Goal: Task Accomplishment & Management: Manage account settings

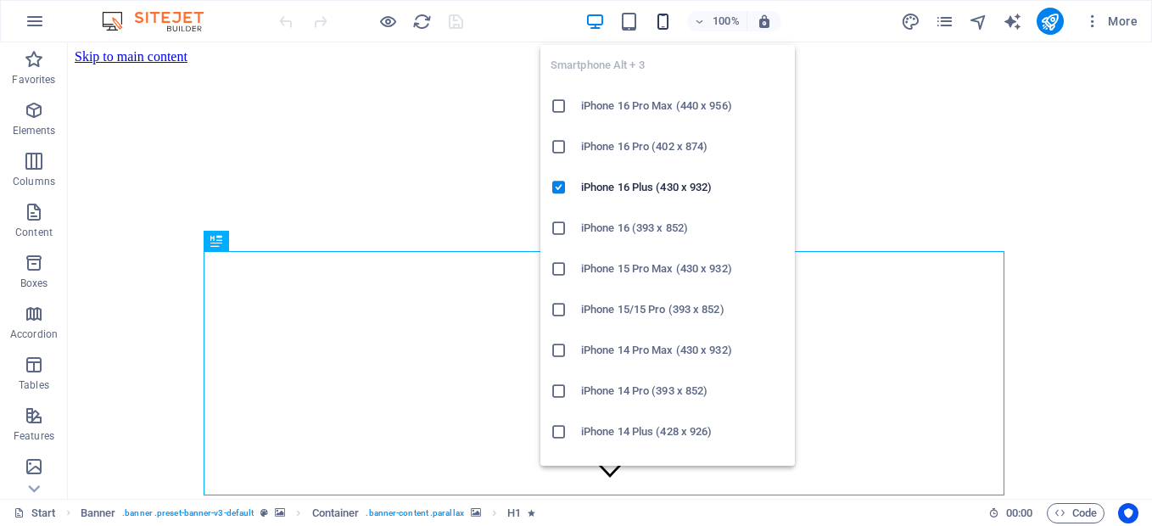
click at [665, 24] on icon "button" at bounding box center [663, 22] width 20 height 20
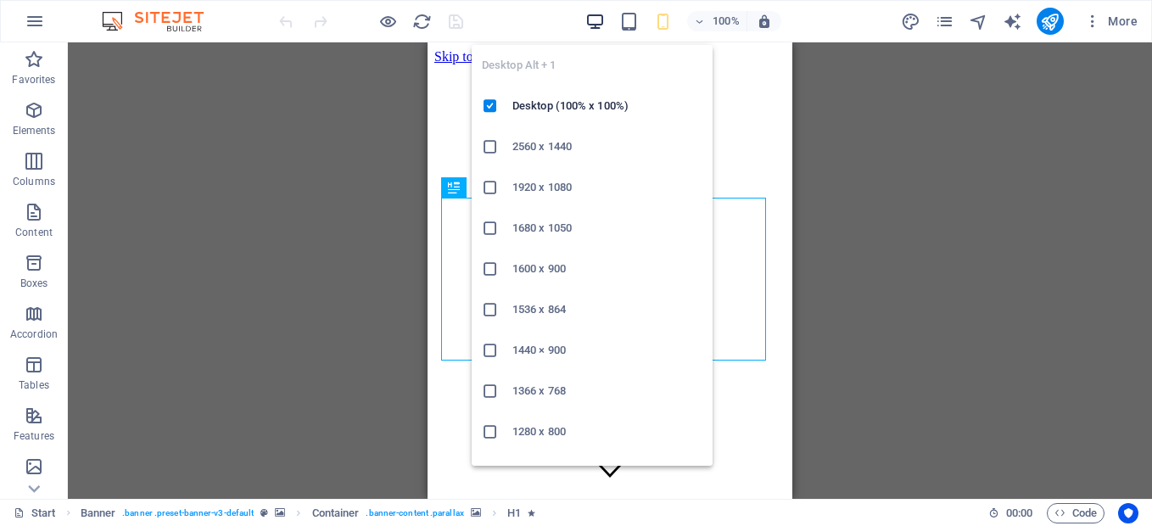
click at [596, 21] on icon "button" at bounding box center [595, 22] width 20 height 20
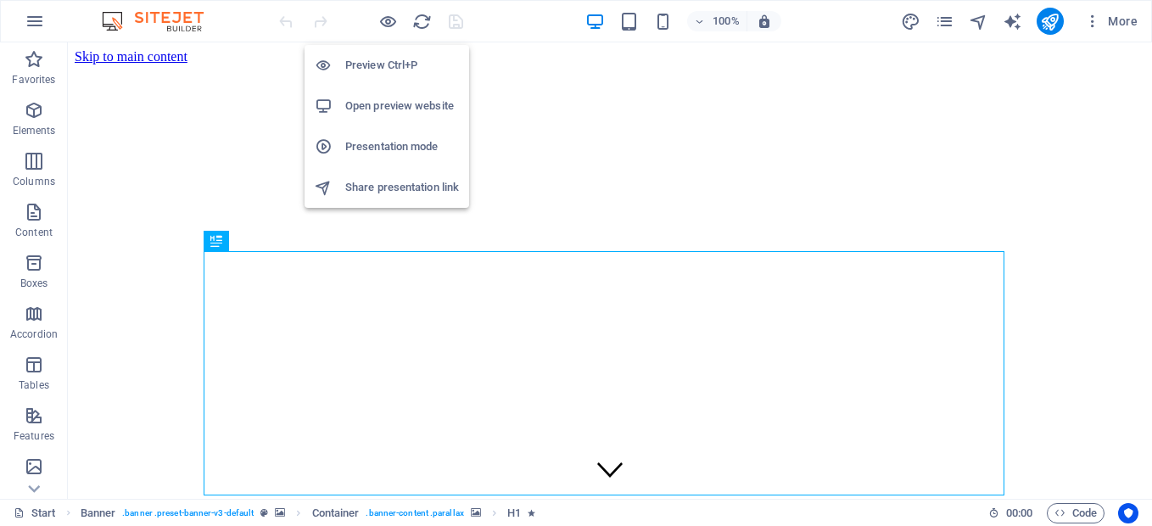
click at [374, 189] on h6 "Share presentation link" at bounding box center [402, 187] width 114 height 20
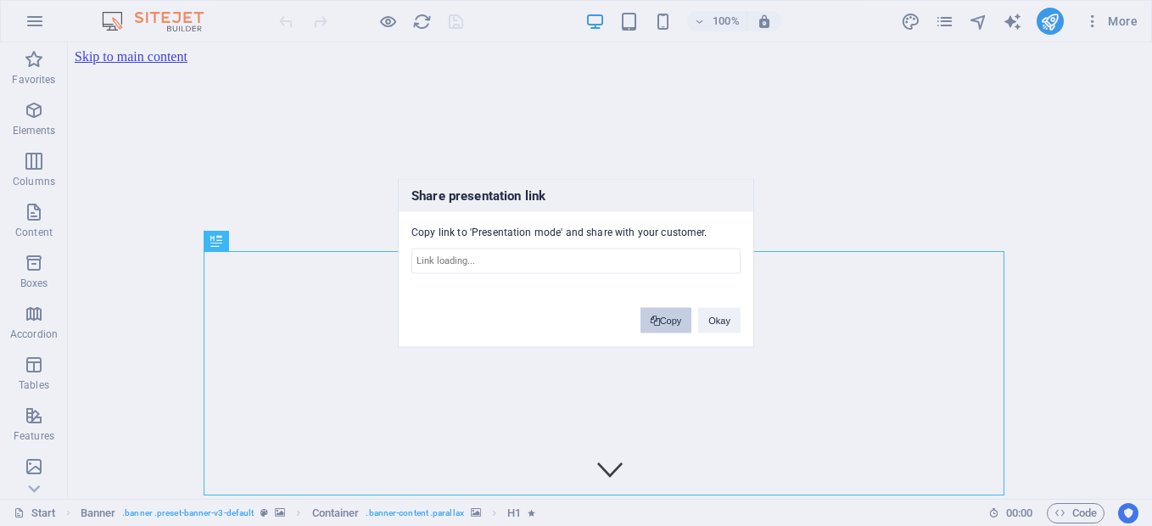
click at [646, 312] on button "Copy" at bounding box center [667, 320] width 52 height 25
type input "https://cms.sitehub.io/presentation/2274217/a1a56d581e100d6d427b51e49b177406e75…"
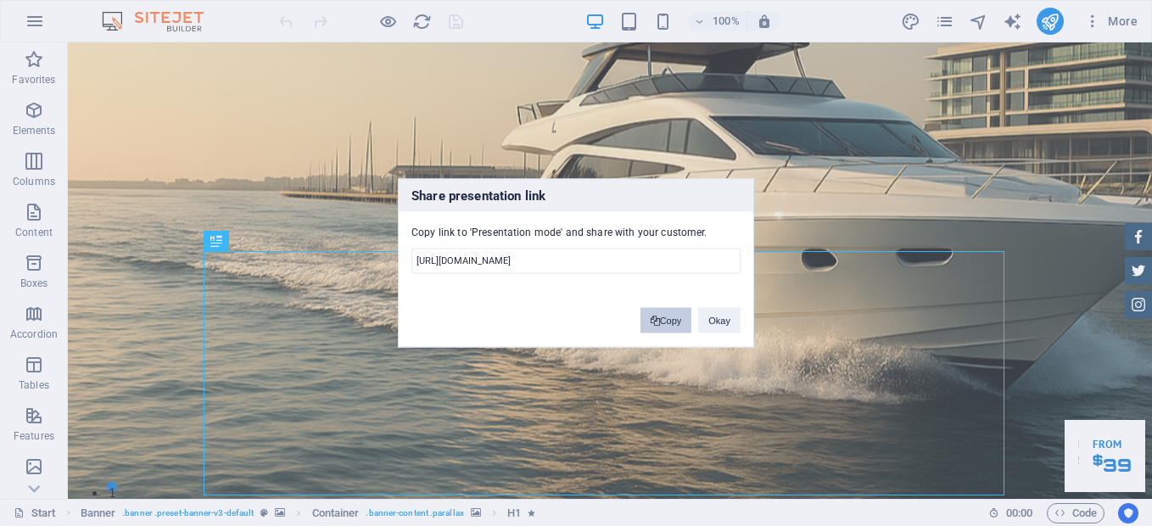
click at [658, 321] on button "Copy" at bounding box center [667, 320] width 52 height 25
click at [722, 314] on button "Okay" at bounding box center [719, 320] width 42 height 25
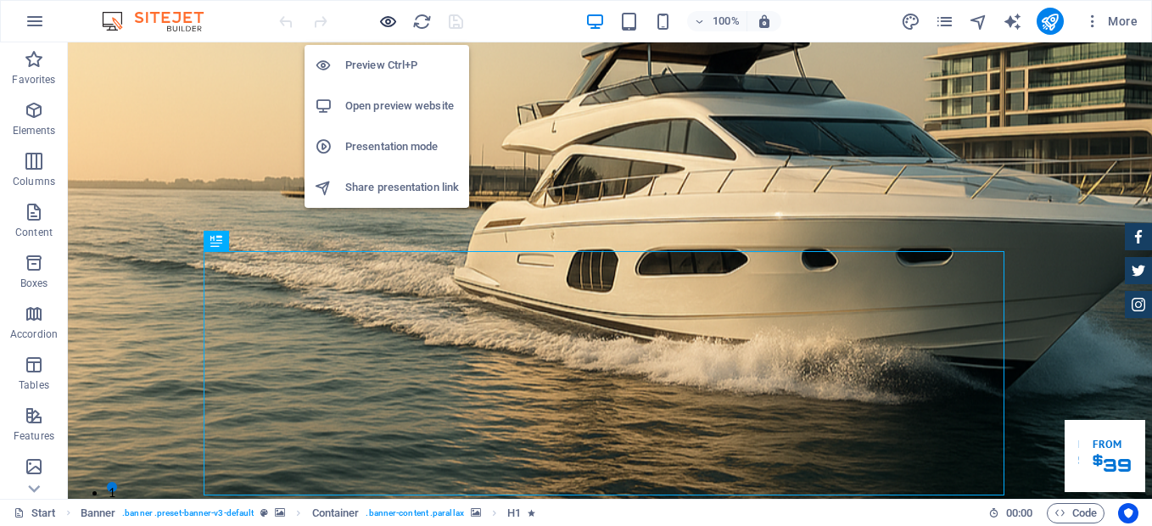
click at [393, 15] on icon "button" at bounding box center [388, 22] width 20 height 20
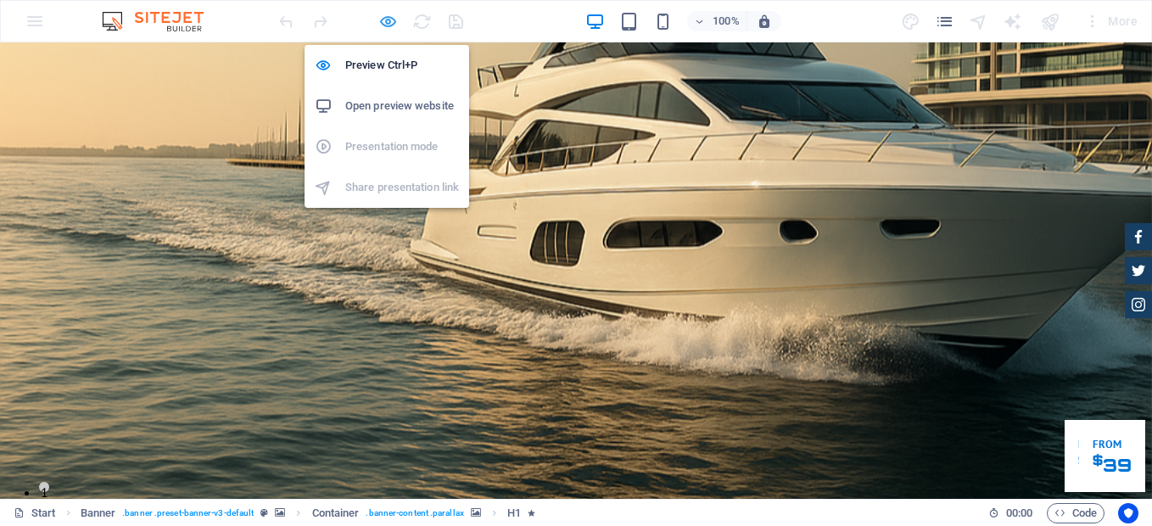
click at [395, 20] on icon "button" at bounding box center [388, 22] width 20 height 20
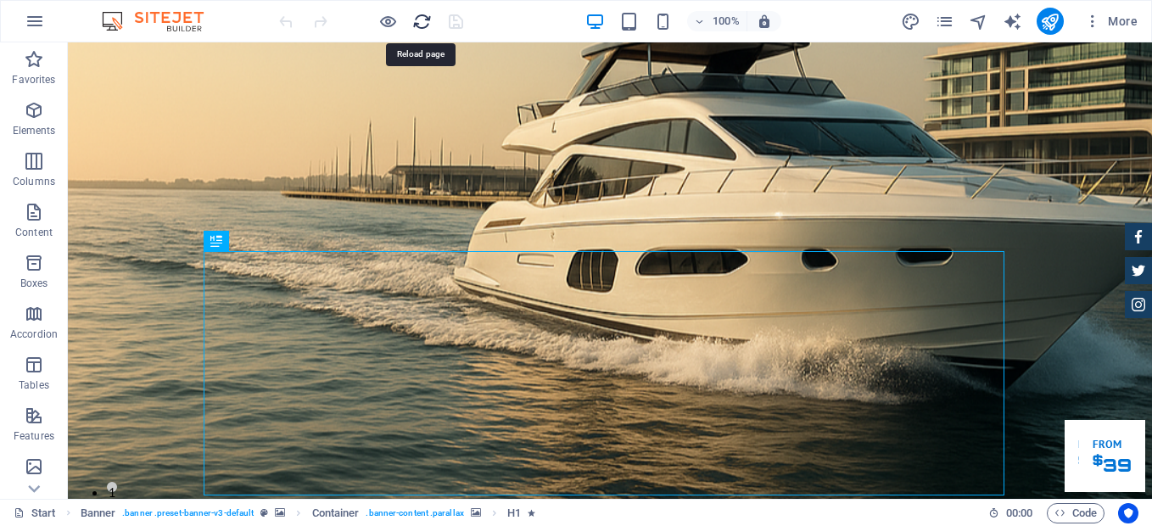
click at [422, 21] on icon "reload" at bounding box center [422, 22] width 20 height 20
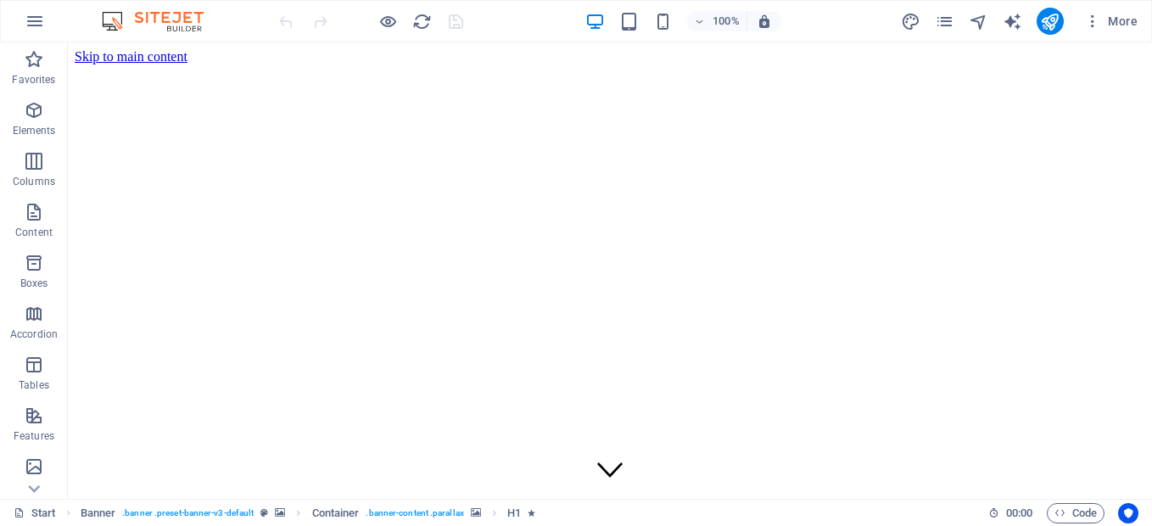
click at [455, 22] on div at bounding box center [371, 21] width 190 height 27
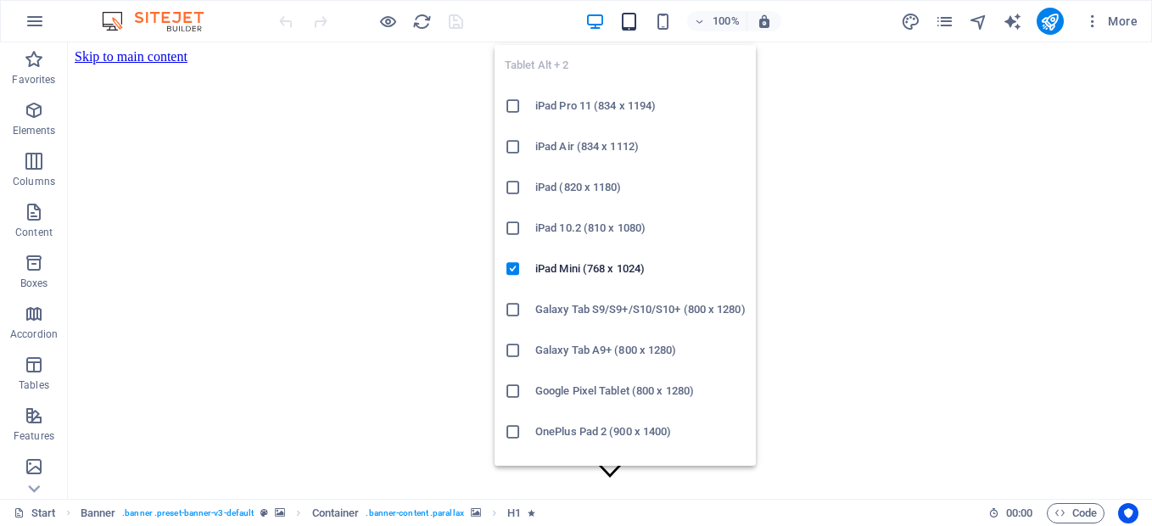
click at [631, 19] on icon "button" at bounding box center [629, 22] width 20 height 20
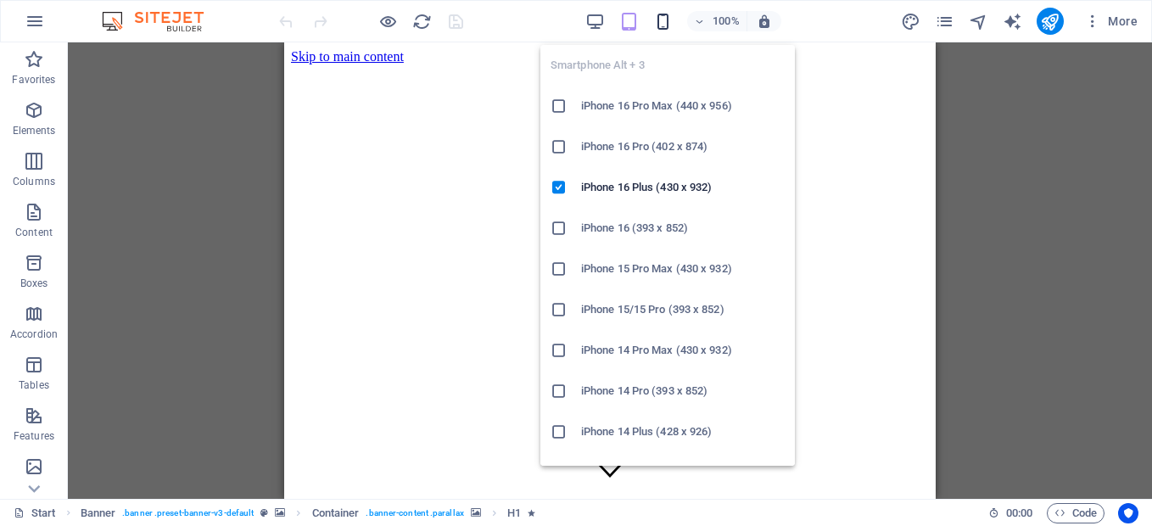
click at [664, 22] on icon "button" at bounding box center [663, 22] width 20 height 20
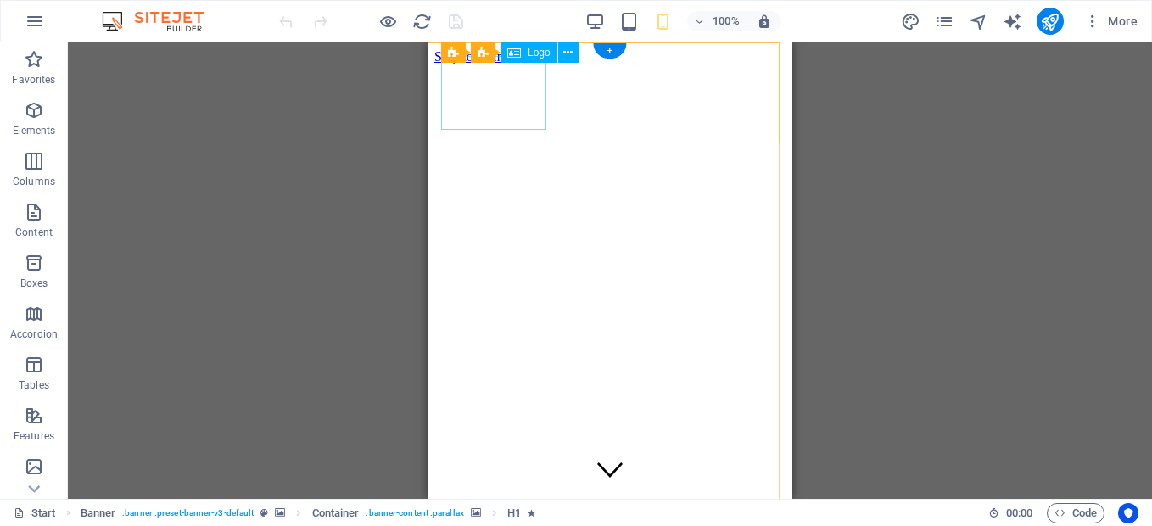
select select "px"
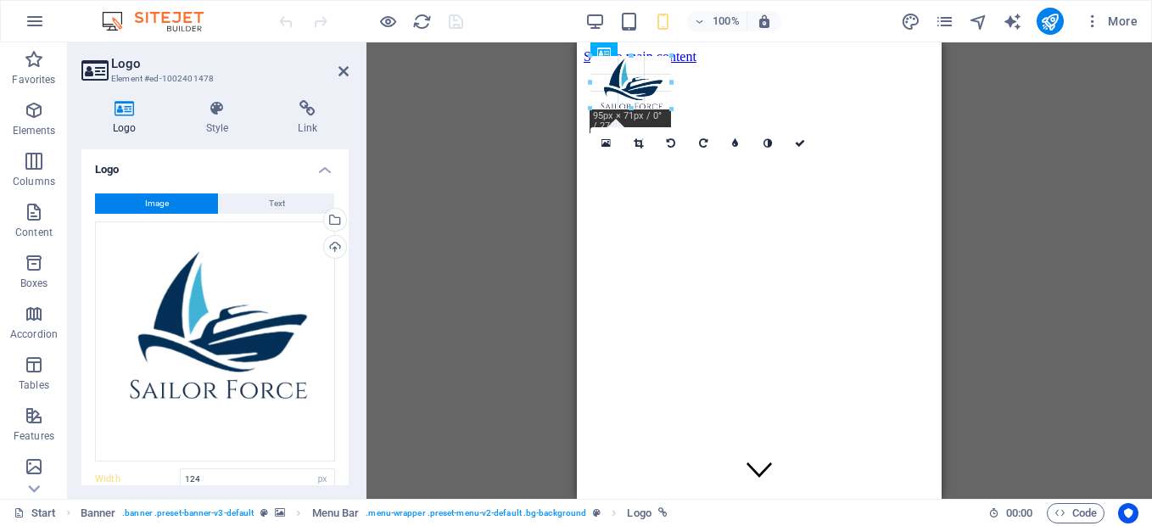
drag, startPoint x: 692, startPoint y: 127, endPoint x: 81, endPoint y: 35, distance: 618.6
type input "83"
click at [511, 174] on div "Banner Menu Bar Banner Menu H1 Container Text Spacer Container Button Container…" at bounding box center [760, 270] width 786 height 456
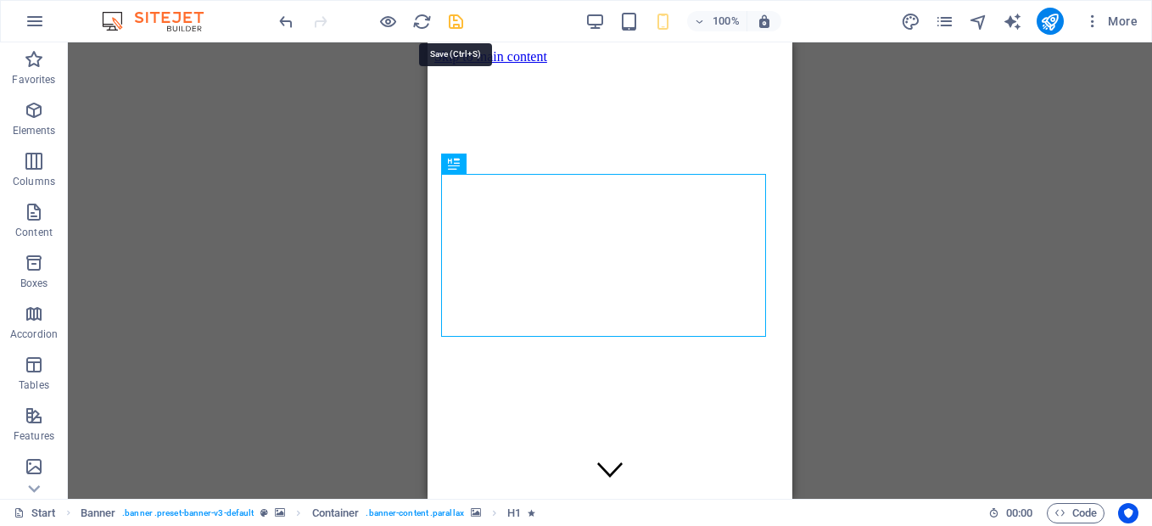
click at [455, 23] on icon "save" at bounding box center [456, 22] width 20 height 20
checkbox input "false"
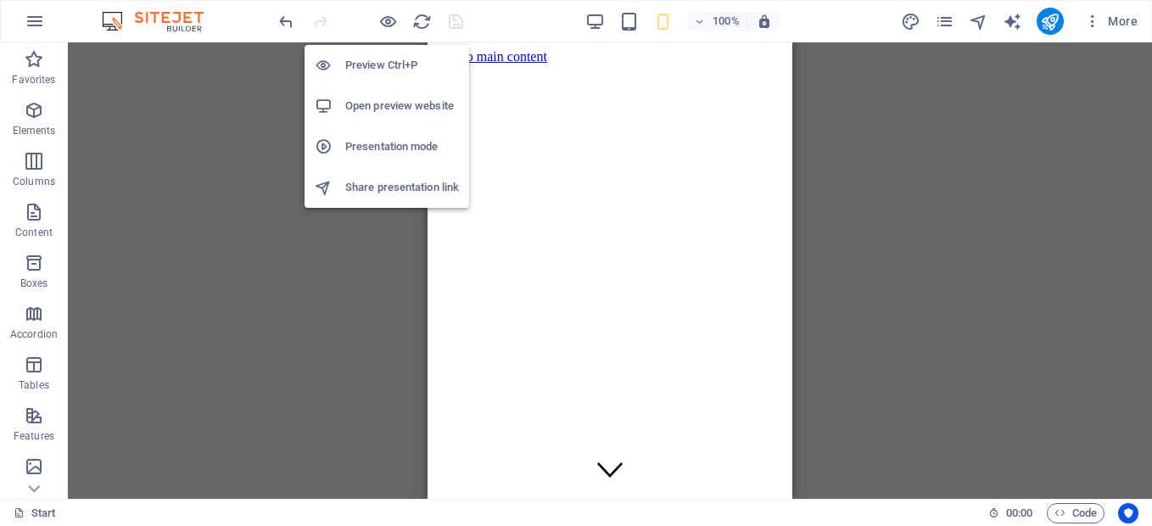
click at [378, 191] on h6 "Share presentation link" at bounding box center [402, 187] width 114 height 20
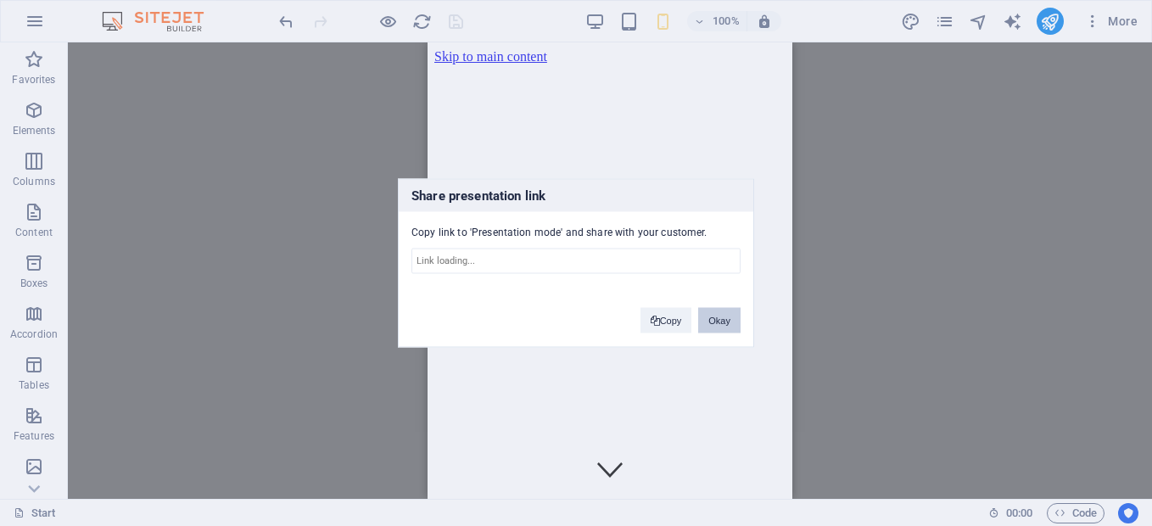
type input "https://cms.sitehub.io/presentation/2274217/a1a56d581e100d6d427b51e49b177406e75…"
click at [671, 321] on button "Copy" at bounding box center [667, 320] width 52 height 25
click at [717, 317] on button "Okay" at bounding box center [719, 320] width 42 height 25
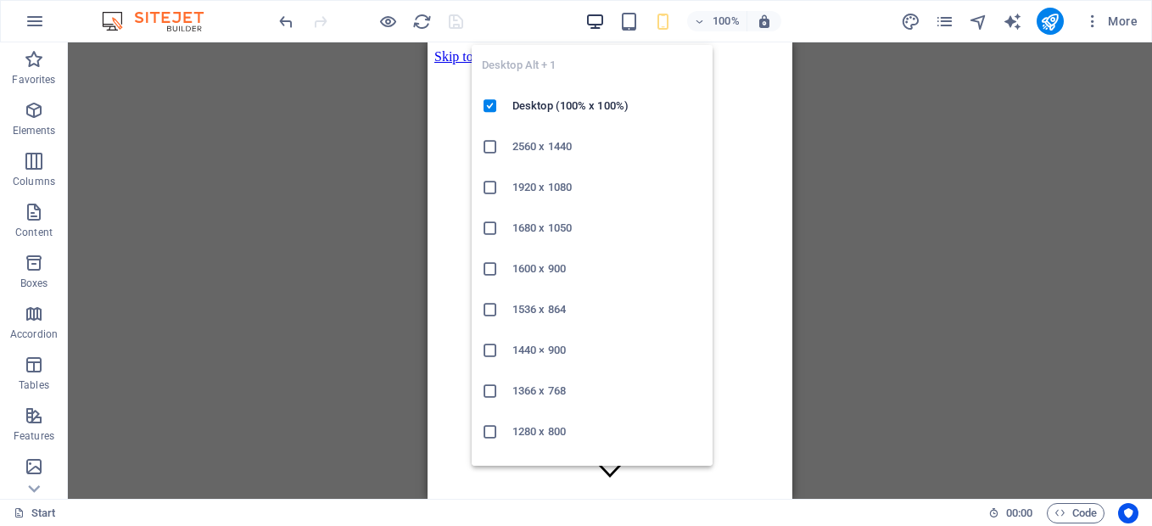
click at [591, 20] on icon "button" at bounding box center [595, 22] width 20 height 20
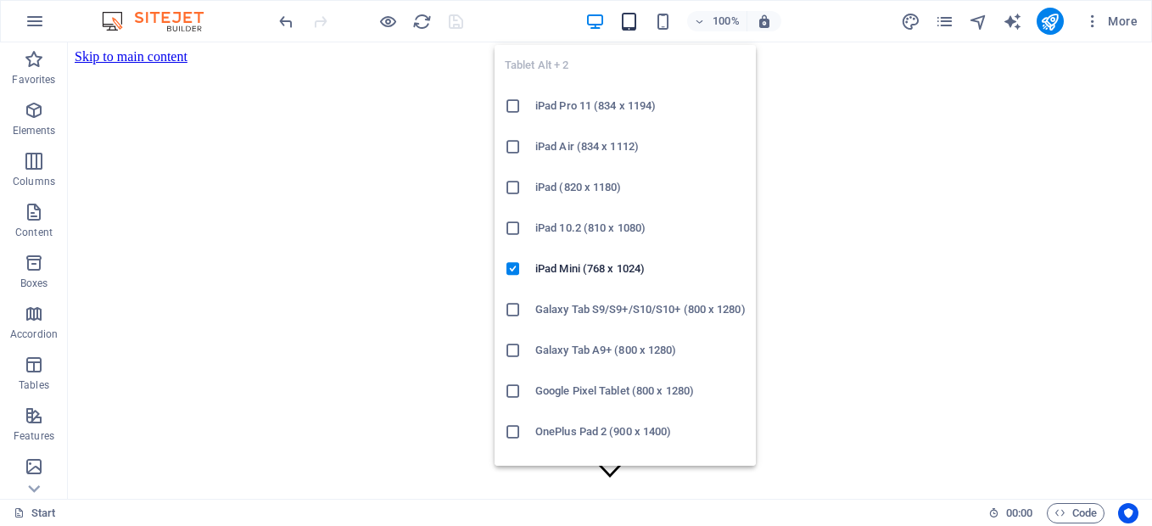
click at [621, 26] on icon "button" at bounding box center [629, 22] width 20 height 20
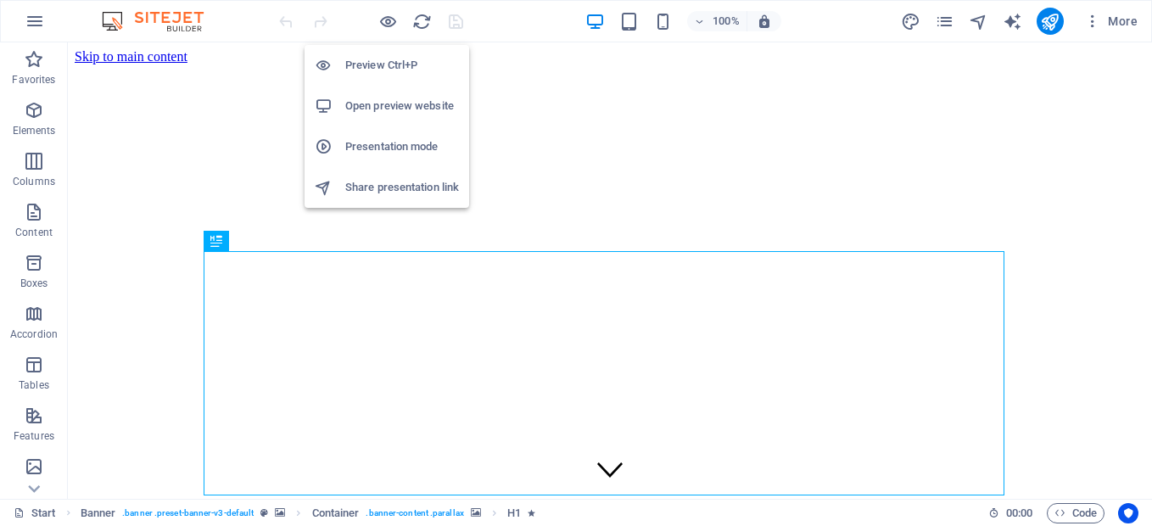
click at [384, 184] on h6 "Share presentation link" at bounding box center [402, 187] width 114 height 20
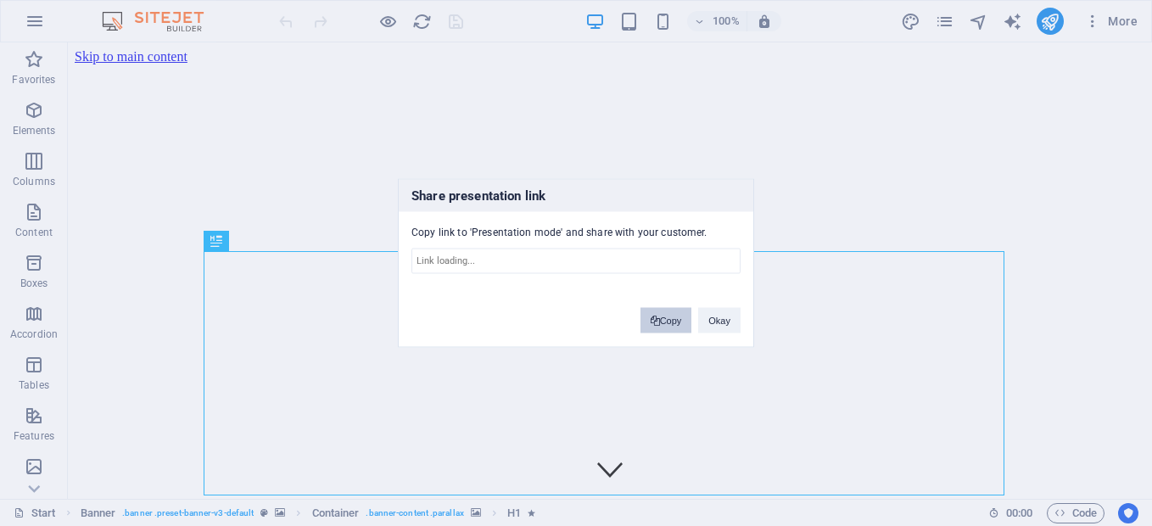
type input "[URL][DOMAIN_NAME]"
click at [671, 320] on button "Copy" at bounding box center [667, 320] width 52 height 25
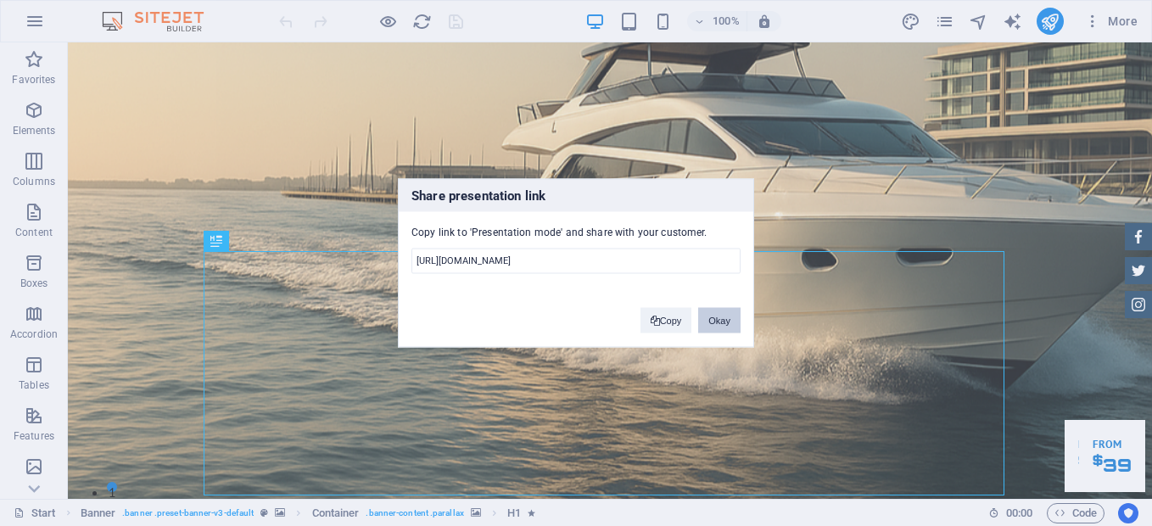
click at [714, 319] on button "Okay" at bounding box center [719, 320] width 42 height 25
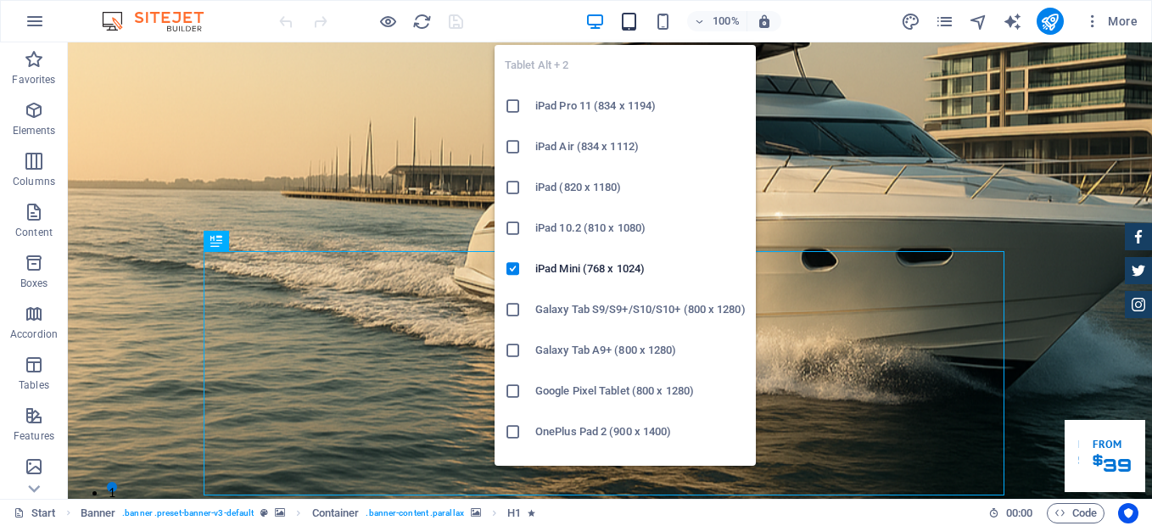
click at [636, 17] on icon "button" at bounding box center [629, 22] width 20 height 20
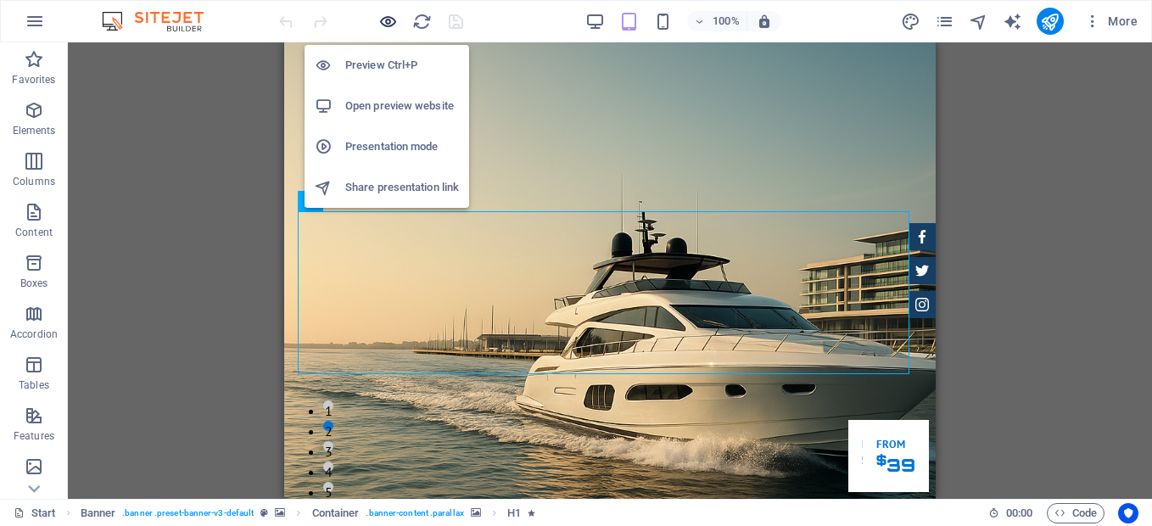
click at [397, 19] on icon "button" at bounding box center [388, 22] width 20 height 20
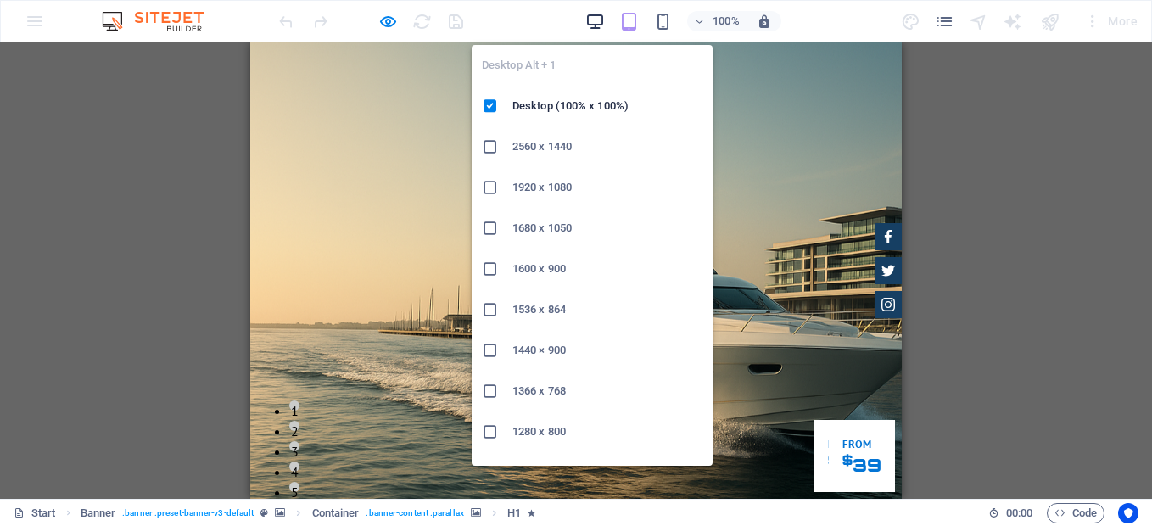
click at [604, 21] on icon "button" at bounding box center [595, 22] width 20 height 20
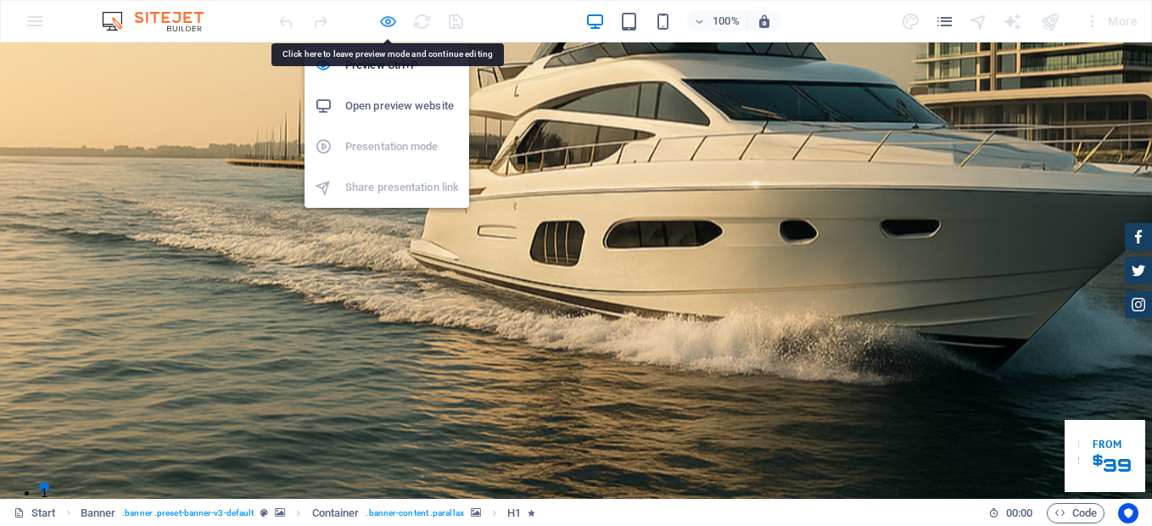
click at [380, 17] on icon "button" at bounding box center [388, 22] width 20 height 20
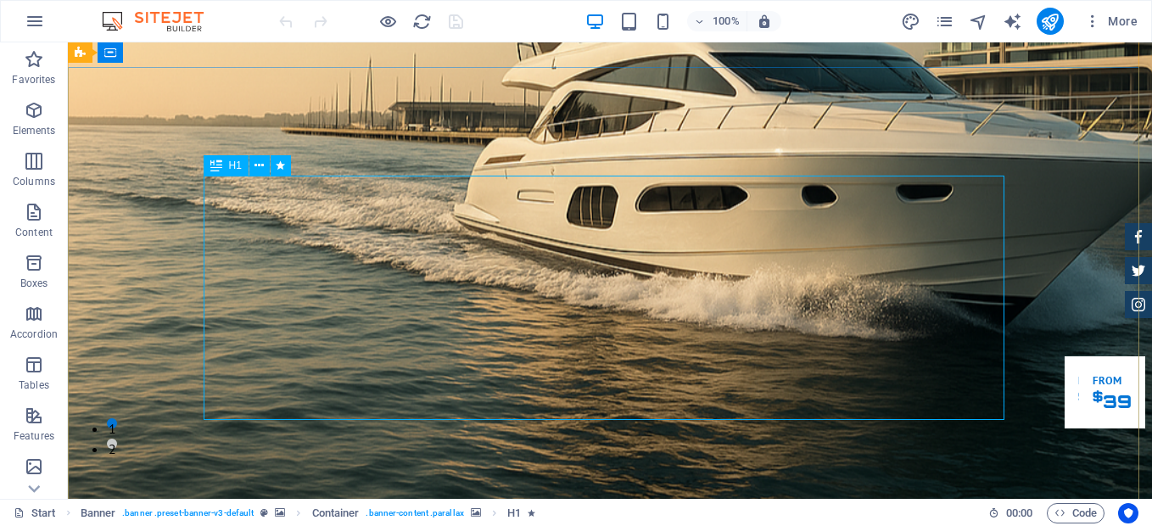
scroll to position [59, 0]
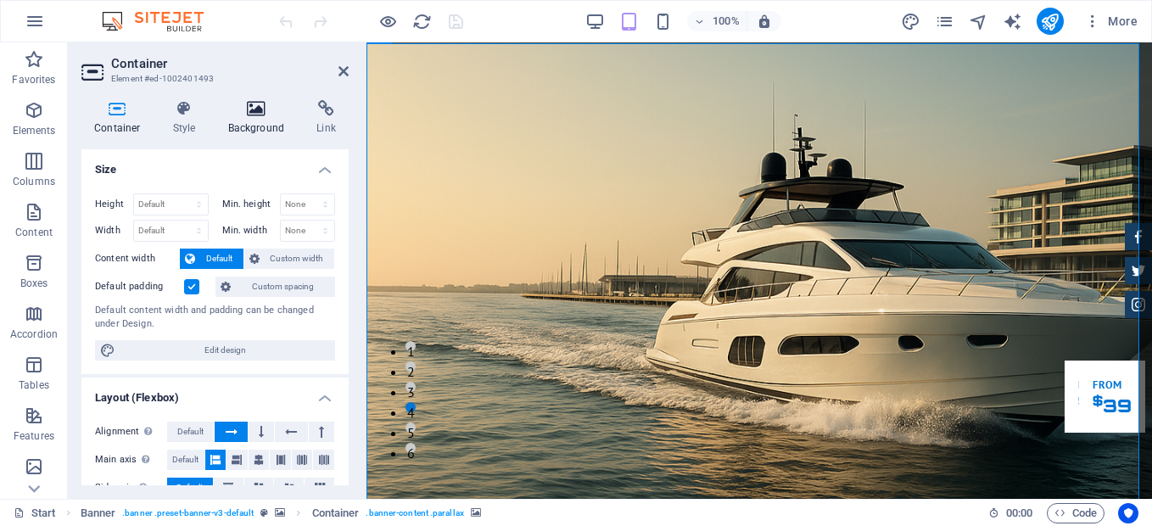
click at [264, 115] on icon at bounding box center [256, 108] width 82 height 17
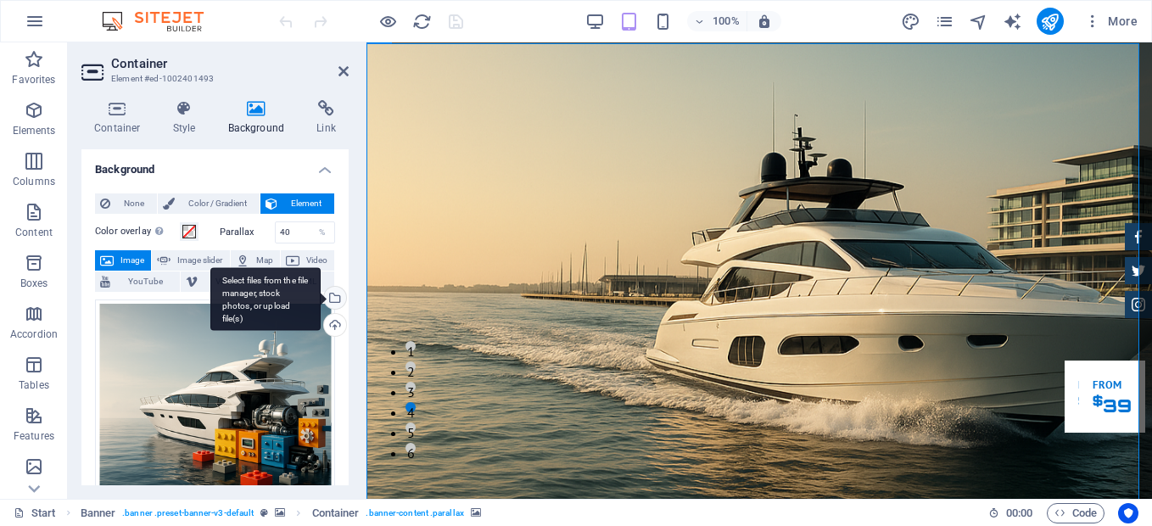
click at [332, 299] on div "Select files from the file manager, stock photos, or upload file(s)" at bounding box center [333, 299] width 25 height 25
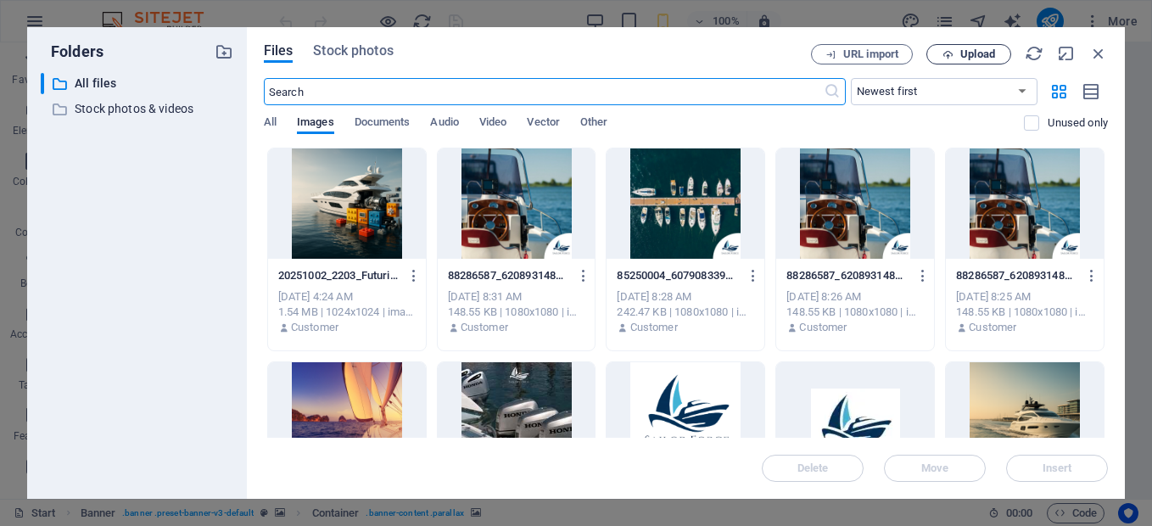
click at [977, 59] on span "Upload" at bounding box center [977, 54] width 35 height 10
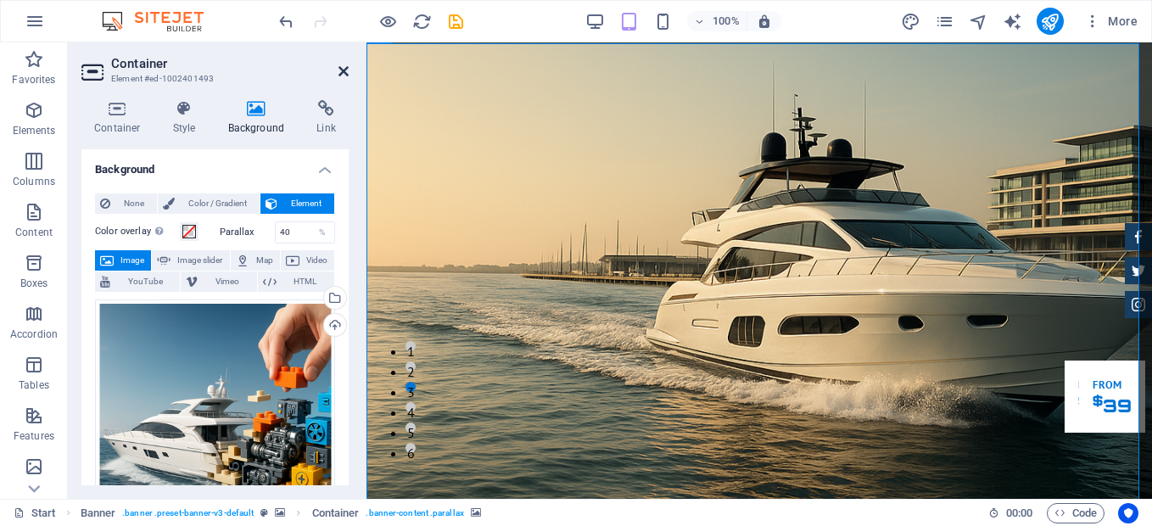
click at [343, 66] on icon at bounding box center [344, 71] width 10 height 14
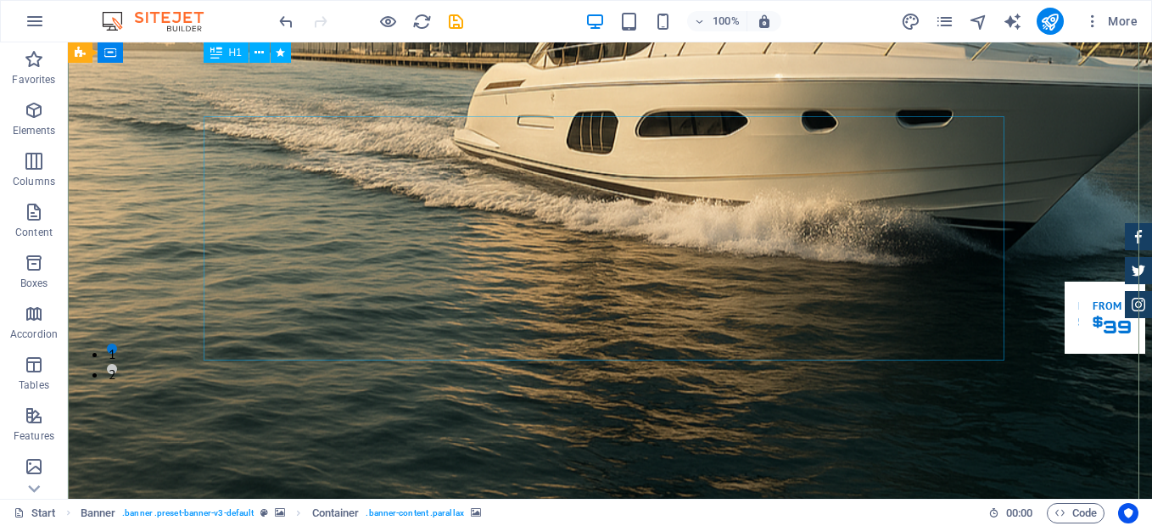
scroll to position [132, 0]
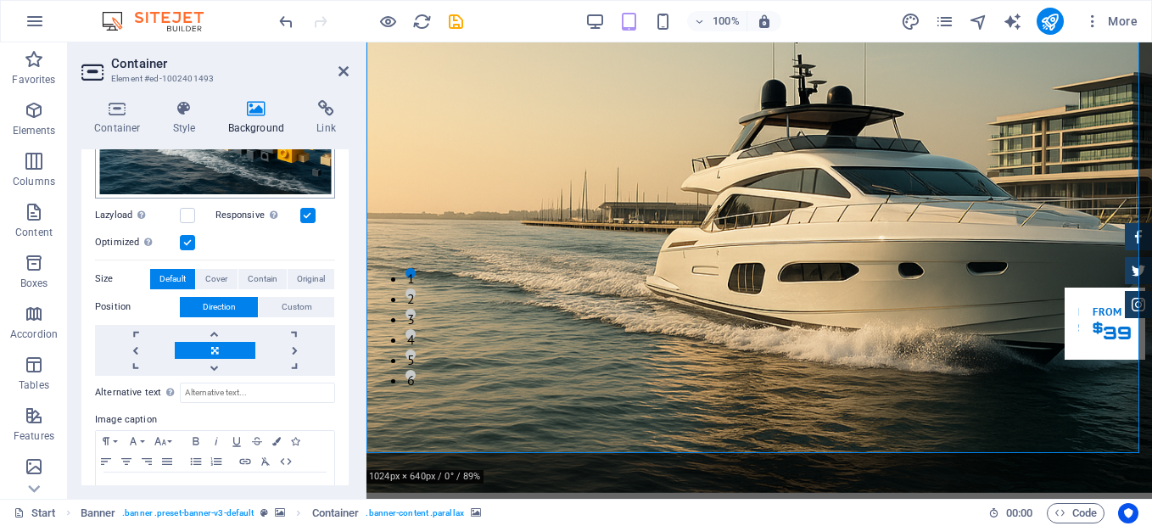
scroll to position [356, 0]
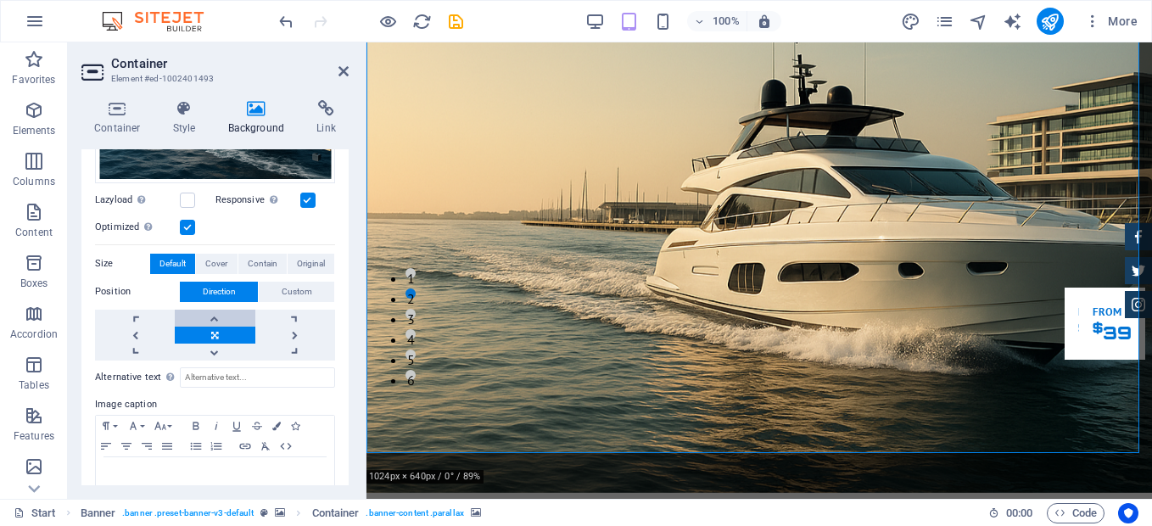
click at [210, 314] on link at bounding box center [215, 318] width 80 height 17
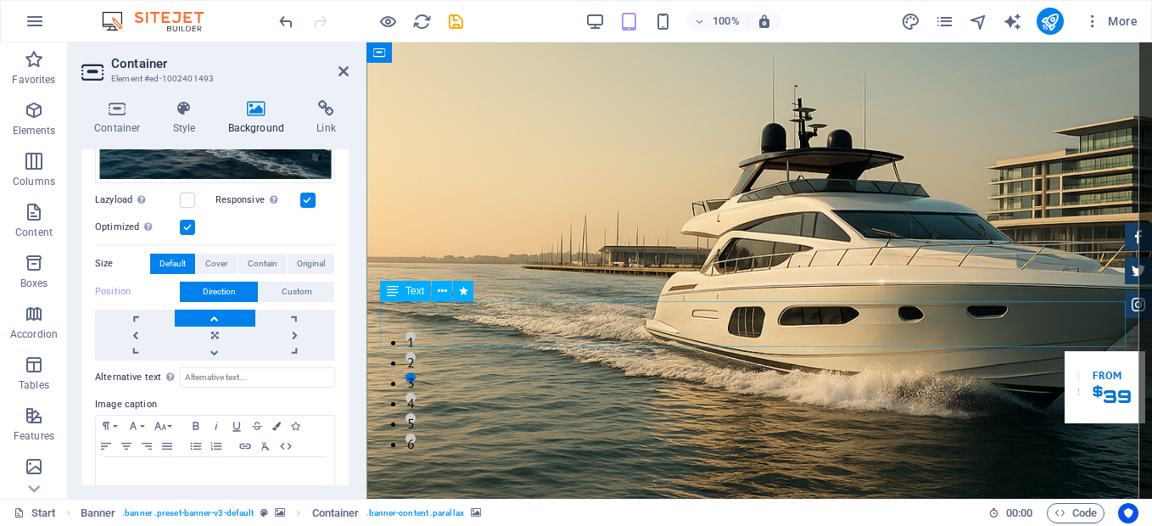
scroll to position [73, 0]
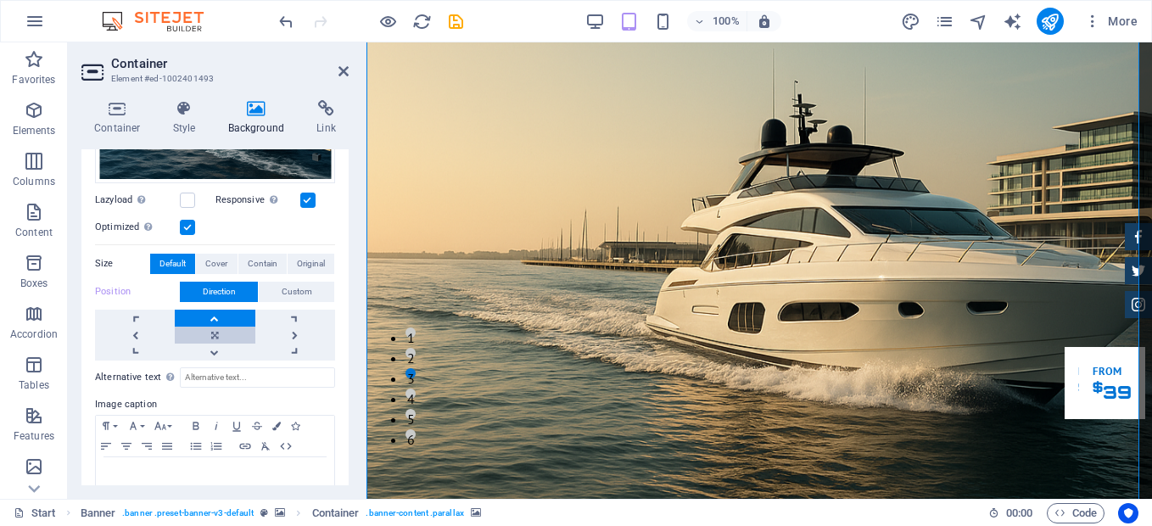
click at [213, 335] on link at bounding box center [215, 335] width 80 height 17
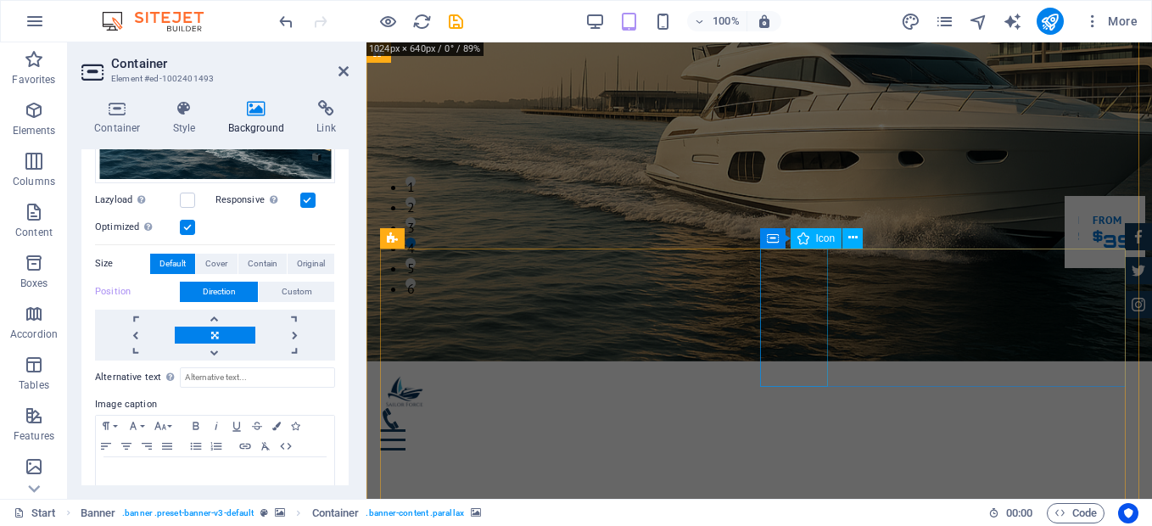
scroll to position [0, 0]
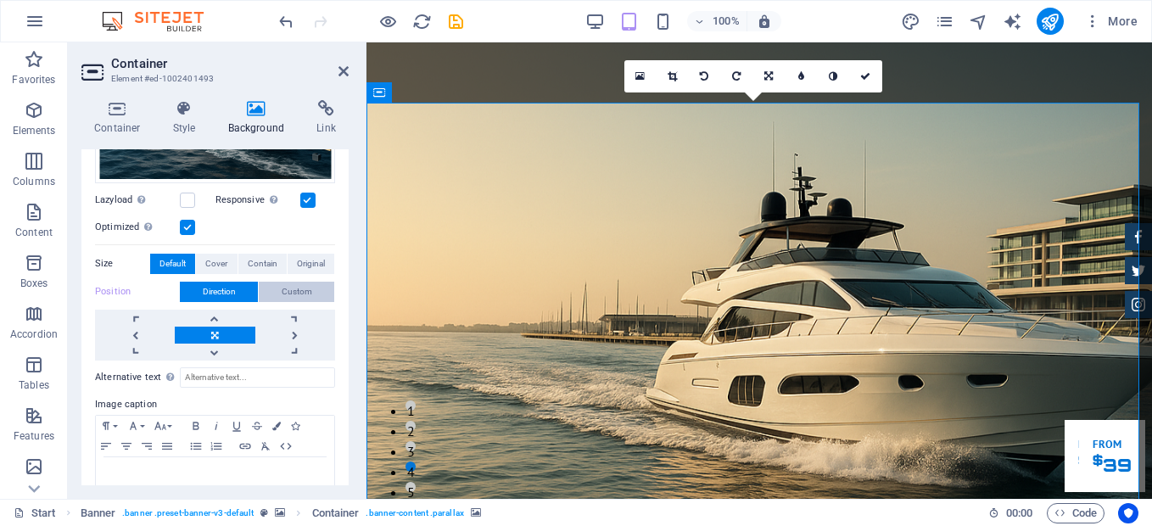
click at [288, 284] on span "Custom" at bounding box center [297, 292] width 31 height 20
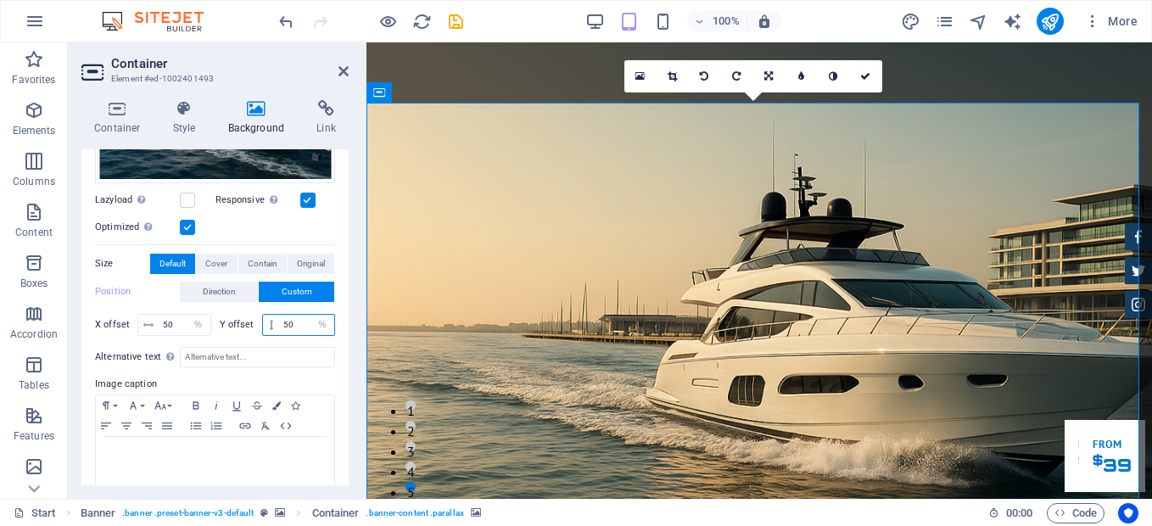
click at [305, 320] on input "50" at bounding box center [306, 325] width 55 height 20
drag, startPoint x: 305, startPoint y: 320, endPoint x: 281, endPoint y: 320, distance: 24.6
click at [281, 320] on input "50" at bounding box center [306, 325] width 55 height 20
type input "30"
drag, startPoint x: 174, startPoint y: 321, endPoint x: 164, endPoint y: 322, distance: 10.2
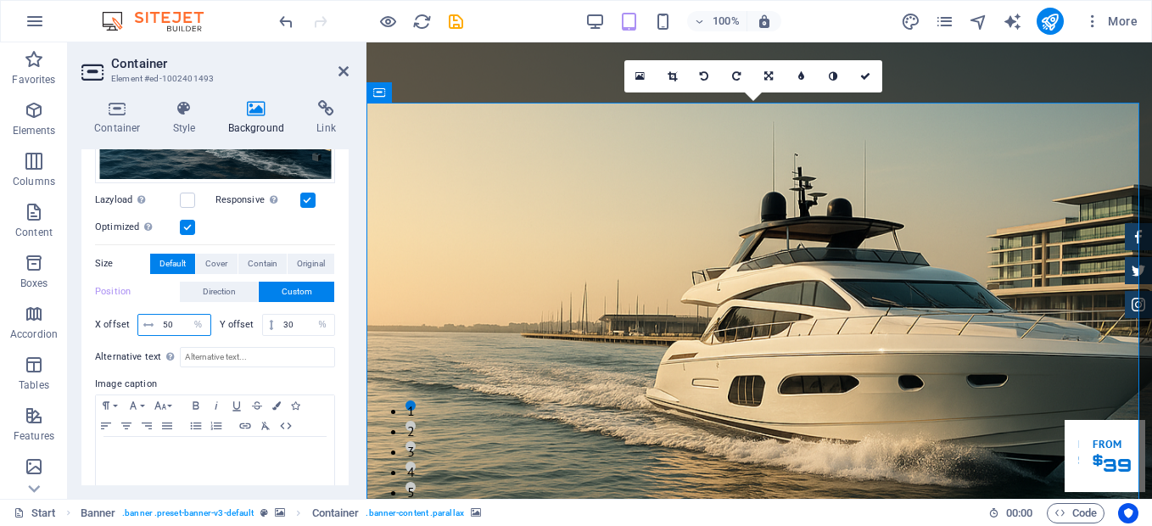
click at [164, 322] on input "50" at bounding box center [185, 325] width 52 height 20
type input "30"
click at [299, 320] on input "30" at bounding box center [306, 325] width 55 height 20
drag, startPoint x: 295, startPoint y: 320, endPoint x: 281, endPoint y: 322, distance: 14.6
click at [281, 322] on input "30" at bounding box center [306, 325] width 55 height 20
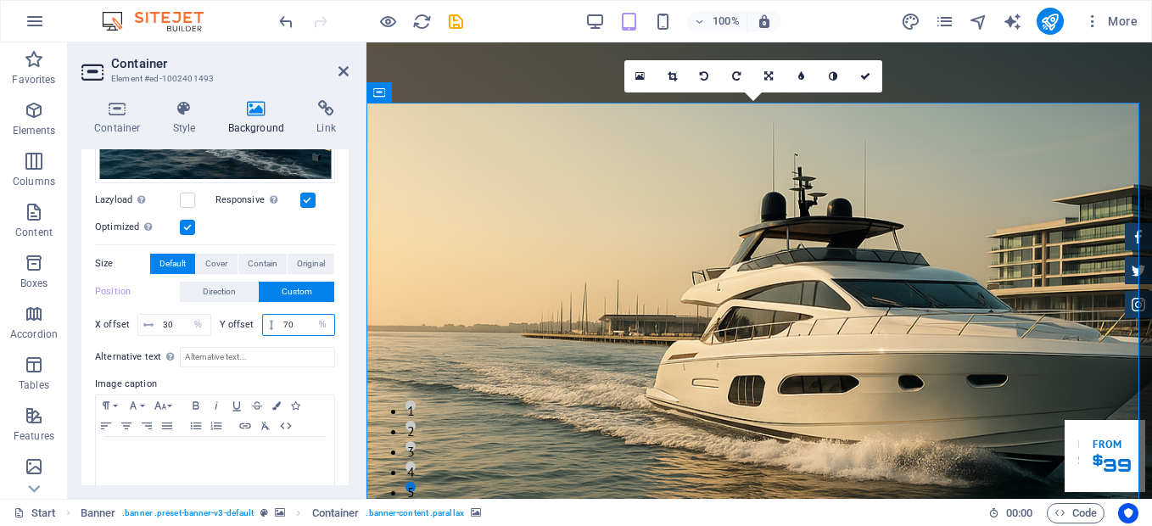
drag, startPoint x: 292, startPoint y: 320, endPoint x: 281, endPoint y: 322, distance: 11.2
click at [281, 322] on input "70" at bounding box center [306, 325] width 55 height 20
type input "40"
drag, startPoint x: 174, startPoint y: 323, endPoint x: 163, endPoint y: 322, distance: 11.1
click at [163, 322] on input "30" at bounding box center [185, 325] width 52 height 20
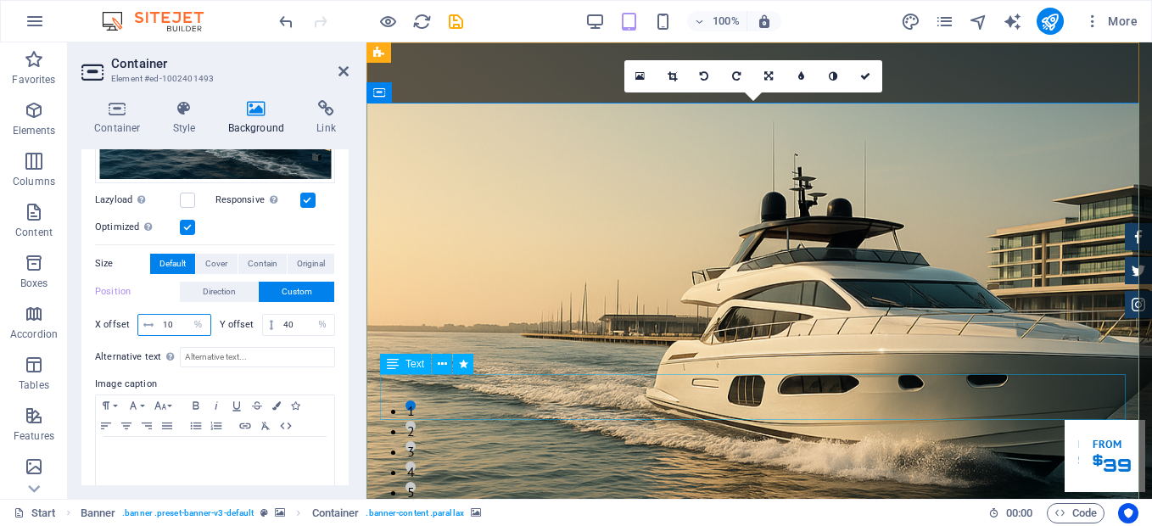
type input "10"
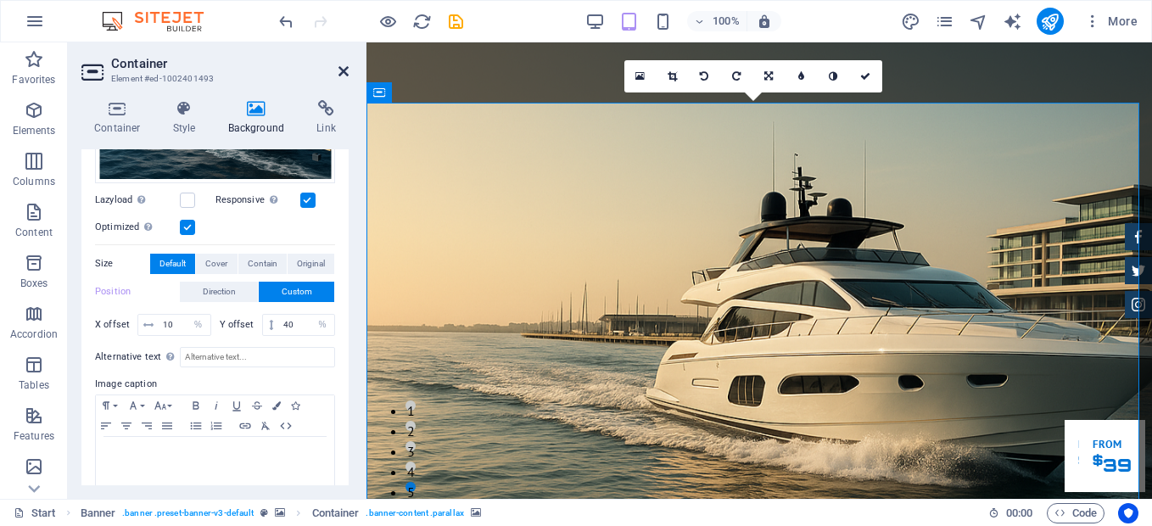
click at [343, 76] on icon at bounding box center [344, 71] width 10 height 14
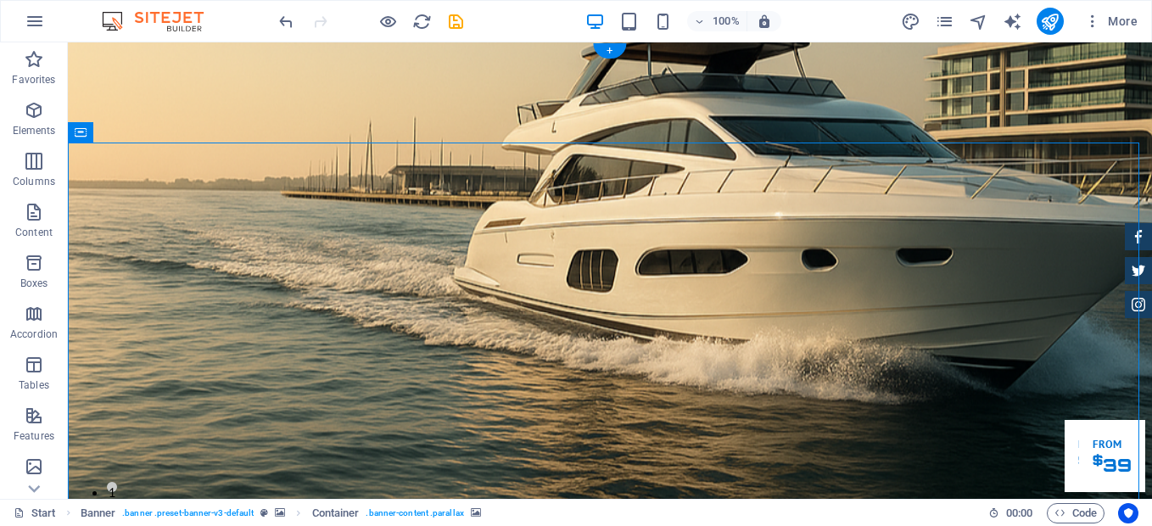
select select "%"
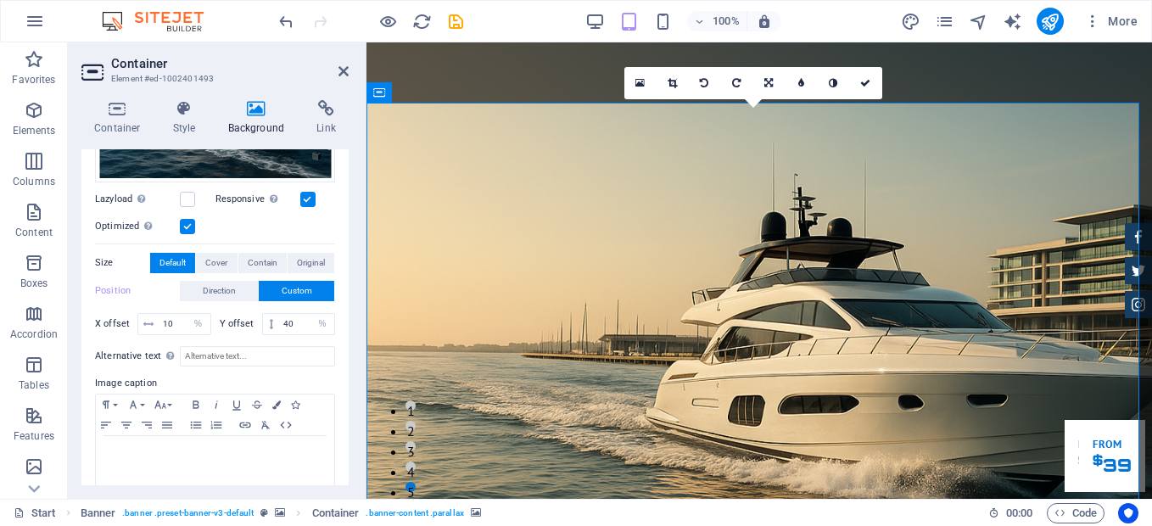
scroll to position [343, 0]
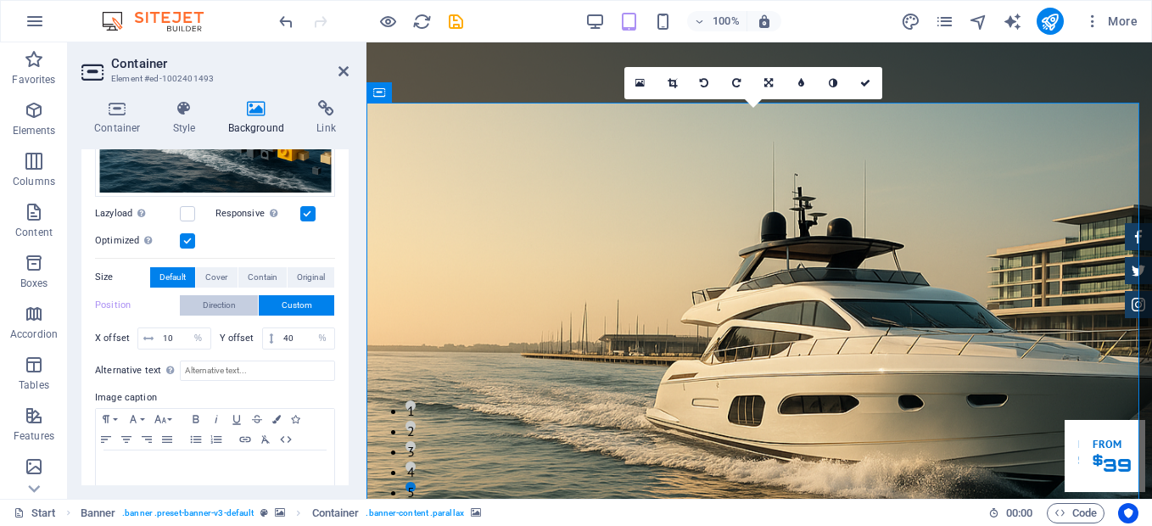
click at [219, 302] on span "Direction" at bounding box center [219, 305] width 33 height 20
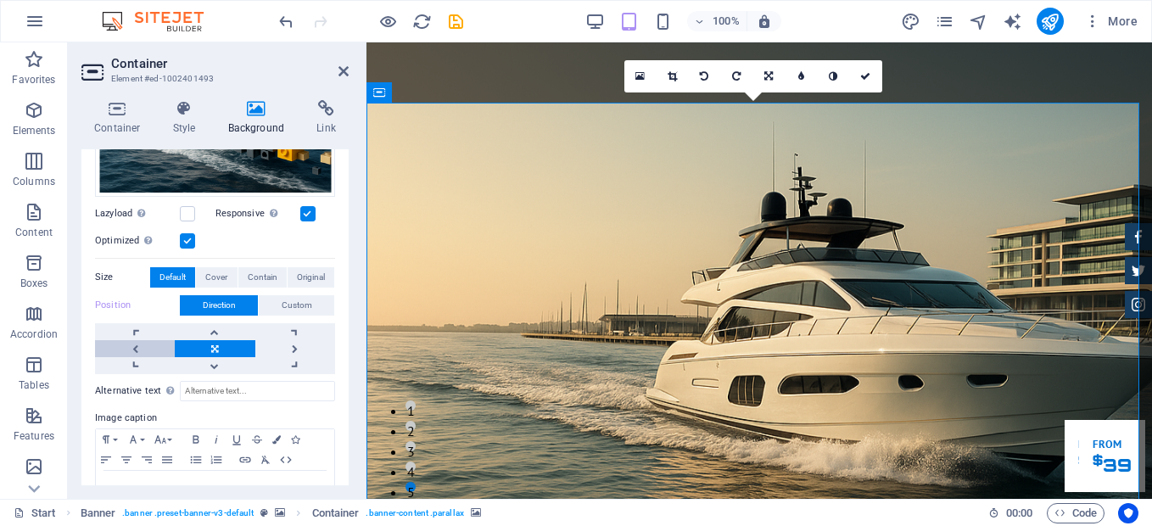
click at [139, 341] on link at bounding box center [135, 348] width 80 height 17
click at [279, 343] on link at bounding box center [295, 348] width 80 height 17
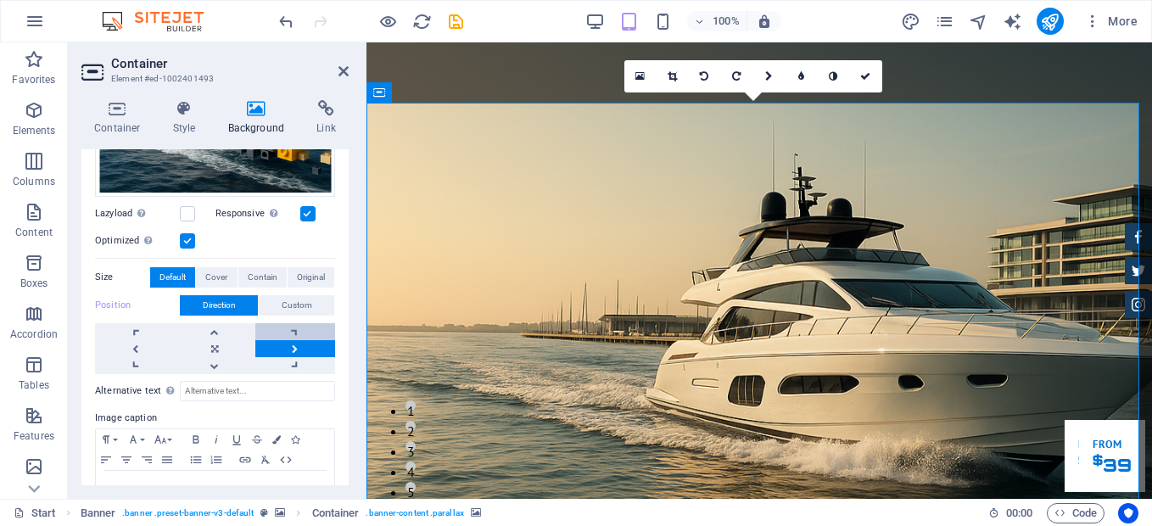
click at [283, 328] on link at bounding box center [295, 331] width 80 height 17
click at [290, 362] on link at bounding box center [295, 365] width 80 height 17
click at [143, 328] on link at bounding box center [135, 331] width 80 height 17
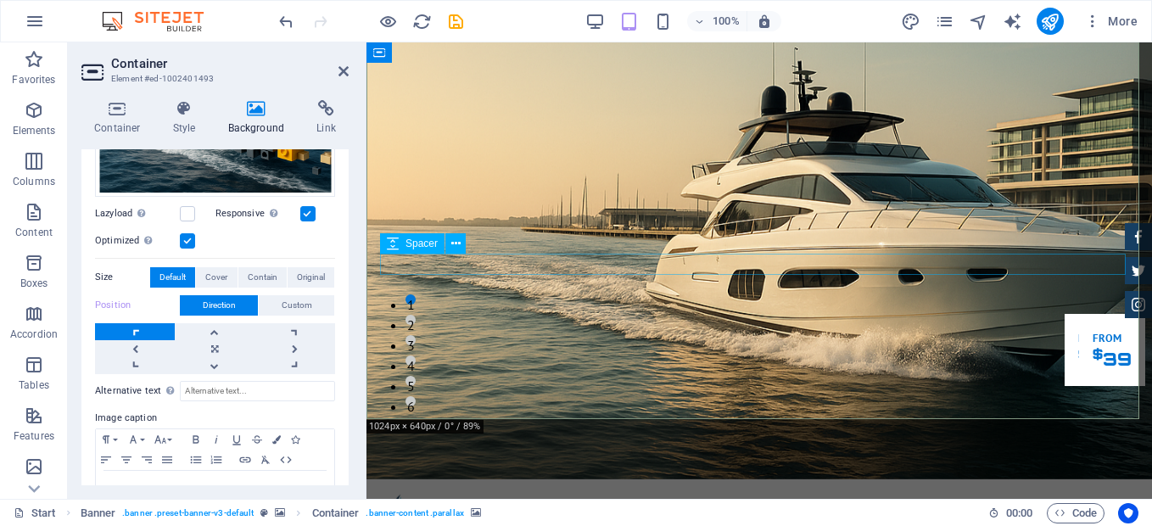
scroll to position [99, 0]
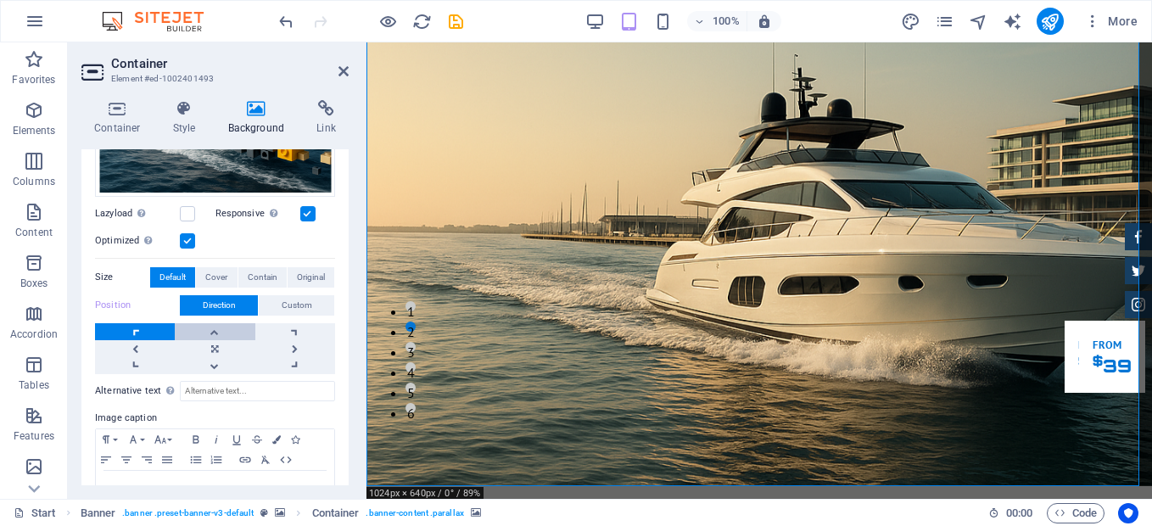
click at [224, 332] on link at bounding box center [215, 331] width 80 height 17
click at [285, 324] on link at bounding box center [295, 331] width 80 height 17
click at [215, 340] on link at bounding box center [215, 348] width 80 height 17
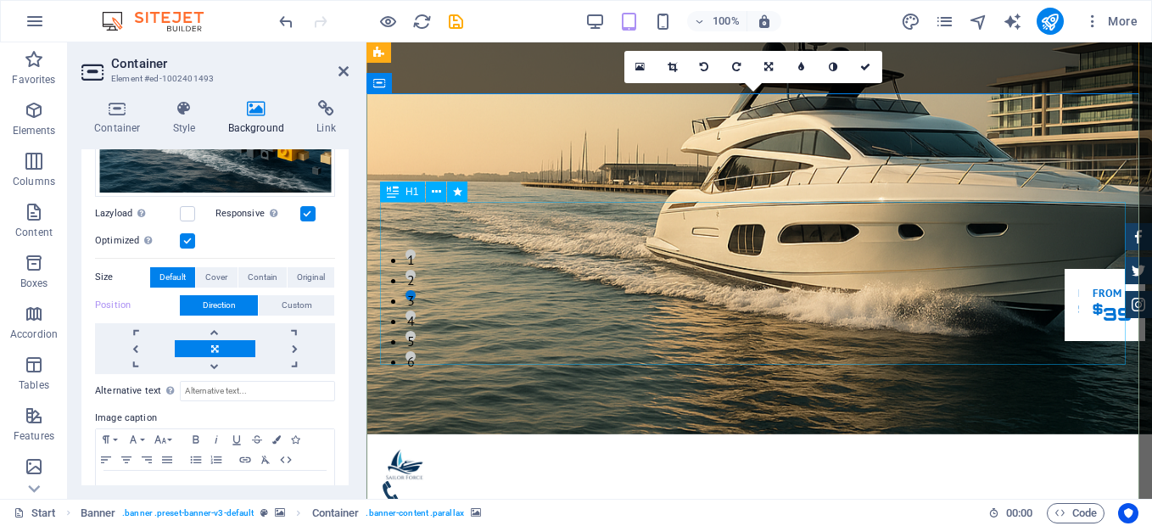
scroll to position [0, 0]
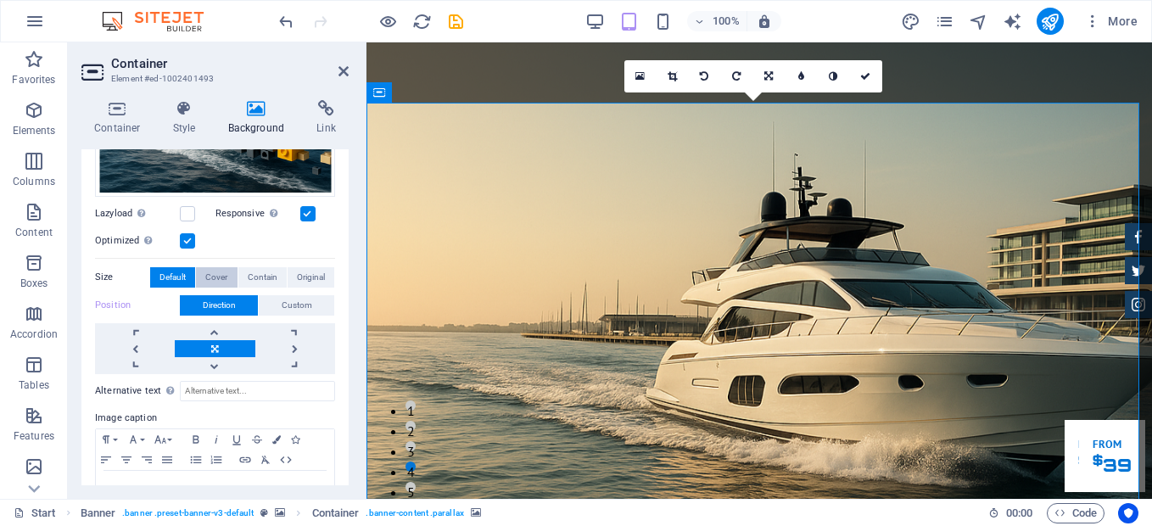
click at [219, 278] on span "Cover" at bounding box center [216, 277] width 22 height 20
click at [260, 271] on span "Contain" at bounding box center [263, 277] width 30 height 20
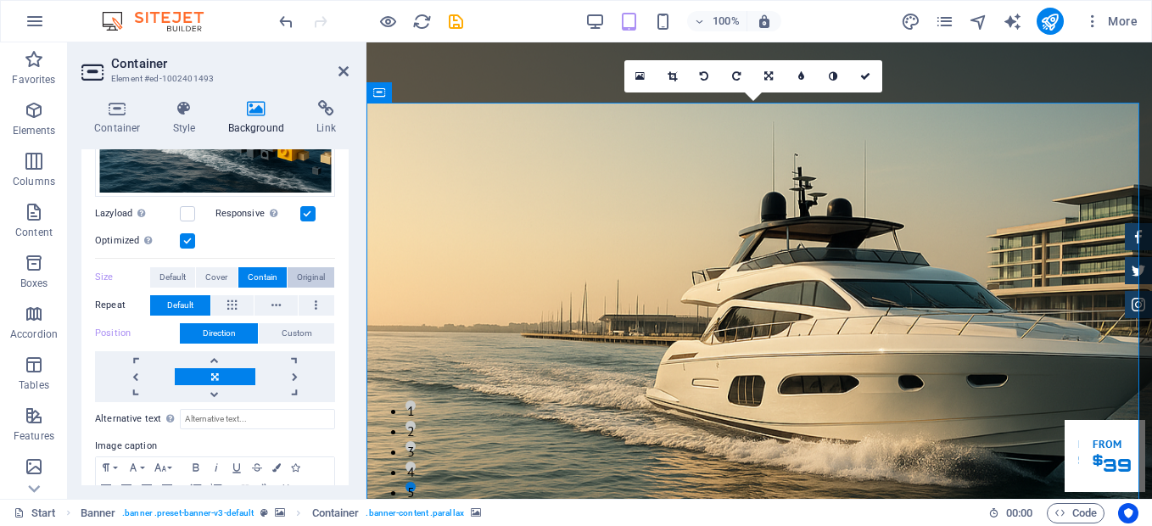
click at [299, 272] on span "Original" at bounding box center [311, 277] width 28 height 20
click at [241, 271] on button "Contain" at bounding box center [262, 277] width 48 height 20
click at [216, 271] on span "Cover" at bounding box center [216, 277] width 22 height 20
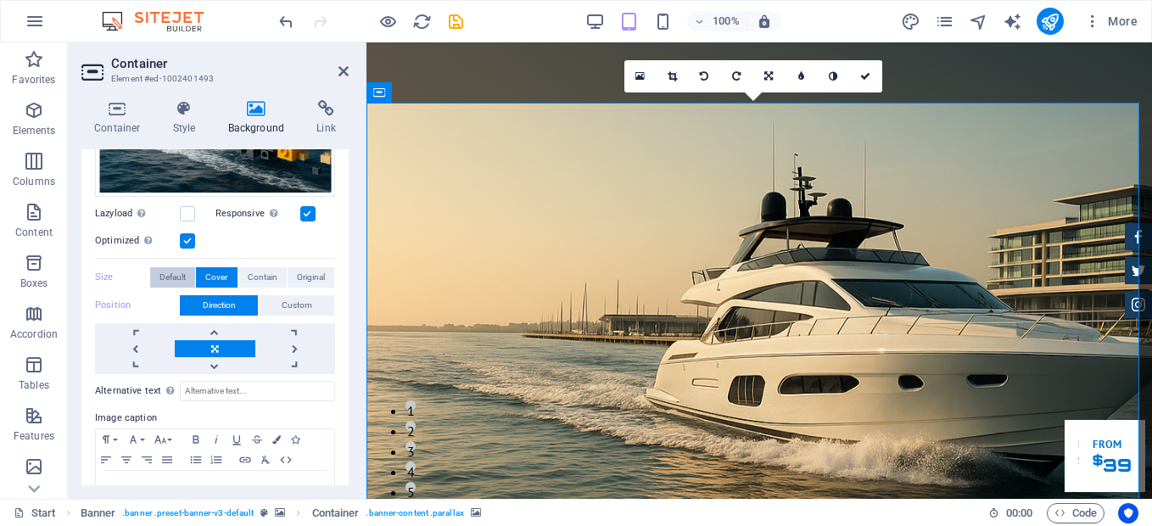
click at [180, 274] on span "Default" at bounding box center [172, 277] width 26 height 20
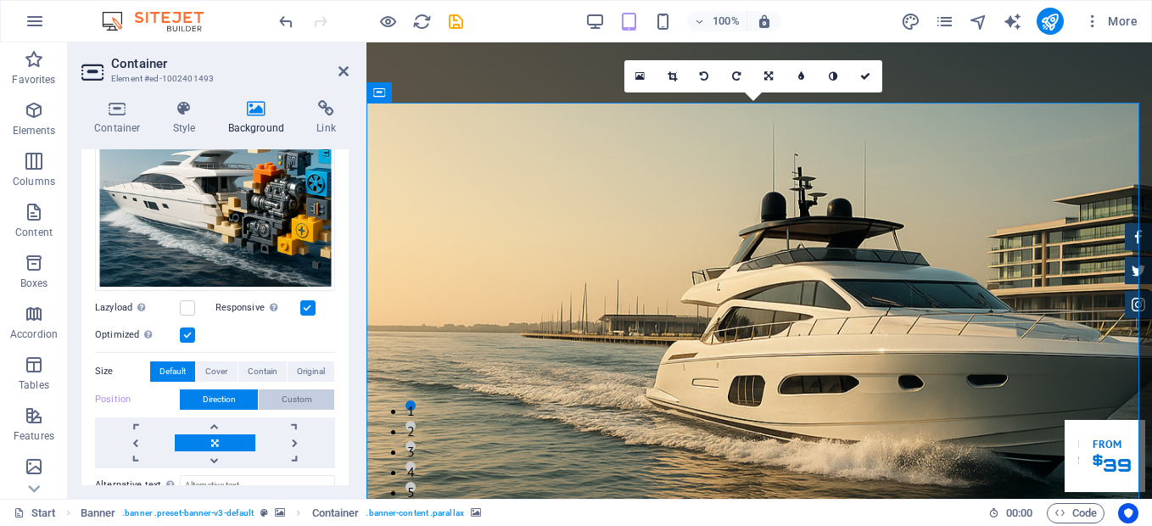
scroll to position [242, 0]
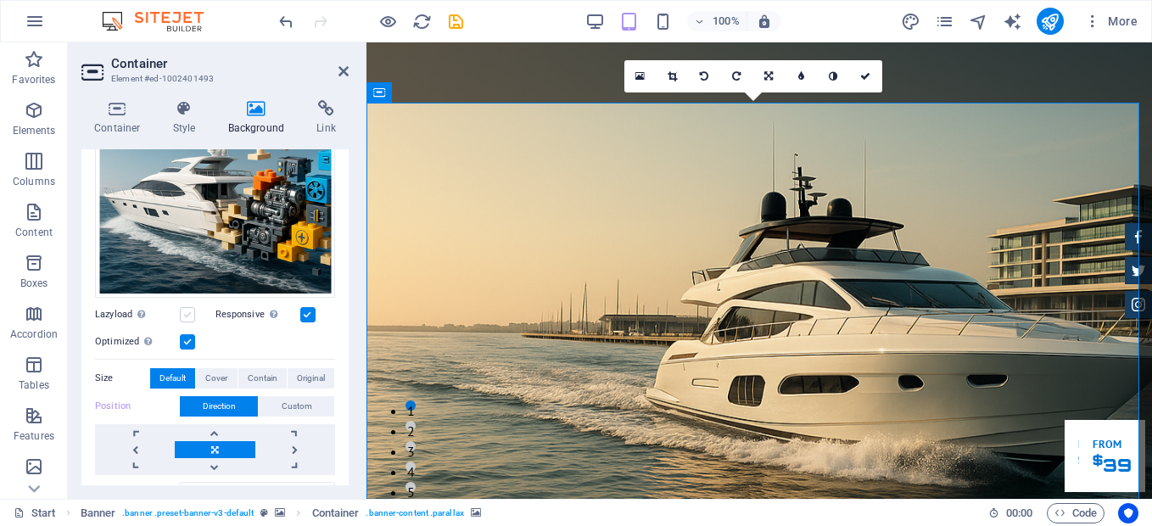
click at [186, 311] on label at bounding box center [187, 314] width 15 height 15
click at [0, 0] on input "Lazyload Loading images after the page loads improves page speed." at bounding box center [0, 0] width 0 height 0
click at [308, 309] on label at bounding box center [307, 314] width 15 height 15
click at [0, 0] on input "Responsive Automatically load retina image and smartphone optimized sizes." at bounding box center [0, 0] width 0 height 0
click at [308, 309] on label at bounding box center [307, 314] width 15 height 15
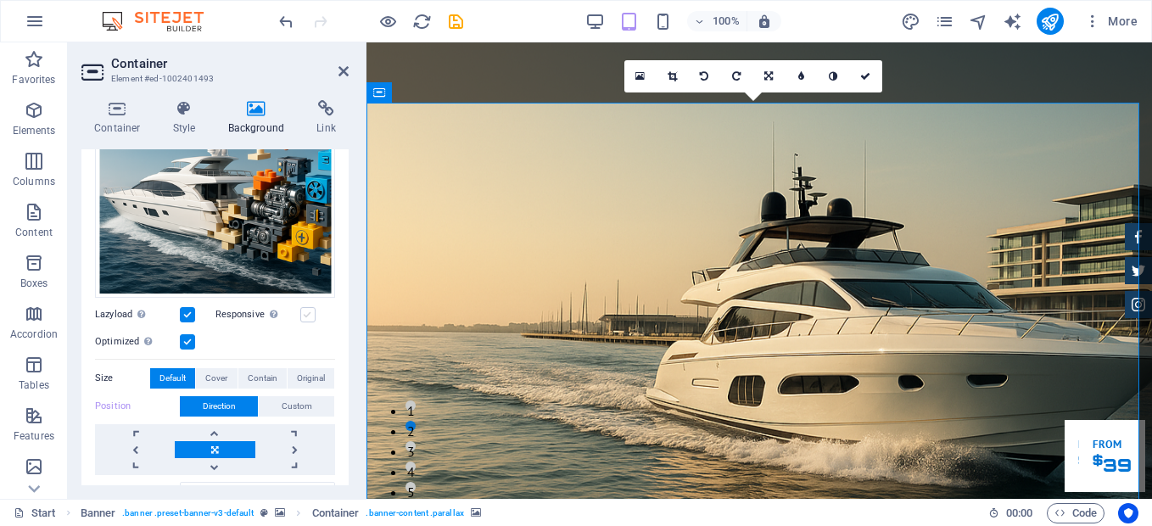
click at [0, 0] on input "Responsive Automatically load retina image and smartphone optimized sizes." at bounding box center [0, 0] width 0 height 0
click at [182, 312] on label at bounding box center [187, 314] width 15 height 15
click at [0, 0] on input "Lazyload Loading images after the page loads improves page speed." at bounding box center [0, 0] width 0 height 0
click at [187, 308] on label at bounding box center [187, 314] width 15 height 15
click at [0, 0] on input "Lazyload Loading images after the page loads improves page speed." at bounding box center [0, 0] width 0 height 0
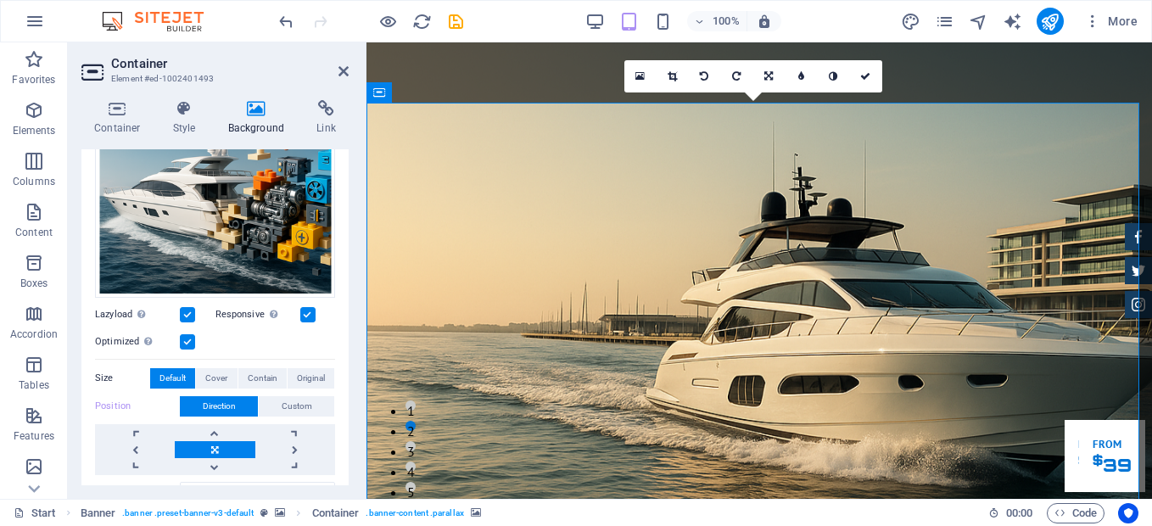
click at [187, 308] on label at bounding box center [187, 314] width 15 height 15
click at [0, 0] on input "Lazyload Loading images after the page loads improves page speed." at bounding box center [0, 0] width 0 height 0
click at [305, 315] on label at bounding box center [307, 314] width 15 height 15
click at [0, 0] on input "Responsive Automatically load retina image and smartphone optimized sizes." at bounding box center [0, 0] width 0 height 0
click at [305, 315] on label at bounding box center [307, 314] width 15 height 15
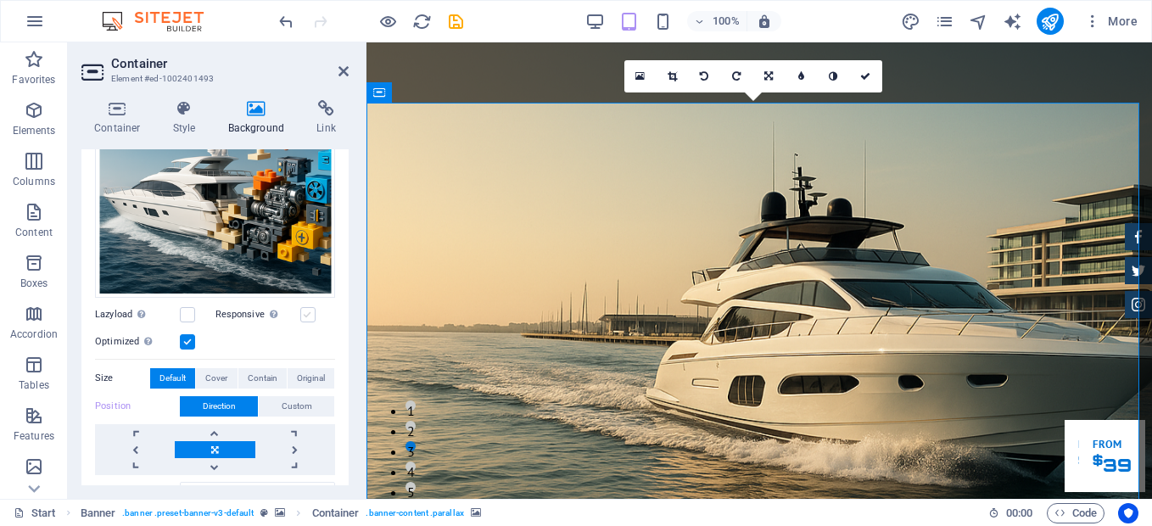
click at [0, 0] on input "Responsive Automatically load retina image and smartphone optimized sizes." at bounding box center [0, 0] width 0 height 0
click at [187, 338] on label at bounding box center [187, 341] width 15 height 15
click at [0, 0] on input "Optimized Images are compressed to improve page speed." at bounding box center [0, 0] width 0 height 0
click at [187, 338] on label at bounding box center [187, 341] width 15 height 15
click at [0, 0] on input "Optimized Images are compressed to improve page speed." at bounding box center [0, 0] width 0 height 0
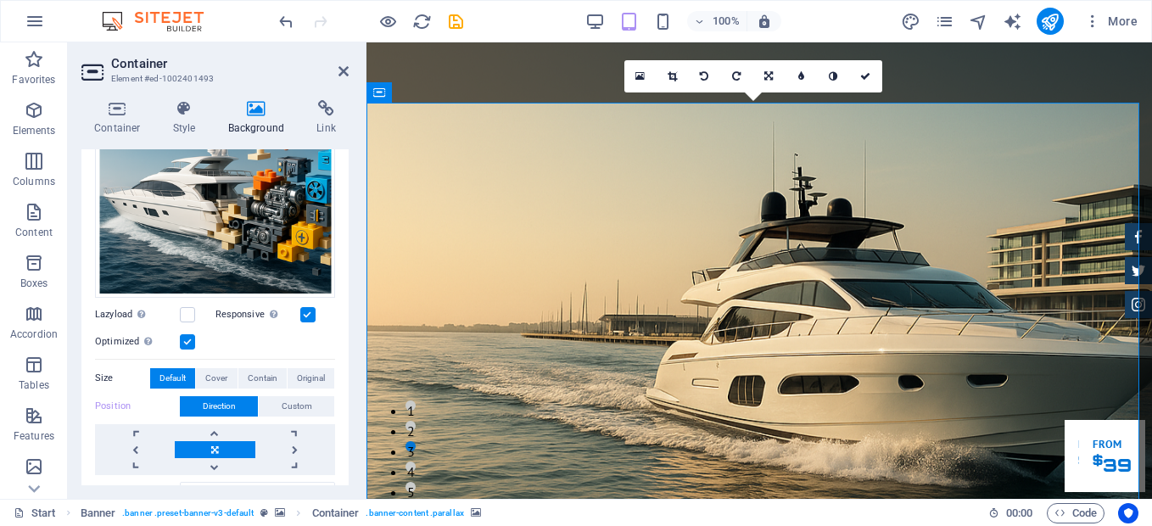
click at [187, 338] on label at bounding box center [187, 341] width 15 height 15
click at [0, 0] on input "Optimized Images are compressed to improve page speed." at bounding box center [0, 0] width 0 height 0
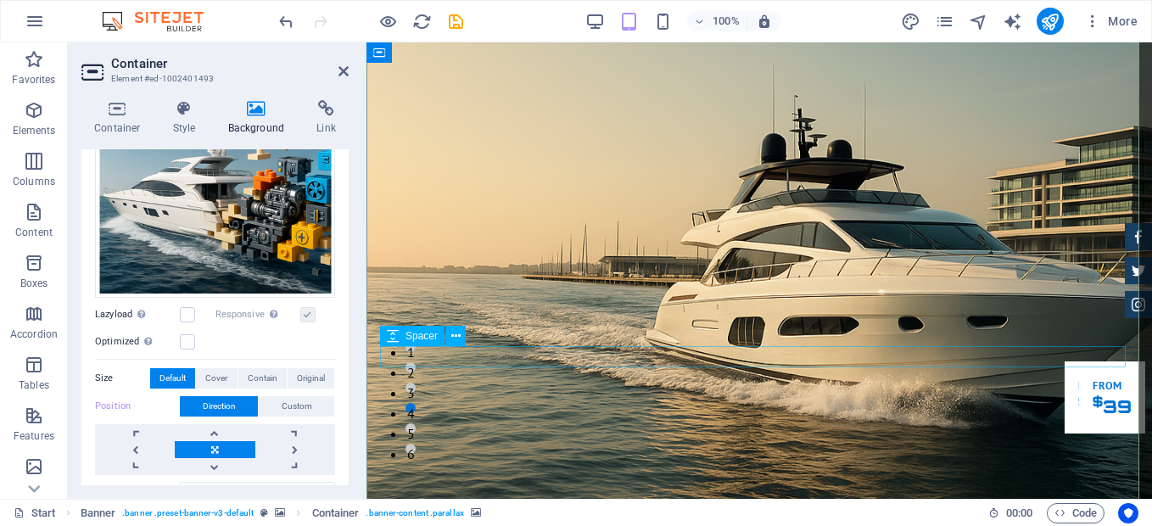
scroll to position [46, 0]
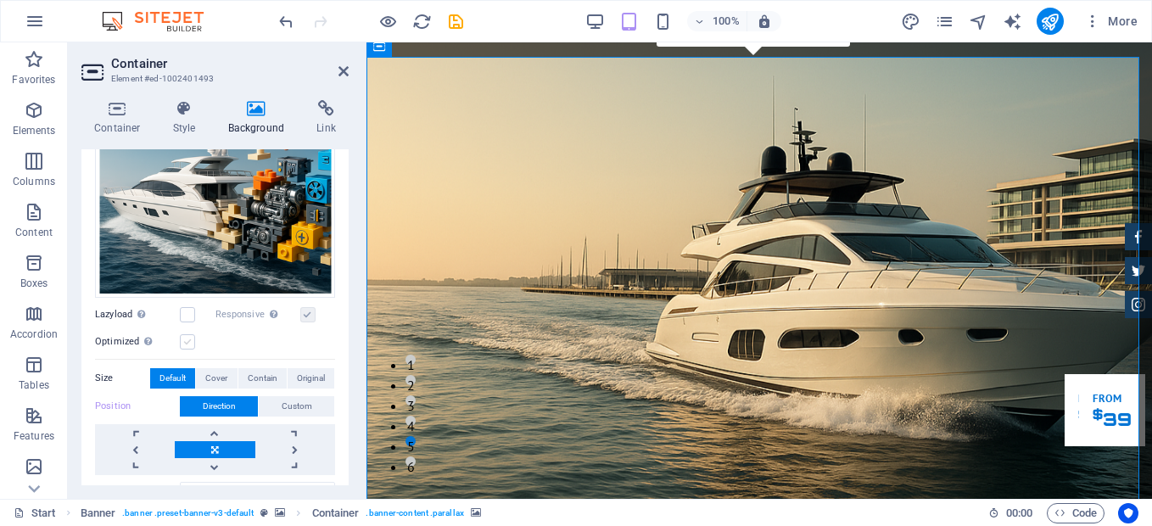
click at [187, 339] on label at bounding box center [187, 341] width 15 height 15
click at [0, 0] on input "Optimized Images are compressed to improve page speed." at bounding box center [0, 0] width 0 height 0
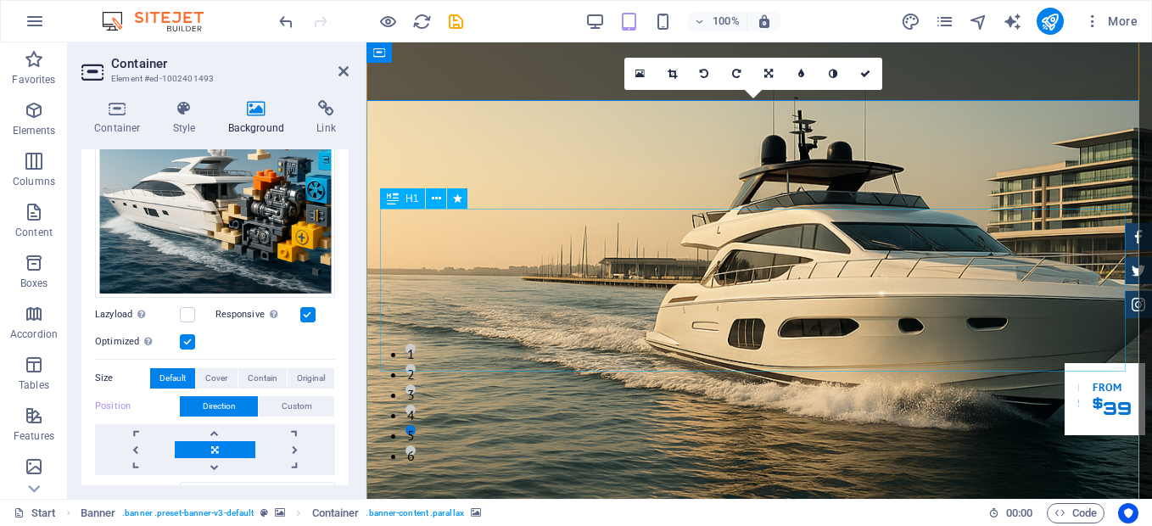
scroll to position [0, 0]
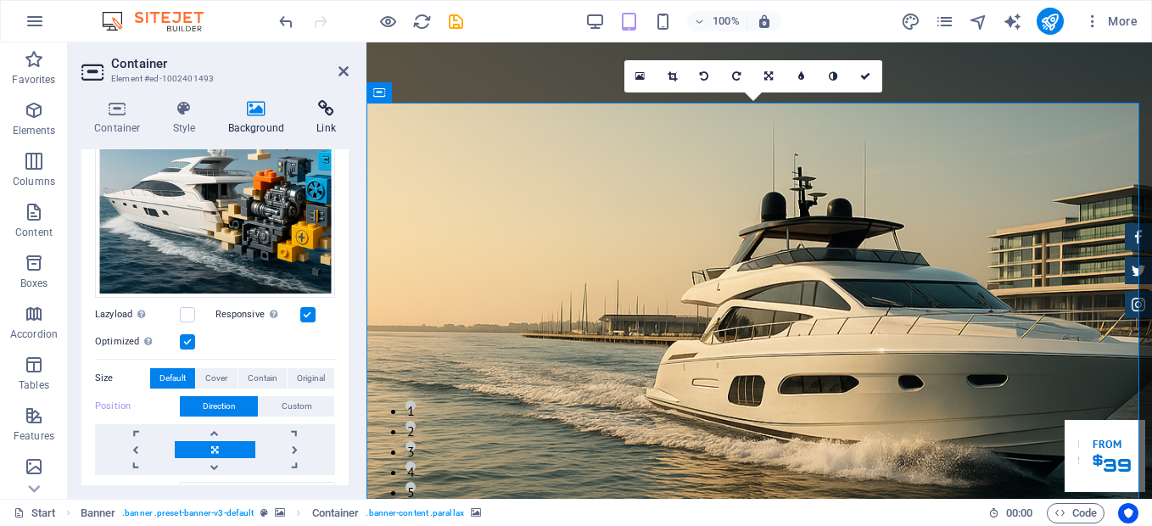
click at [325, 111] on icon at bounding box center [326, 108] width 45 height 17
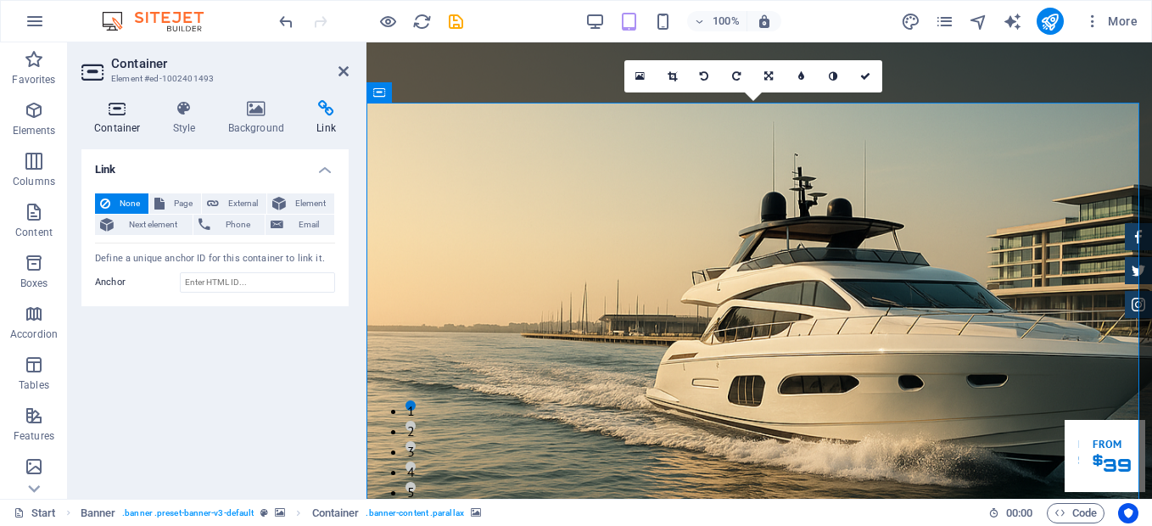
click at [125, 112] on icon at bounding box center [117, 108] width 72 height 17
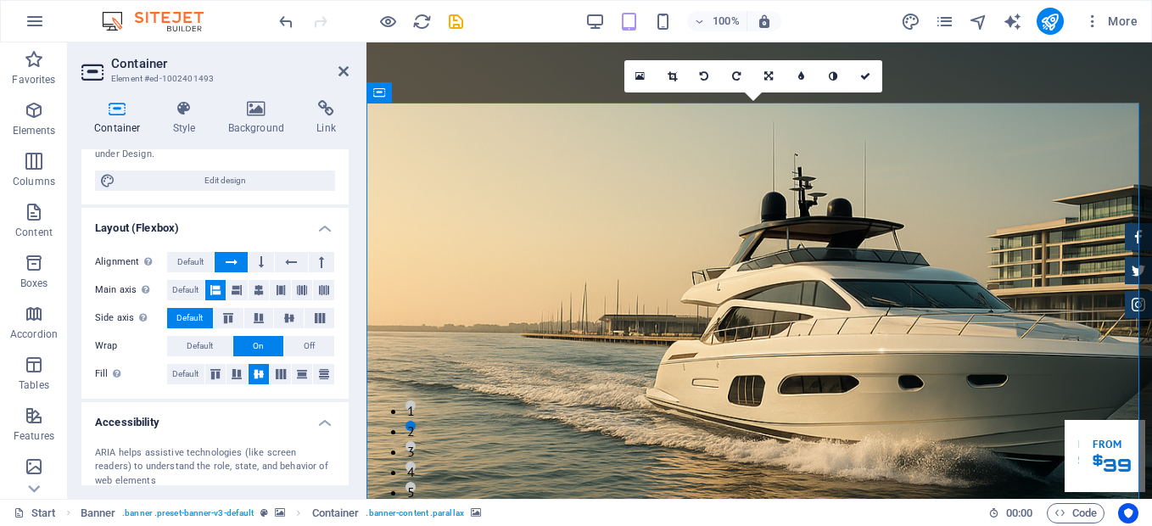
scroll to position [178, 0]
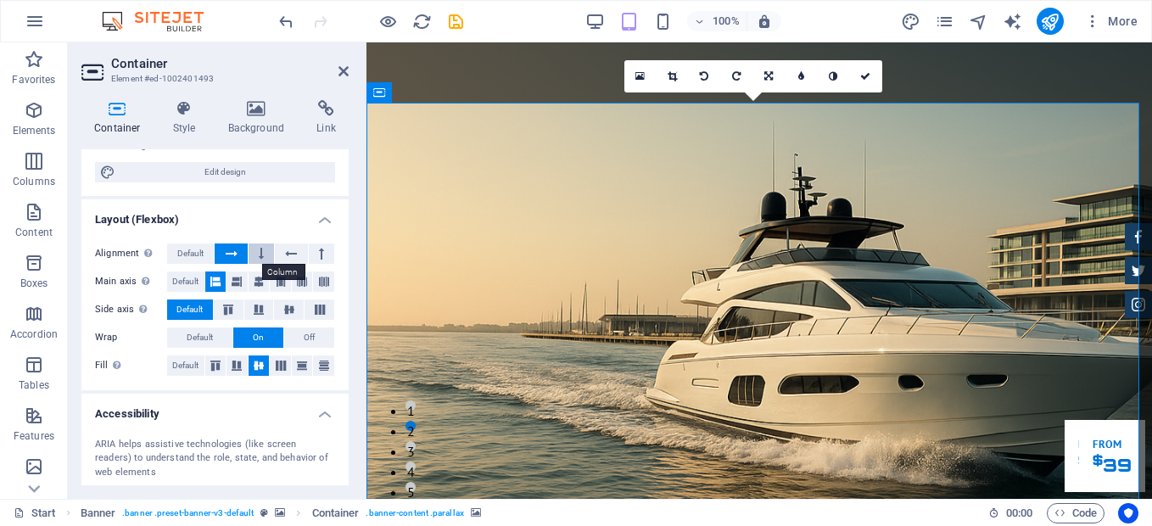
click at [265, 256] on button at bounding box center [261, 253] width 25 height 20
click at [228, 247] on icon at bounding box center [232, 253] width 12 height 20
click at [322, 250] on button at bounding box center [321, 253] width 25 height 20
click at [288, 250] on icon at bounding box center [291, 253] width 12 height 20
click at [230, 257] on icon at bounding box center [232, 253] width 12 height 20
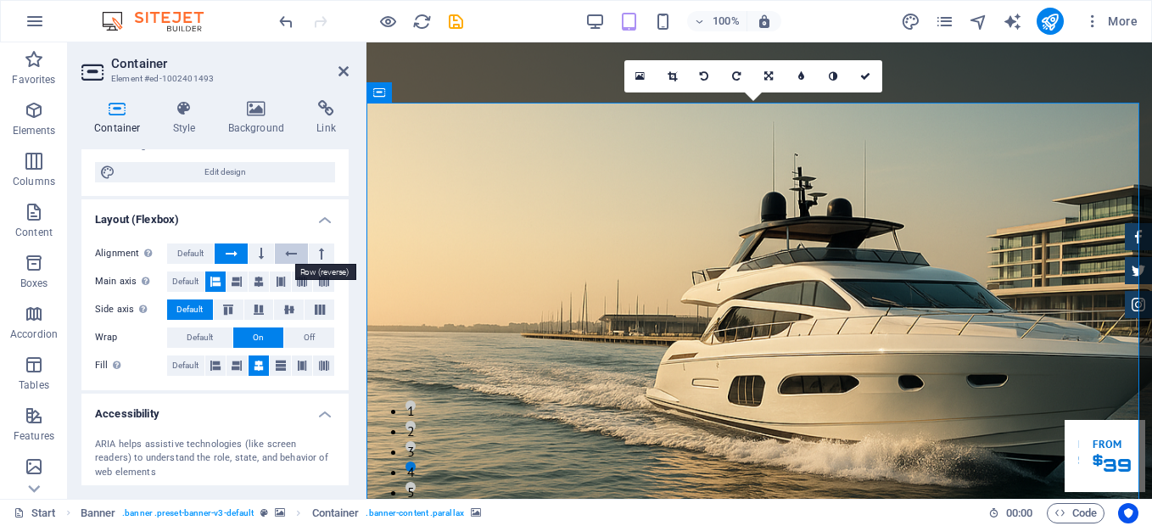
click at [299, 253] on button at bounding box center [291, 253] width 32 height 20
click at [236, 253] on icon at bounding box center [232, 253] width 12 height 20
click at [299, 334] on button "Off" at bounding box center [309, 337] width 50 height 20
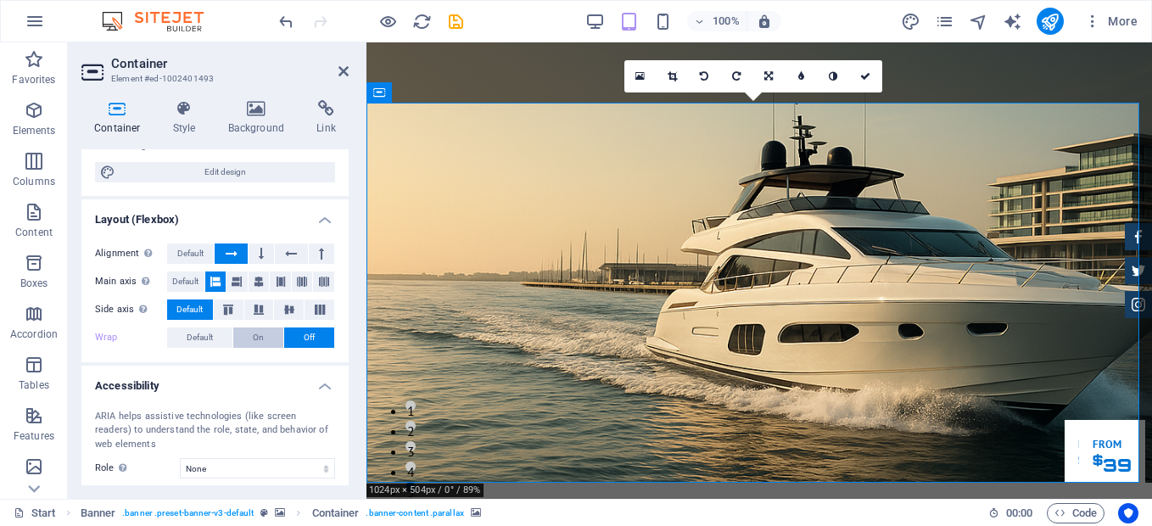
click at [268, 335] on button "On" at bounding box center [258, 337] width 50 height 20
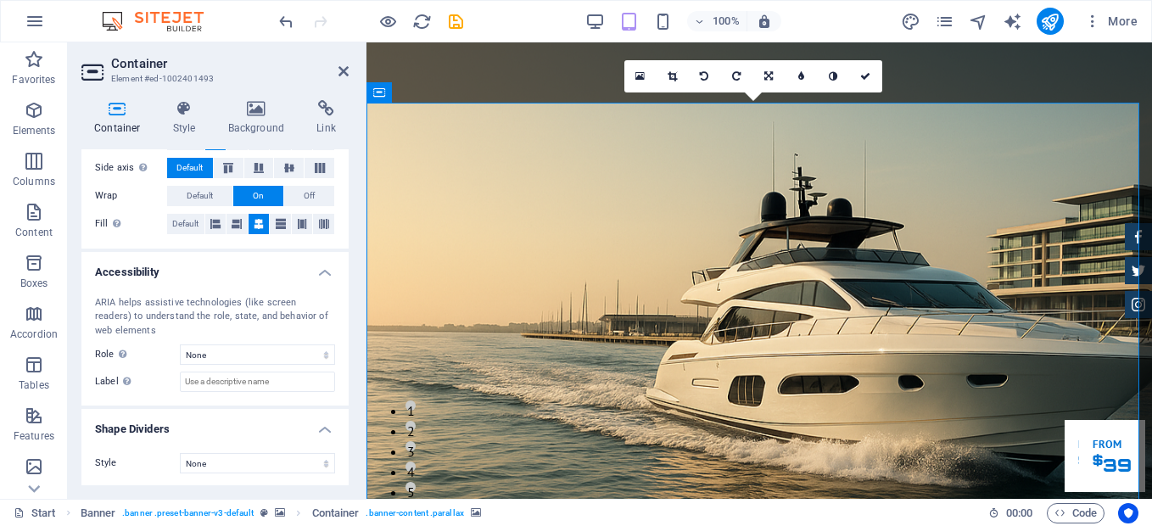
scroll to position [322, 0]
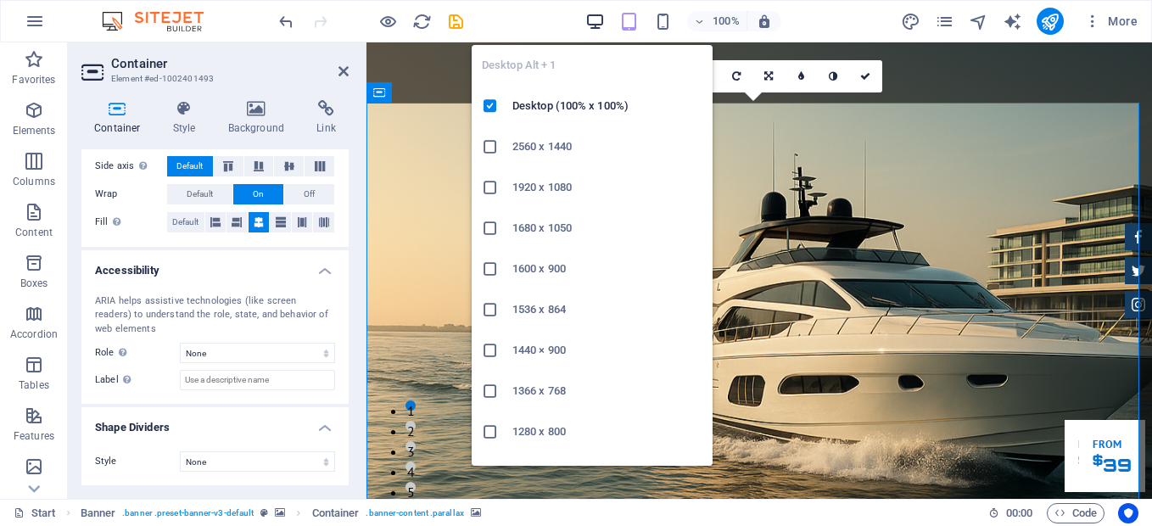
click at [599, 20] on icon "button" at bounding box center [595, 22] width 20 height 20
click at [592, 26] on icon "button" at bounding box center [595, 22] width 20 height 20
click at [596, 21] on icon "button" at bounding box center [595, 22] width 20 height 20
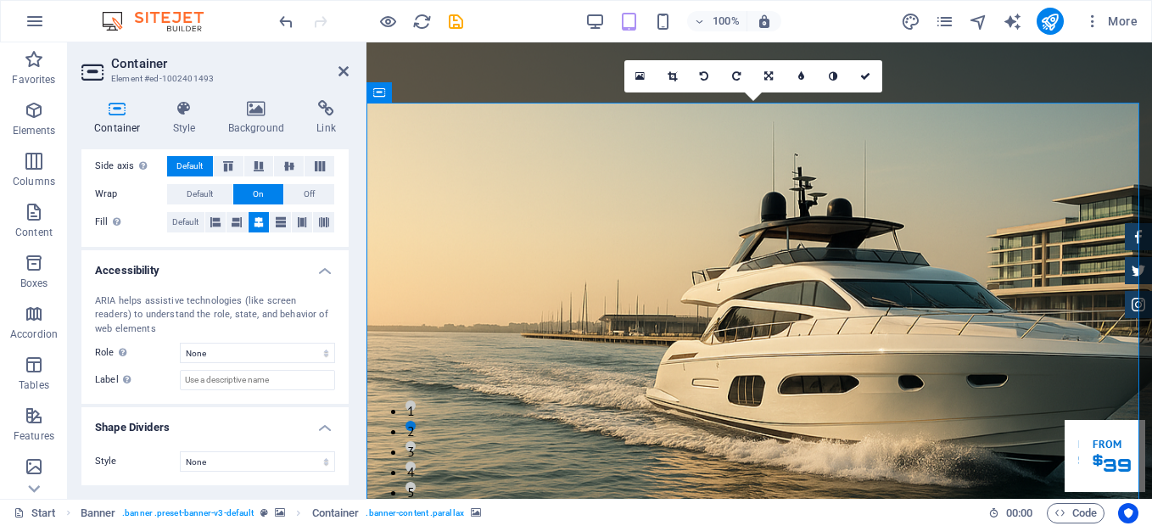
click at [344, 71] on icon at bounding box center [344, 71] width 10 height 14
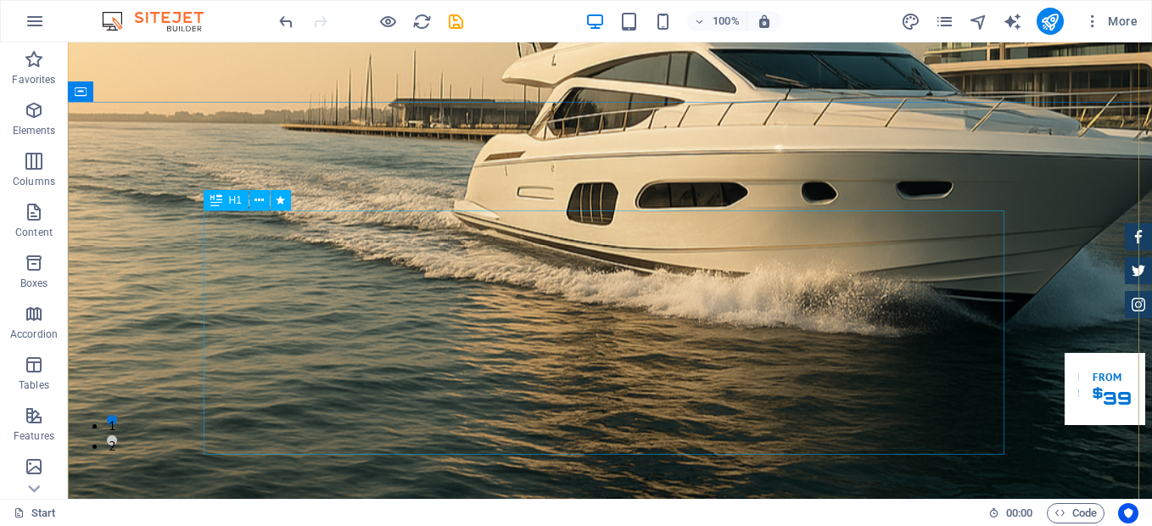
scroll to position [86, 0]
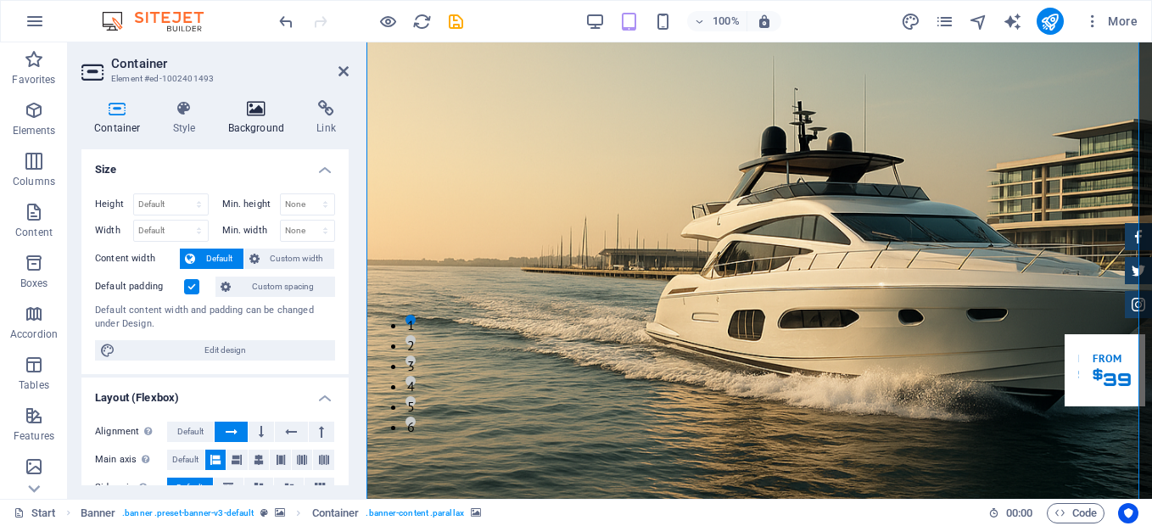
click at [255, 109] on icon at bounding box center [256, 108] width 82 height 17
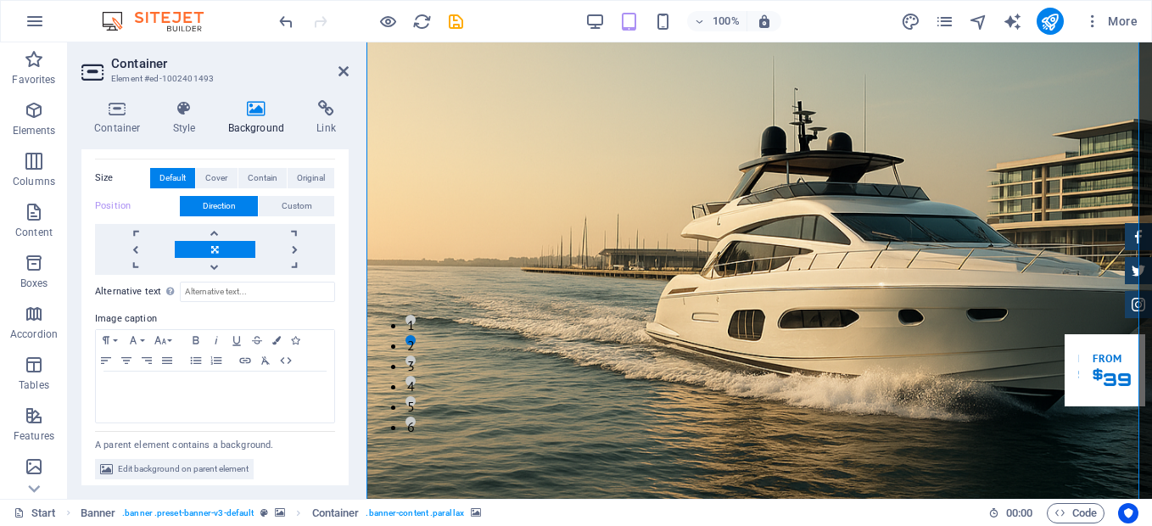
scroll to position [446, 0]
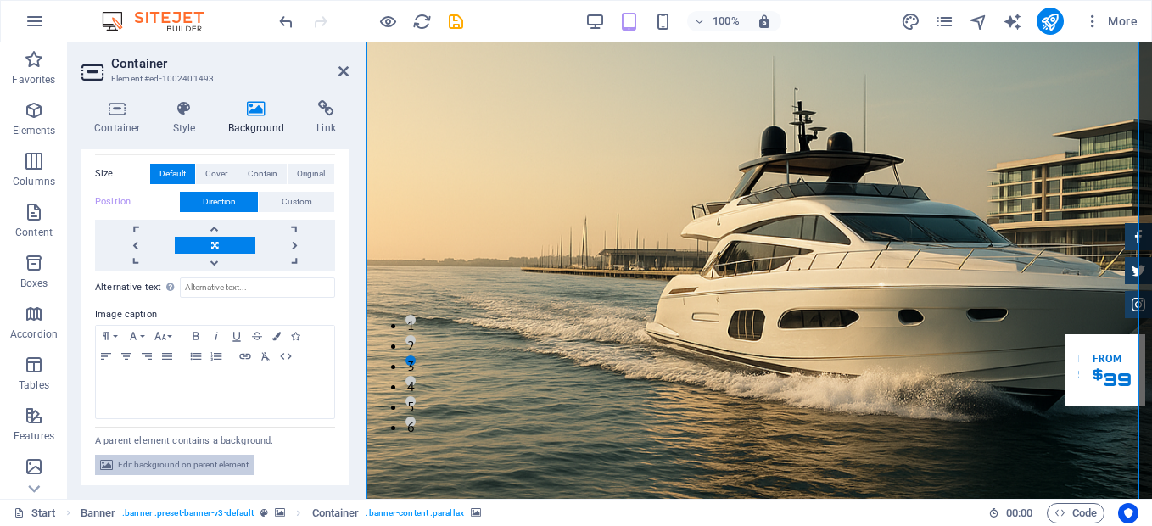
click at [206, 467] on span "Edit background on parent element" at bounding box center [183, 465] width 131 height 20
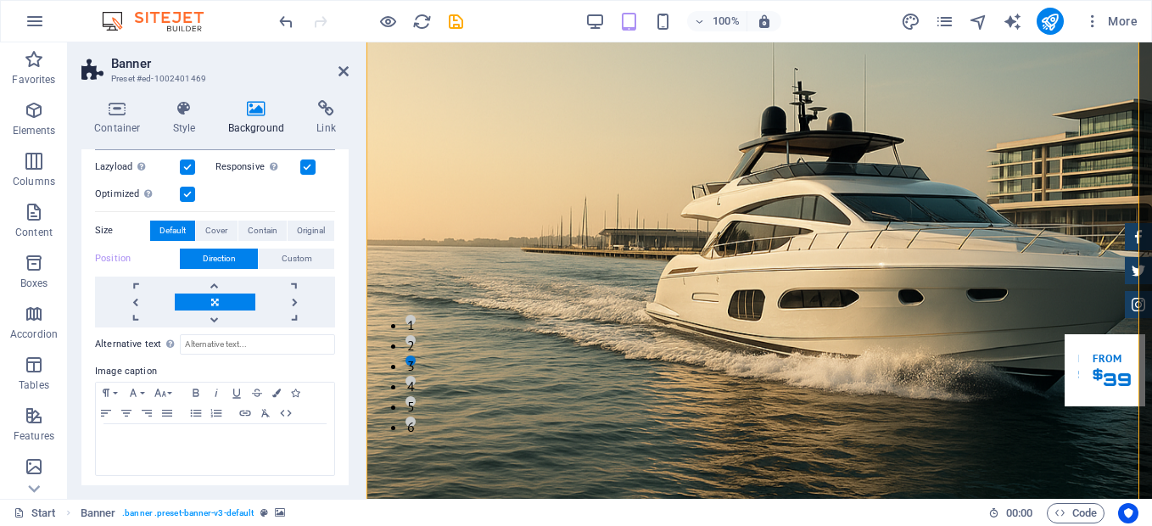
scroll to position [391, 0]
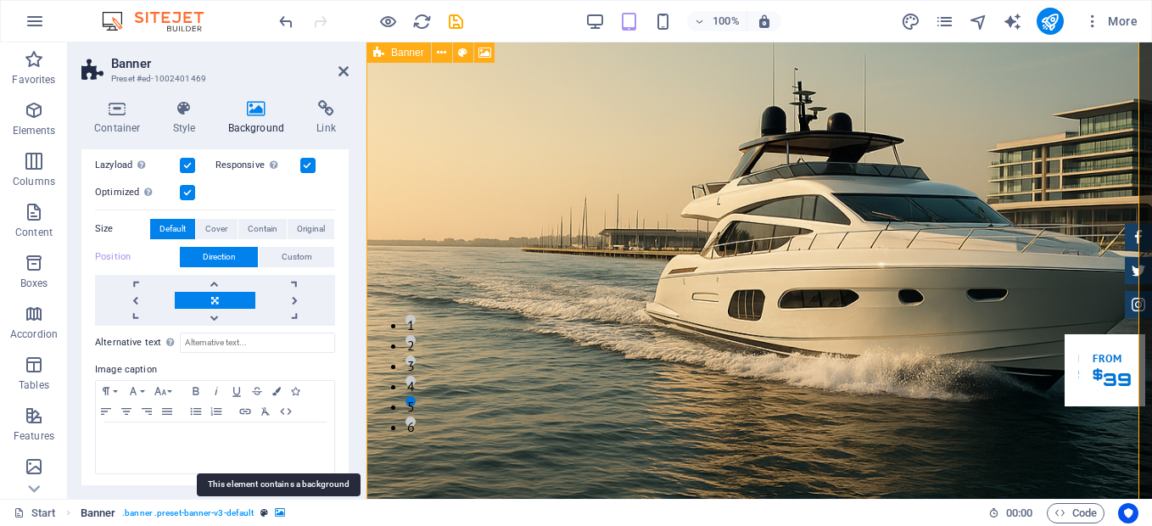
click at [279, 513] on icon "breadcrumb" at bounding box center [280, 512] width 10 height 9
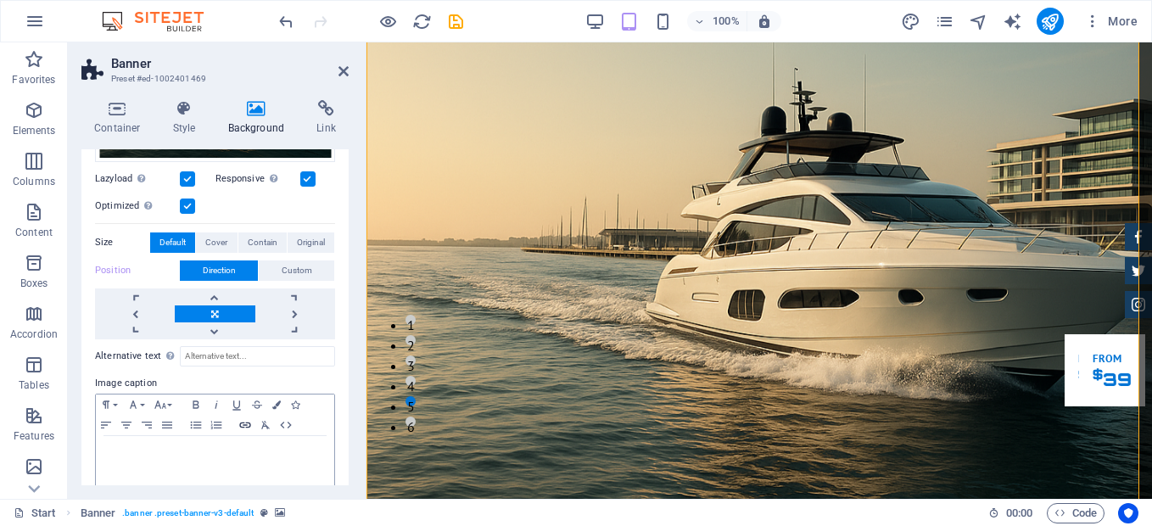
scroll to position [358, 0]
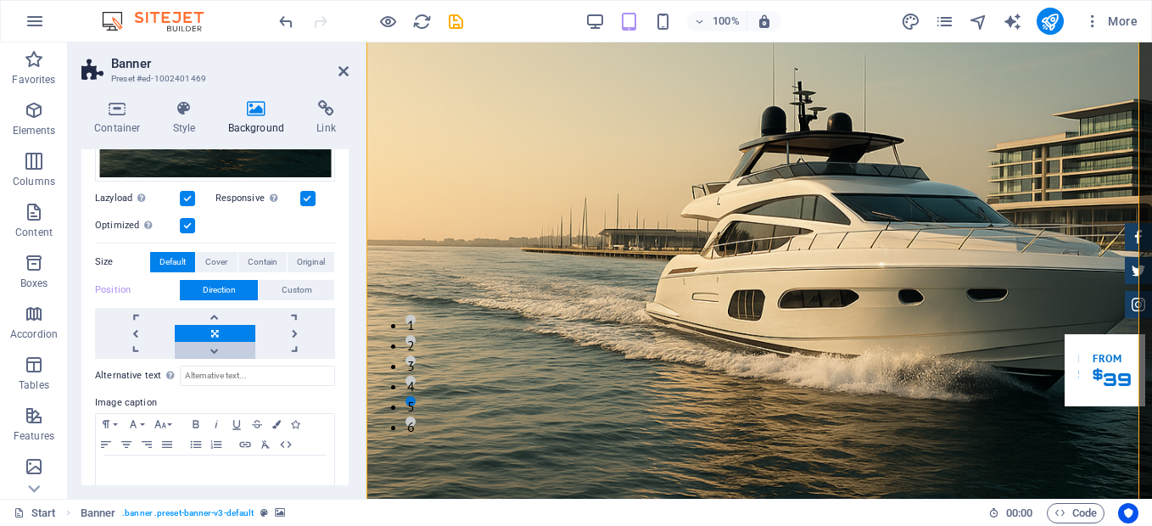
click at [215, 347] on link at bounding box center [215, 350] width 80 height 17
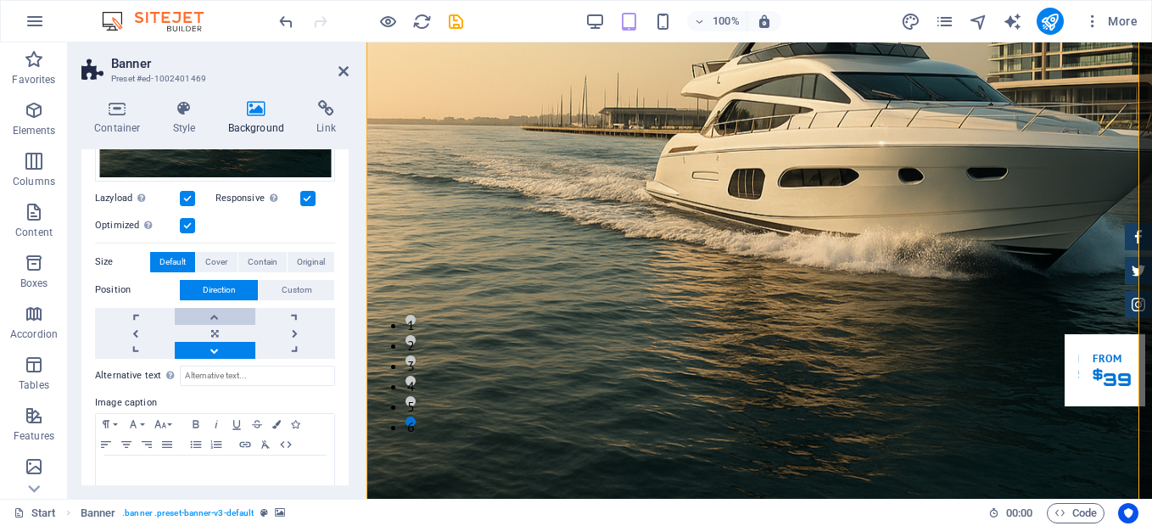
click at [218, 312] on link at bounding box center [215, 316] width 80 height 17
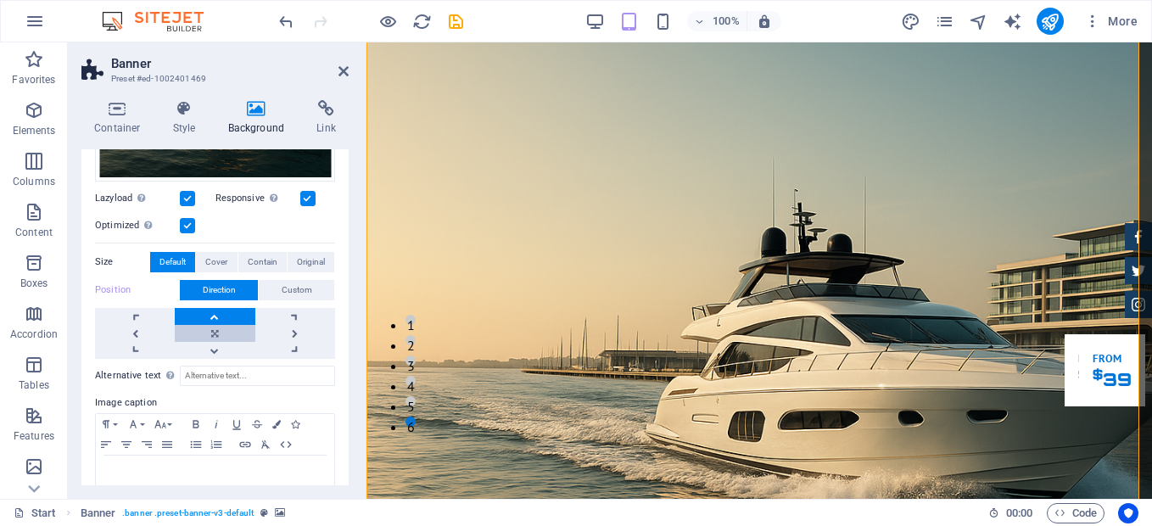
click at [216, 326] on link at bounding box center [215, 333] width 80 height 17
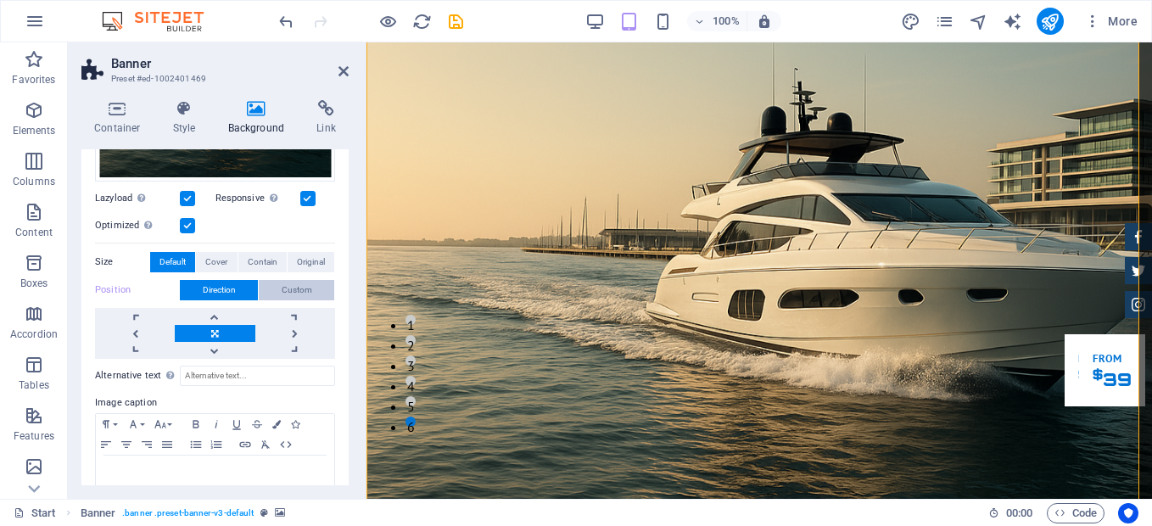
click at [290, 280] on span "Custom" at bounding box center [297, 290] width 31 height 20
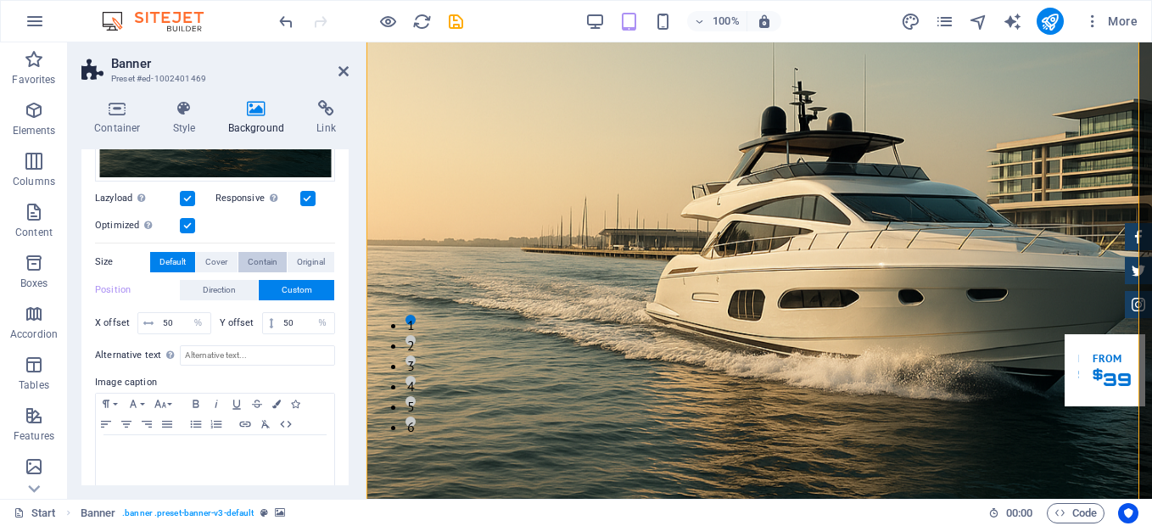
click at [254, 258] on span "Contain" at bounding box center [263, 262] width 30 height 20
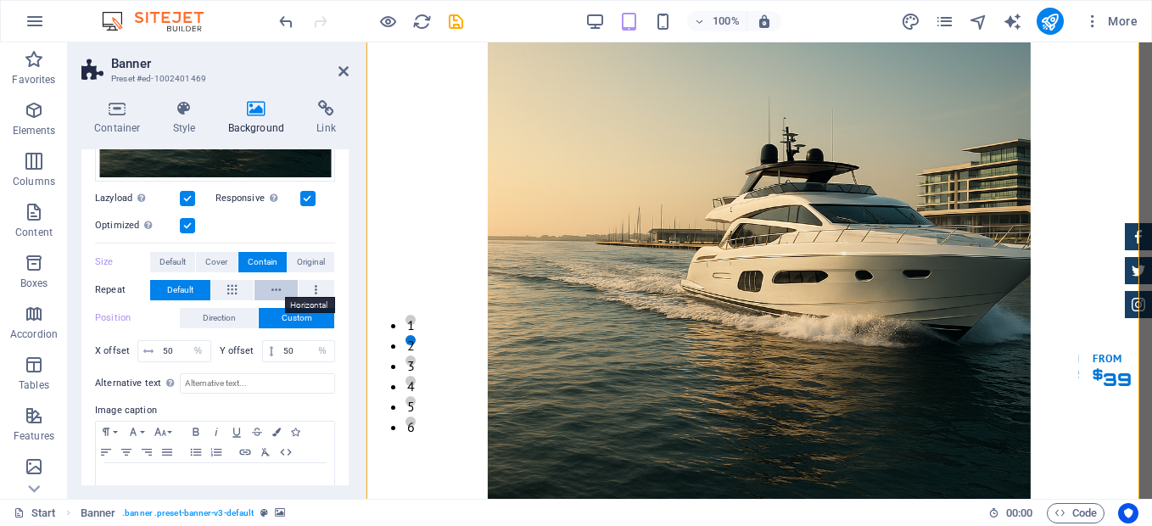
click at [271, 283] on icon at bounding box center [275, 290] width 9 height 20
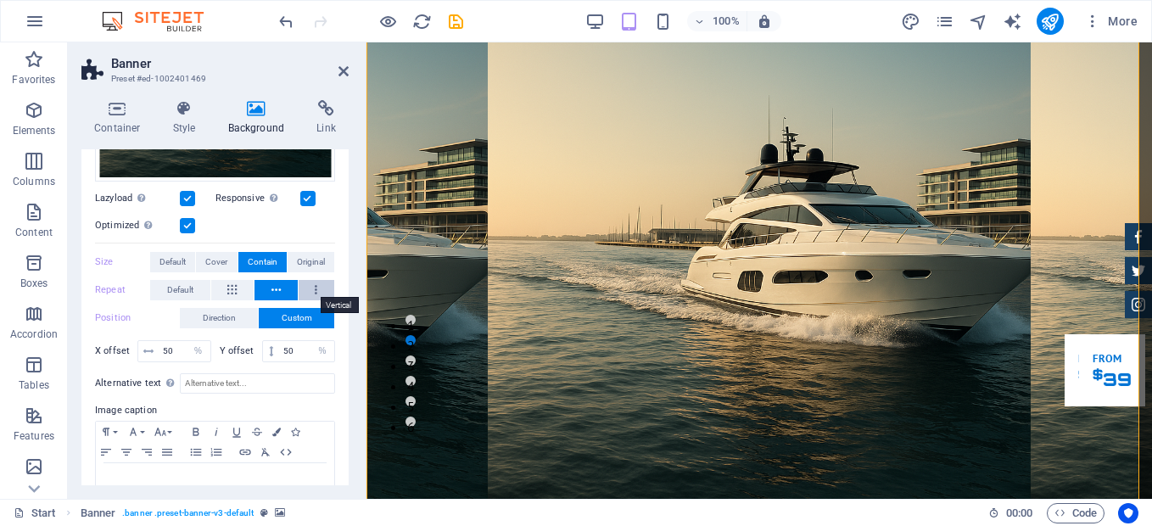
click at [316, 283] on button at bounding box center [317, 290] width 36 height 20
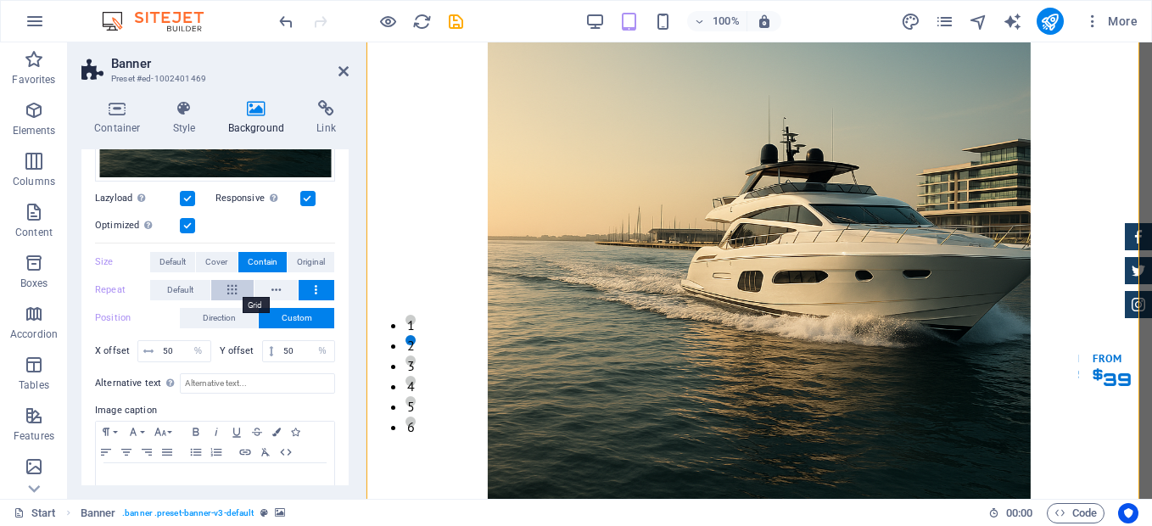
click at [232, 285] on icon at bounding box center [231, 290] width 9 height 20
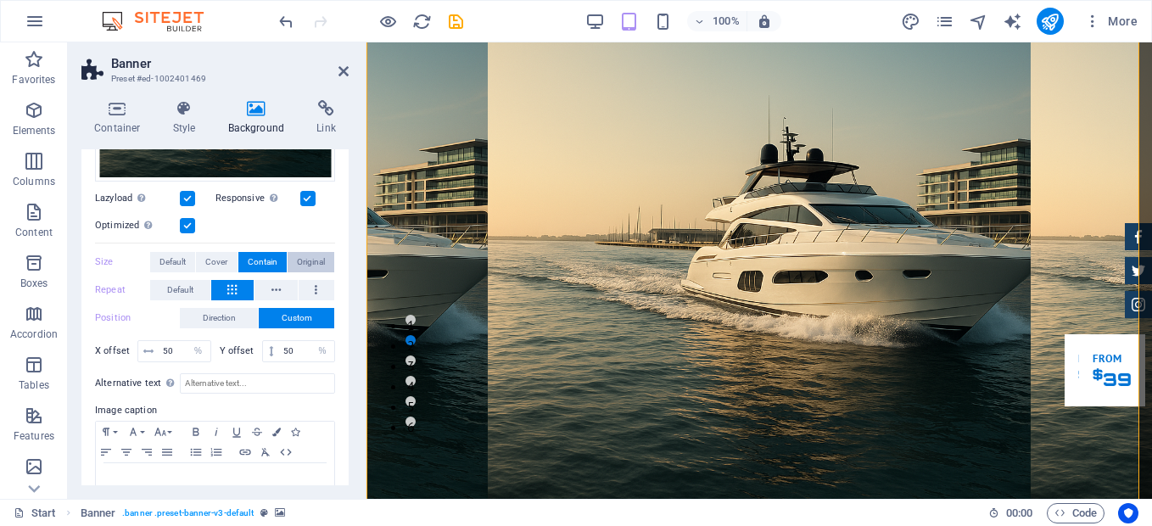
click at [308, 253] on span "Original" at bounding box center [311, 262] width 28 height 20
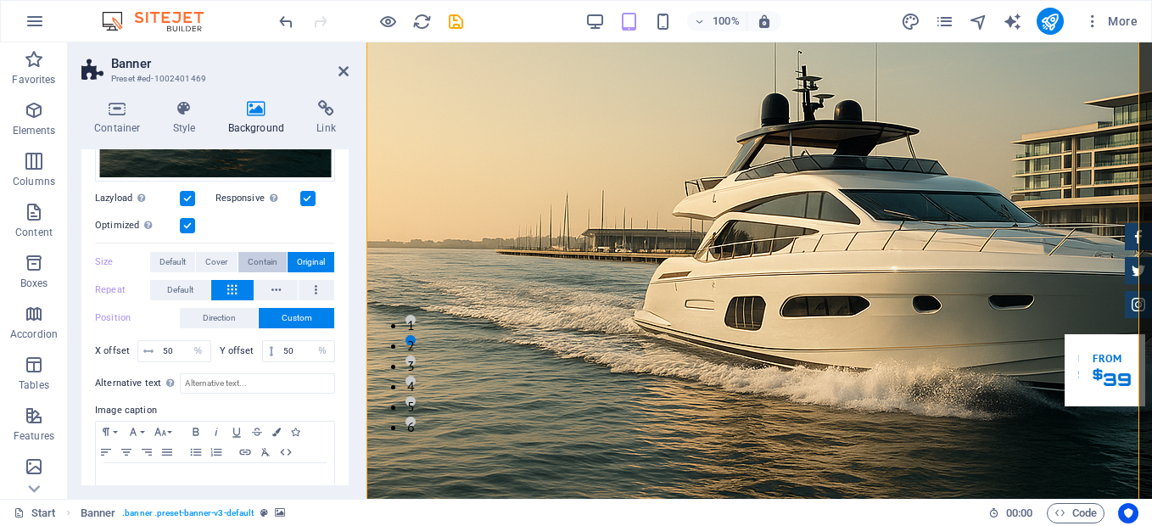
click at [238, 256] on button "Contain" at bounding box center [262, 262] width 48 height 20
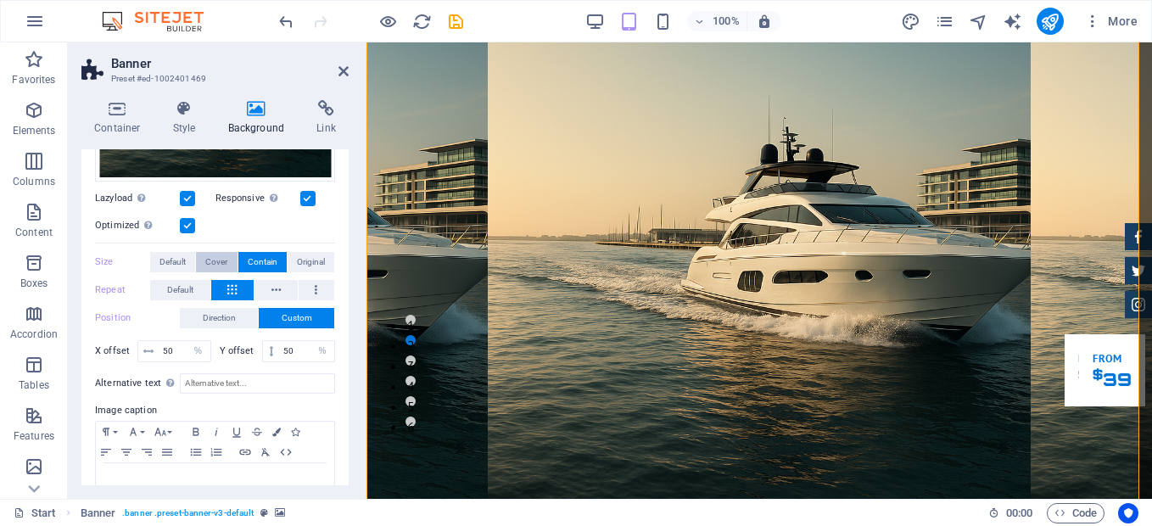
click at [221, 256] on span "Cover" at bounding box center [216, 262] width 22 height 20
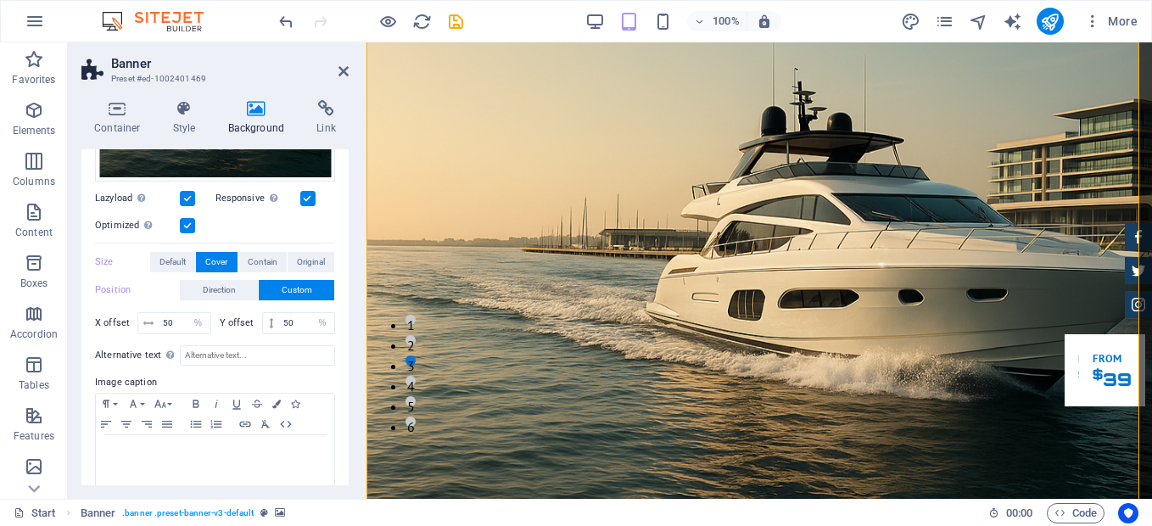
click at [222, 258] on span "Cover" at bounding box center [216, 262] width 22 height 20
click at [248, 256] on span "Contain" at bounding box center [263, 262] width 30 height 20
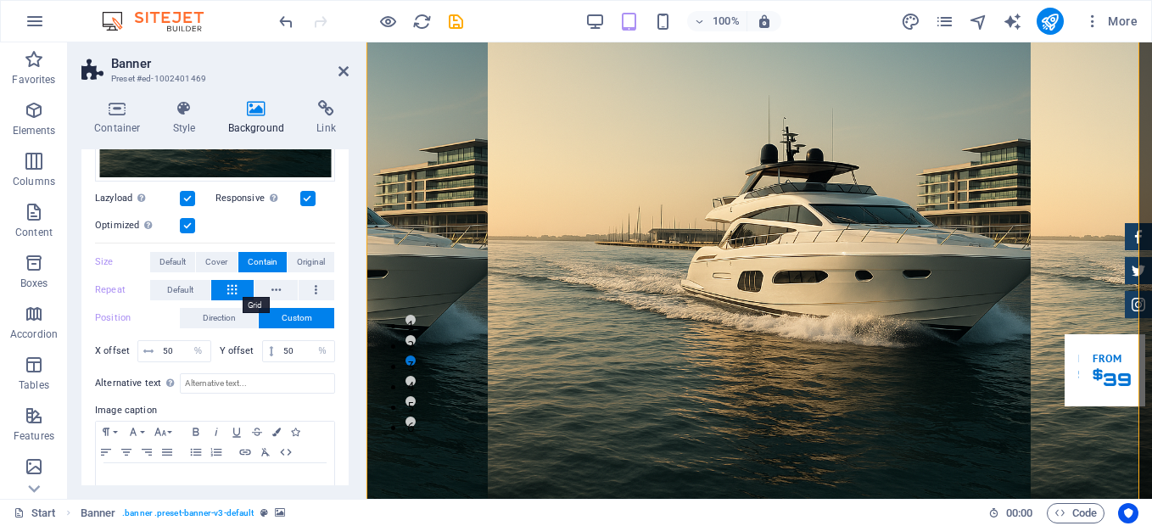
click at [228, 287] on icon at bounding box center [231, 290] width 9 height 20
click at [344, 70] on icon at bounding box center [344, 71] width 10 height 14
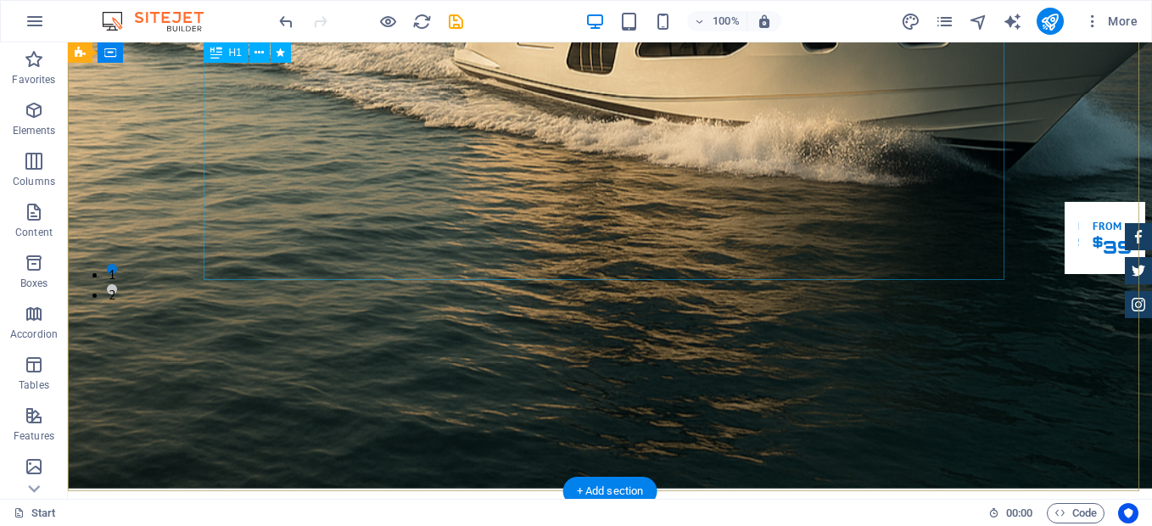
scroll to position [0, 0]
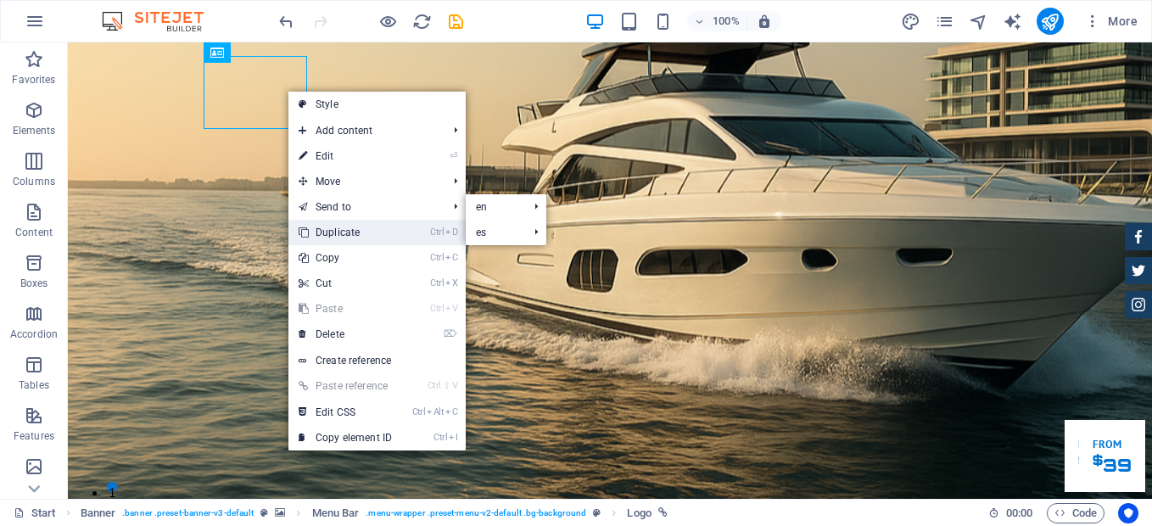
click at [355, 232] on link "Ctrl D Duplicate" at bounding box center [345, 232] width 114 height 25
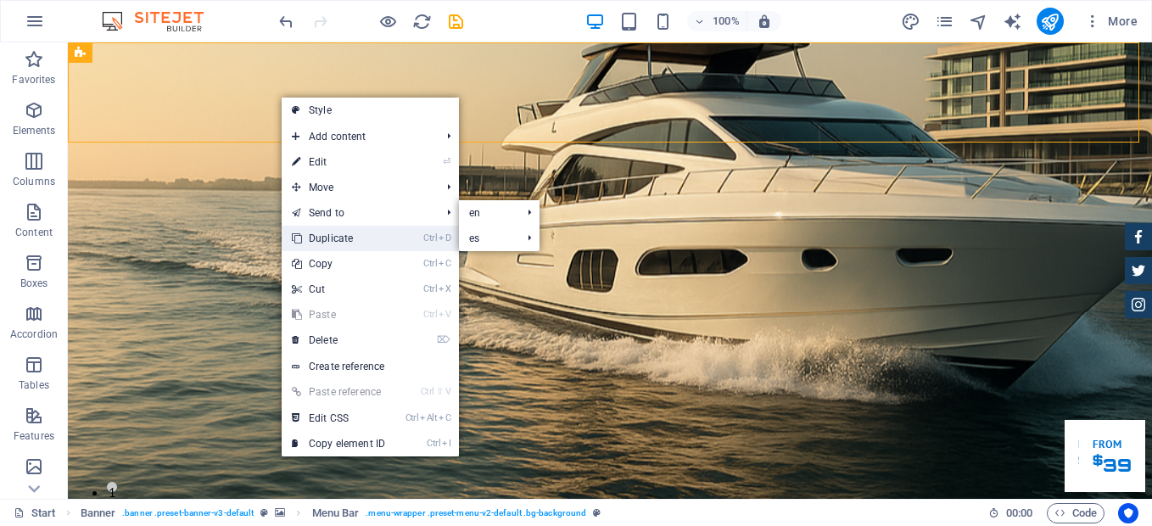
click at [349, 236] on link "Ctrl D Duplicate" at bounding box center [339, 238] width 114 height 25
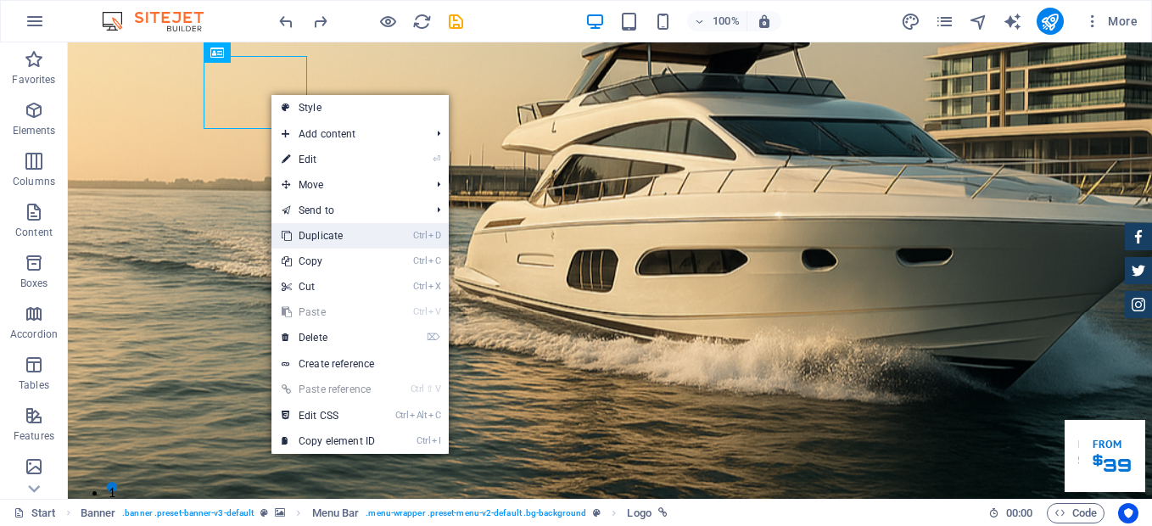
click at [354, 232] on link "Ctrl D Duplicate" at bounding box center [328, 235] width 114 height 25
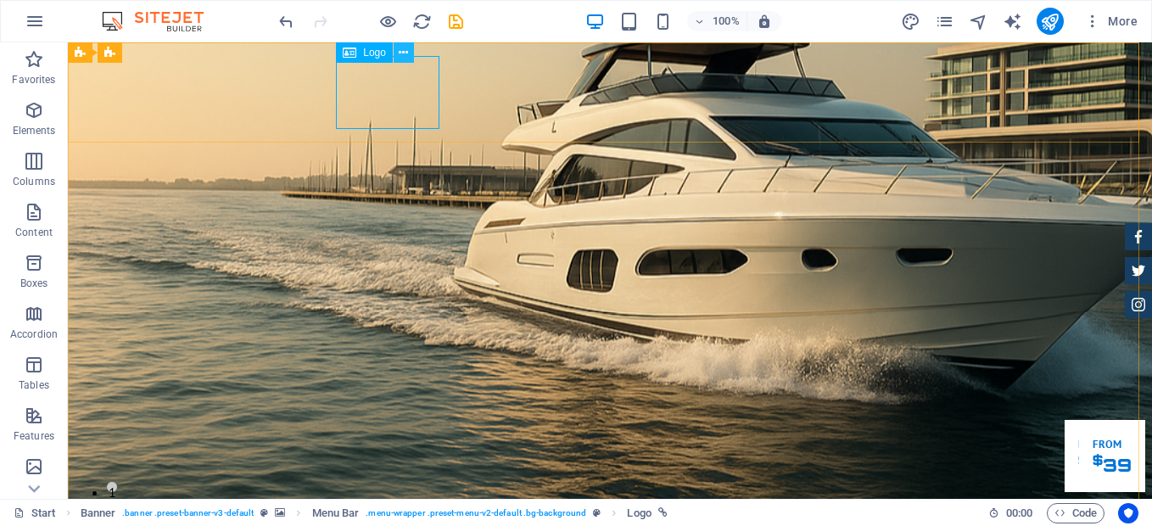
click at [400, 55] on icon at bounding box center [403, 53] width 9 height 18
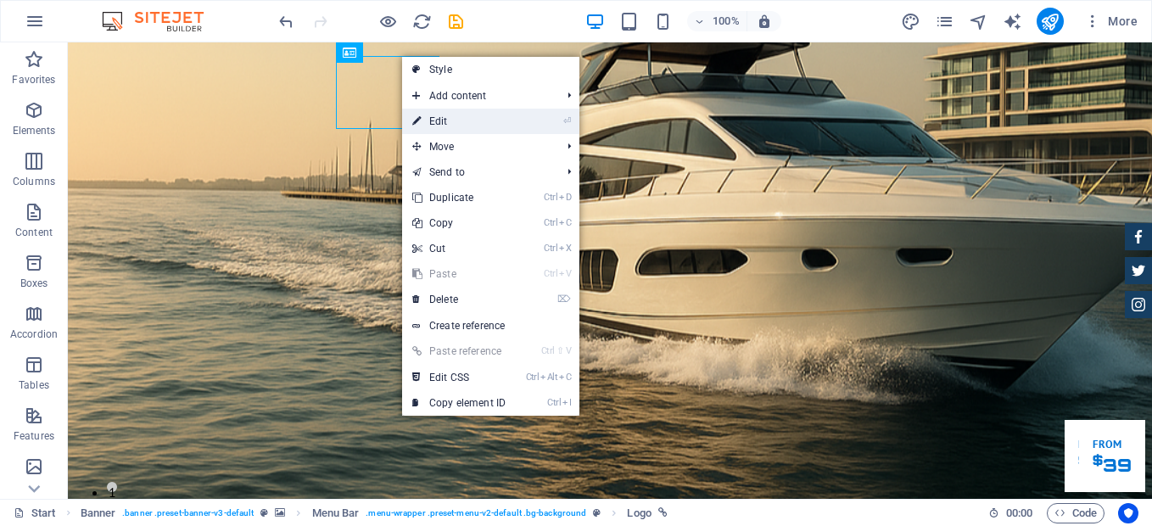
click at [456, 127] on link "⏎ Edit" at bounding box center [459, 121] width 114 height 25
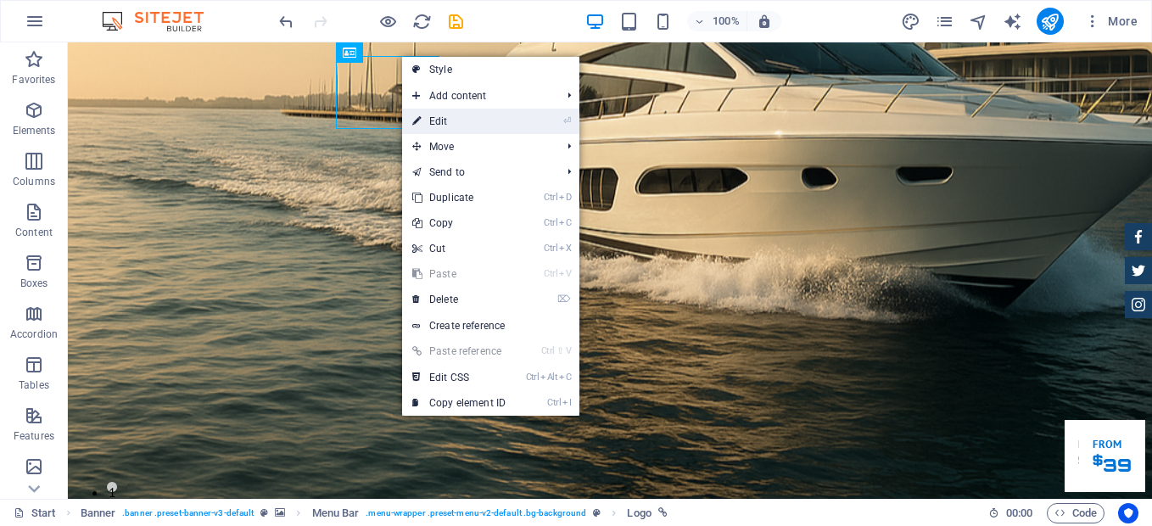
select select "px"
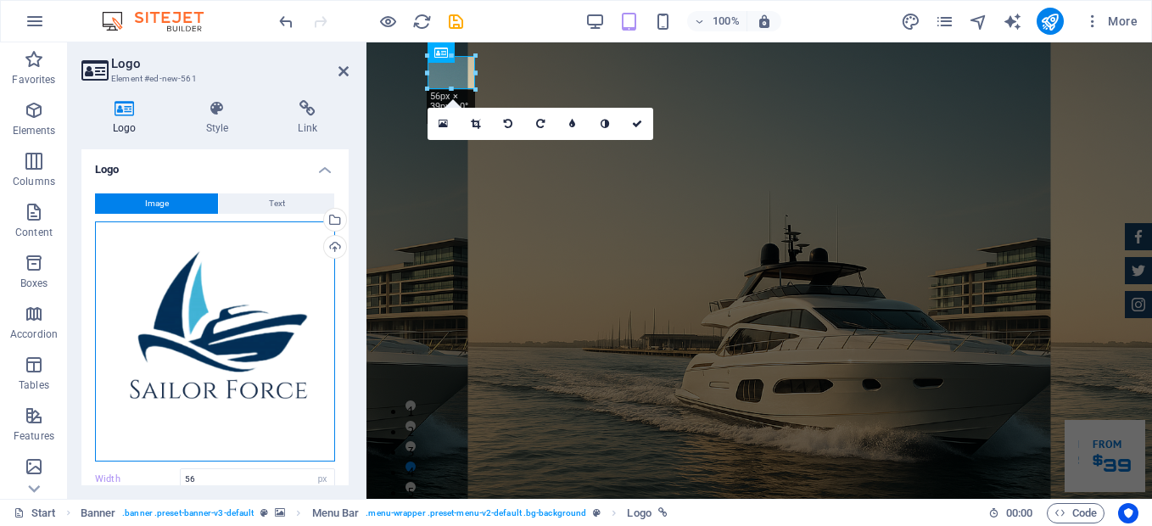
click at [248, 299] on div "Drag files here, click to choose files or select files from Files or our free s…" at bounding box center [215, 341] width 240 height 240
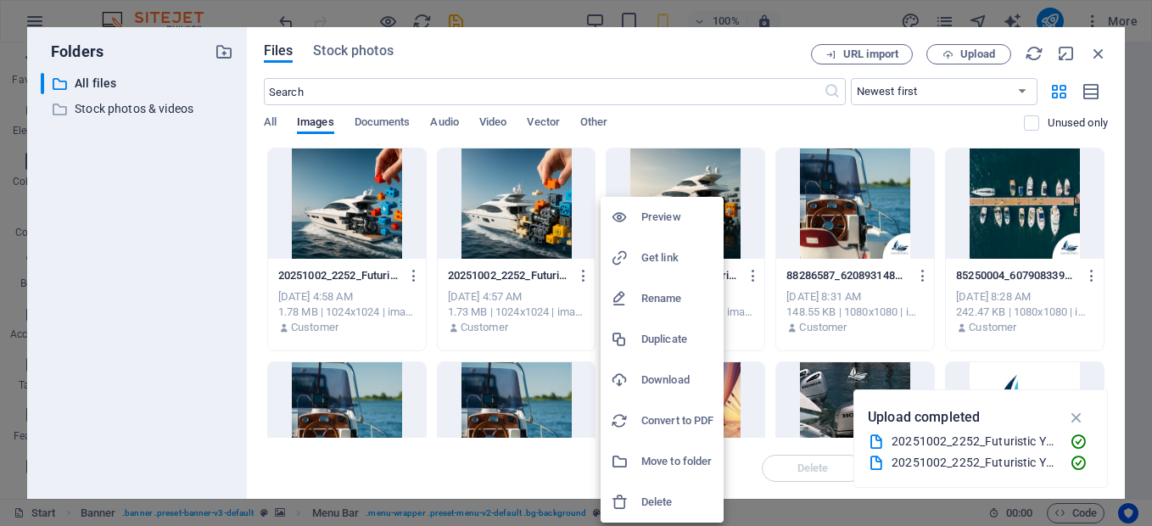
click at [546, 222] on div at bounding box center [576, 263] width 1152 height 526
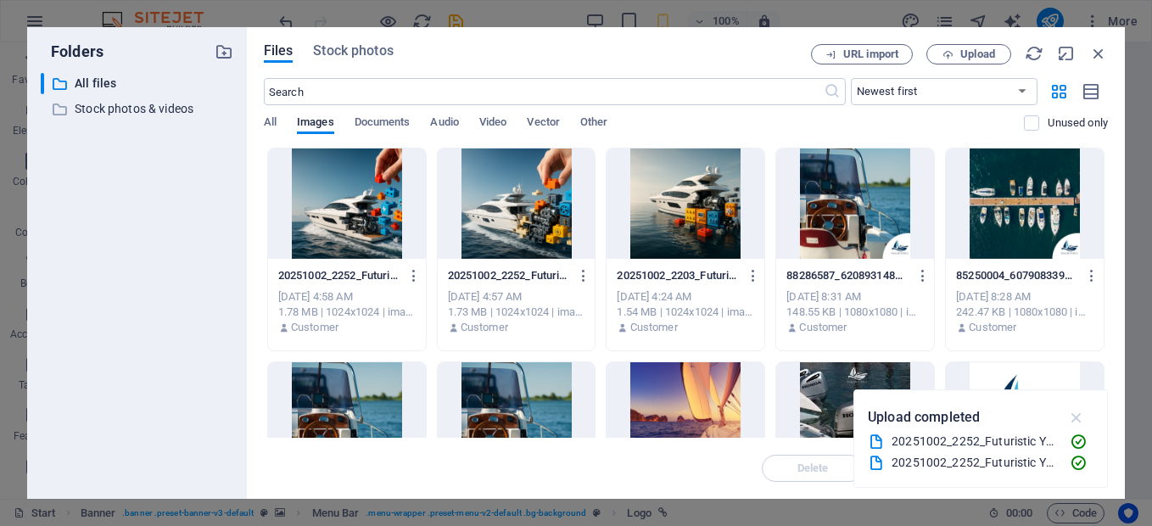
click at [1077, 420] on icon "button" at bounding box center [1077, 417] width 20 height 19
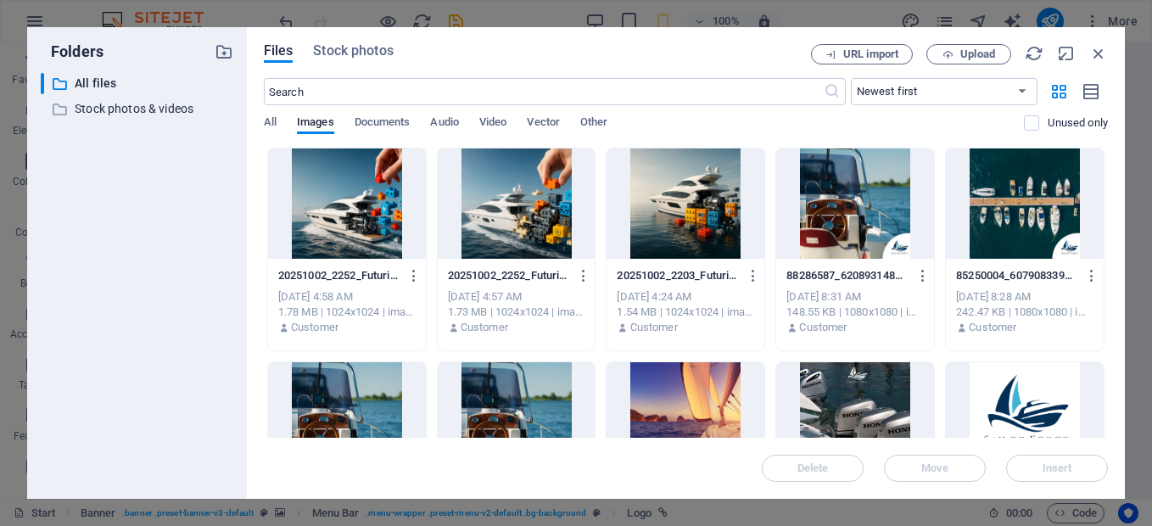
scroll to position [555, 0]
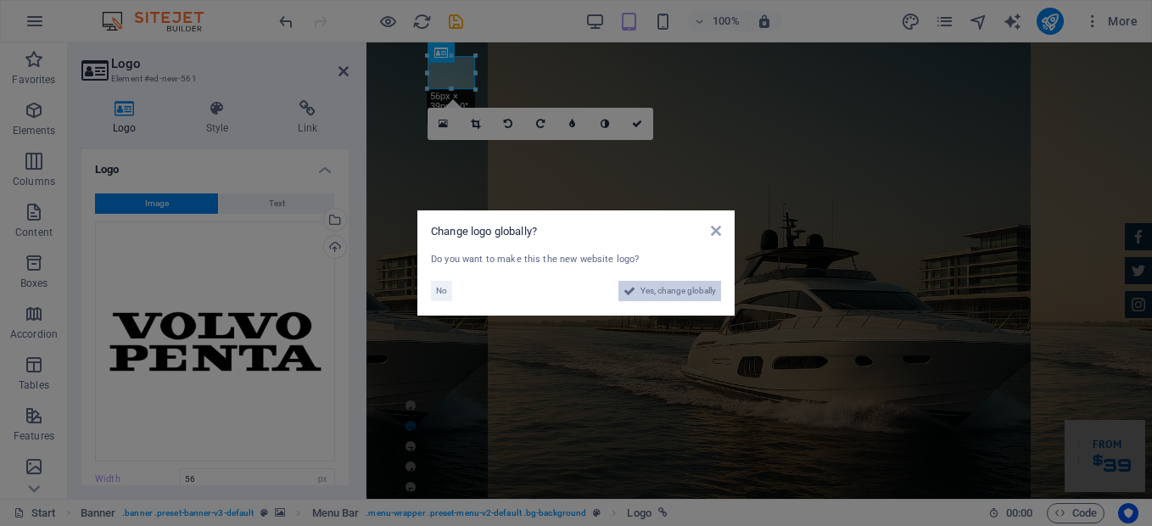
click at [700, 294] on span "Yes, change globally" at bounding box center [679, 291] width 76 height 20
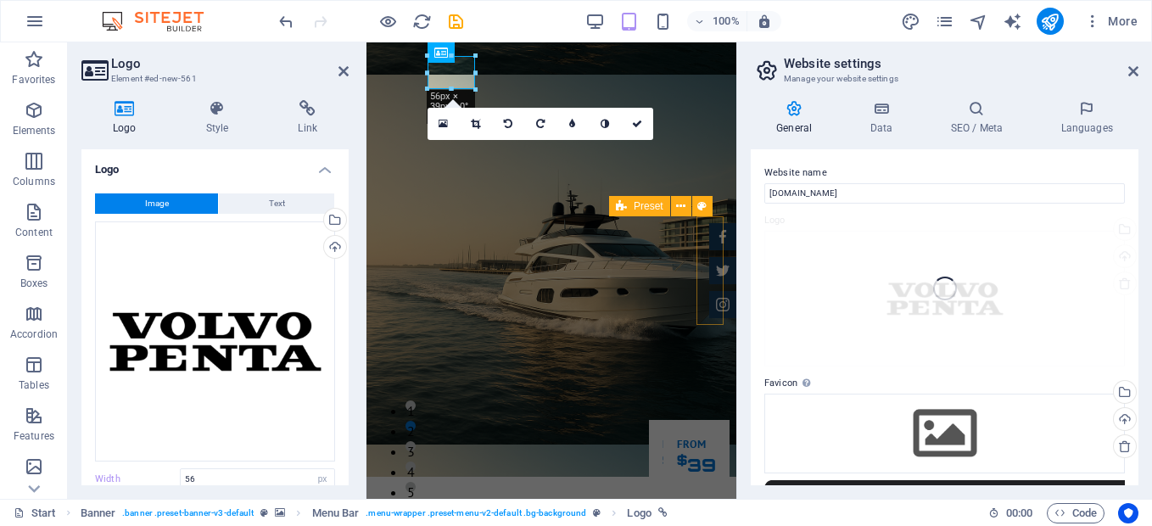
type input "83"
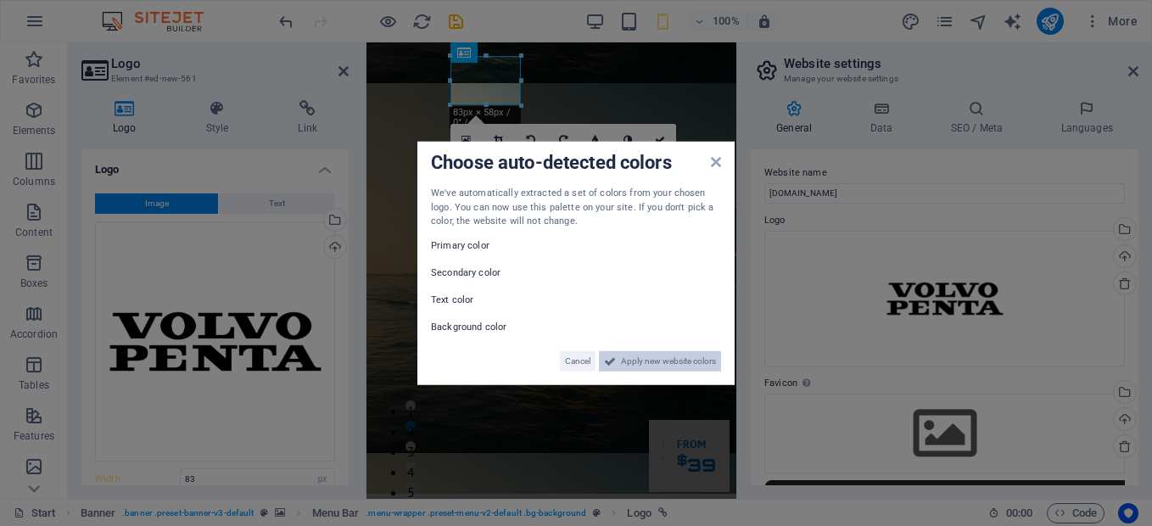
click at [681, 355] on span "Apply new website colors" at bounding box center [668, 360] width 95 height 20
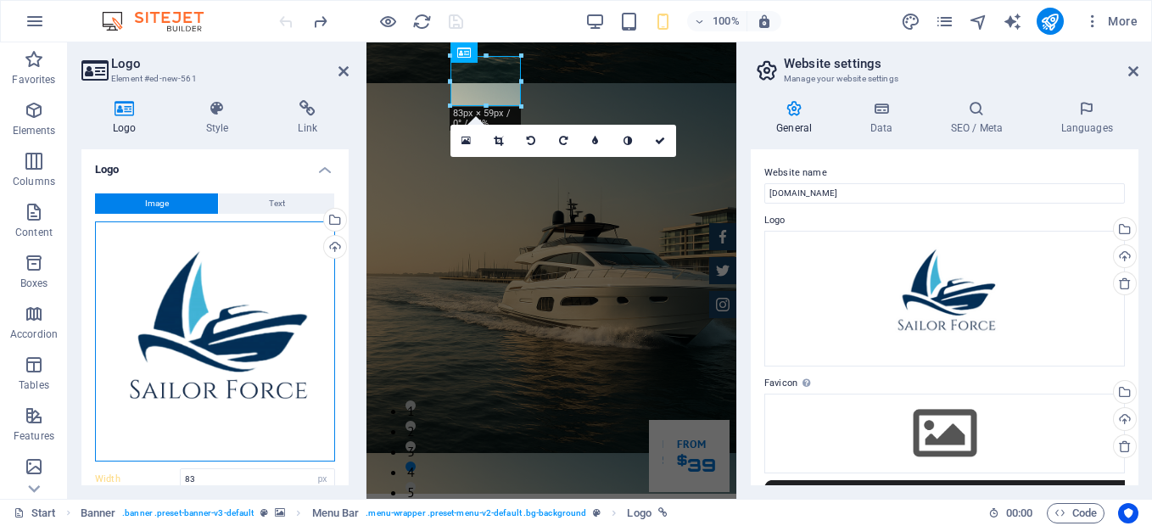
click at [275, 309] on div "Drag files here, click to choose files or select files from Files or our free s…" at bounding box center [215, 341] width 240 height 240
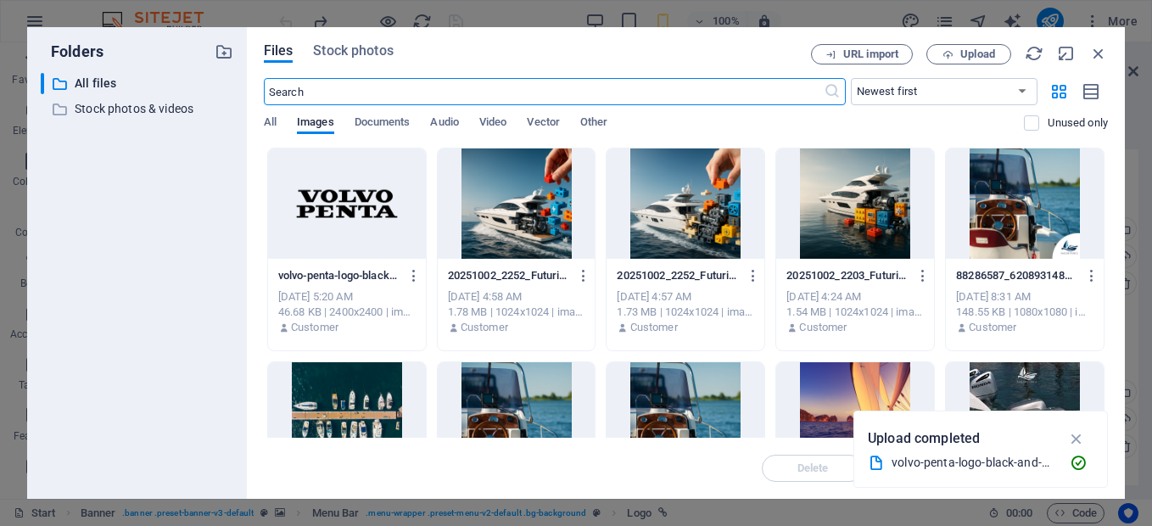
click at [344, 220] on div at bounding box center [347, 203] width 158 height 110
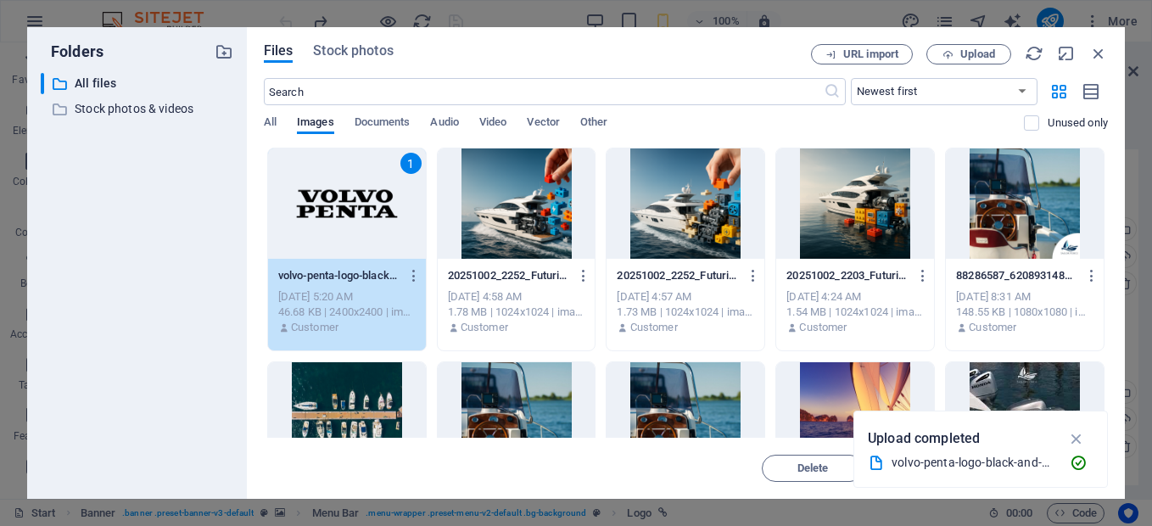
click at [344, 220] on div "1" at bounding box center [347, 203] width 158 height 110
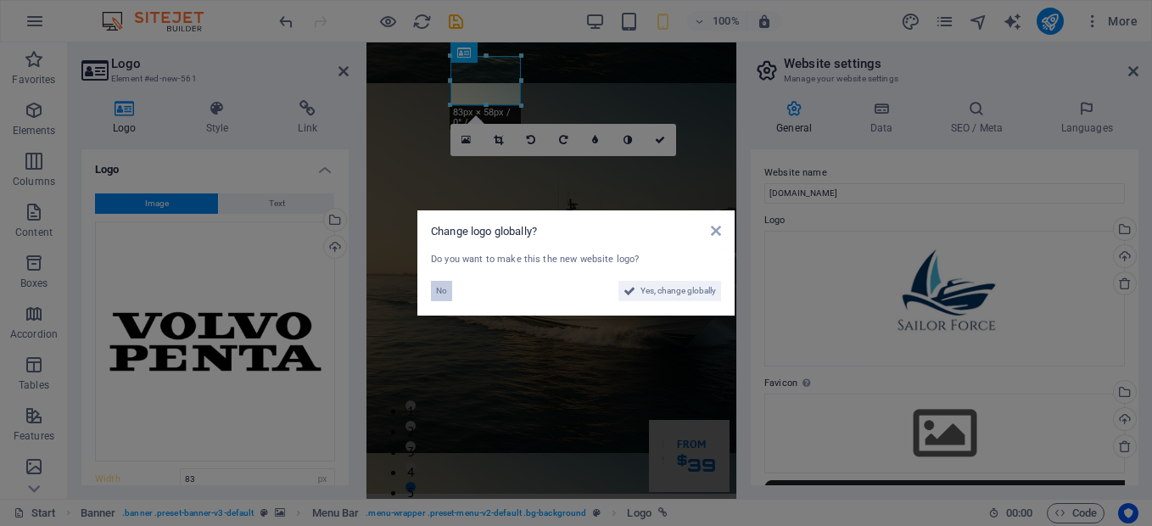
click at [438, 288] on span "No" at bounding box center [441, 291] width 11 height 20
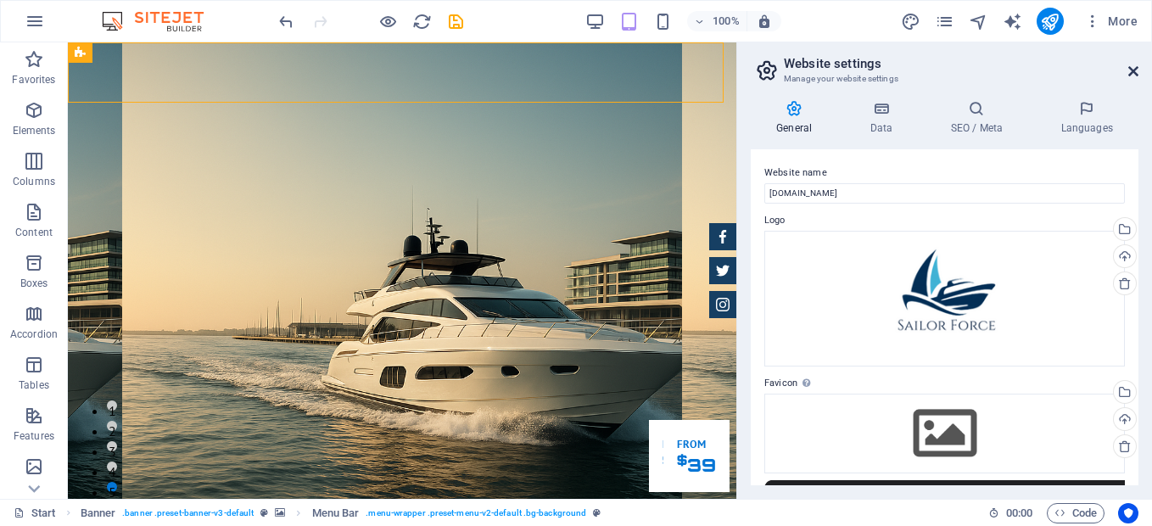
click at [1138, 70] on icon at bounding box center [1133, 71] width 10 height 14
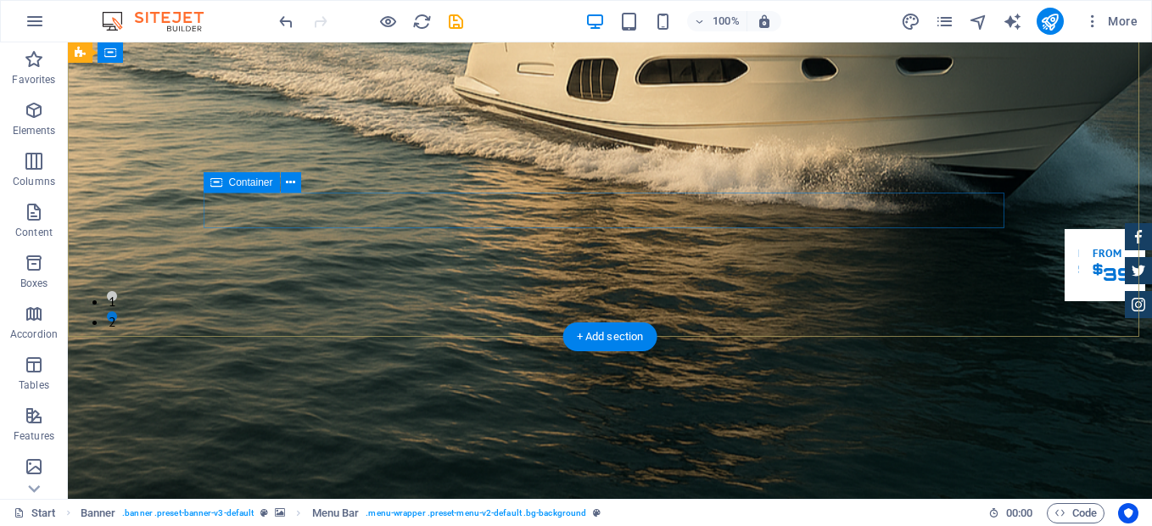
scroll to position [0, 0]
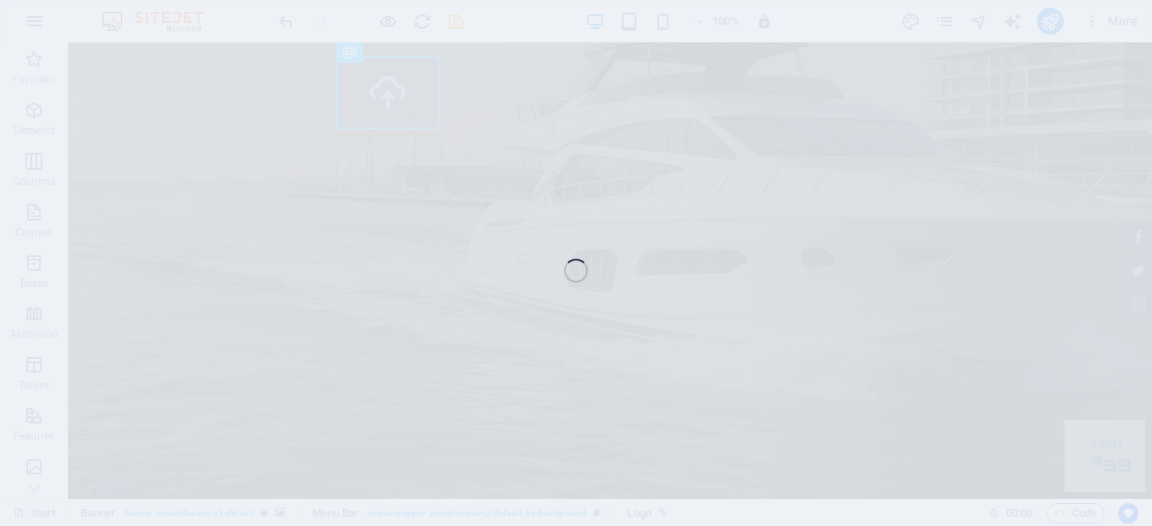
select select "px"
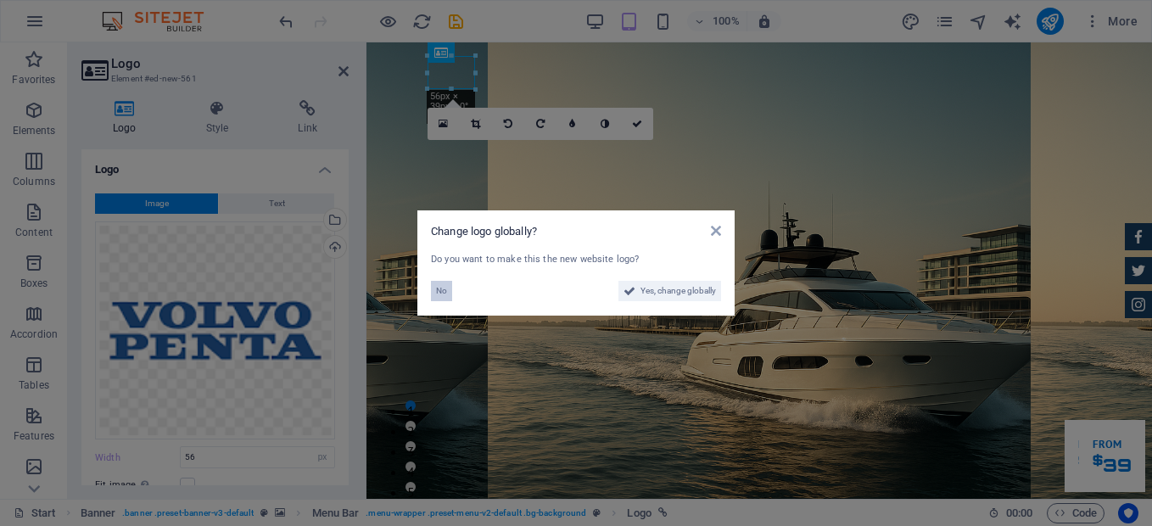
click at [445, 289] on span "No" at bounding box center [441, 291] width 11 height 20
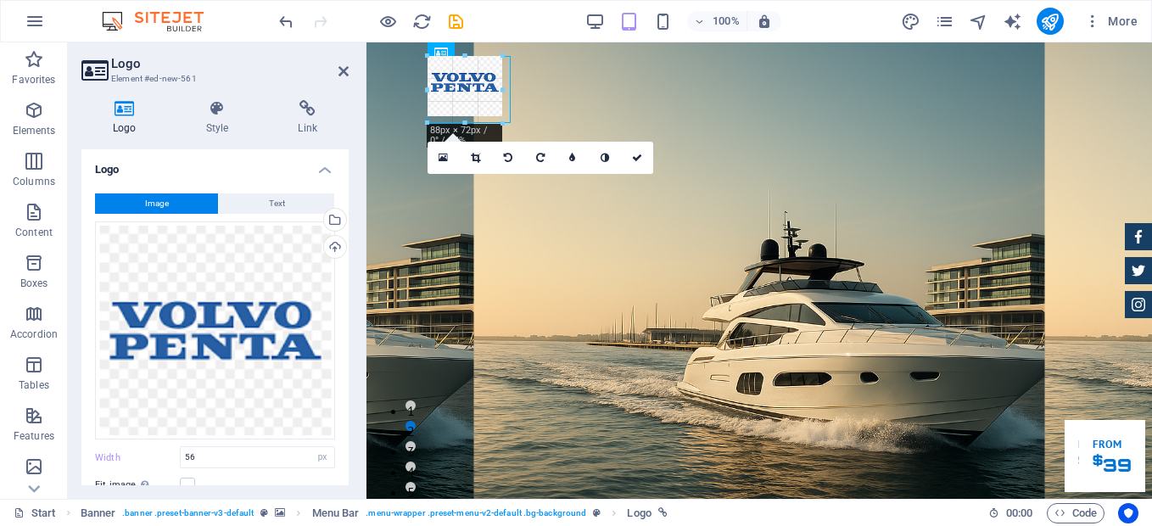
drag, startPoint x: 477, startPoint y: 90, endPoint x: 512, endPoint y: 99, distance: 36.8
type input "98"
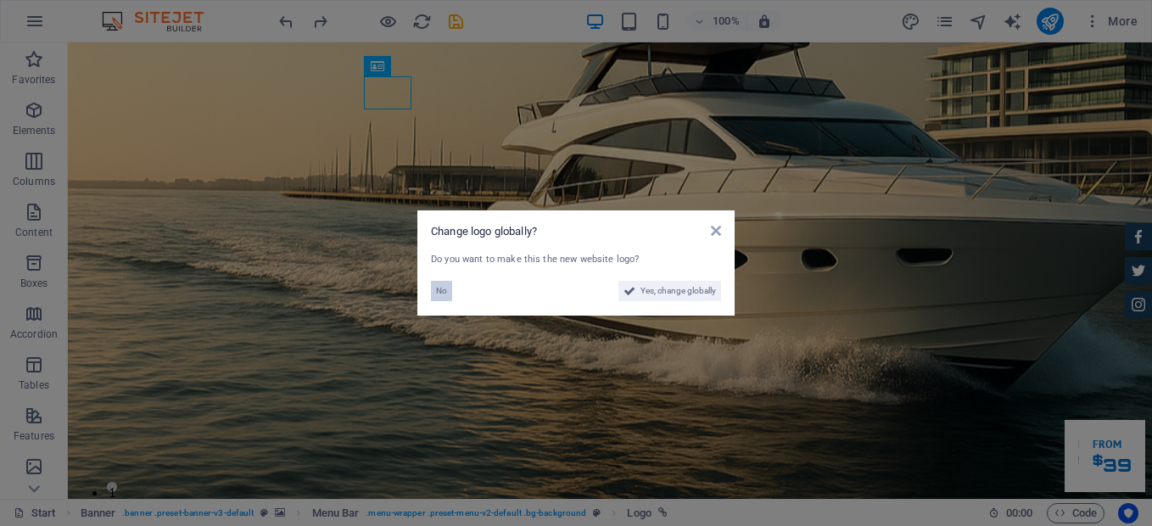
click at [442, 288] on span "No" at bounding box center [441, 291] width 11 height 20
click at [445, 291] on span "No" at bounding box center [441, 291] width 11 height 20
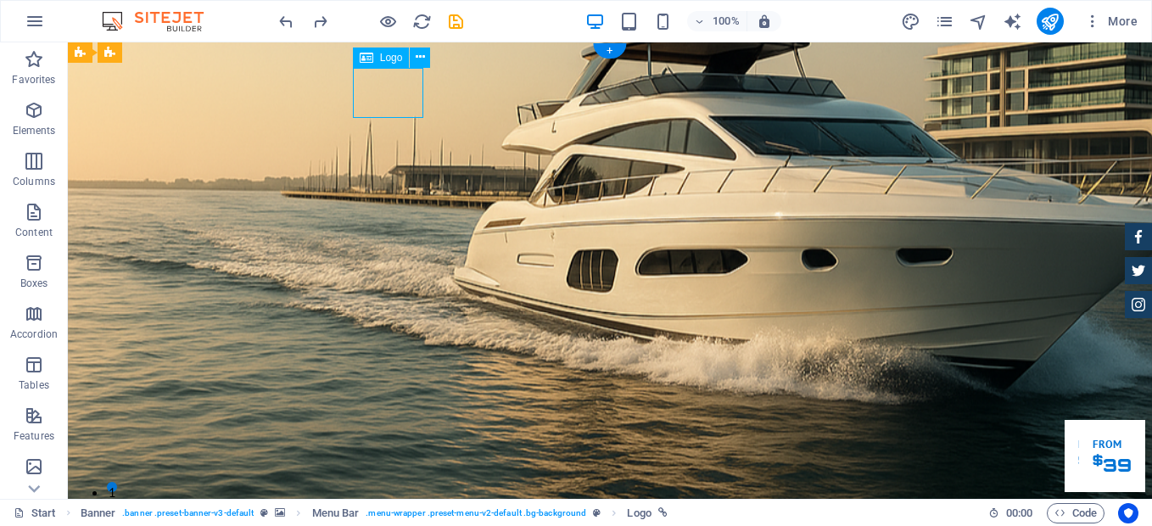
drag, startPoint x: 388, startPoint y: 91, endPoint x: 366, endPoint y: 93, distance: 22.2
select select "px"
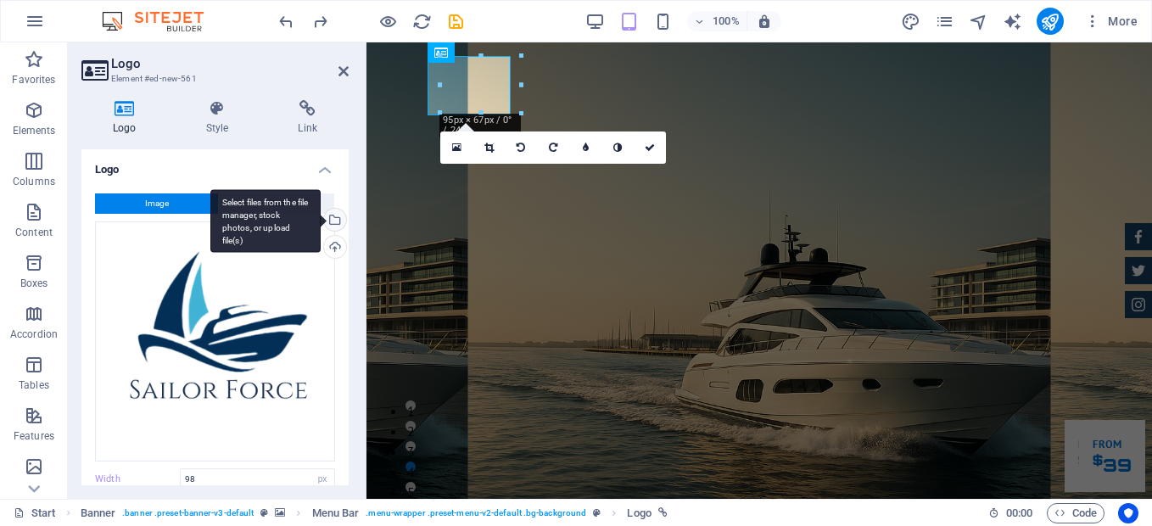
click at [333, 222] on div "Select files from the file manager, stock photos, or upload file(s)" at bounding box center [333, 221] width 25 height 25
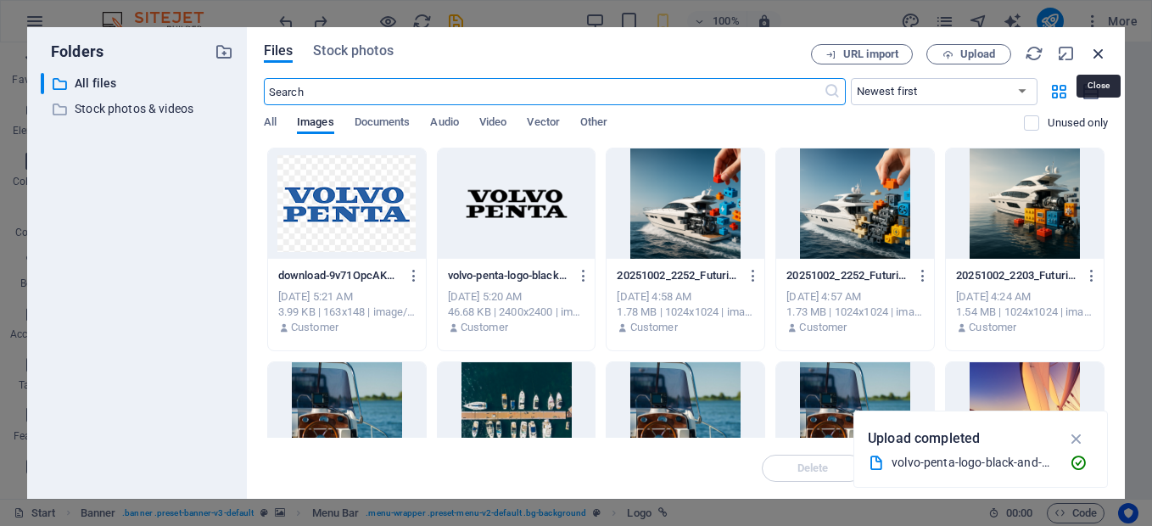
click at [1099, 52] on icon "button" at bounding box center [1098, 53] width 19 height 19
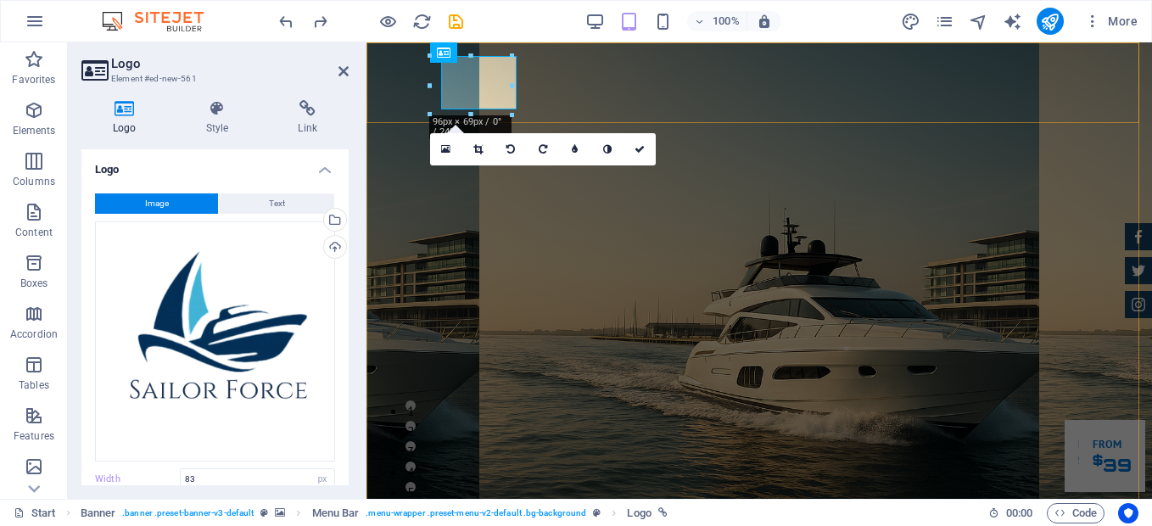
type input "98"
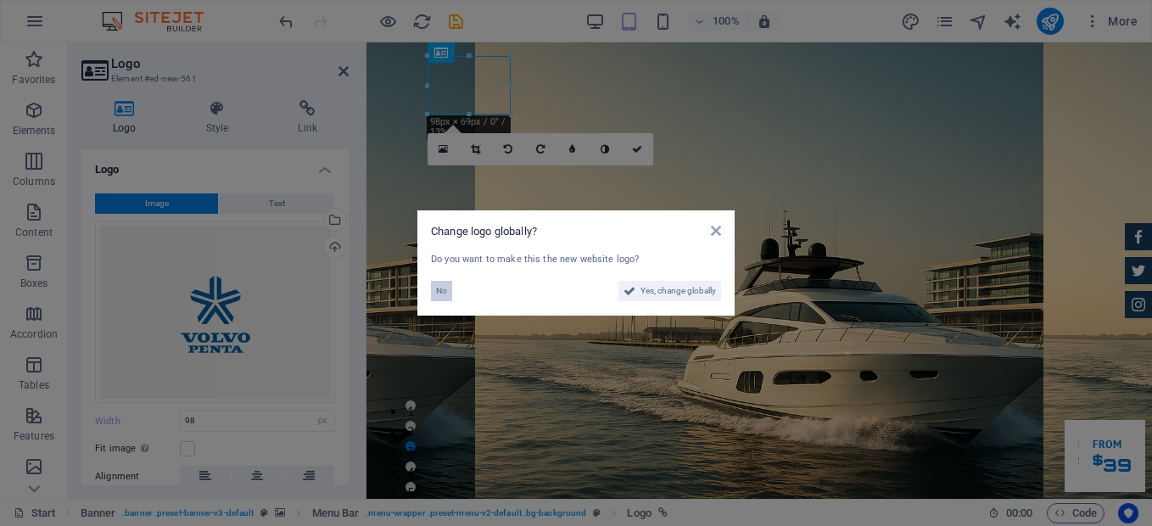
click at [439, 294] on span "No" at bounding box center [441, 291] width 11 height 20
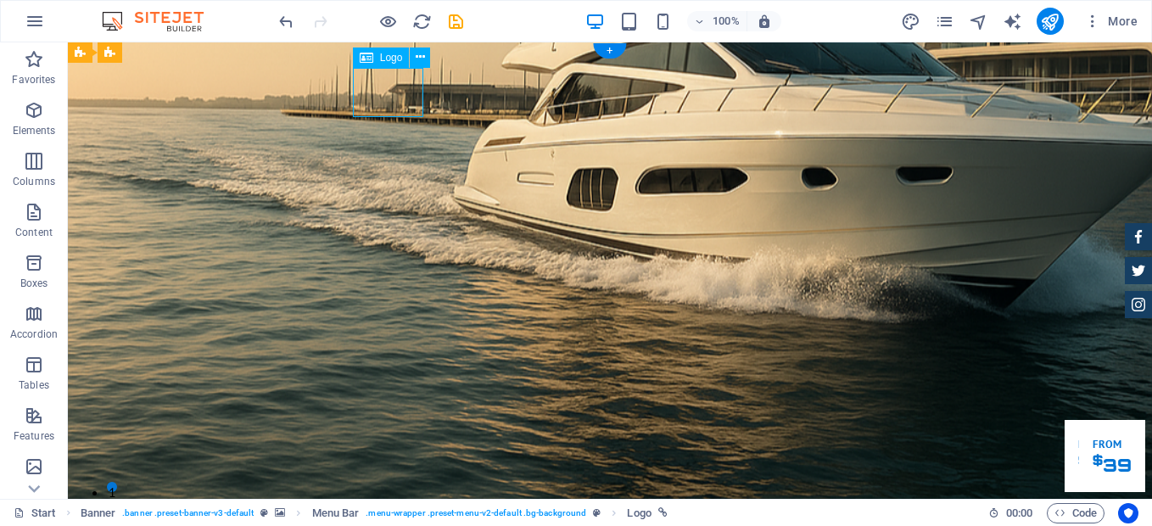
select select "px"
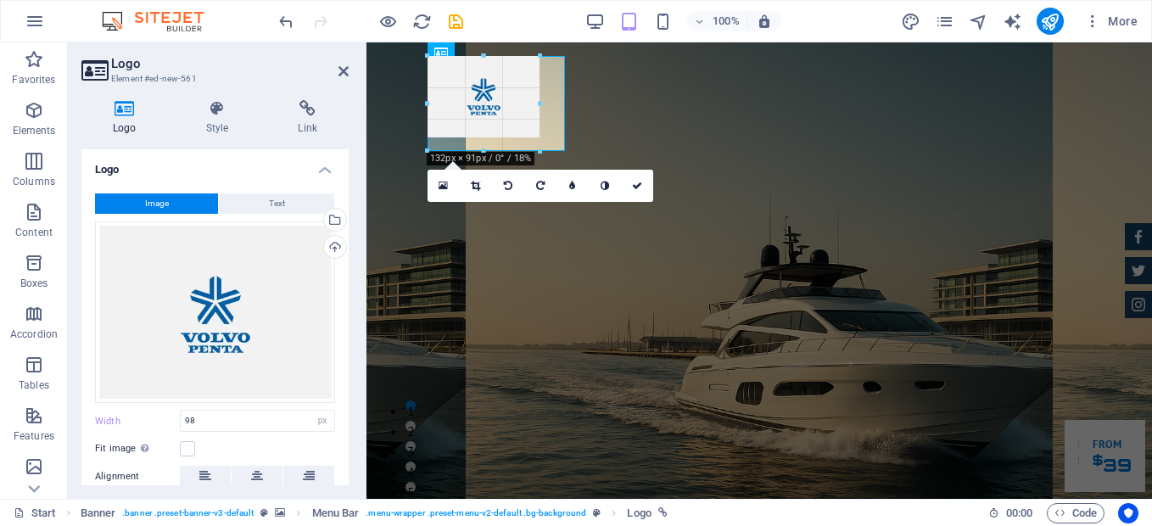
drag, startPoint x: 526, startPoint y: 115, endPoint x: 218, endPoint y: 87, distance: 309.2
type input "162"
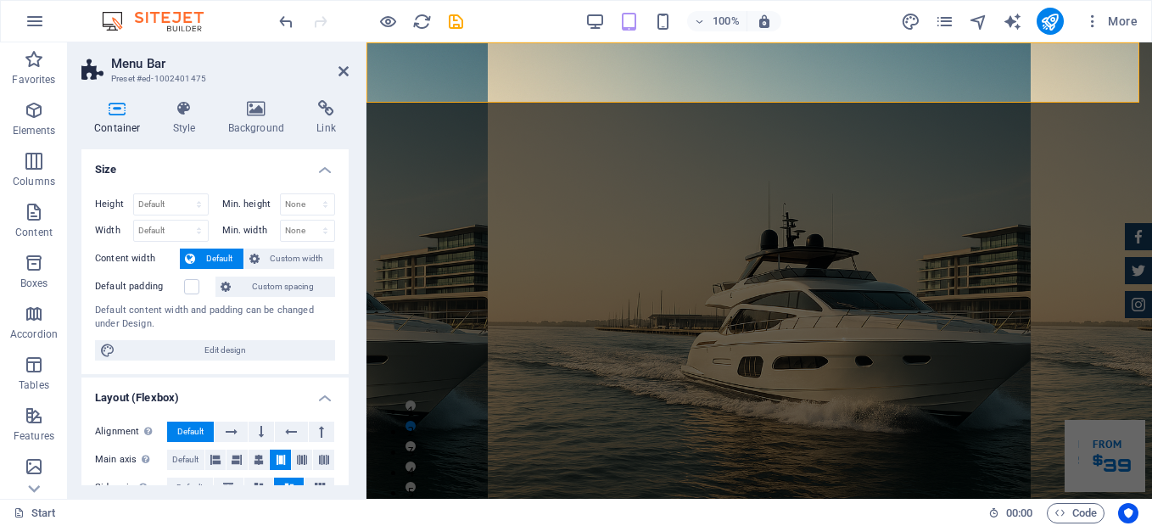
click at [337, 70] on h2 "Menu Bar" at bounding box center [230, 63] width 238 height 15
click at [339, 70] on icon at bounding box center [344, 71] width 10 height 14
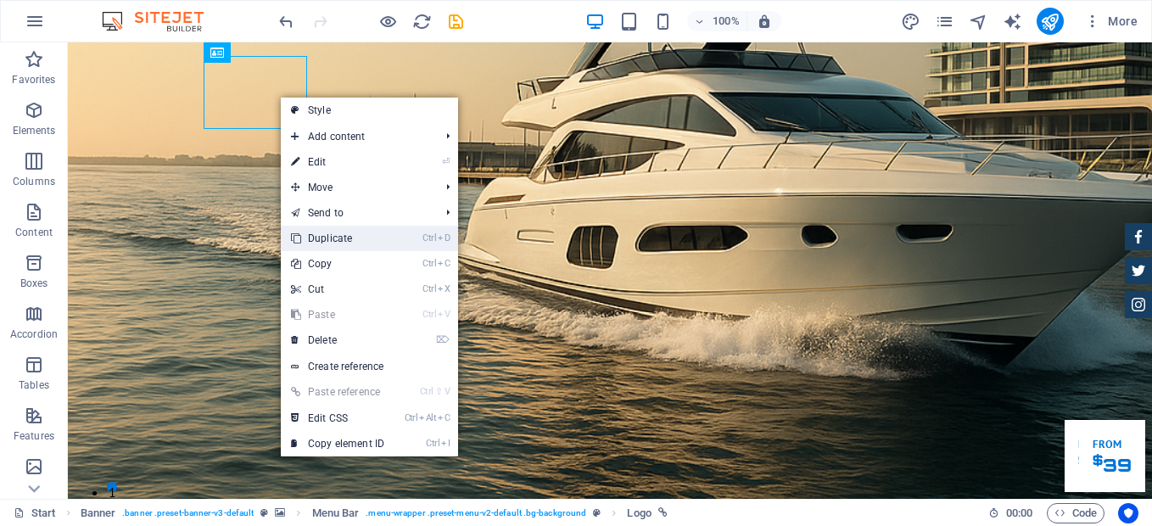
click at [356, 243] on link "Ctrl D Duplicate" at bounding box center [338, 238] width 114 height 25
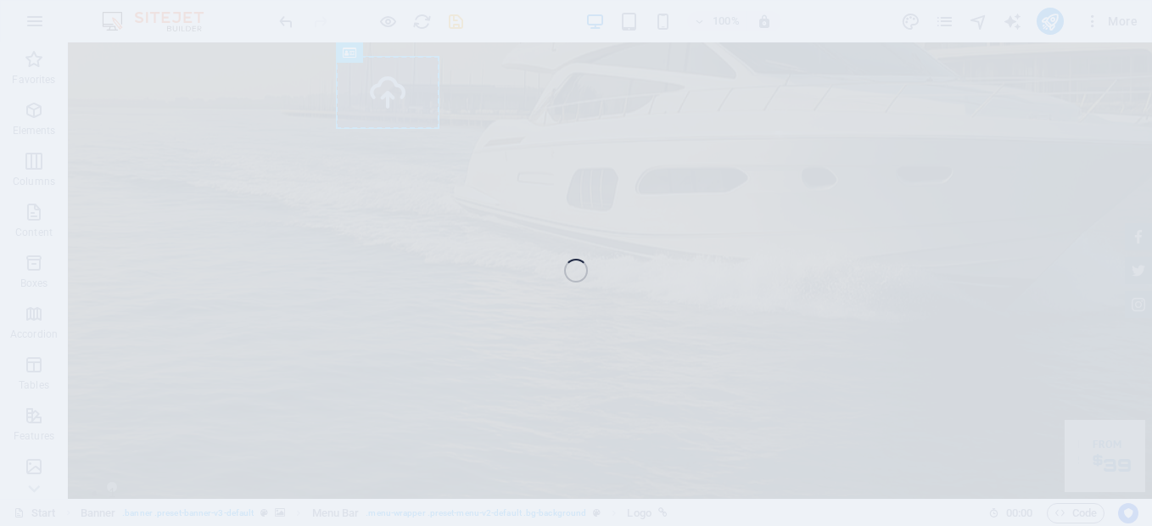
select select "px"
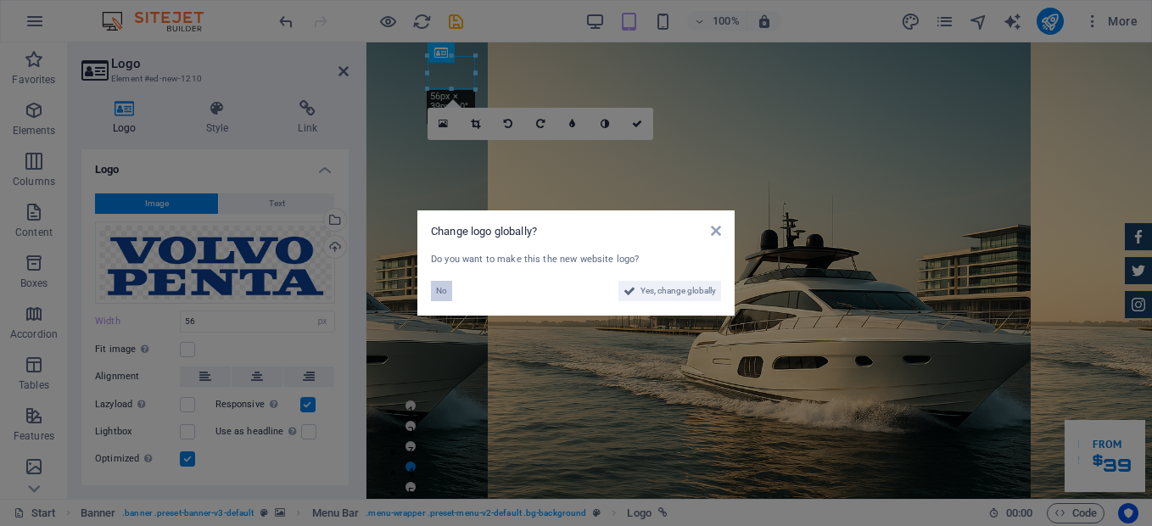
click at [439, 283] on span "No" at bounding box center [441, 291] width 11 height 20
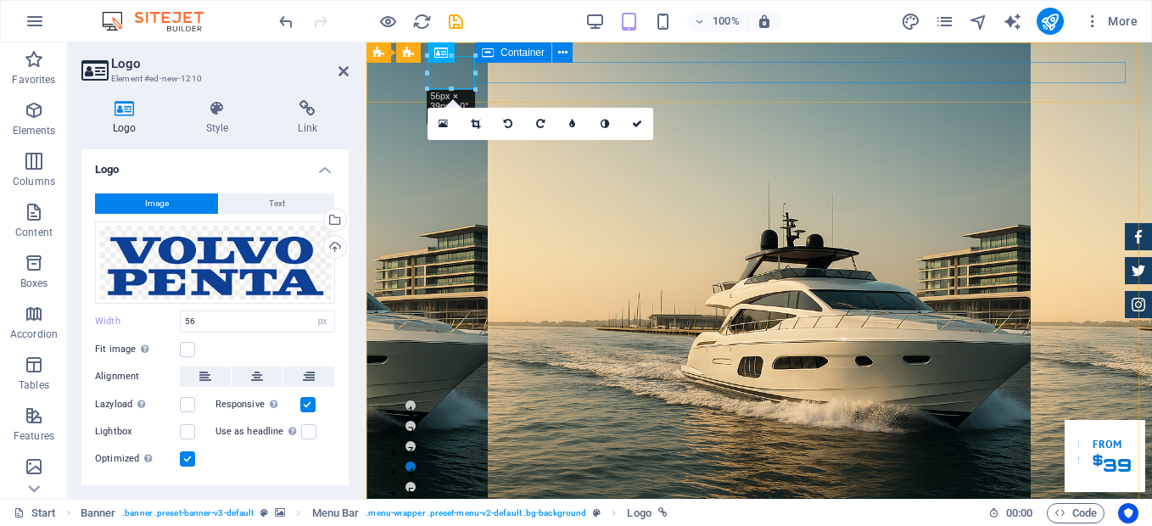
drag, startPoint x: 842, startPoint y: 116, endPoint x: 522, endPoint y: 75, distance: 323.4
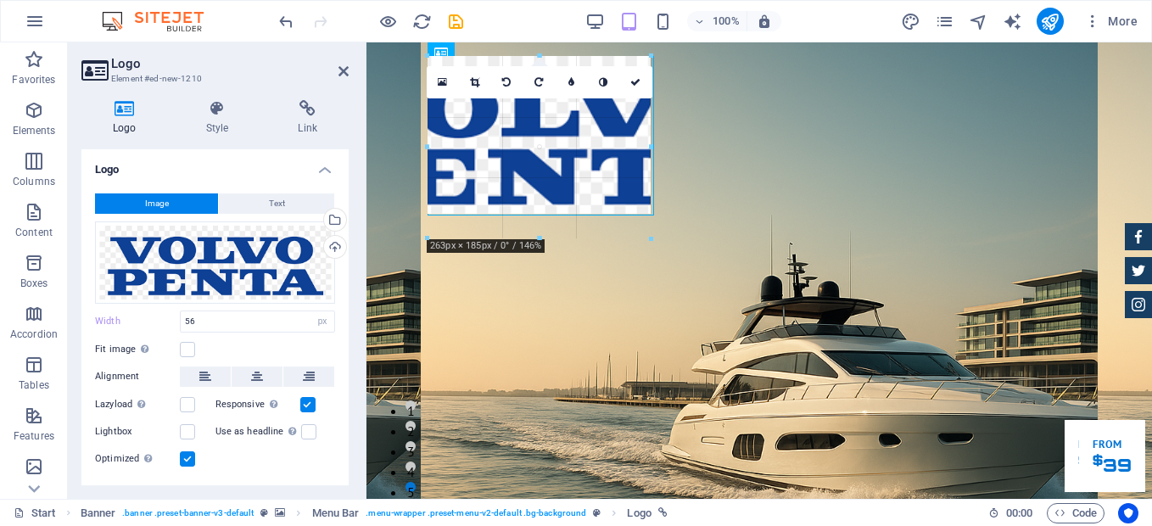
drag, startPoint x: 477, startPoint y: 72, endPoint x: 690, endPoint y: 97, distance: 214.4
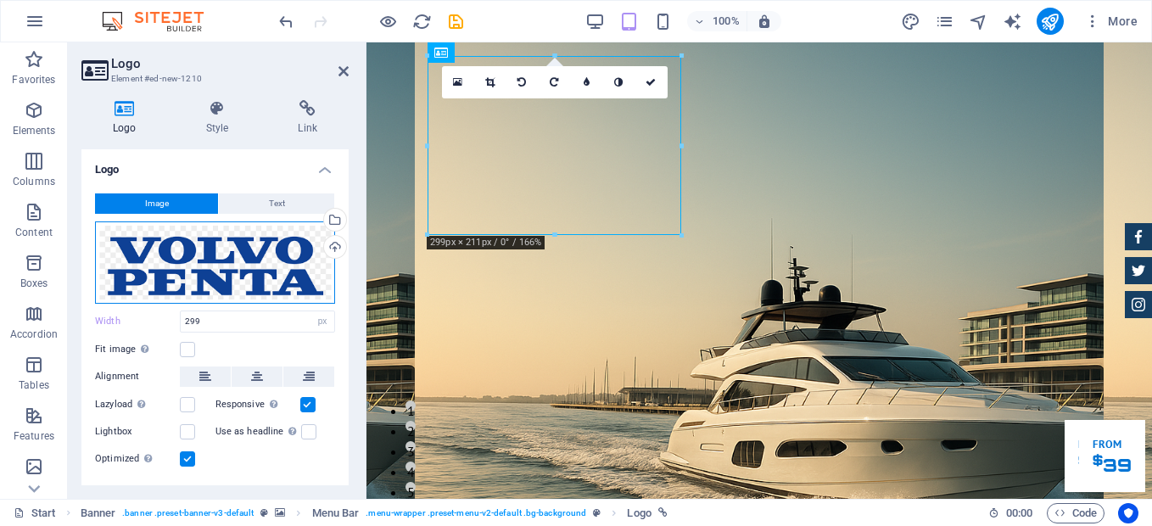
click at [219, 277] on div "Drag files here, click to choose files or select files from Files or our free s…" at bounding box center [215, 262] width 240 height 82
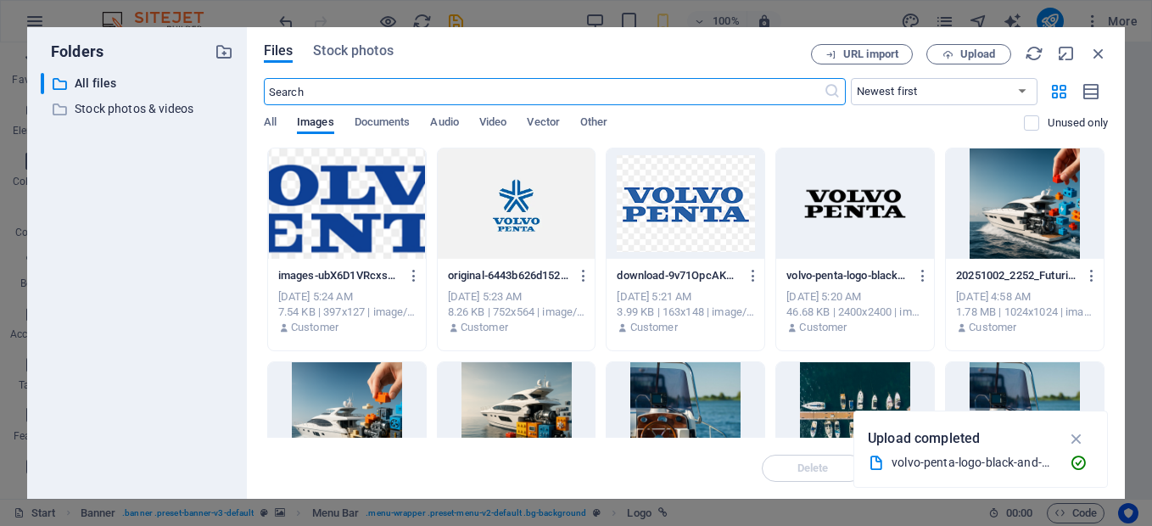
click at [348, 208] on div at bounding box center [347, 203] width 158 height 110
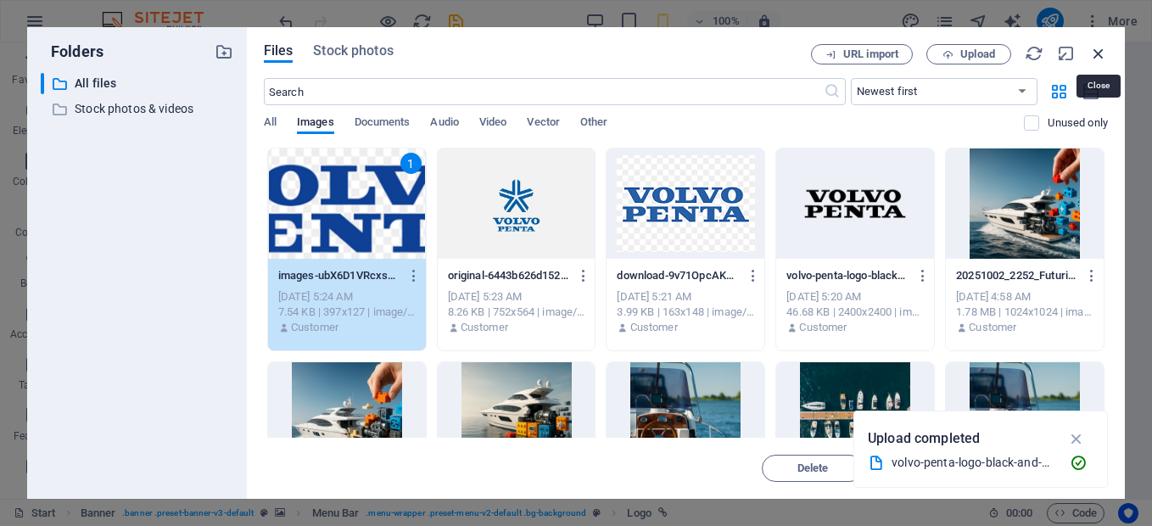
click at [1097, 53] on icon "button" at bounding box center [1098, 53] width 19 height 19
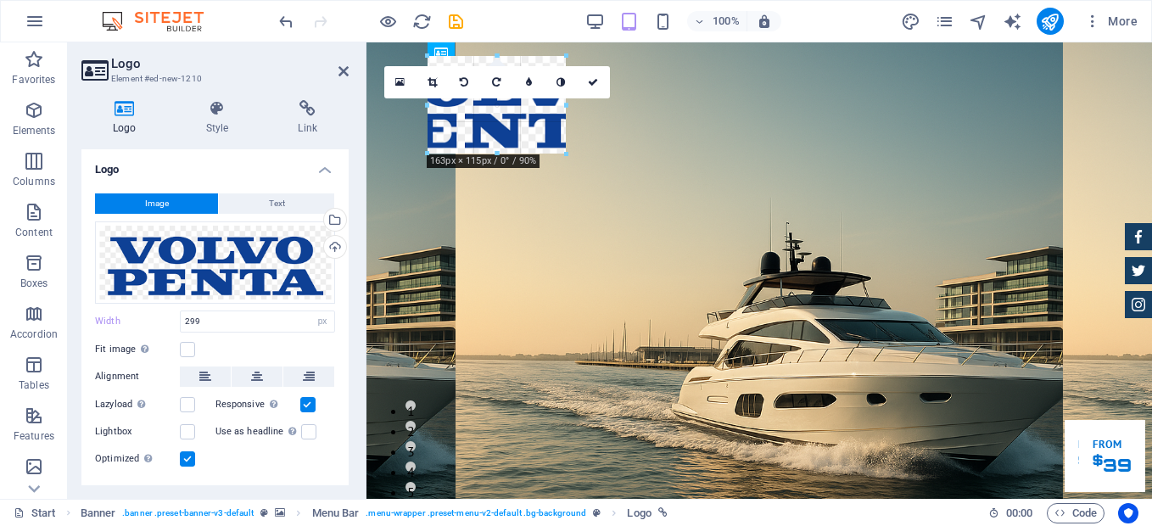
drag, startPoint x: 679, startPoint y: 54, endPoint x: 449, endPoint y: 137, distance: 244.2
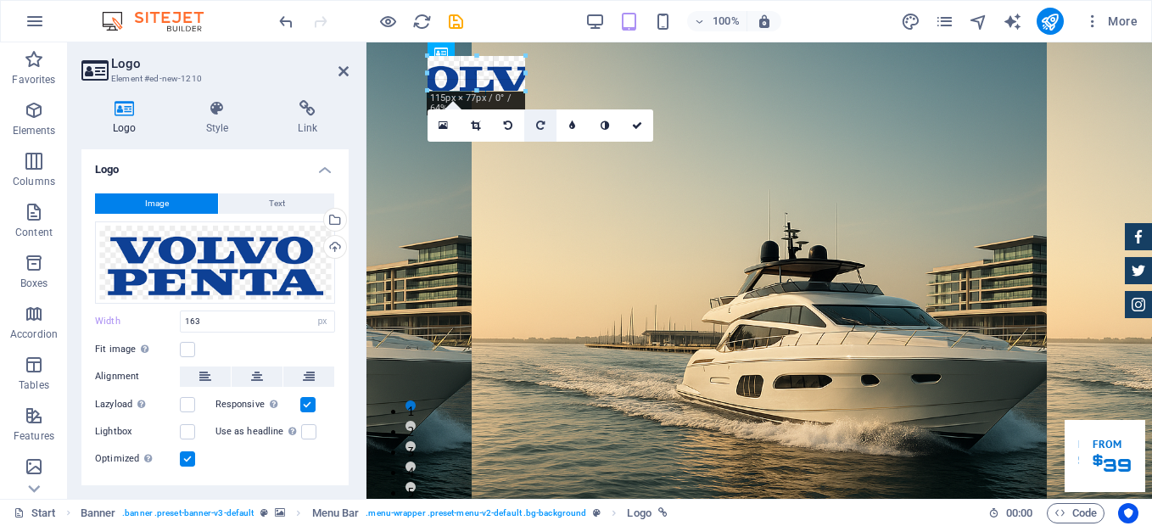
drag, startPoint x: 562, startPoint y: 57, endPoint x: 482, endPoint y: 126, distance: 105.3
type input "69"
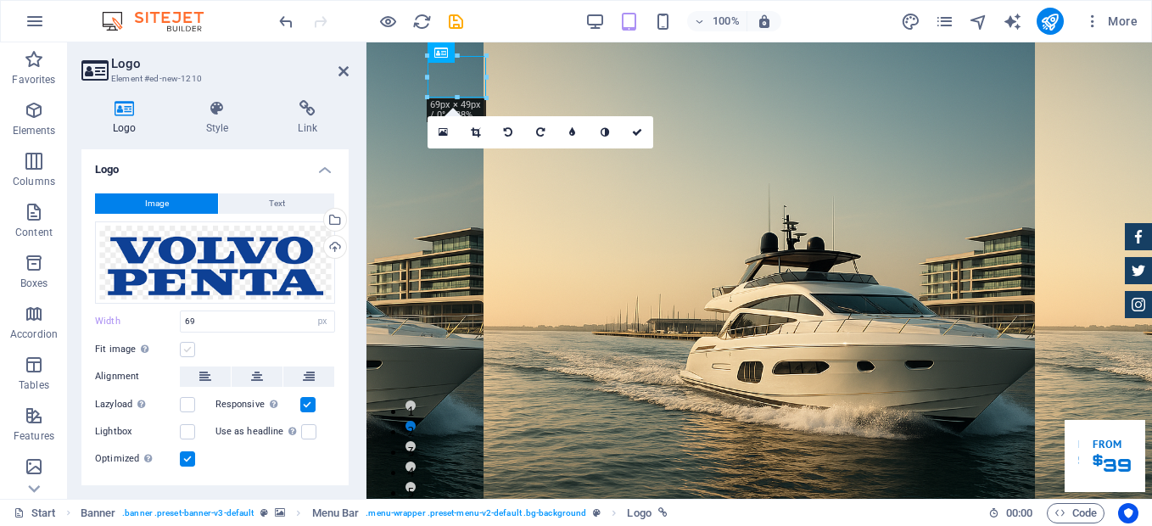
click at [191, 347] on label at bounding box center [187, 349] width 15 height 15
click at [0, 0] on input "Fit image Automatically fit image to a fixed width and height" at bounding box center [0, 0] width 0 height 0
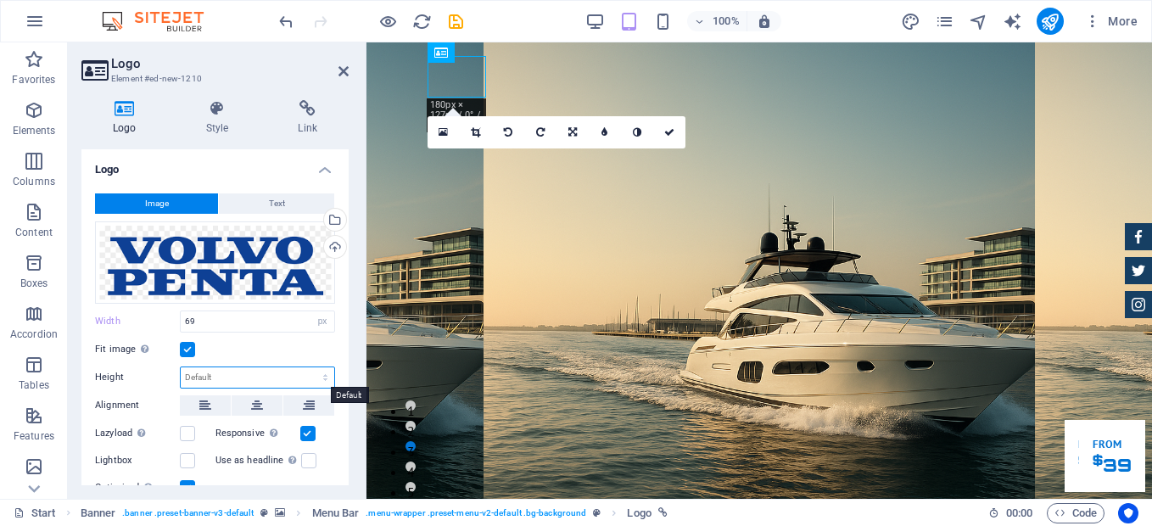
click at [238, 372] on select "Default auto px" at bounding box center [258, 377] width 154 height 20
click at [181, 367] on select "Default auto px" at bounding box center [258, 377] width 154 height 20
click at [253, 373] on select "Default auto px" at bounding box center [258, 377] width 154 height 20
click at [181, 367] on select "Default auto px" at bounding box center [258, 377] width 154 height 20
select select "DISABLED_OPTION_VALUE"
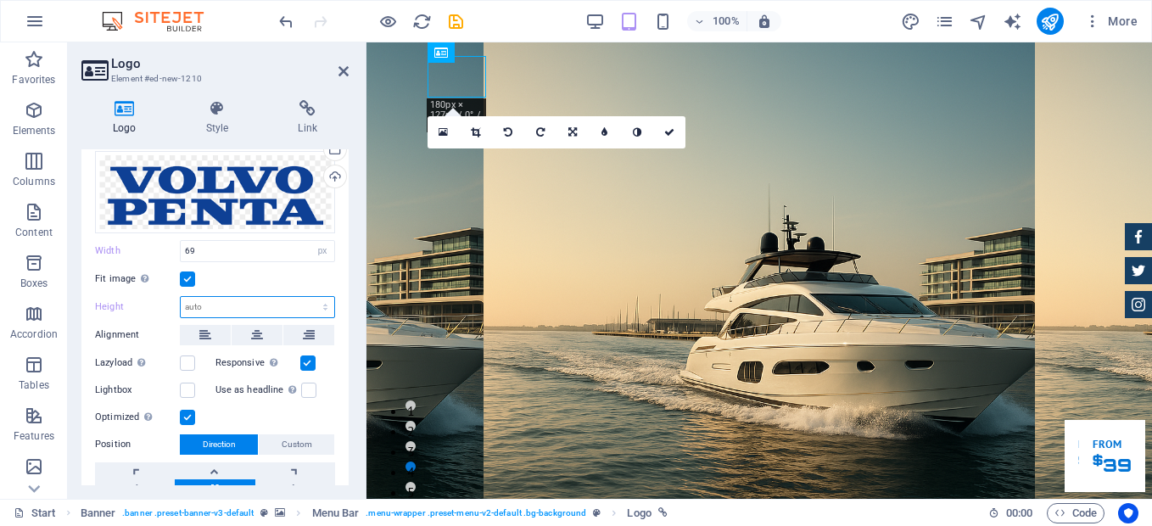
scroll to position [152, 0]
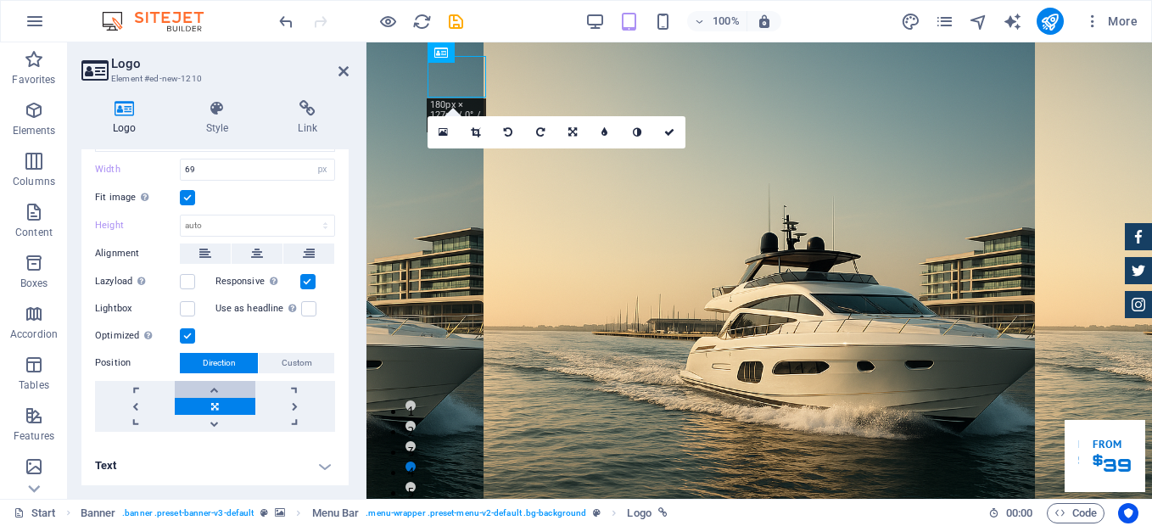
click at [213, 382] on link at bounding box center [215, 389] width 80 height 17
click at [213, 403] on link at bounding box center [215, 406] width 80 height 17
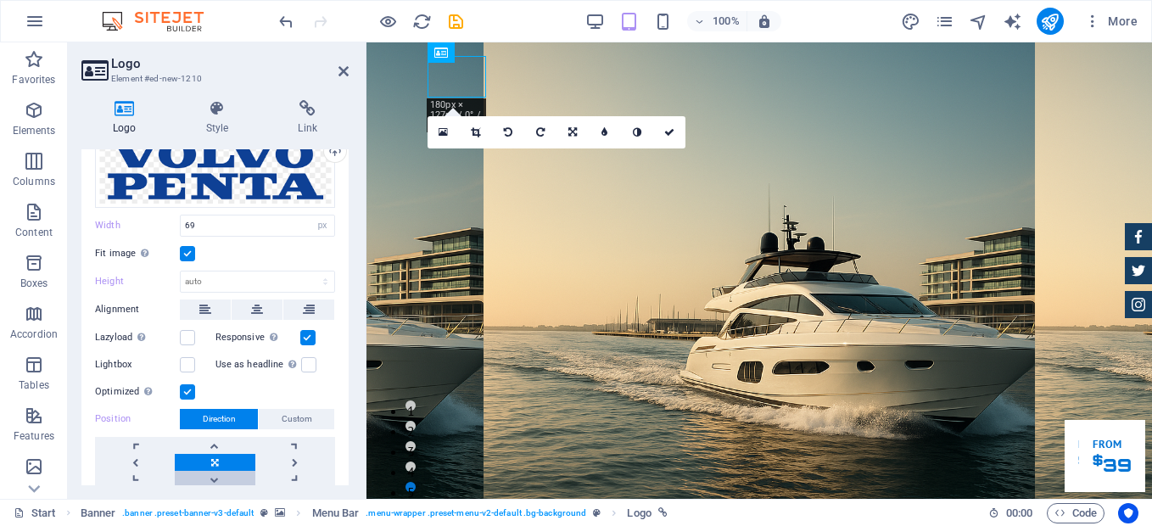
scroll to position [86, 0]
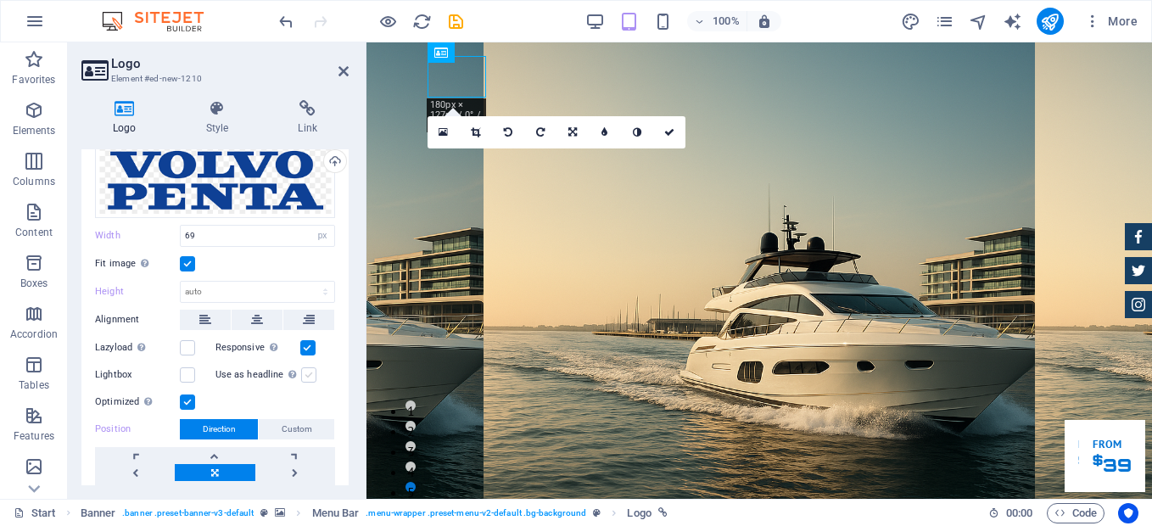
click at [305, 373] on label at bounding box center [308, 374] width 15 height 15
click at [0, 0] on input "Use as headline The image will be wrapped in an H1 headline tag. Useful for giv…" at bounding box center [0, 0] width 0 height 0
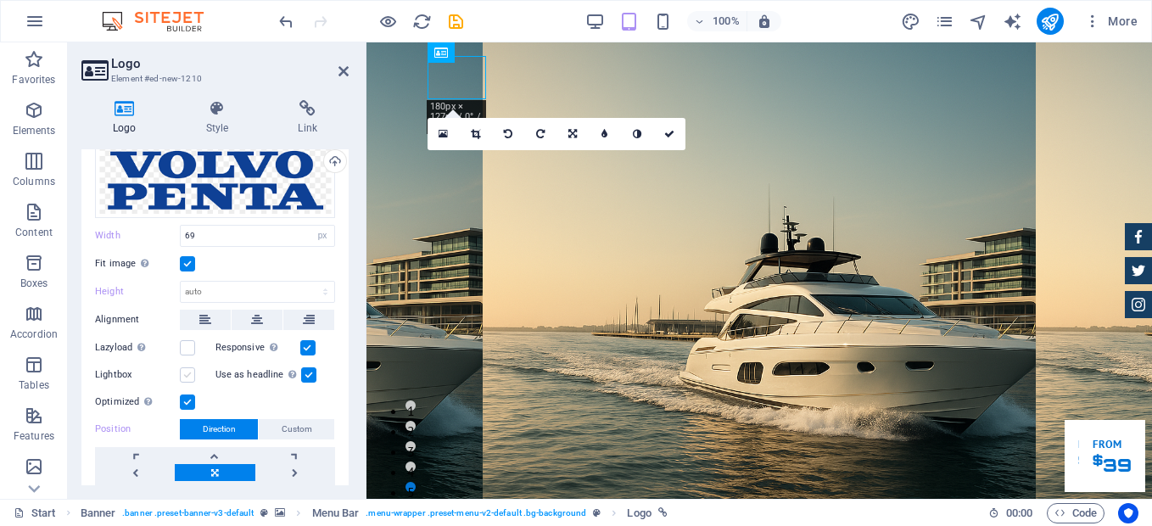
click at [184, 371] on label at bounding box center [187, 374] width 15 height 15
click at [0, 0] on input "Lightbox" at bounding box center [0, 0] width 0 height 0
click at [188, 352] on label at bounding box center [187, 347] width 15 height 15
click at [0, 0] on input "Lazyload Loading images after the page loads improves page speed." at bounding box center [0, 0] width 0 height 0
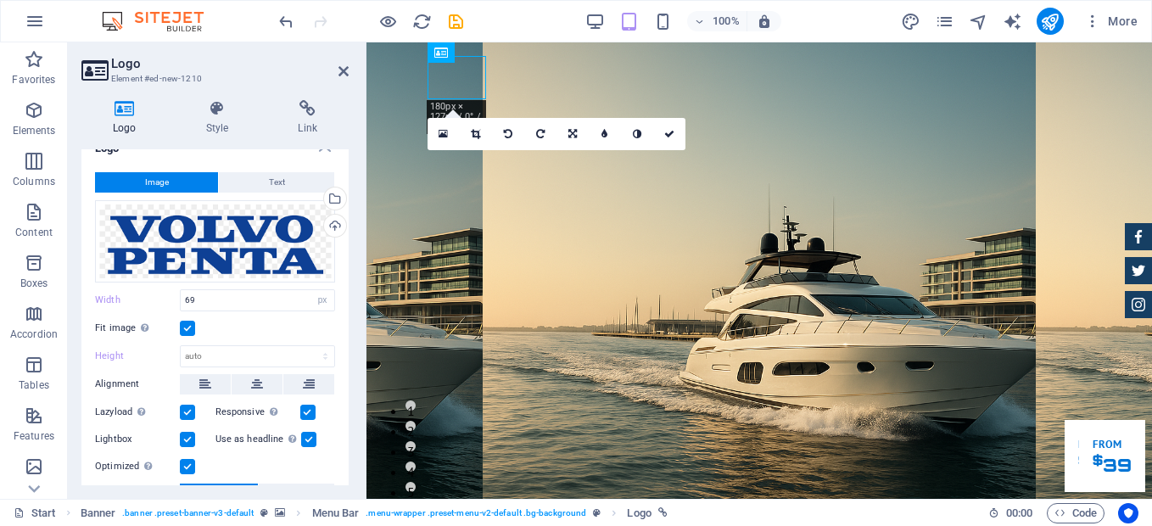
scroll to position [20, 0]
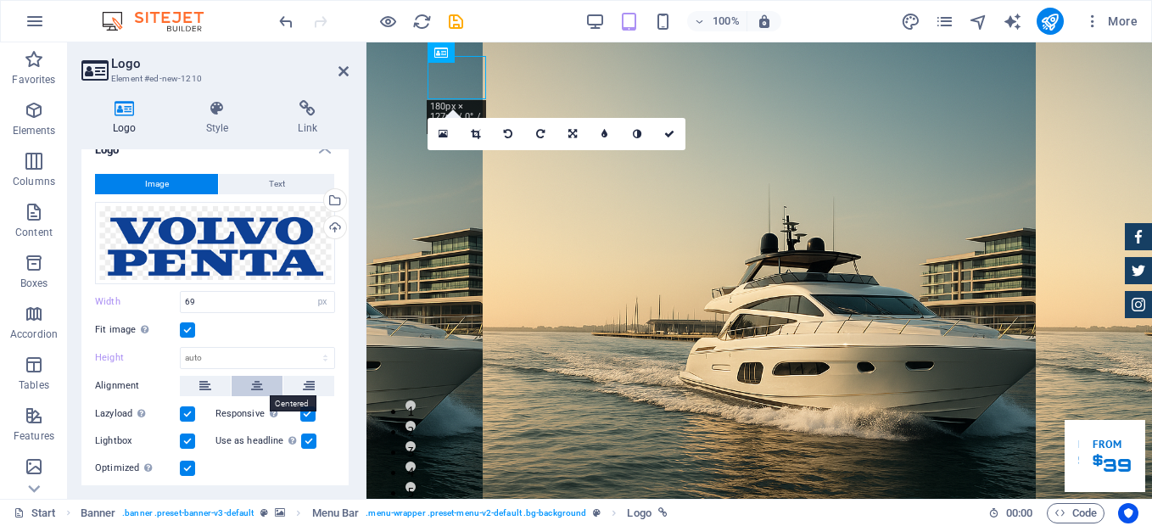
click at [255, 383] on icon at bounding box center [257, 386] width 12 height 20
click at [198, 376] on button at bounding box center [205, 386] width 51 height 20
click at [307, 383] on icon at bounding box center [309, 386] width 12 height 20
click at [260, 383] on icon at bounding box center [257, 386] width 12 height 20
click at [221, 303] on input "69" at bounding box center [258, 302] width 154 height 20
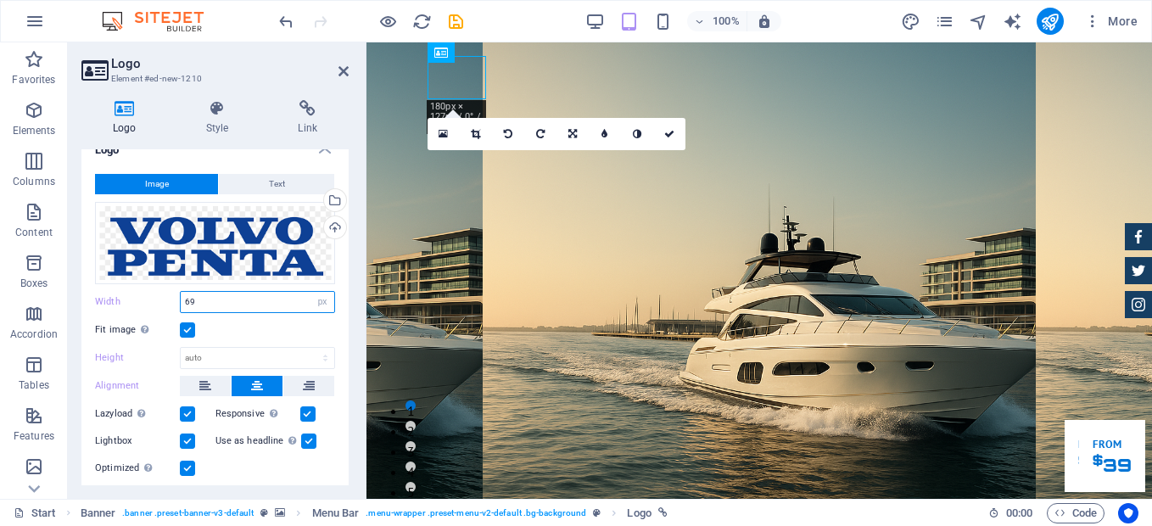
drag, startPoint x: 205, startPoint y: 300, endPoint x: 171, endPoint y: 298, distance: 34.9
click at [171, 298] on div "Width 69 Default auto px rem % em vh vw" at bounding box center [215, 302] width 240 height 22
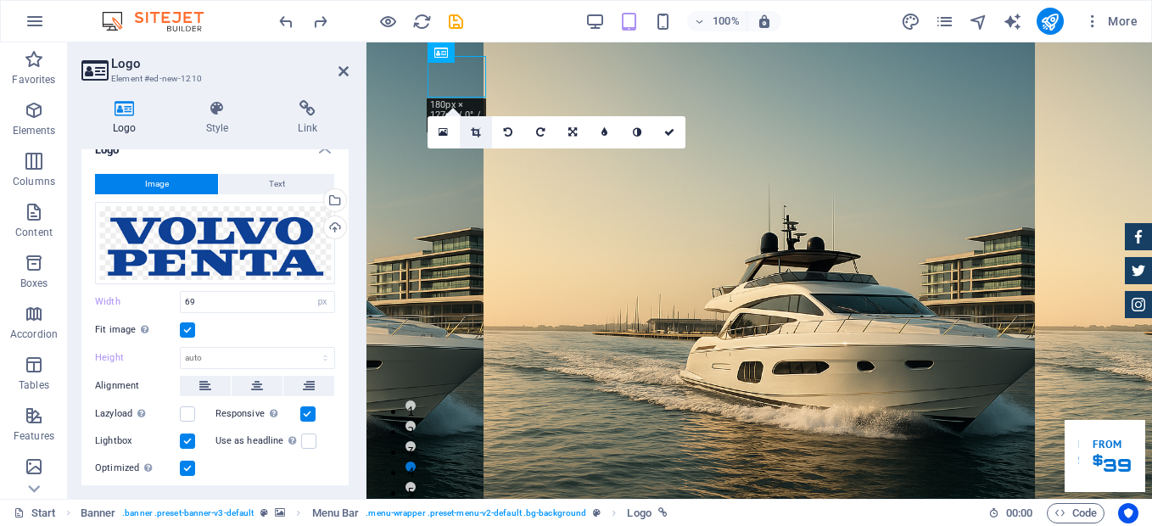
click at [478, 132] on icon at bounding box center [475, 132] width 9 height 10
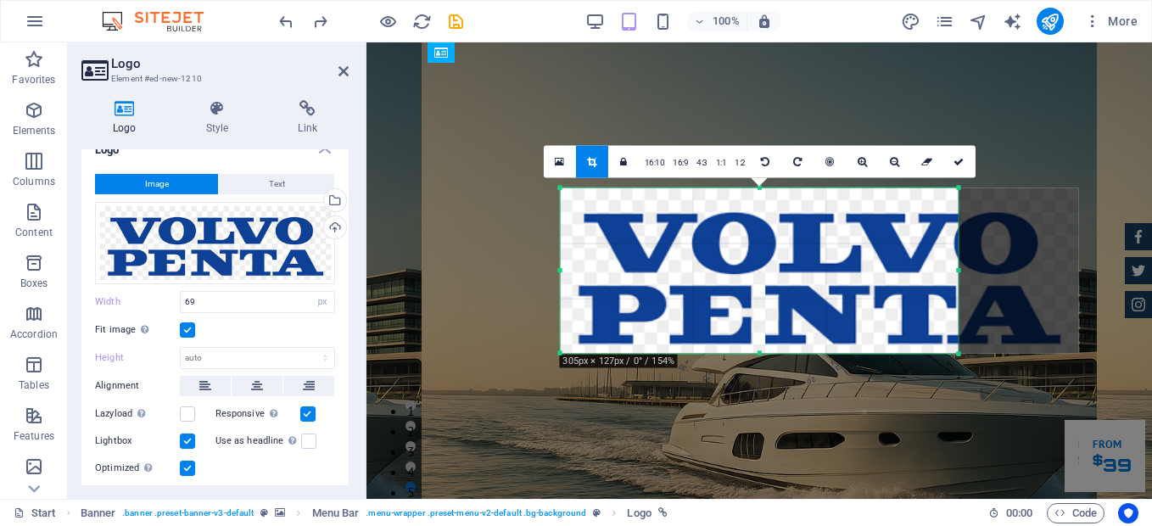
drag, startPoint x: 641, startPoint y: 272, endPoint x: 478, endPoint y: 277, distance: 162.9
click at [478, 277] on div "H1 Banner Banner Container Banner Menu Bar Preset Container Menu Text Spacer Bu…" at bounding box center [760, 270] width 786 height 456
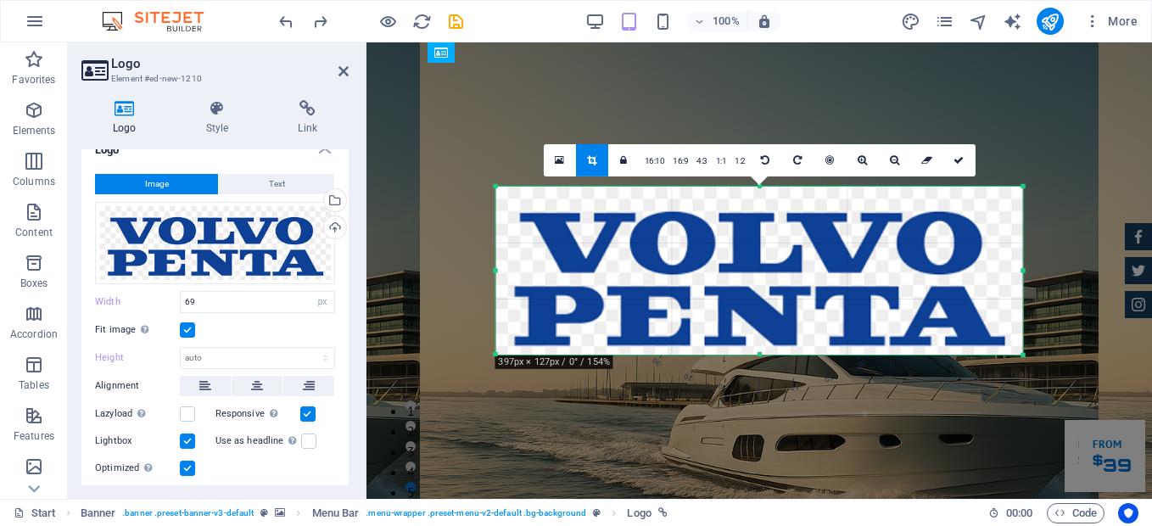
drag, startPoint x: 959, startPoint y: 271, endPoint x: 1089, endPoint y: 276, distance: 130.7
click at [1089, 276] on div "H1 Banner Banner Container Banner Menu Bar Preset Container Menu Text Spacer Bu…" at bounding box center [760, 270] width 786 height 456
click at [708, 107] on div "H1 Banner Banner Container Banner Menu Bar Preset Container Menu Text Spacer Bu…" at bounding box center [760, 270] width 786 height 456
click at [957, 154] on link at bounding box center [959, 160] width 32 height 32
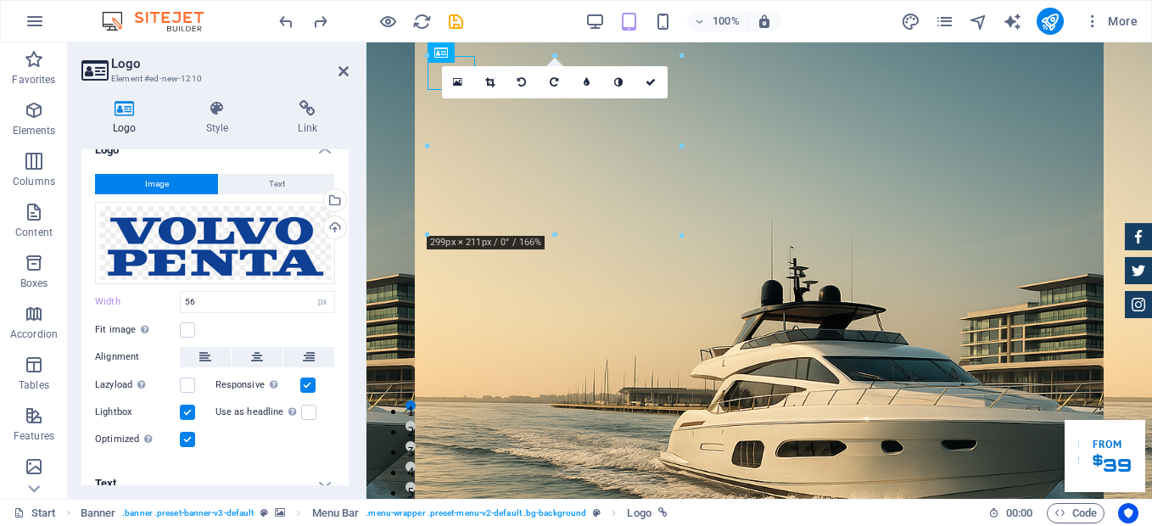
type input "122"
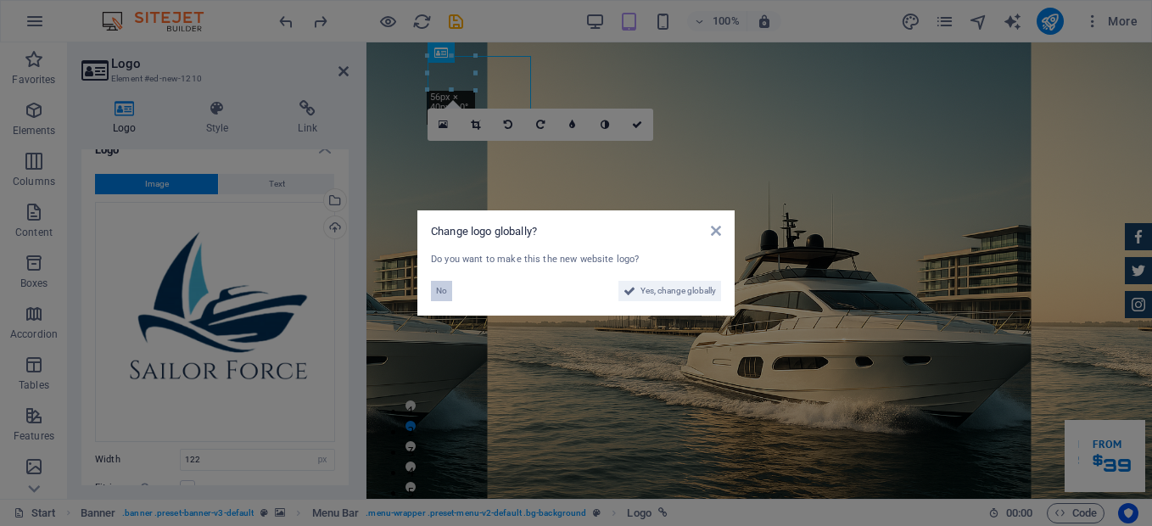
click at [436, 290] on span "No" at bounding box center [441, 291] width 11 height 20
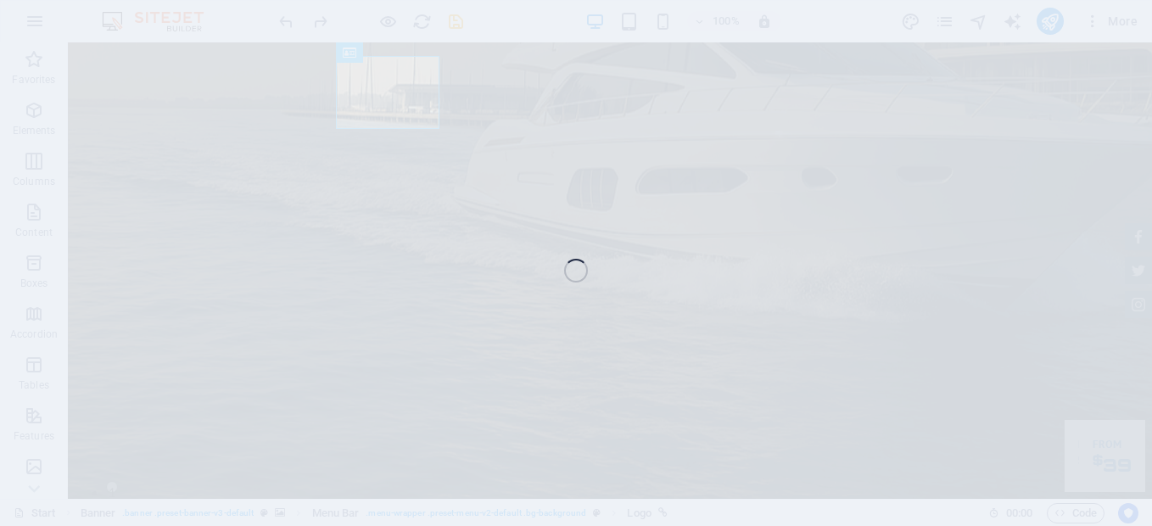
select select "px"
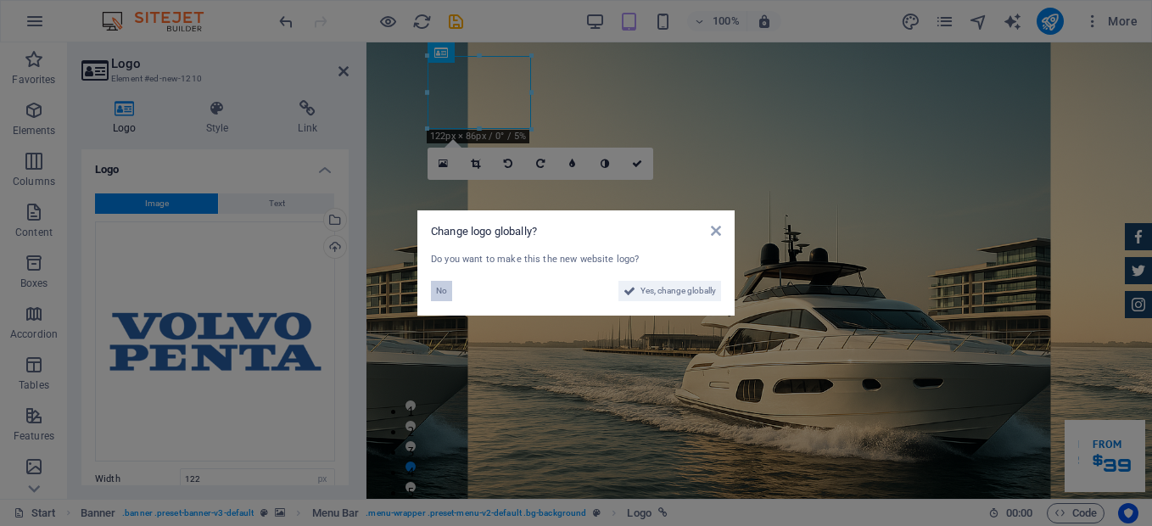
click at [443, 288] on span "No" at bounding box center [441, 291] width 11 height 20
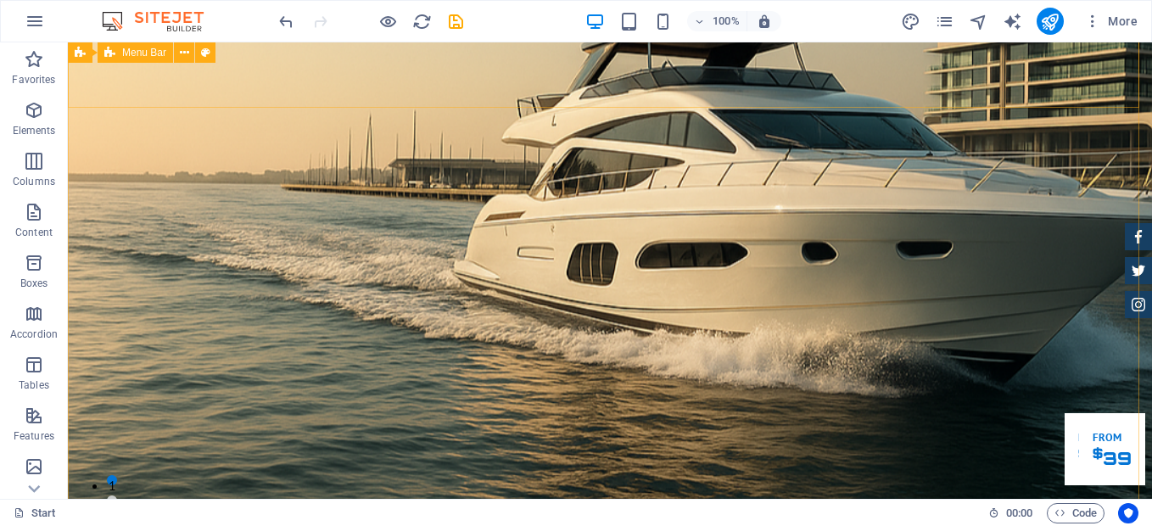
scroll to position [0, 0]
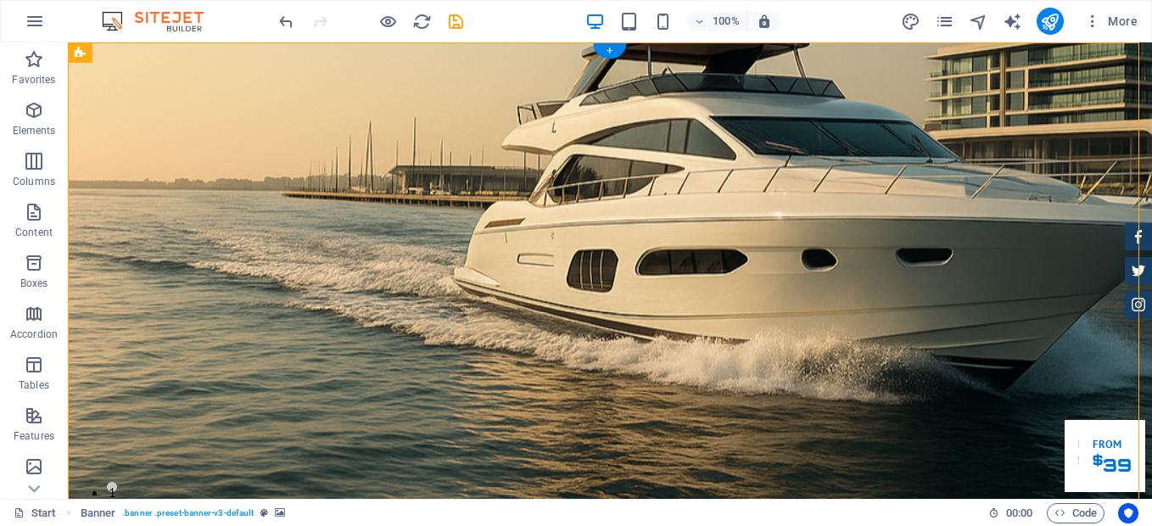
drag, startPoint x: 936, startPoint y: 87, endPoint x: 374, endPoint y: 98, distance: 561.8
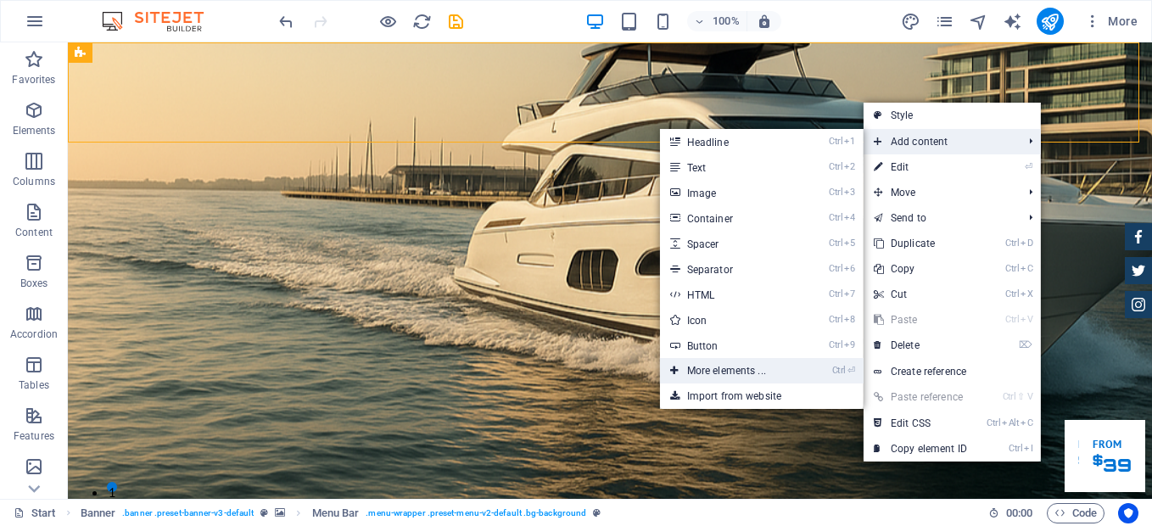
drag, startPoint x: 401, startPoint y: 251, endPoint x: 726, endPoint y: 366, distance: 344.5
click at [726, 366] on link "Ctrl ⏎ More elements ..." at bounding box center [730, 370] width 140 height 25
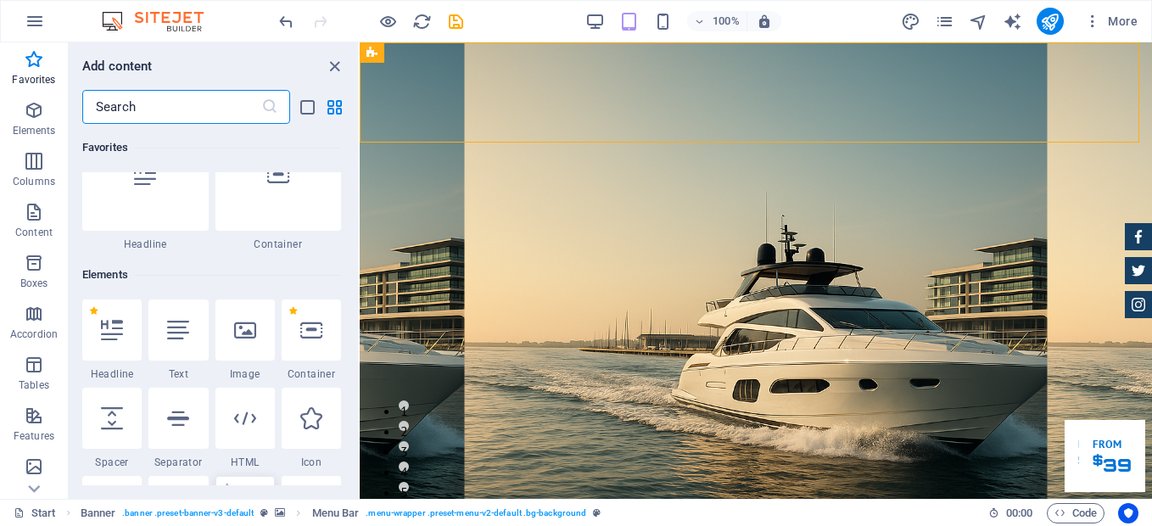
scroll to position [33, 0]
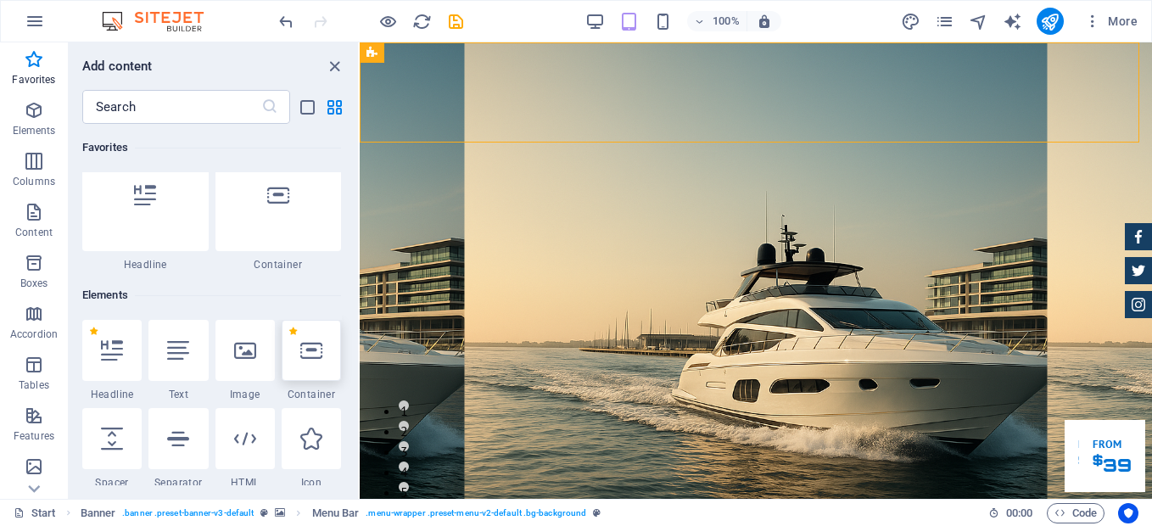
click at [316, 360] on icon at bounding box center [311, 350] width 22 height 22
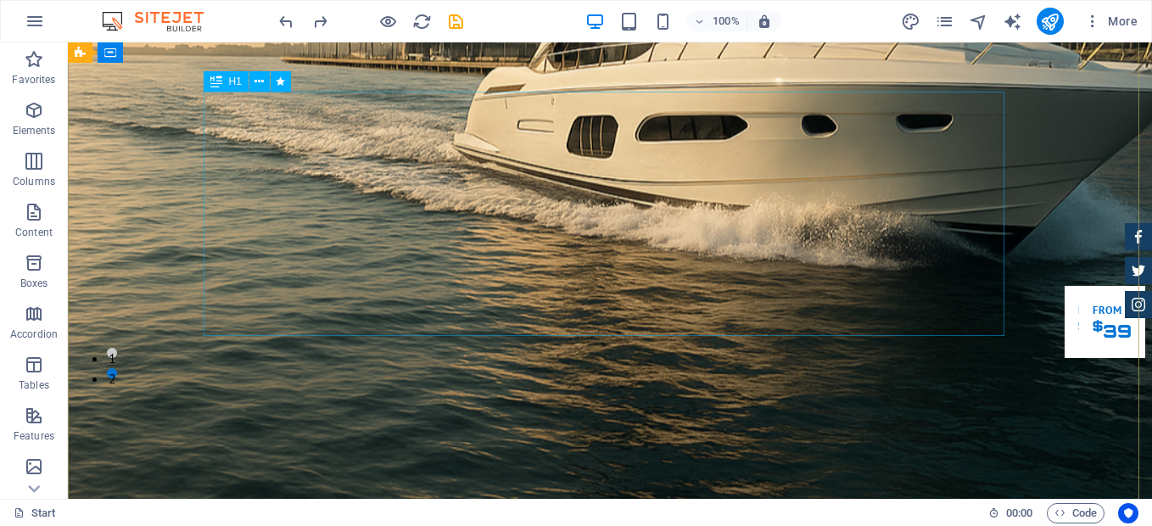
scroll to position [0, 0]
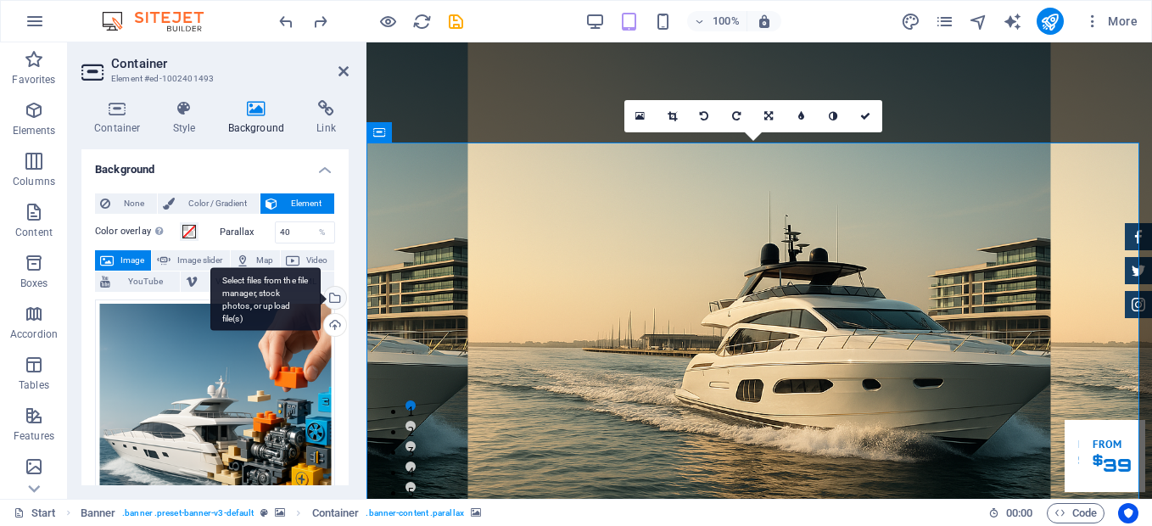
click at [333, 301] on div "Select files from the file manager, stock photos, or upload file(s)" at bounding box center [333, 299] width 25 height 25
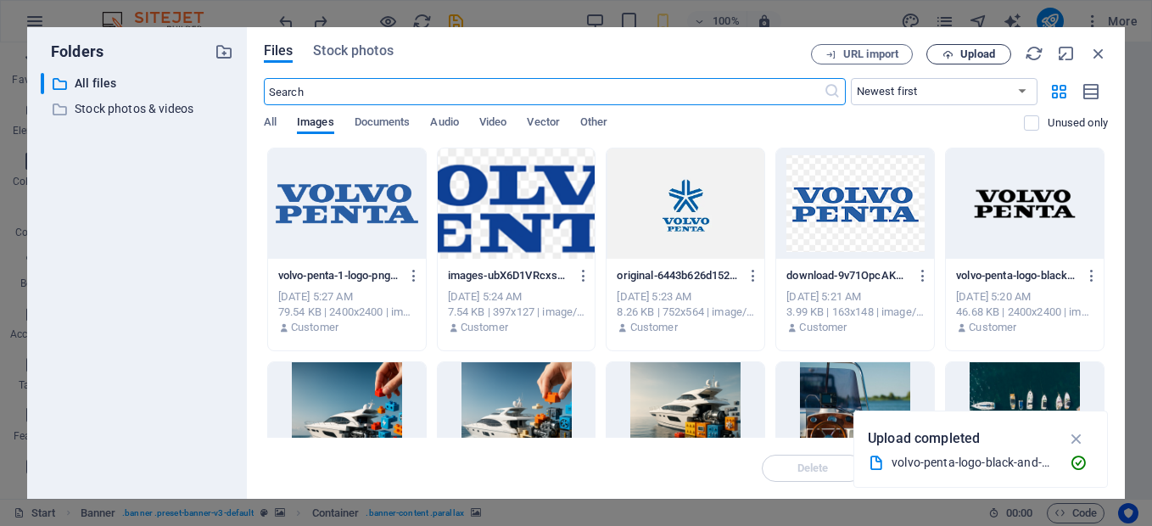
click at [957, 51] on span "Upload" at bounding box center [969, 54] width 70 height 11
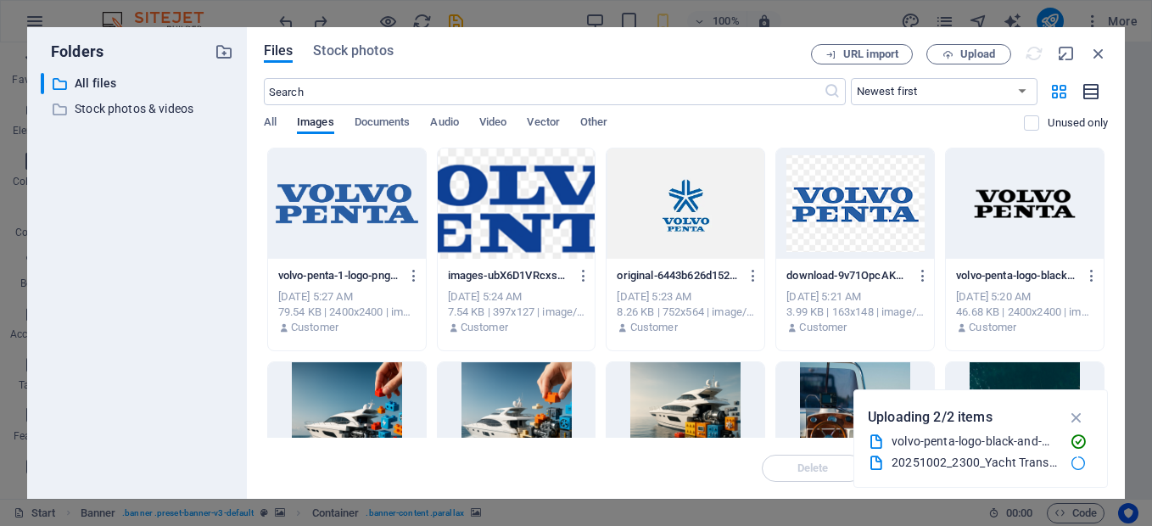
click at [1095, 92] on icon "button" at bounding box center [1092, 92] width 19 height 20
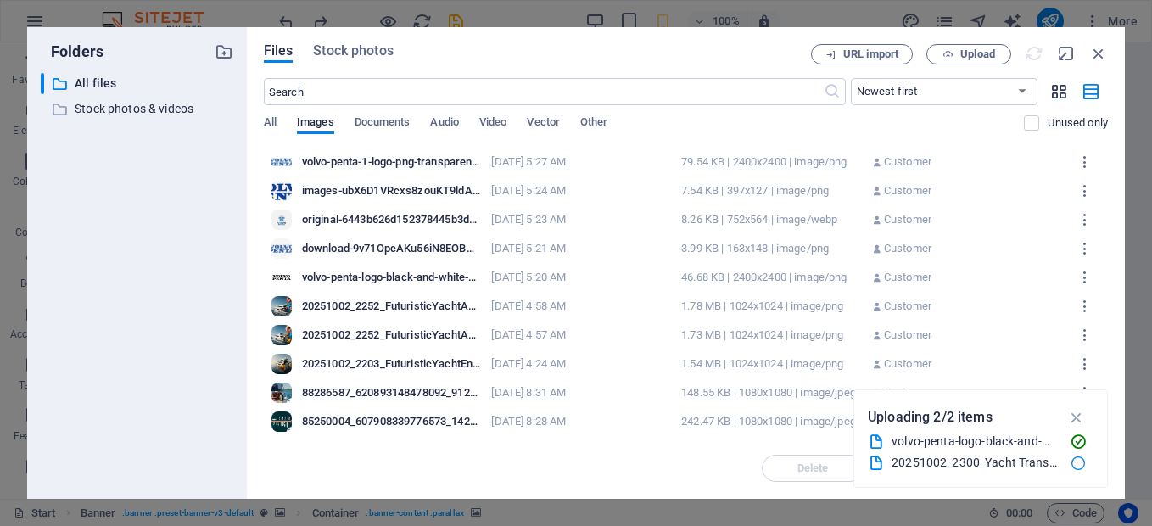
click at [1056, 87] on icon "button" at bounding box center [1059, 91] width 20 height 19
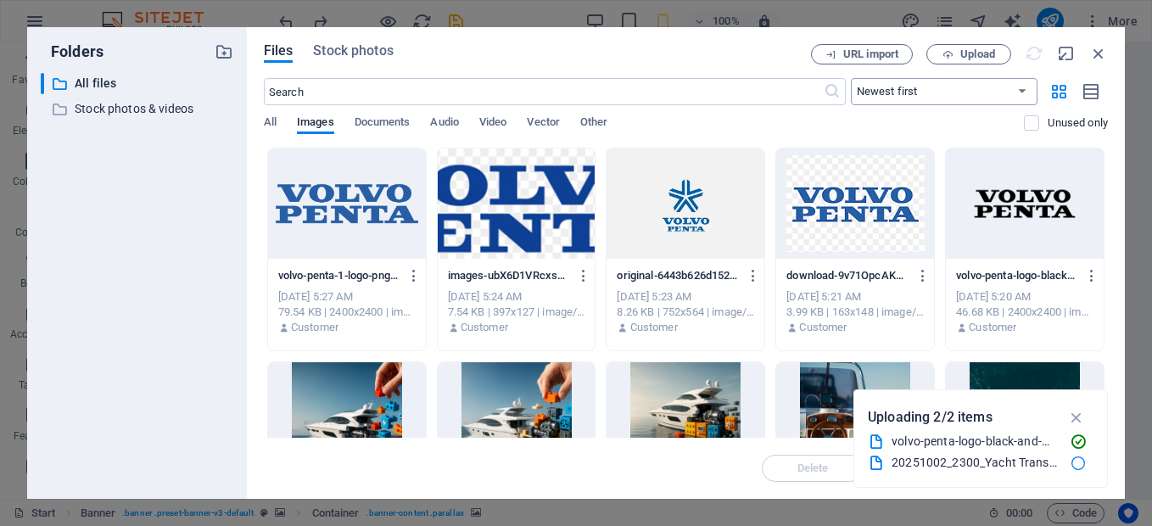
click at [1022, 91] on select "Newest first Oldest first Name (A-Z) Name (Z-A) Size (0-9) Size (9-0) Resolutio…" at bounding box center [944, 91] width 187 height 27
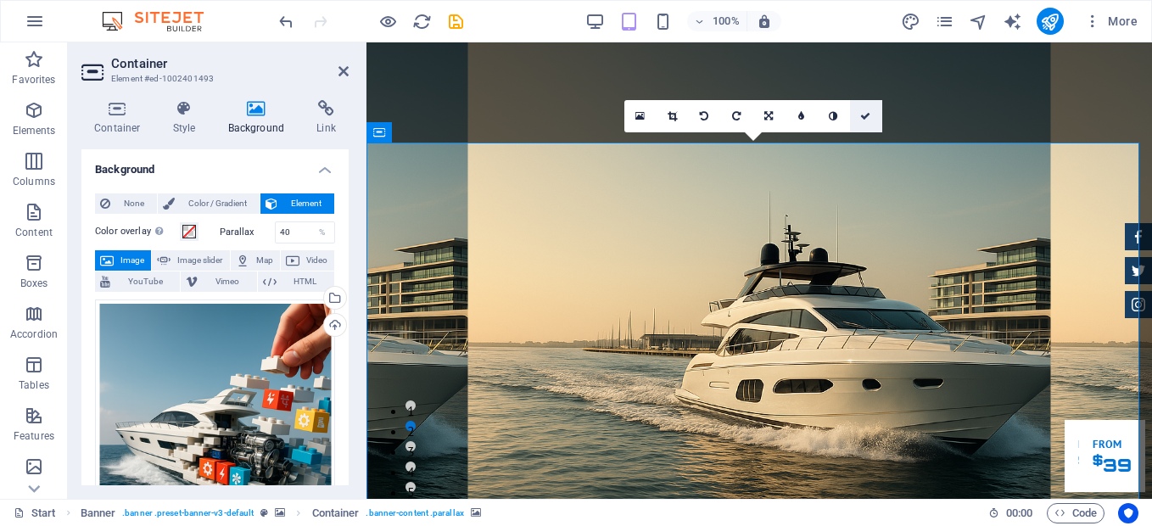
click at [871, 119] on link at bounding box center [866, 116] width 32 height 32
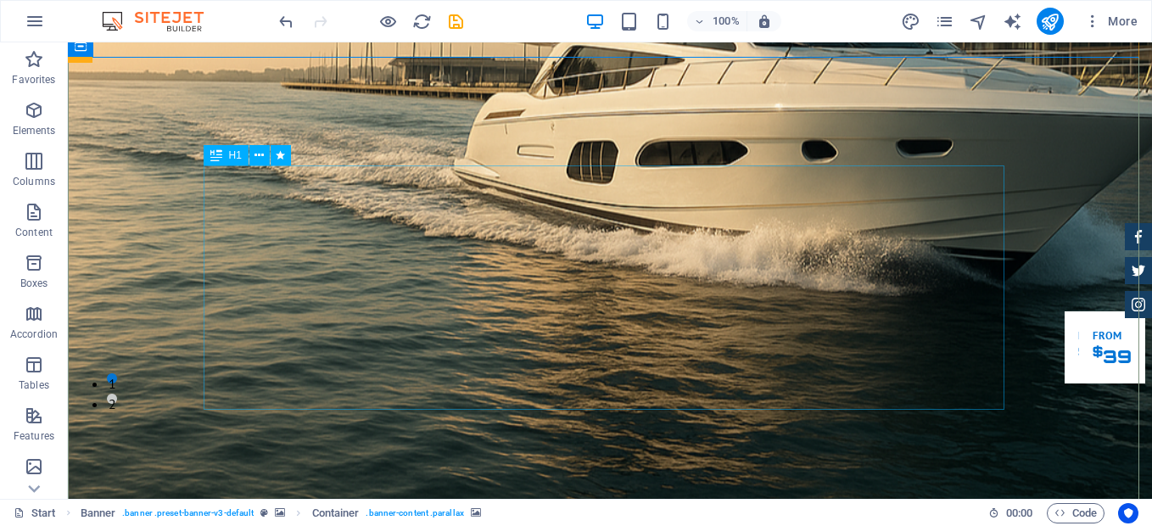
scroll to position [112, 0]
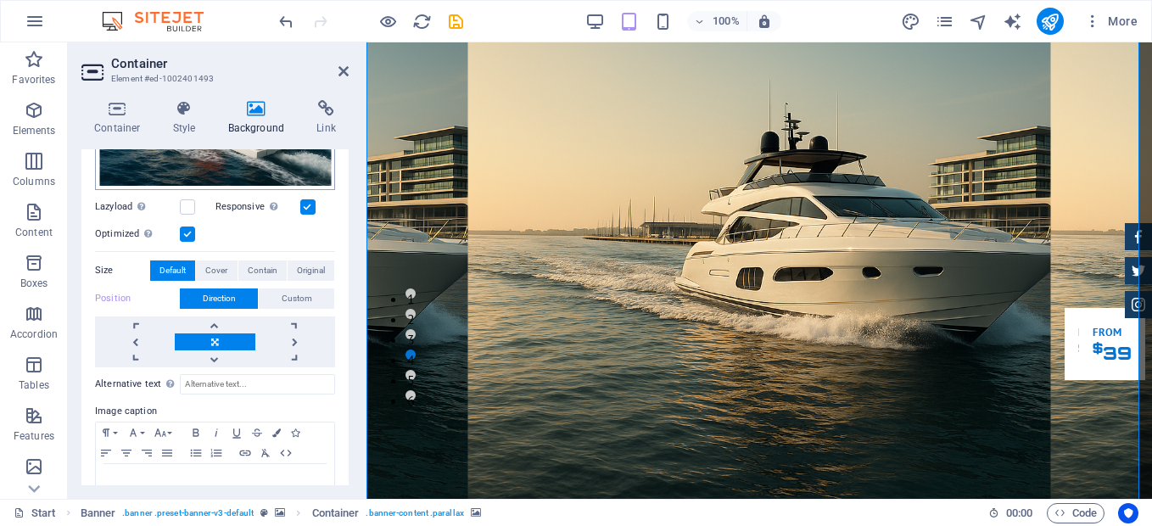
scroll to position [389, 0]
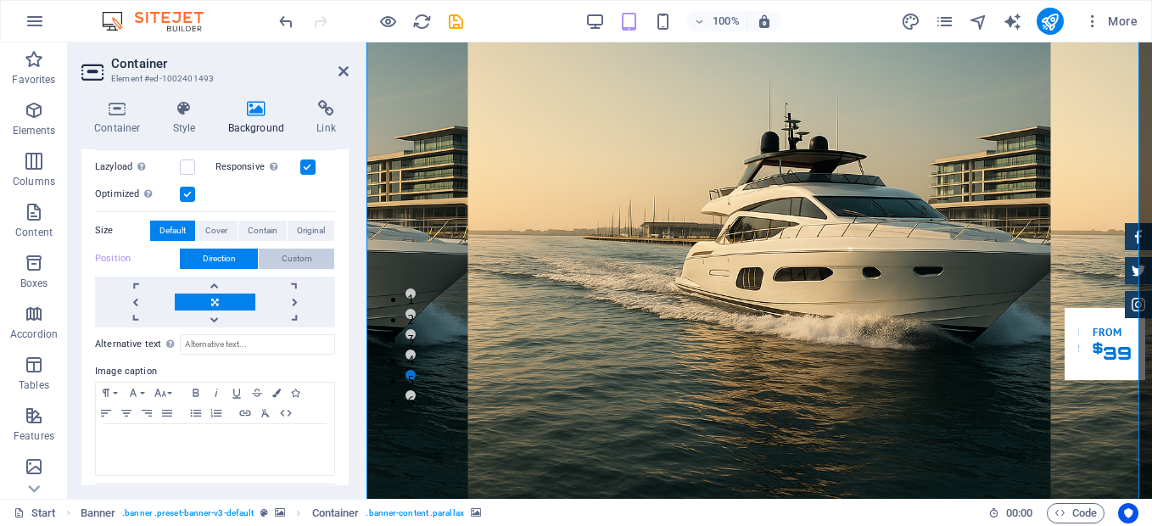
click at [275, 255] on button "Custom" at bounding box center [297, 259] width 76 height 20
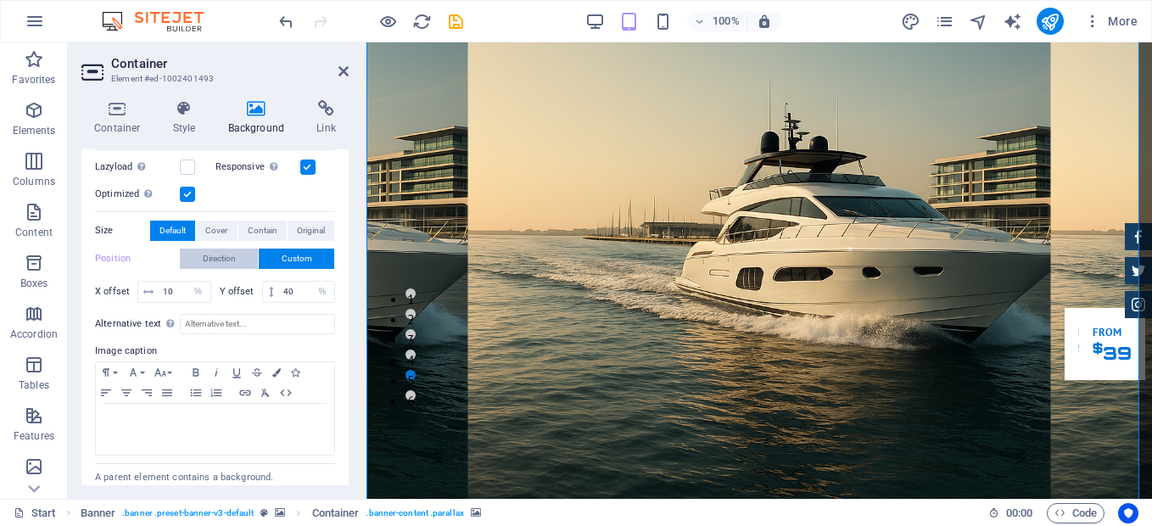
click at [236, 255] on button "Direction" at bounding box center [219, 259] width 78 height 20
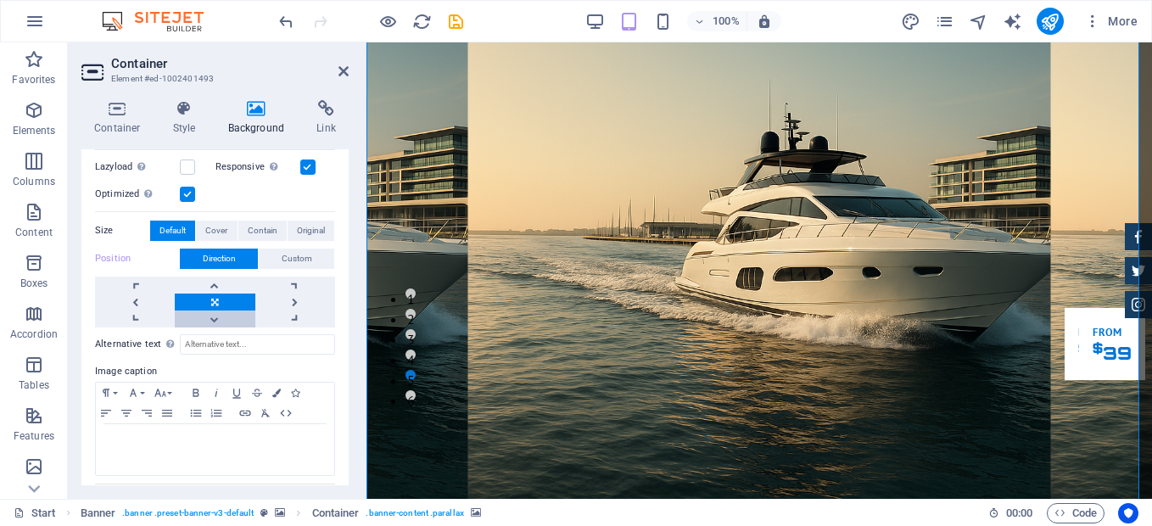
click at [218, 311] on link at bounding box center [215, 319] width 80 height 17
click at [217, 281] on link at bounding box center [215, 285] width 80 height 17
click at [347, 70] on icon at bounding box center [344, 71] width 10 height 14
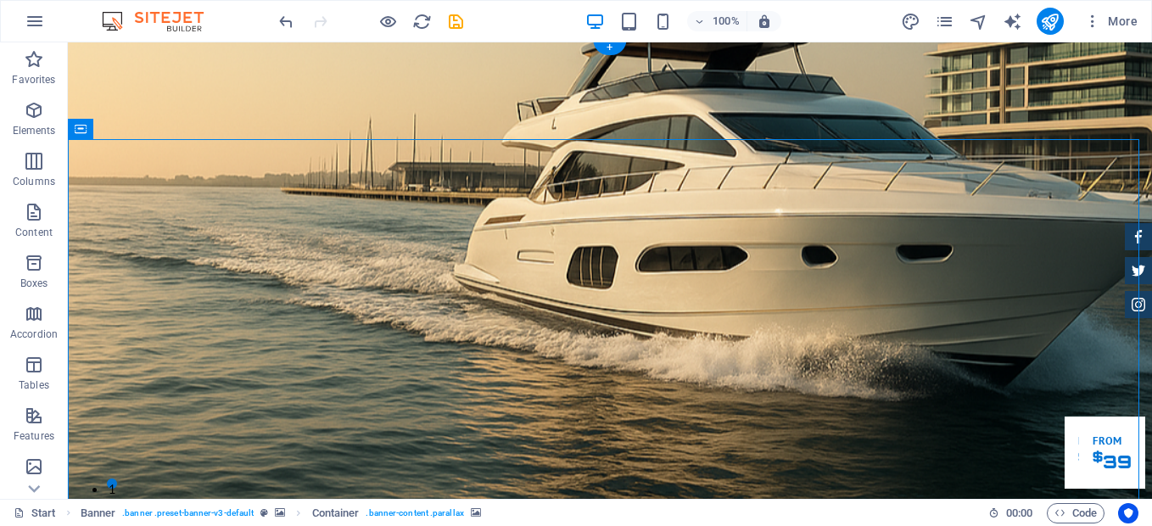
scroll to position [0, 0]
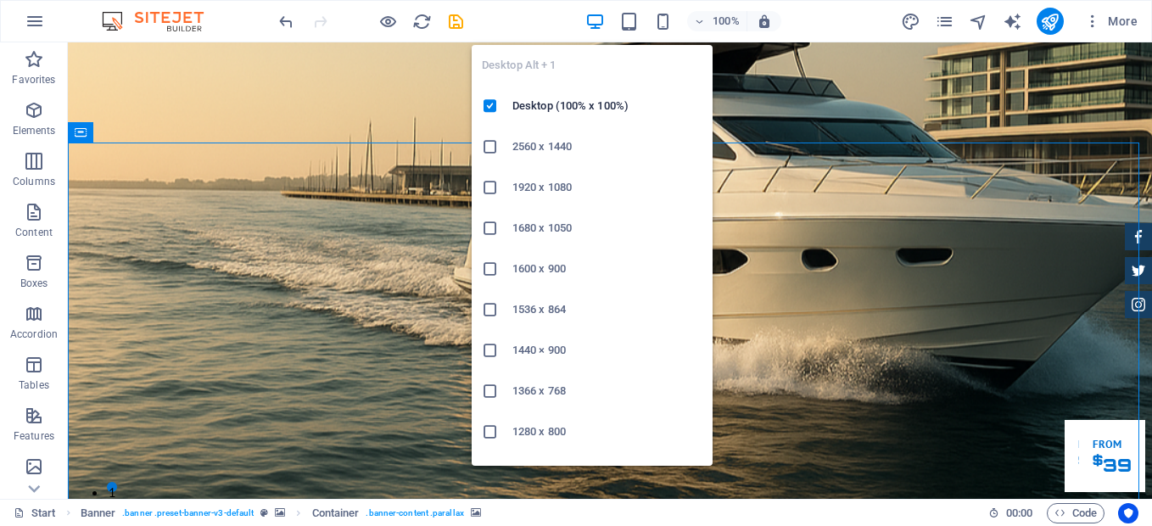
click at [600, 25] on icon "button" at bounding box center [595, 22] width 20 height 20
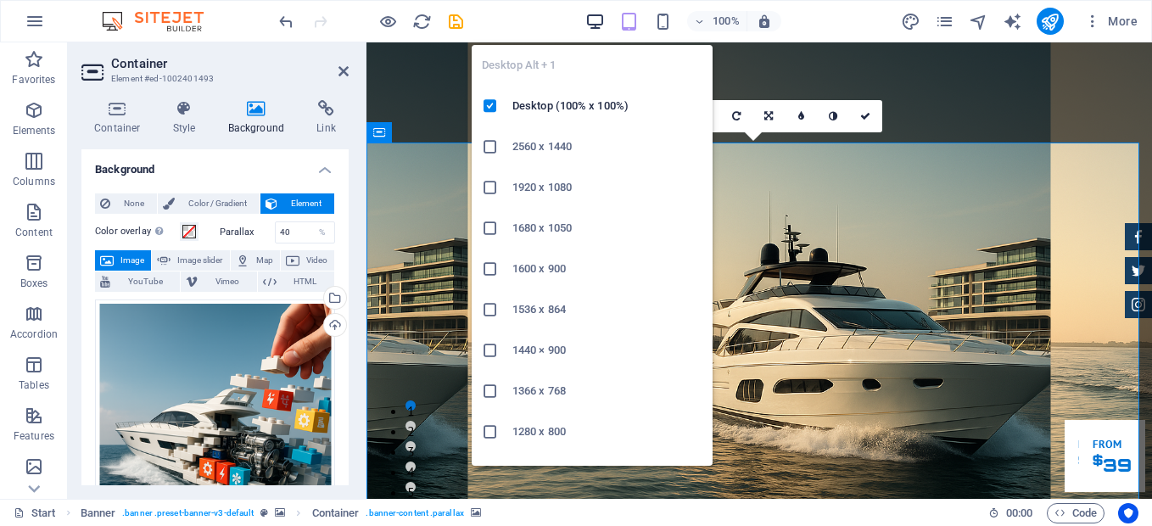
click at [599, 20] on icon "button" at bounding box center [595, 22] width 20 height 20
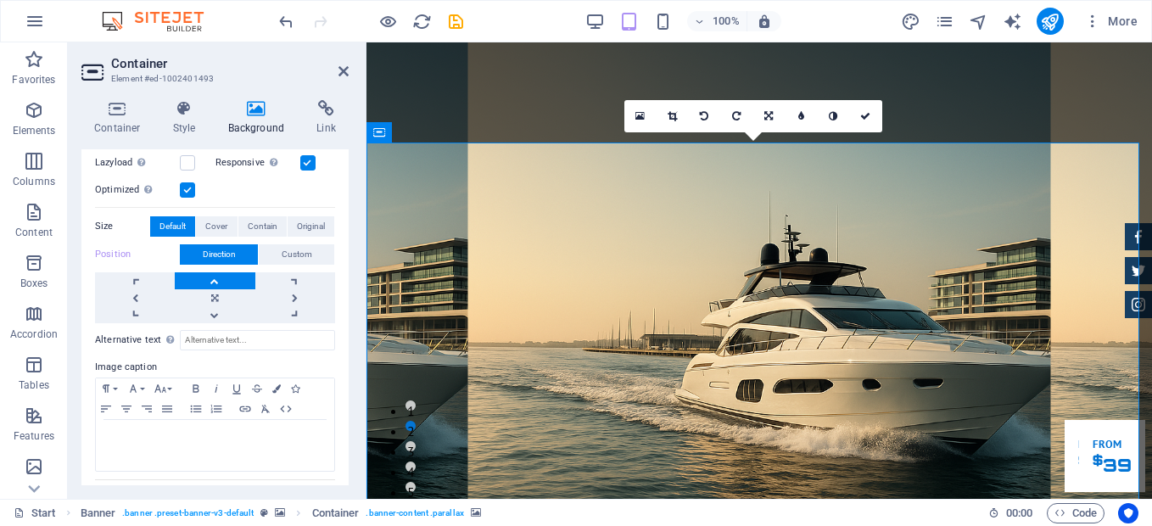
scroll to position [383, 0]
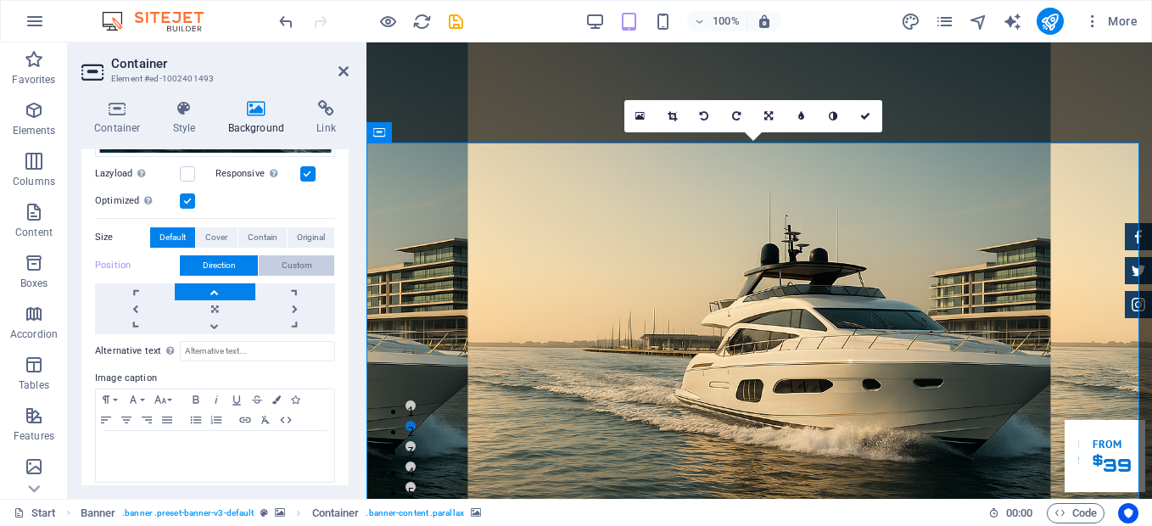
click at [282, 259] on span "Custom" at bounding box center [297, 265] width 31 height 20
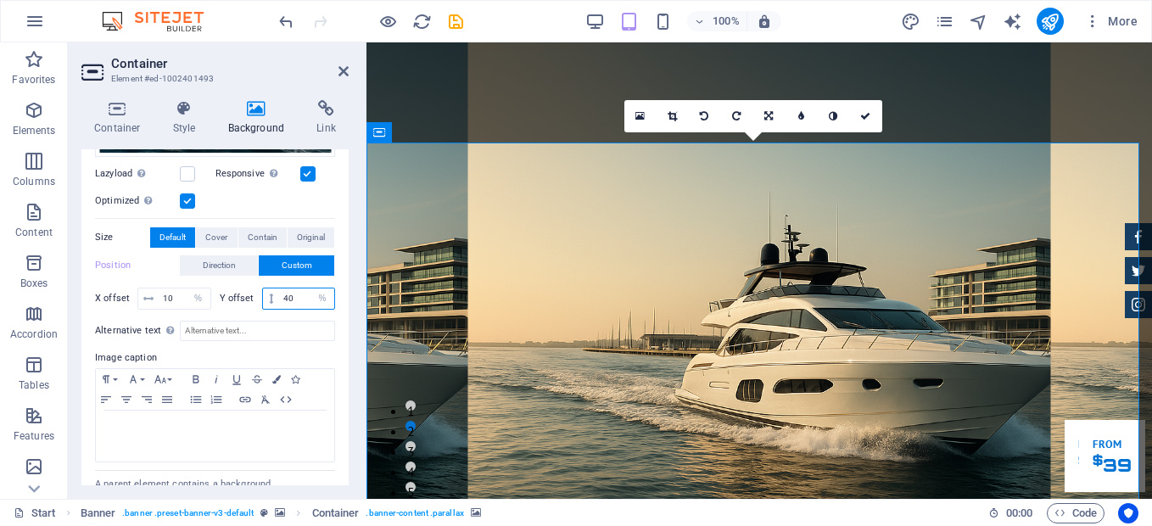
drag, startPoint x: 281, startPoint y: 293, endPoint x: 290, endPoint y: 293, distance: 9.3
click at [290, 293] on input "40" at bounding box center [306, 298] width 55 height 20
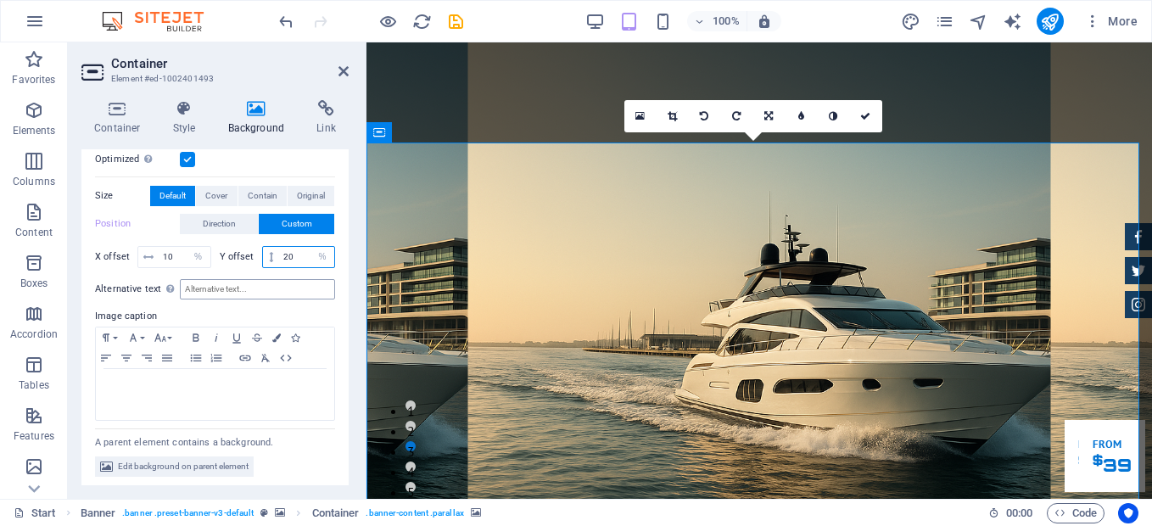
scroll to position [426, 0]
type input "20"
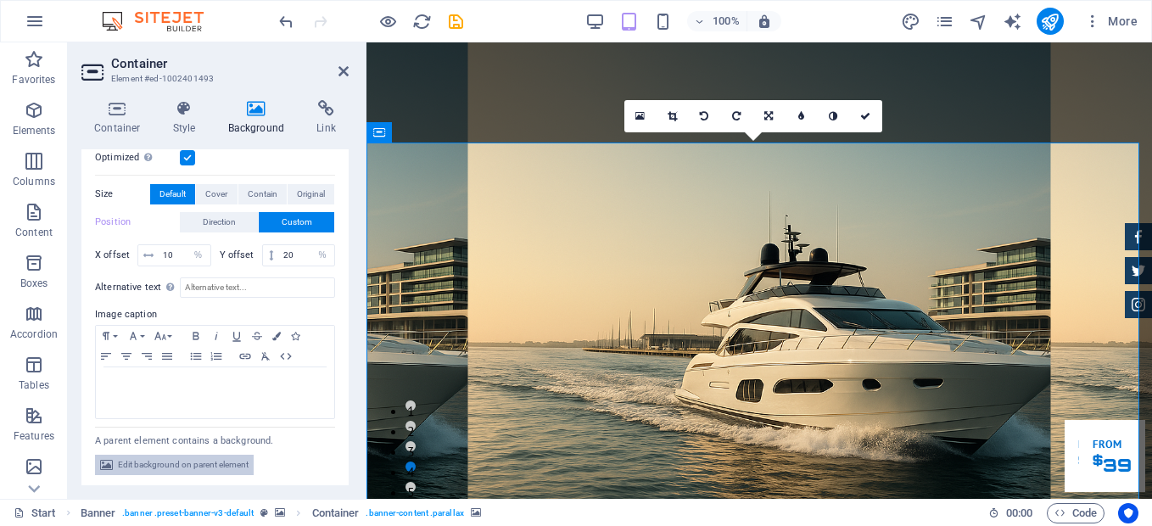
click at [229, 458] on span "Edit background on parent element" at bounding box center [183, 465] width 131 height 20
select select "%"
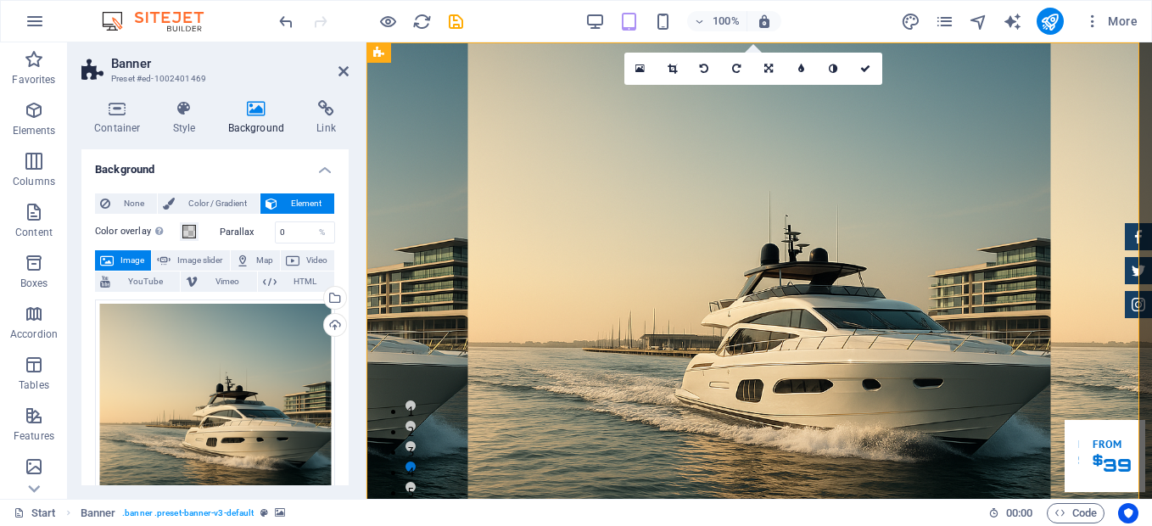
click at [256, 112] on icon at bounding box center [256, 108] width 82 height 17
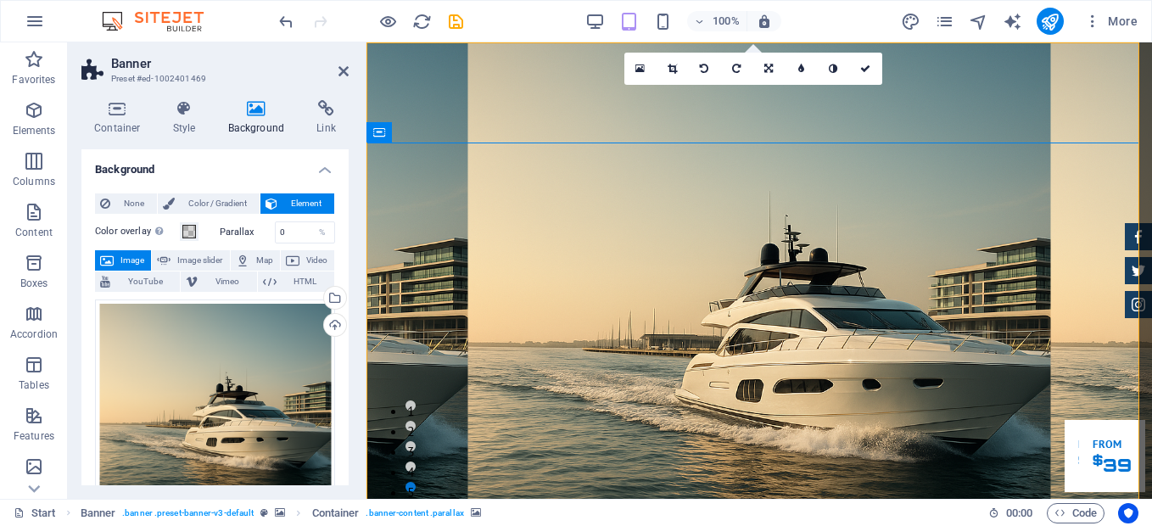
select select "%"
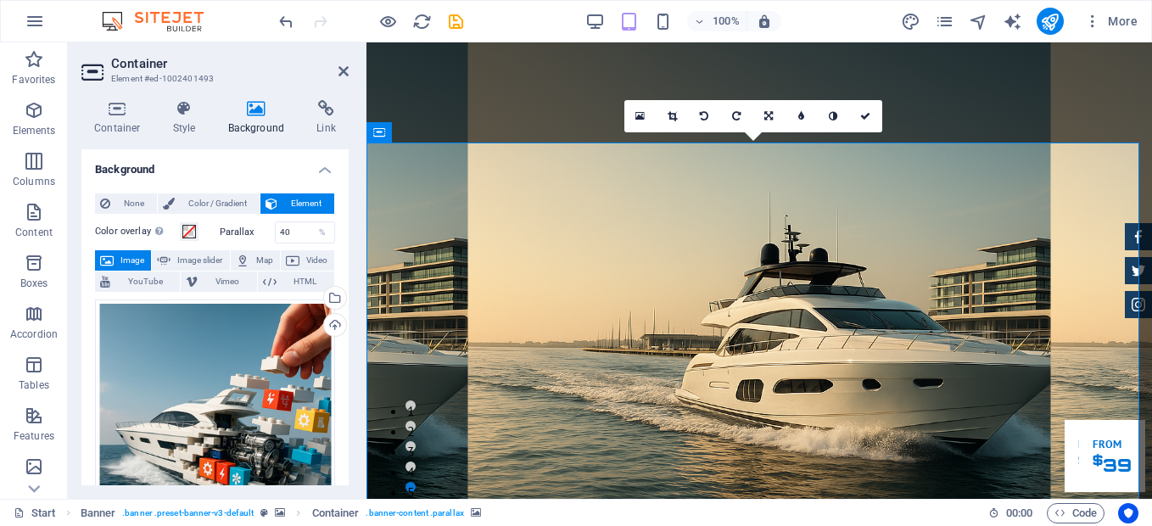
click at [865, 115] on icon at bounding box center [865, 116] width 10 height 10
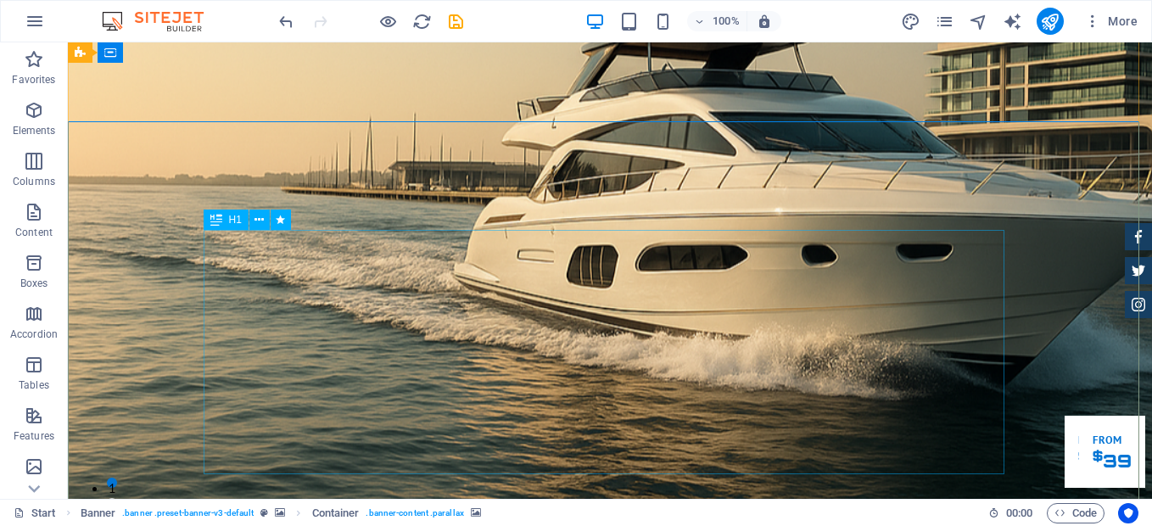
scroll to position [0, 0]
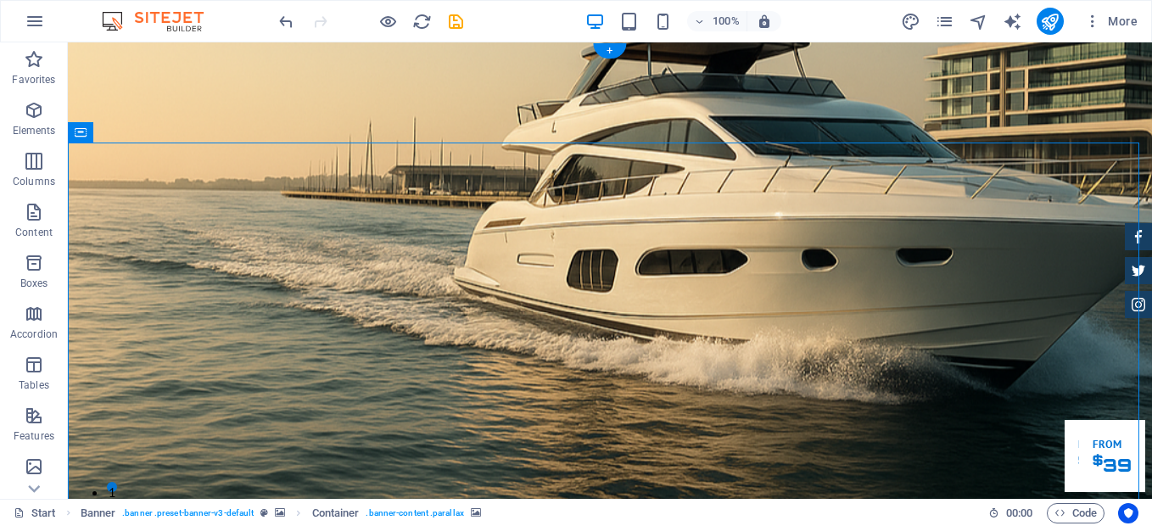
select select "%"
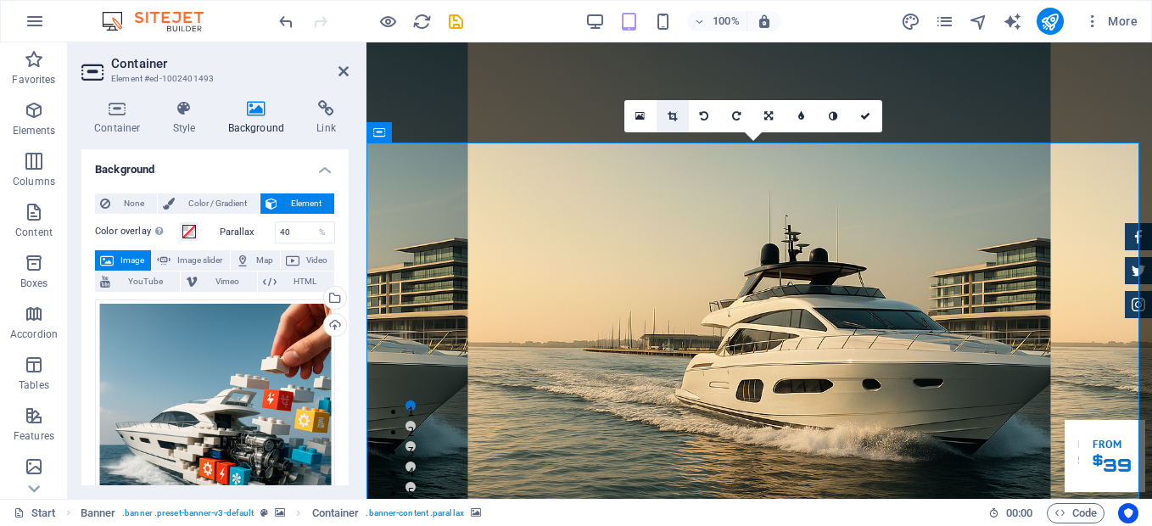
click at [680, 119] on link at bounding box center [673, 116] width 32 height 32
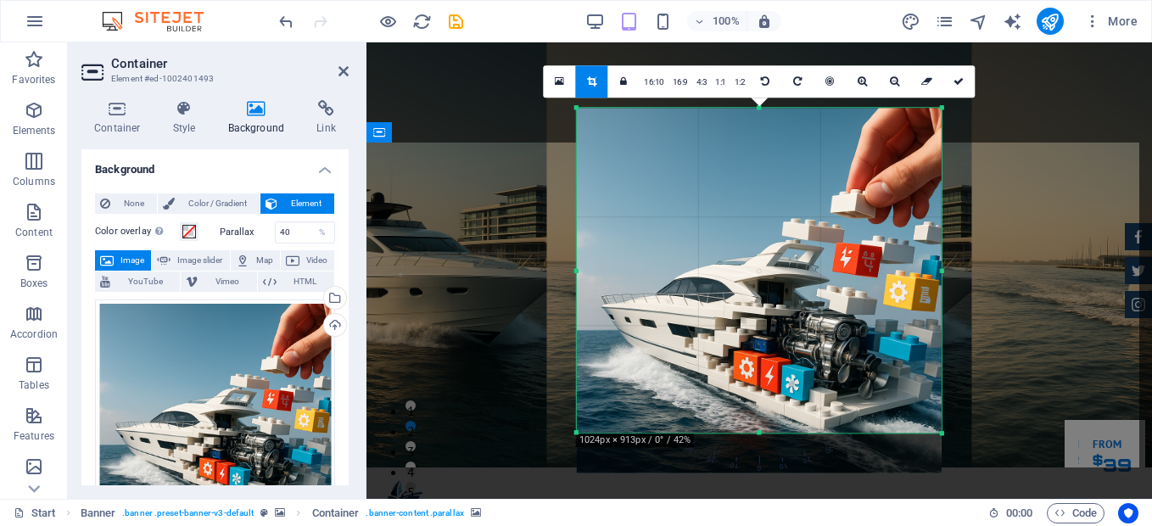
drag, startPoint x: 761, startPoint y: 453, endPoint x: 758, endPoint y: 413, distance: 40.0
click at [758, 413] on div "180 170 160 150 140 130 120 110 100 90 80 70 60 50 40 30 20 10 0 -10 -20 -30 -4…" at bounding box center [759, 270] width 365 height 325
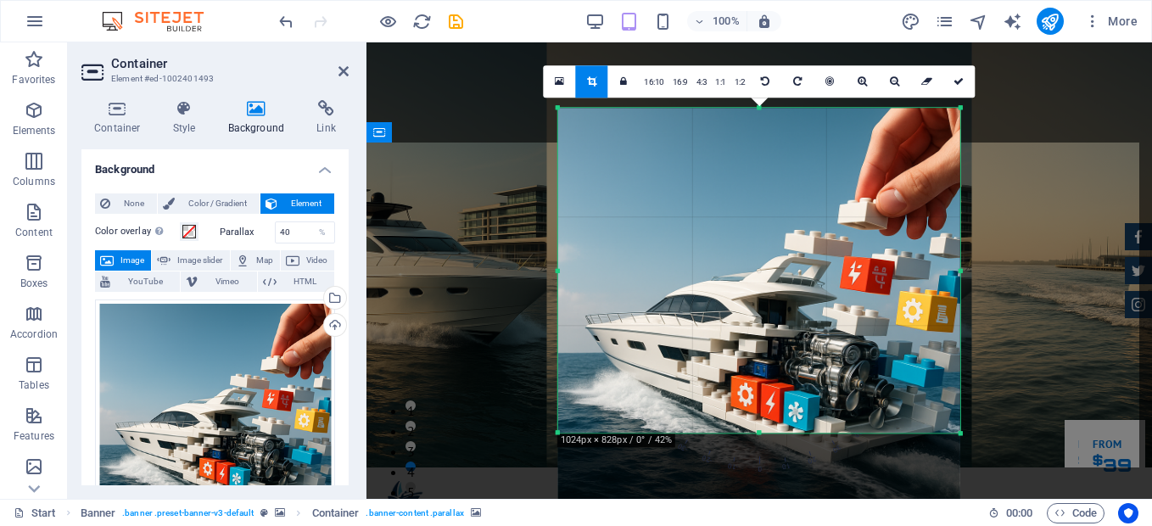
drag, startPoint x: 574, startPoint y: 268, endPoint x: 537, endPoint y: 261, distance: 37.1
click at [537, 261] on div "Drag here to replace the existing content. Press “Ctrl” if you want to create a…" at bounding box center [760, 270] width 786 height 456
click at [961, 87] on link at bounding box center [959, 81] width 32 height 32
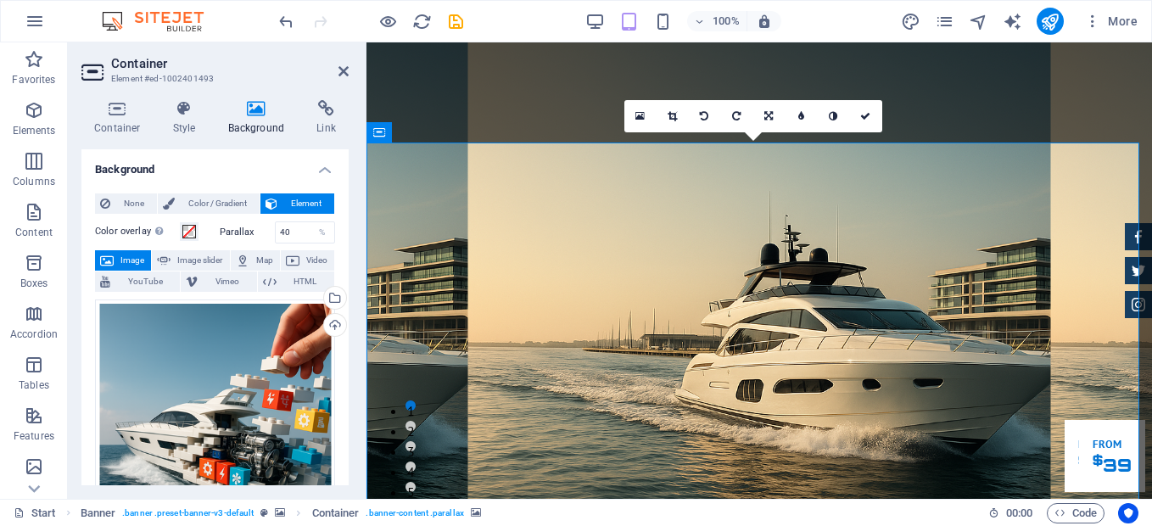
click at [663, 121] on link at bounding box center [673, 116] width 32 height 32
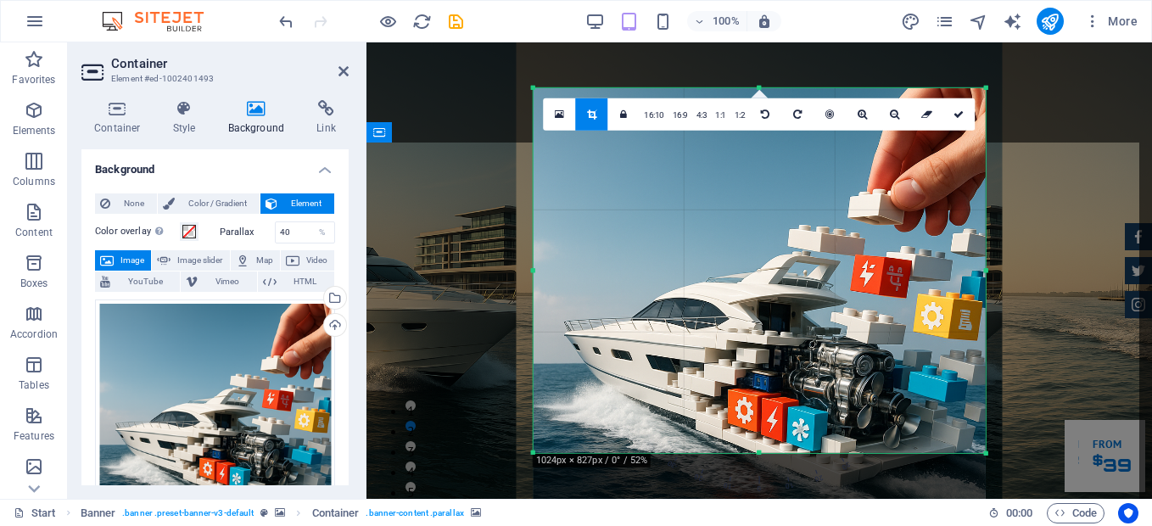
drag, startPoint x: 761, startPoint y: 453, endPoint x: 760, endPoint y: 474, distance: 21.2
click at [760, 453] on div "180 170 160 150 140 130 120 110 100 90 80 70 60 50 40 30 20 10 0 -10 -20 -30 -4…" at bounding box center [760, 270] width 452 height 365
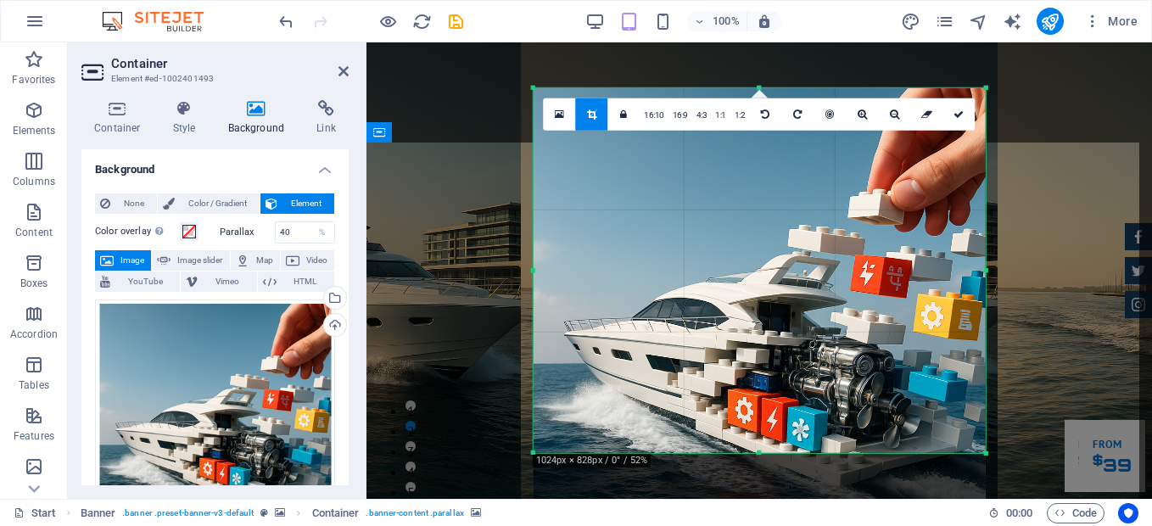
drag, startPoint x: 758, startPoint y: 452, endPoint x: 759, endPoint y: 469, distance: 17.0
click at [759, 453] on div "180 170 160 150 140 130 120 110 100 90 80 70 60 50 40 30 20 10 0 -10 -20 -30 -4…" at bounding box center [760, 270] width 452 height 365
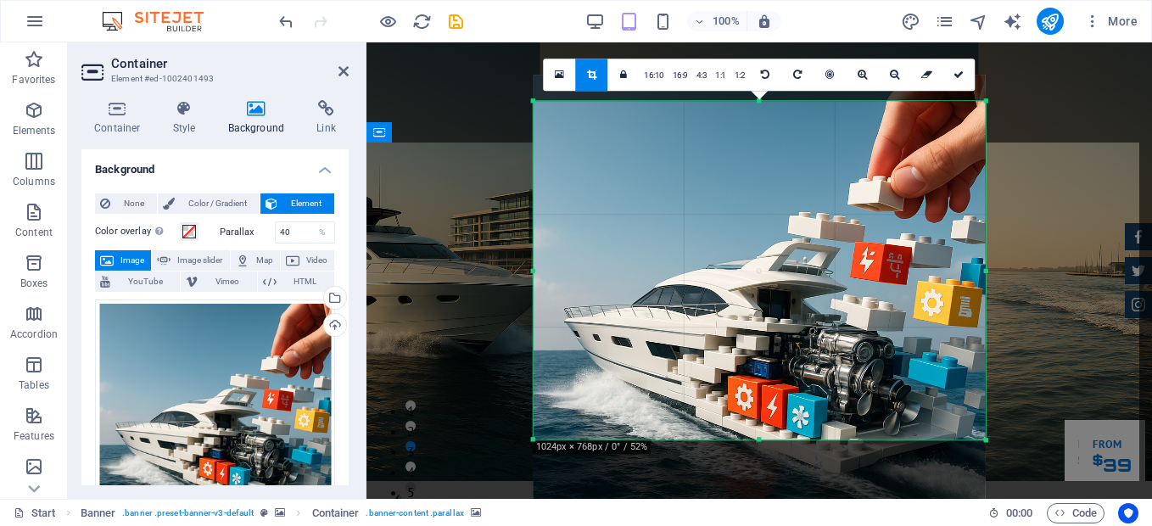
drag, startPoint x: 760, startPoint y: 87, endPoint x: 760, endPoint y: 113, distance: 26.3
click at [760, 113] on div "180 170 160 150 140 130 120 110 100 90 80 70 60 50 40 30 20 10 0 -10 -20 -30 -4…" at bounding box center [760, 270] width 452 height 339
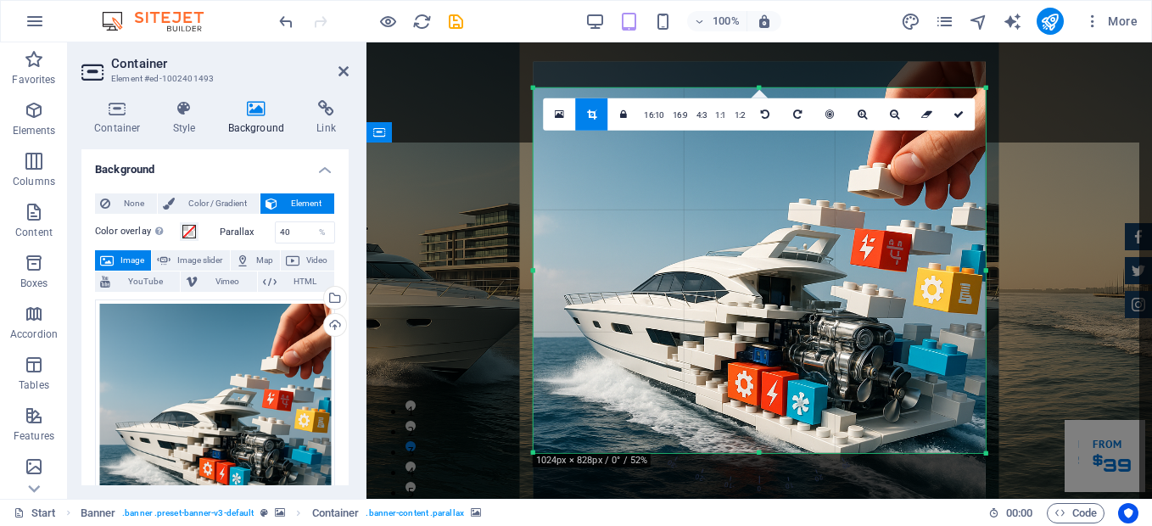
drag, startPoint x: 761, startPoint y: 442, endPoint x: 758, endPoint y: 487, distance: 45.0
click at [758, 453] on div "180 170 160 150 140 130 120 110 100 90 80 70 60 50 40 30 20 10 0 -10 -20 -30 -4…" at bounding box center [760, 270] width 452 height 365
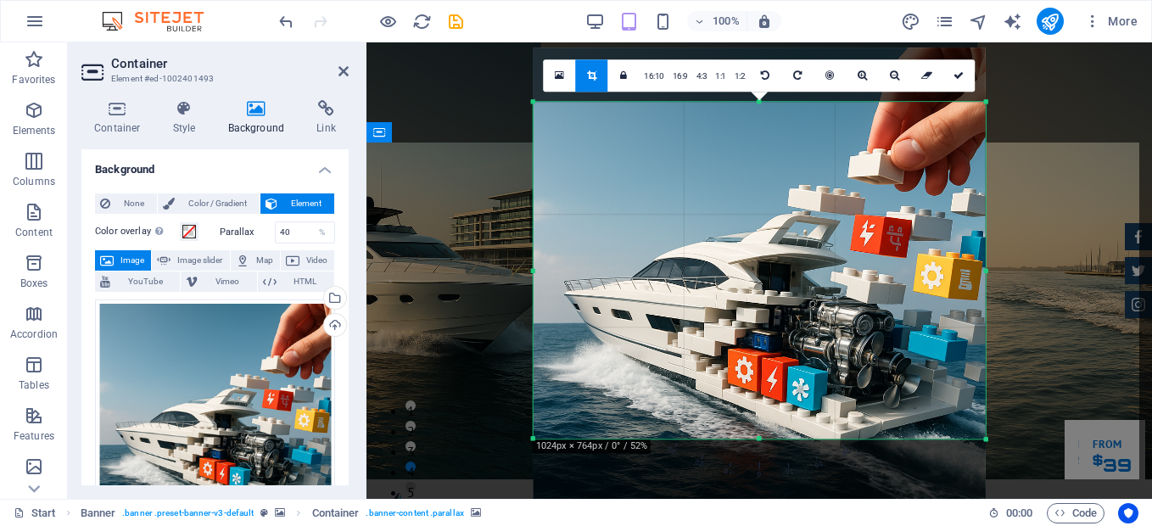
drag, startPoint x: 760, startPoint y: 89, endPoint x: 759, endPoint y: 117, distance: 28.0
click at [759, 117] on div "180 170 160 150 140 130 120 110 100 90 80 70 60 50 40 30 20 10 0 -10 -20 -30 -4…" at bounding box center [760, 270] width 452 height 337
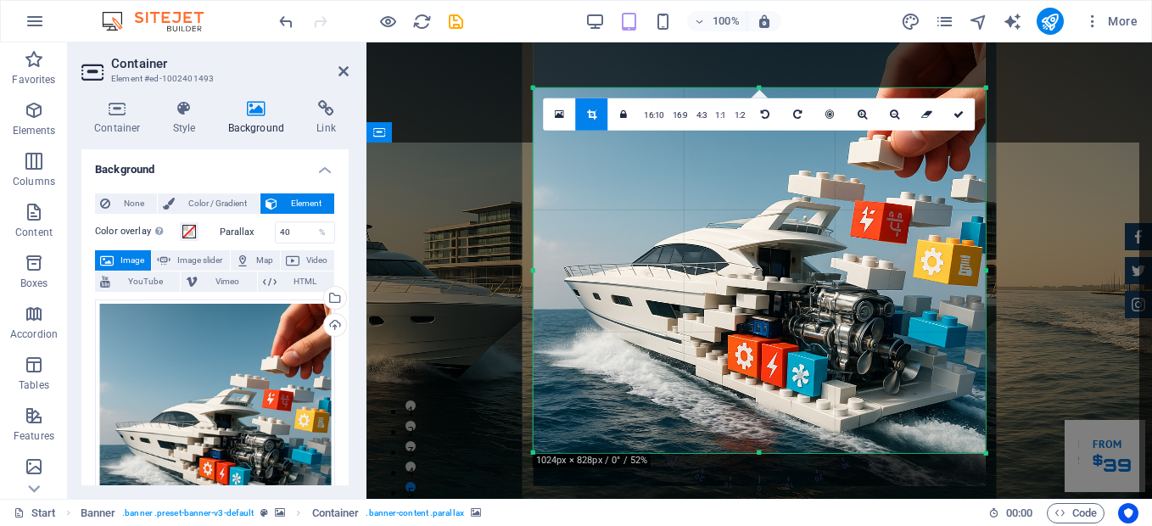
drag, startPoint x: 758, startPoint y: 440, endPoint x: 758, endPoint y: 478, distance: 37.3
click at [758, 453] on div "180 170 160 150 140 130 120 110 100 90 80 70 60 50 40 30 20 10 0 -10 -20 -30 -4…" at bounding box center [760, 270] width 452 height 365
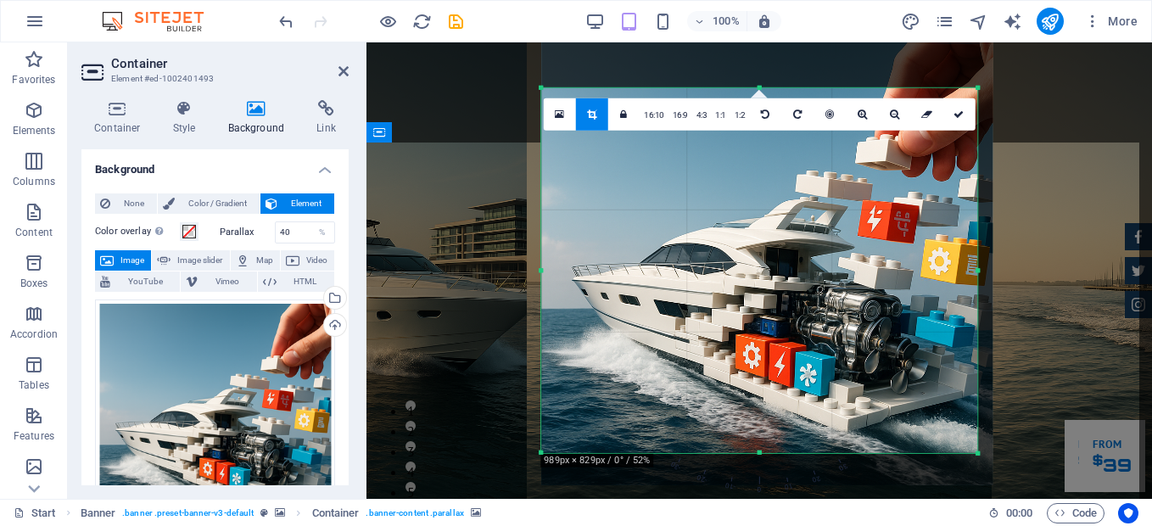
drag, startPoint x: 984, startPoint y: 269, endPoint x: 968, endPoint y: 274, distance: 16.9
click at [968, 274] on div "180 170 160 150 140 130 120 110 100 90 80 70 60 50 40 30 20 10 0 -10 -20 -30 -4…" at bounding box center [759, 270] width 436 height 365
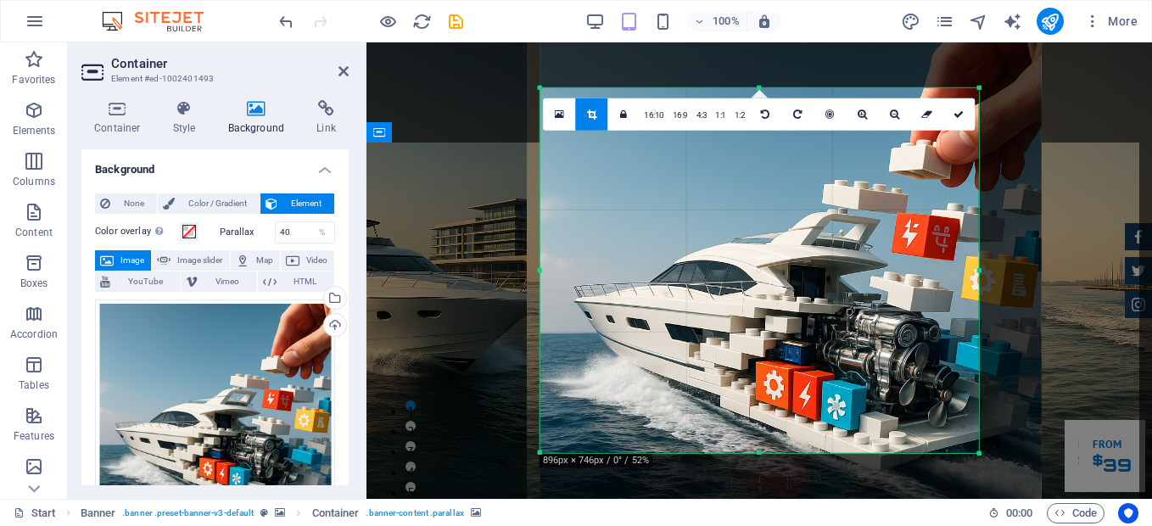
click at [540, 275] on div "180 170 160 150 140 130 120 110 100 90 80 70 60 50 40 30 20 10 0 -10 -20 -30 -4…" at bounding box center [759, 270] width 439 height 365
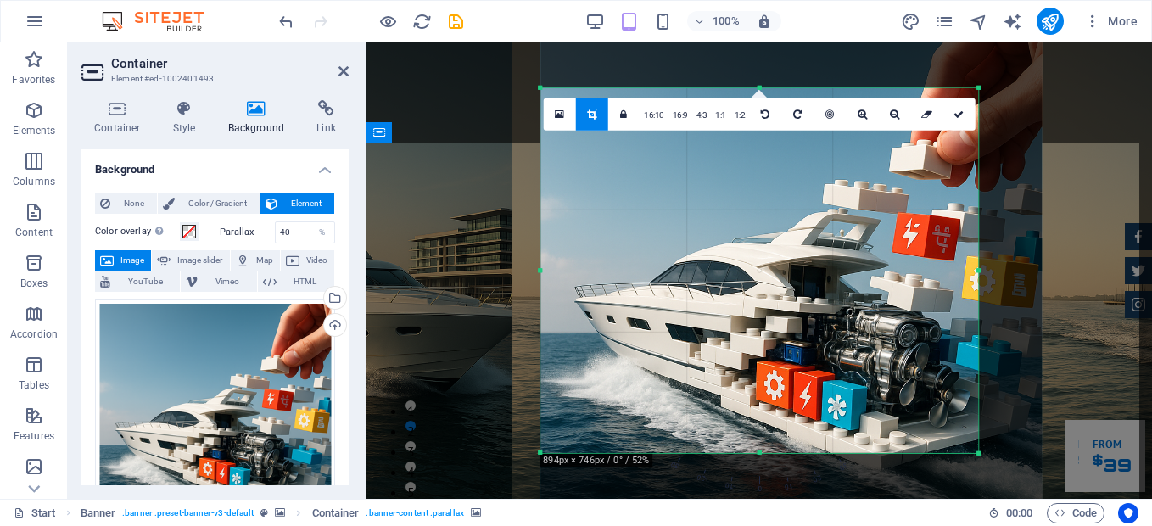
drag, startPoint x: 759, startPoint y: 453, endPoint x: 763, endPoint y: 482, distance: 29.0
click at [763, 453] on div "180 170 160 150 140 130 120 110 100 90 80 70 60 50 40 30 20 10 0 -10 -20 -30 -4…" at bounding box center [759, 270] width 438 height 365
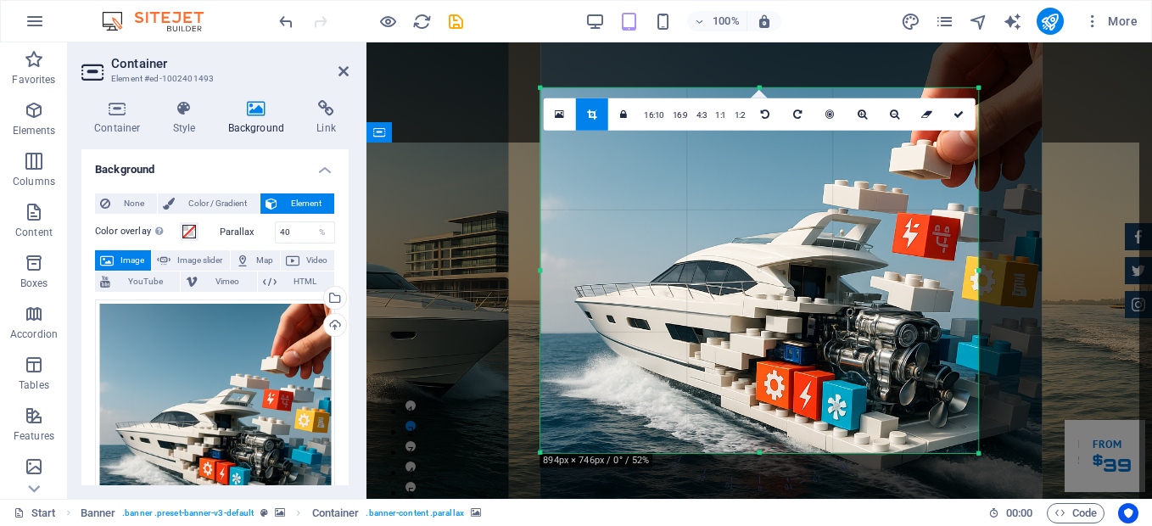
drag, startPoint x: 759, startPoint y: 453, endPoint x: 760, endPoint y: 490, distance: 36.5
click at [760, 453] on div "180 170 160 150 140 130 120 110 100 90 80 70 60 50 40 30 20 10 0 -10 -20 -30 -4…" at bounding box center [759, 270] width 438 height 365
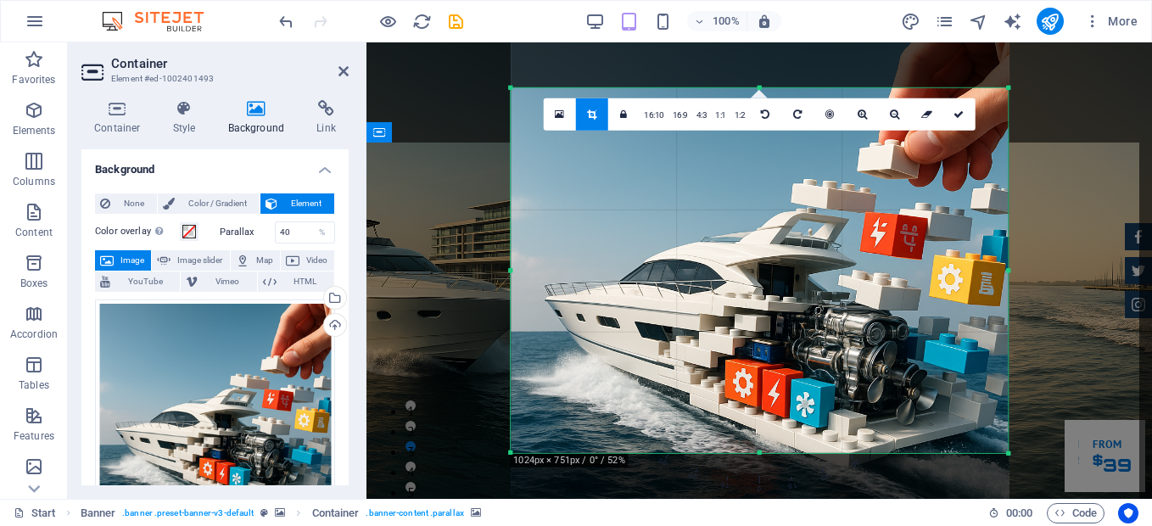
drag, startPoint x: 981, startPoint y: 268, endPoint x: 1041, endPoint y: 271, distance: 60.3
click at [1041, 271] on div "Drag here to replace the existing content. Press “Ctrl” if you want to create a…" at bounding box center [760, 270] width 786 height 456
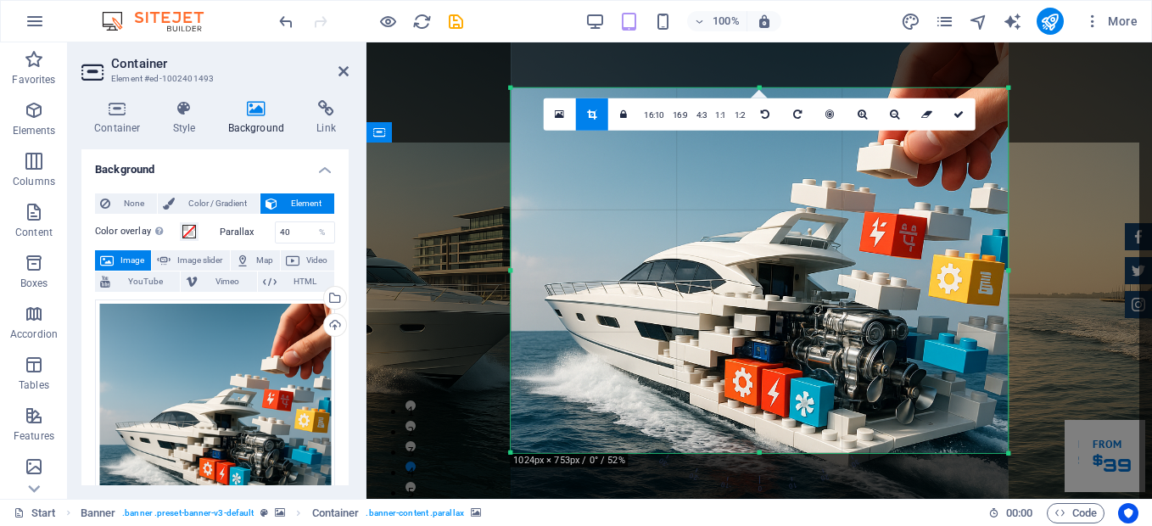
drag, startPoint x: 763, startPoint y: 453, endPoint x: 764, endPoint y: 474, distance: 21.2
click at [764, 453] on div "180 170 160 150 140 130 120 110 100 90 80 70 60 50 40 30 20 10 0 -10 -20 -30 -4…" at bounding box center [759, 270] width 497 height 365
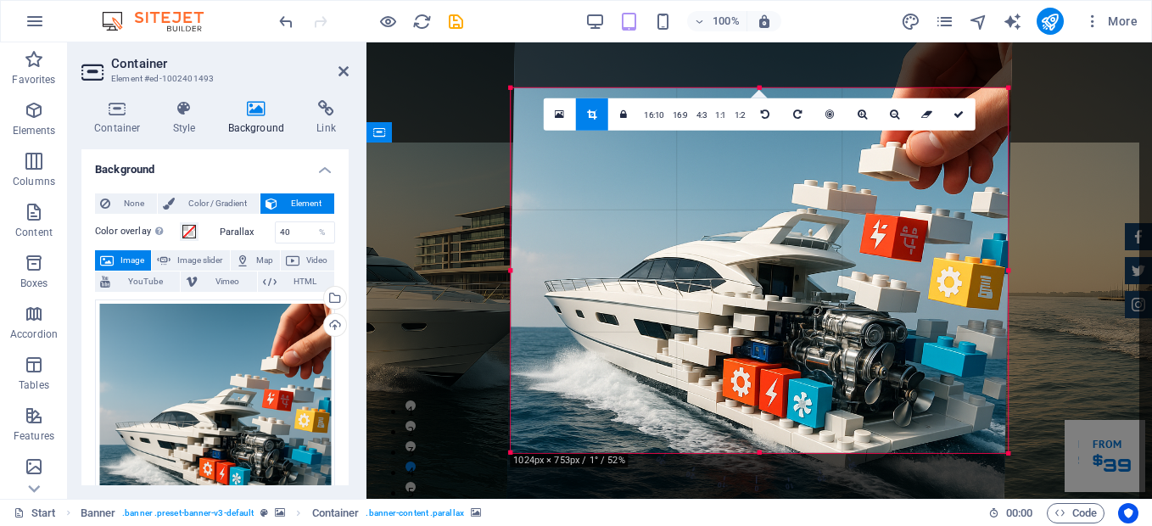
drag, startPoint x: 764, startPoint y: 474, endPoint x: 762, endPoint y: 508, distance: 34.0
click at [762, 499] on section "Favorites Elements Columns Content Boxes Accordion Tables Features Images Slide…" at bounding box center [576, 270] width 1152 height 456
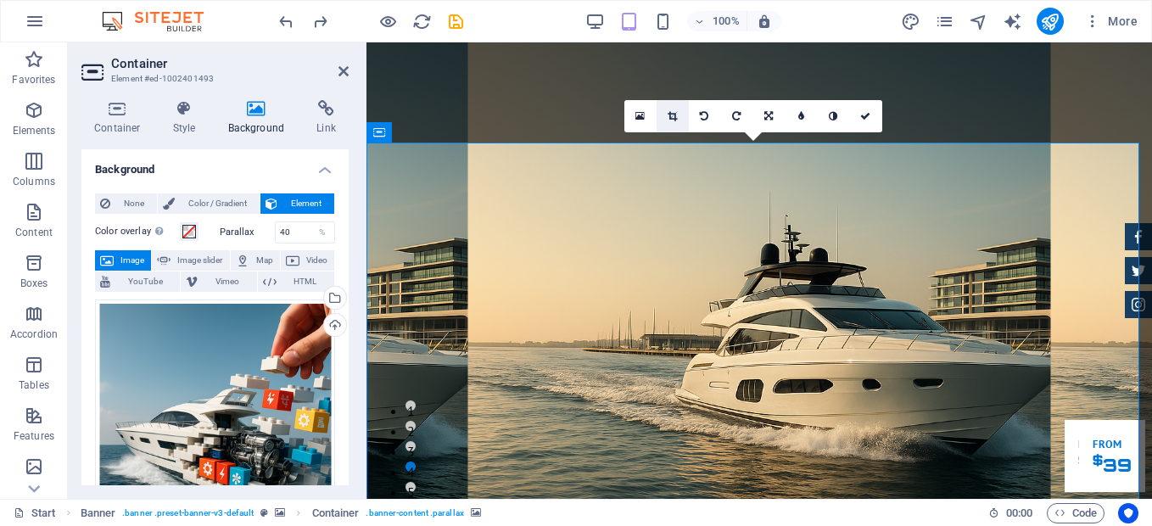
click at [669, 117] on icon at bounding box center [672, 116] width 9 height 10
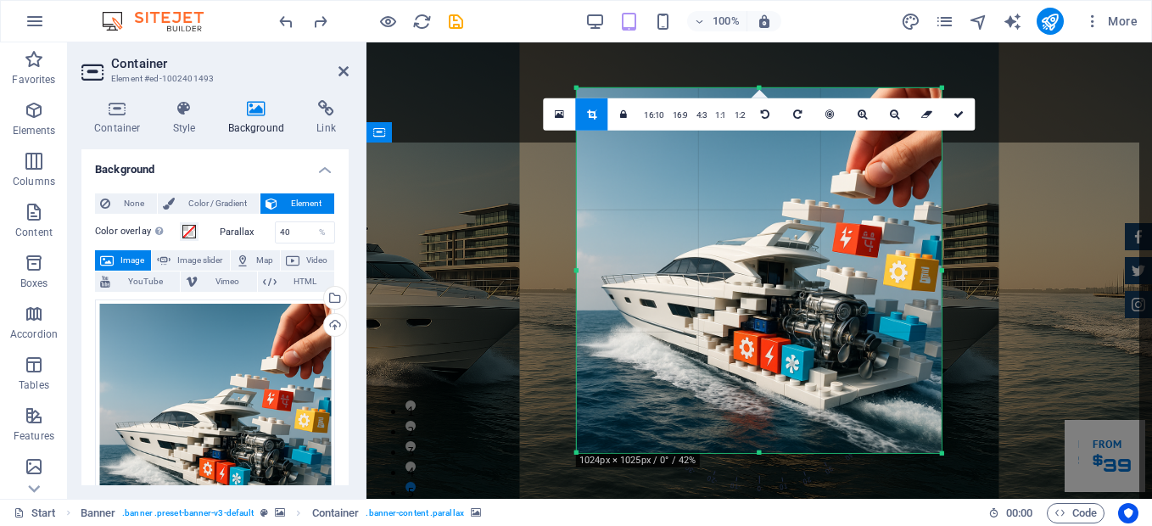
drag, startPoint x: 758, startPoint y: 450, endPoint x: 760, endPoint y: 465, distance: 14.5
click at [760, 453] on div "180 170 160 150 140 130 120 110 100 90 80 70 60 50 40 30 20 10 0 -10 -20 -30 -4…" at bounding box center [759, 270] width 365 height 365
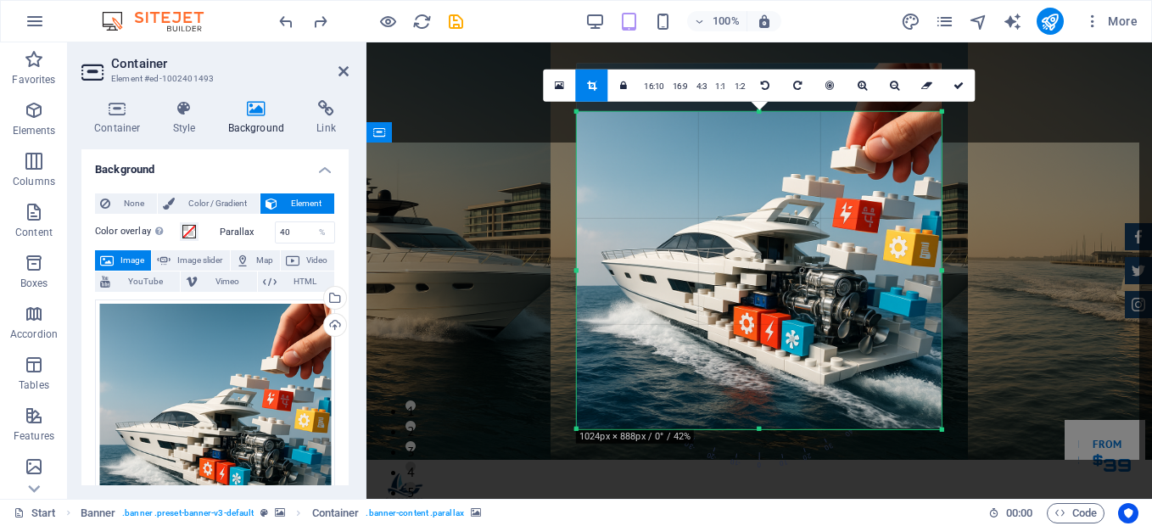
drag, startPoint x: 759, startPoint y: 87, endPoint x: 761, endPoint y: 136, distance: 48.4
click at [761, 136] on div "180 170 160 150 140 130 120 110 100 90 80 70 60 50 40 30 20 10 0 -10 -20 -30 -4…" at bounding box center [759, 270] width 365 height 317
click at [956, 81] on icon at bounding box center [959, 86] width 10 height 10
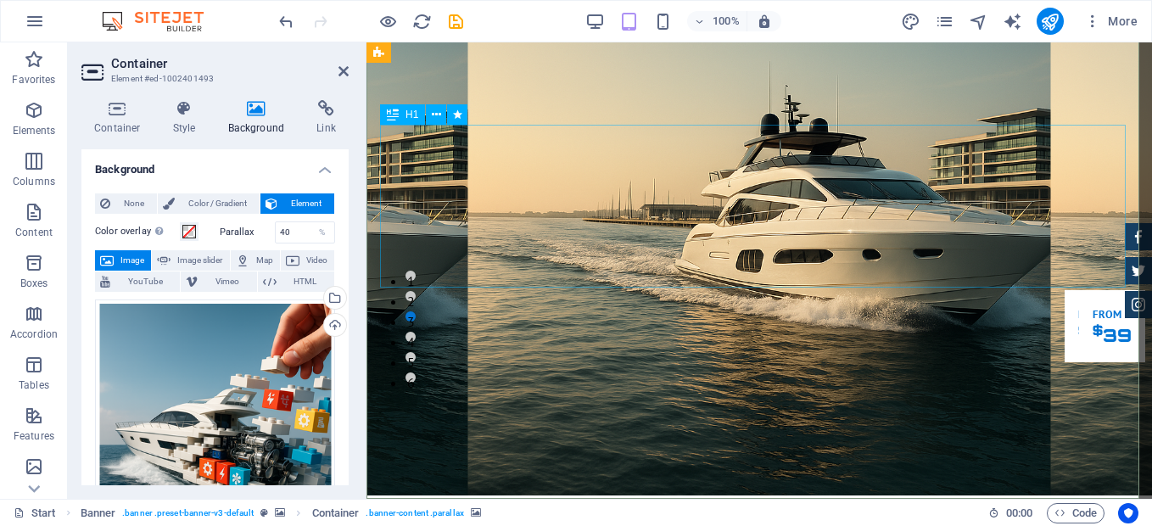
scroll to position [132, 0]
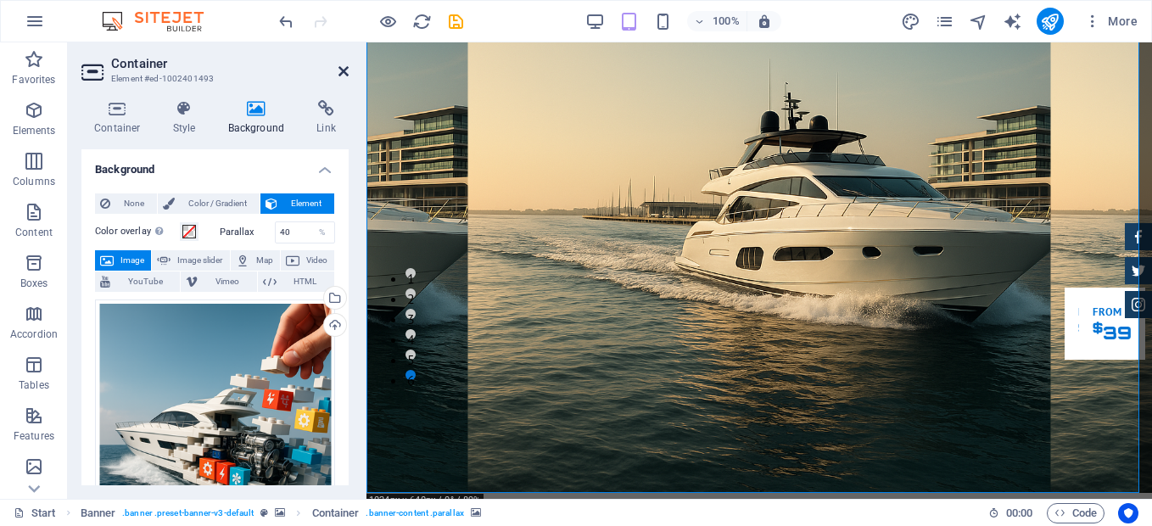
click at [344, 70] on icon at bounding box center [344, 71] width 10 height 14
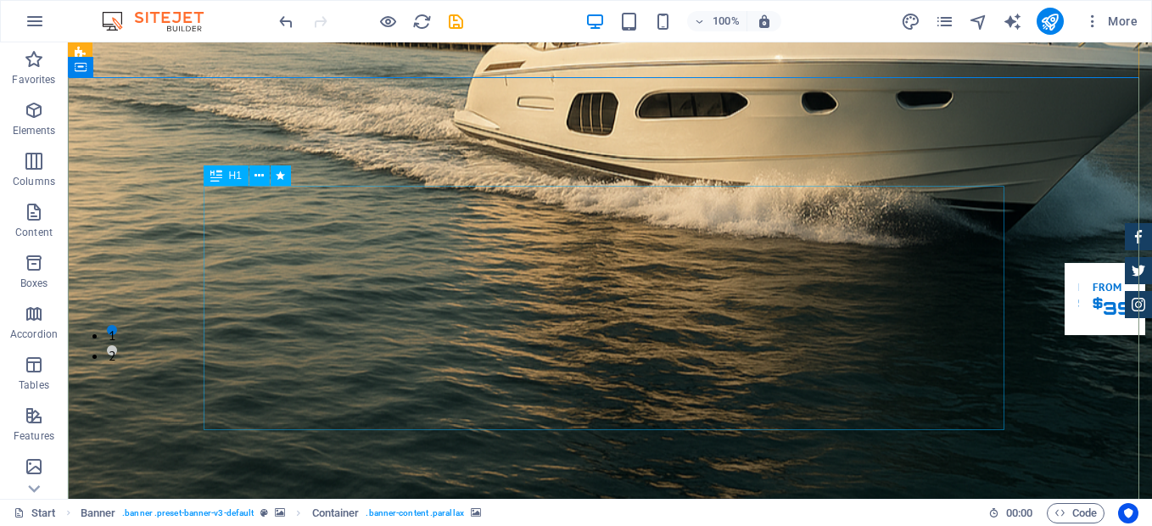
scroll to position [165, 0]
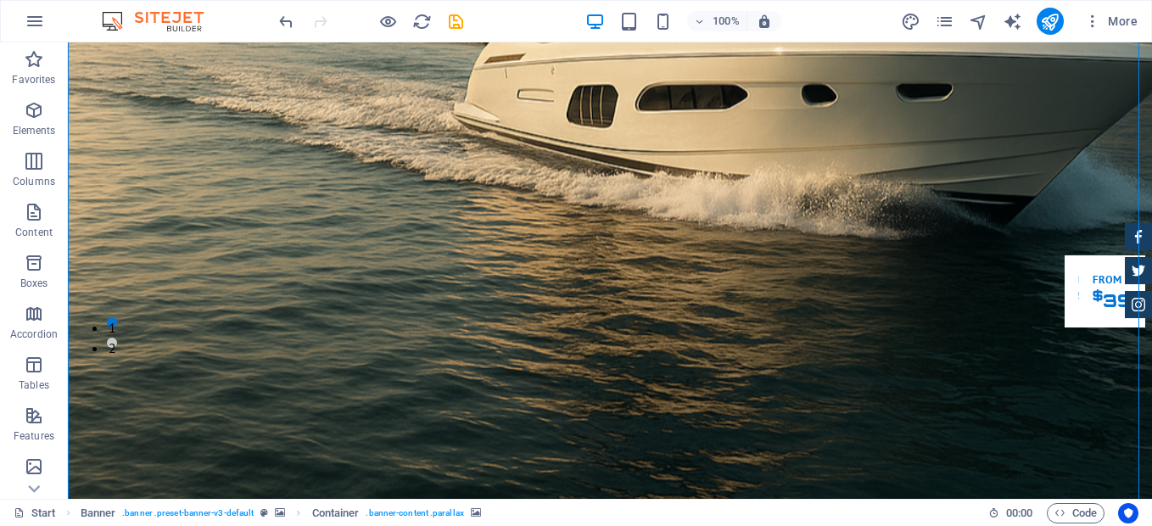
select select "%"
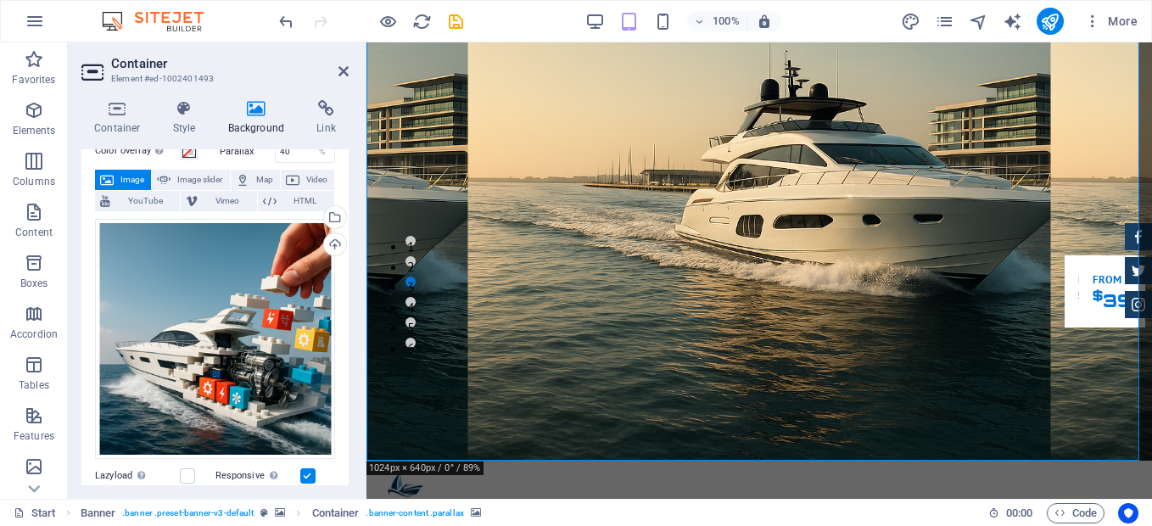
scroll to position [26, 0]
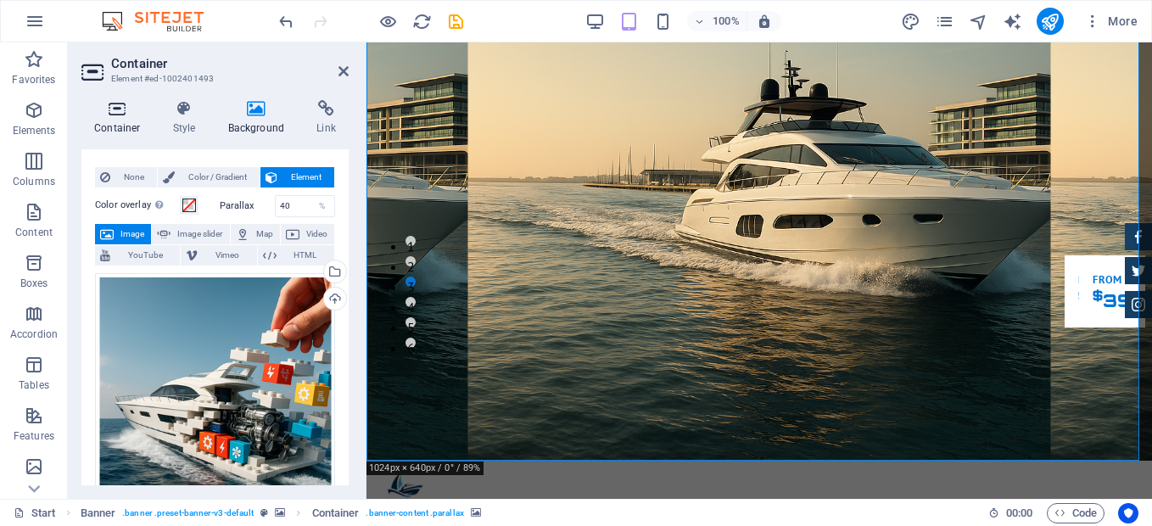
click at [120, 109] on icon at bounding box center [117, 108] width 72 height 17
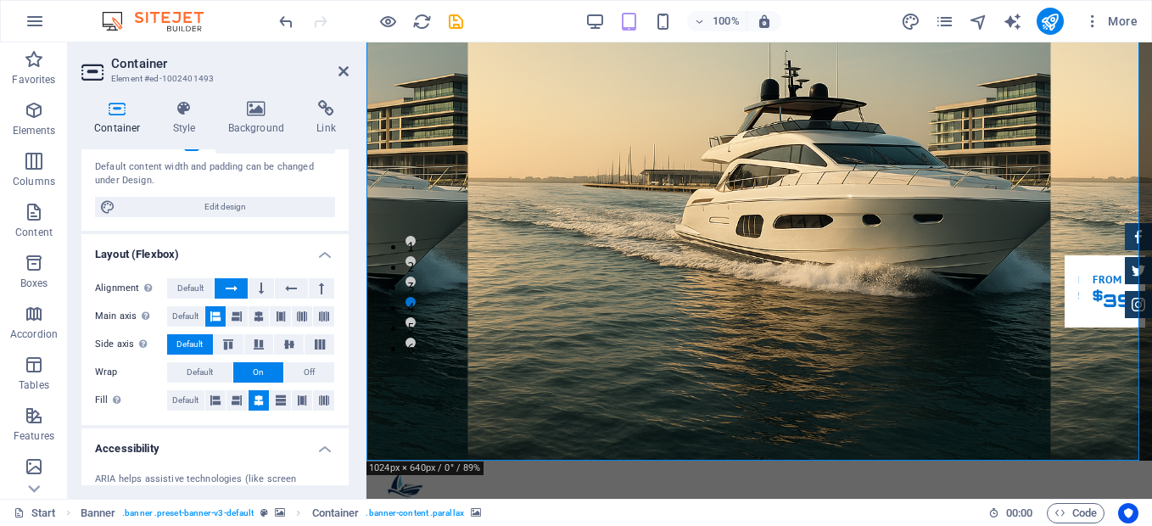
scroll to position [145, 0]
click at [260, 283] on icon at bounding box center [261, 287] width 5 height 20
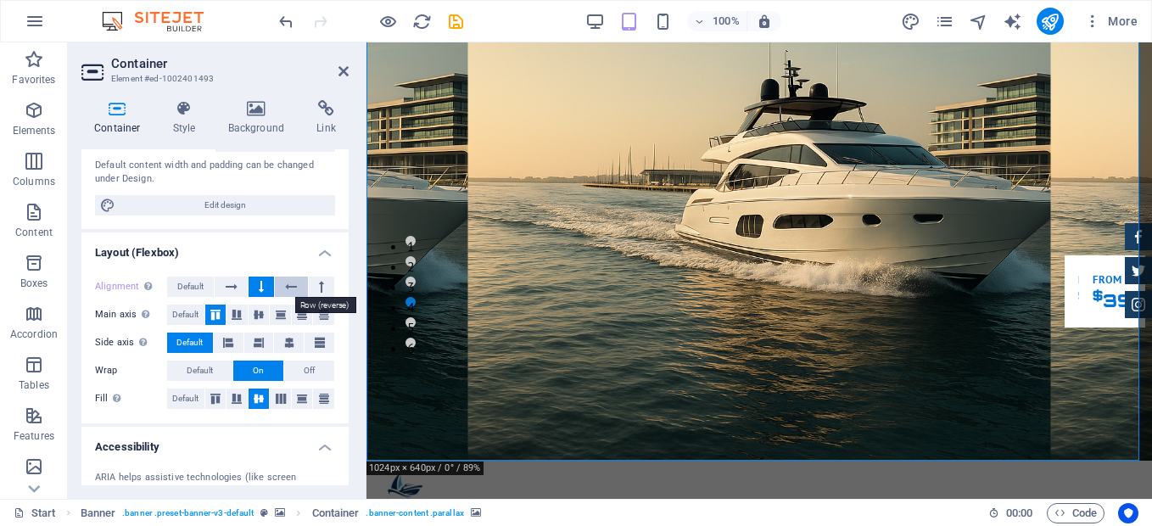
click at [289, 286] on icon at bounding box center [291, 287] width 12 height 20
click at [323, 285] on button at bounding box center [321, 287] width 25 height 20
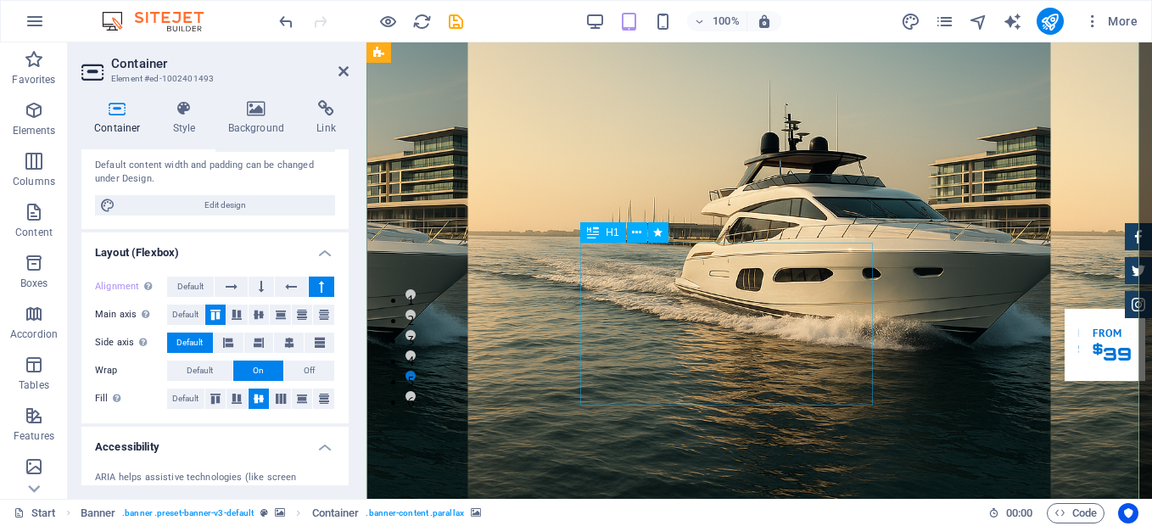
scroll to position [119, 0]
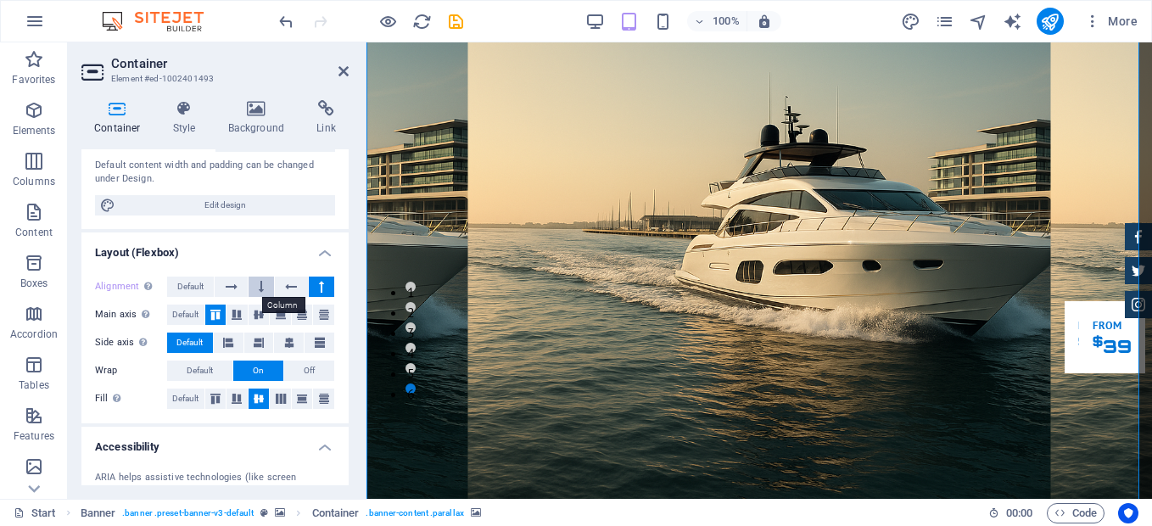
click at [252, 287] on button at bounding box center [261, 287] width 25 height 20
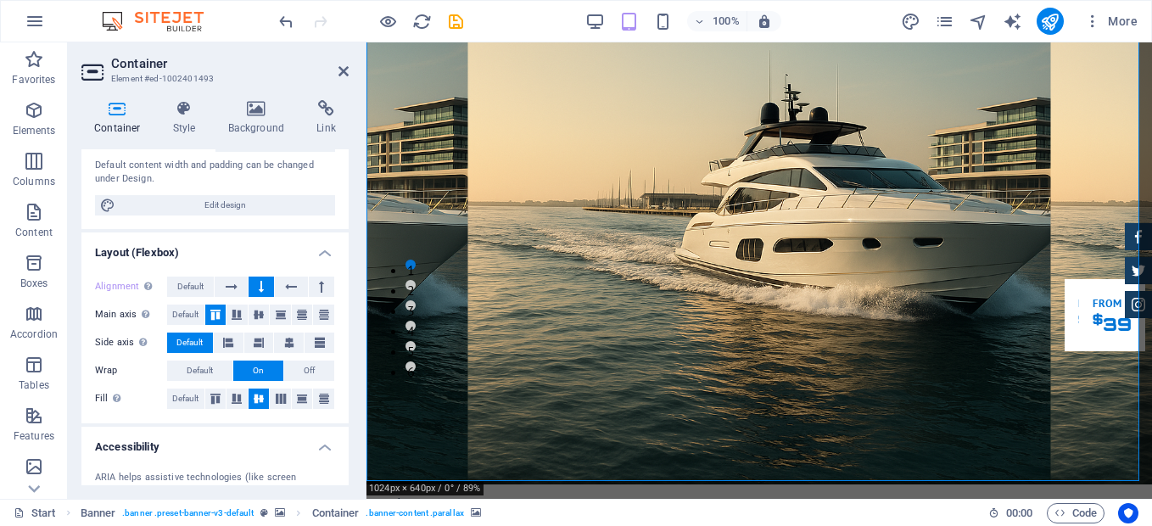
scroll to position [138, 0]
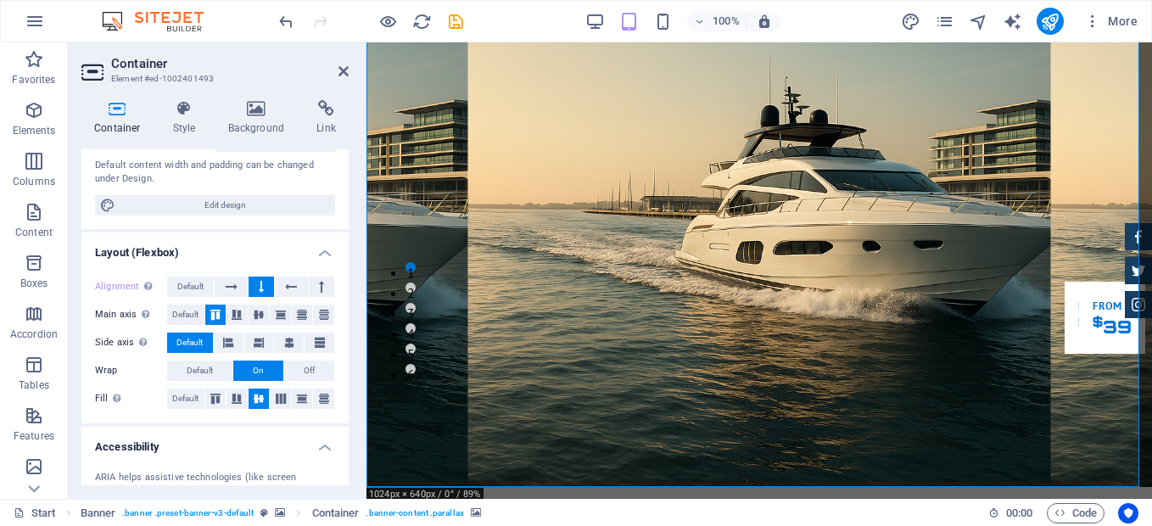
click at [260, 120] on h4 "Background" at bounding box center [259, 118] width 89 height 36
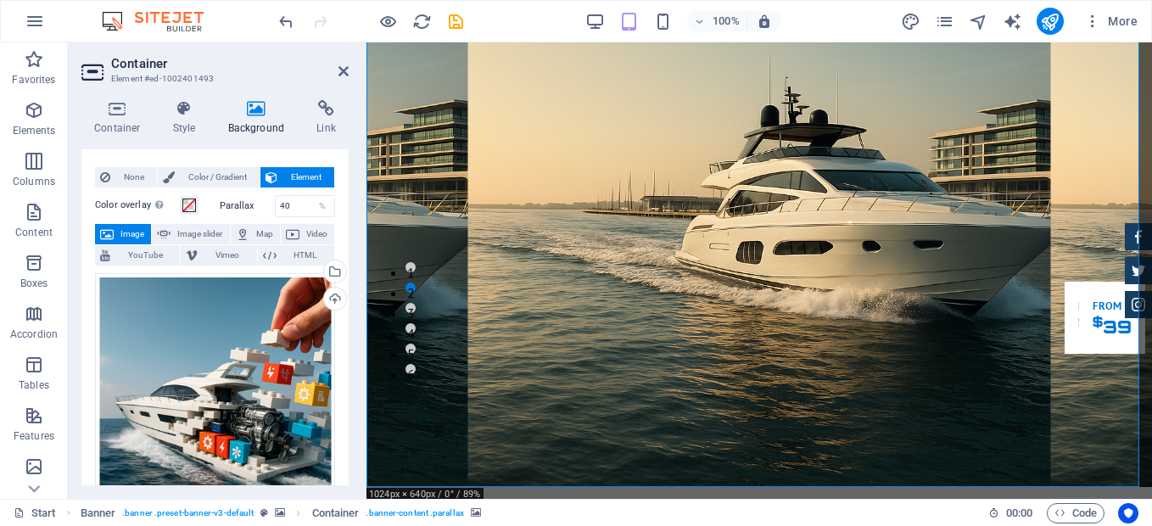
click at [239, 204] on label "Parallax" at bounding box center [247, 205] width 55 height 9
click at [187, 203] on span at bounding box center [189, 206] width 14 height 14
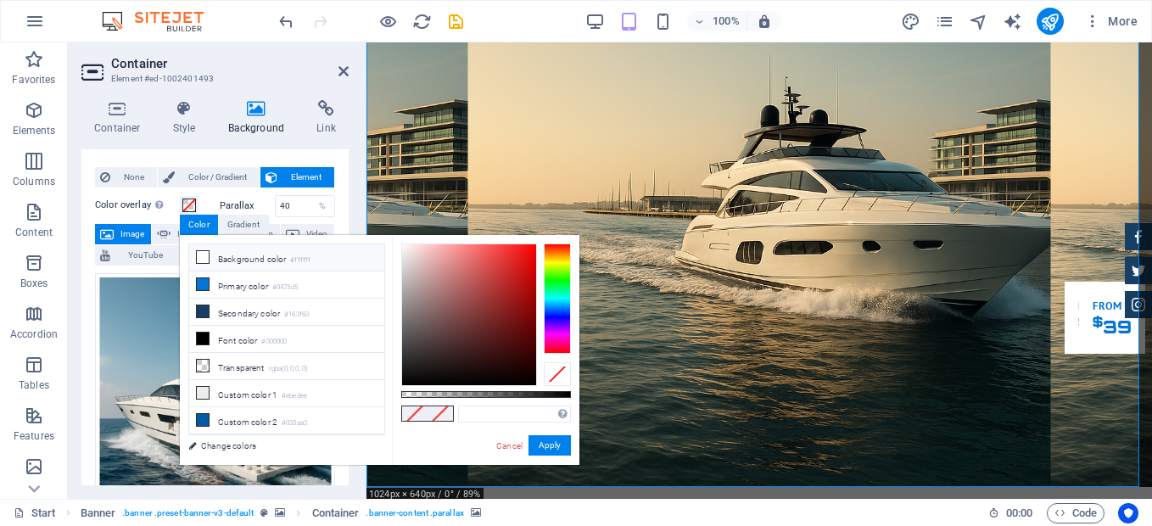
click at [205, 256] on icon at bounding box center [203, 257] width 12 height 12
click at [464, 393] on div at bounding box center [486, 394] width 170 height 7
click at [225, 316] on li "Secondary color #163f63" at bounding box center [286, 312] width 195 height 27
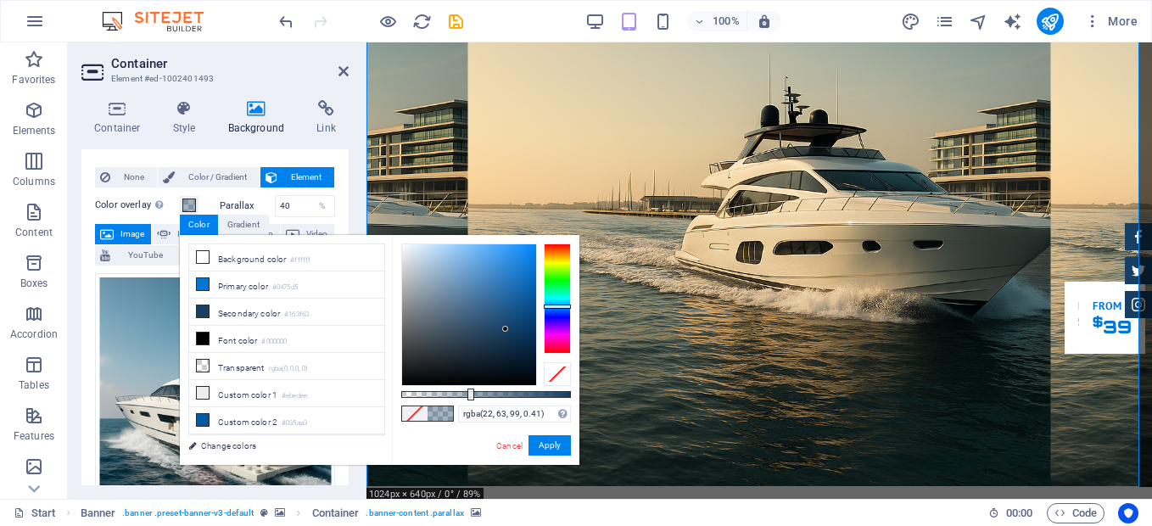
click at [473, 400] on div "rgba(22, 63, 99, 0.41) Supported formats #0852ed rgb(8, 82, 237) rgba(8, 82, 23…" at bounding box center [485, 473] width 187 height 476
type input "rgba(22, 63, 99, 0.42)"
click at [541, 448] on button "Apply" at bounding box center [550, 445] width 42 height 20
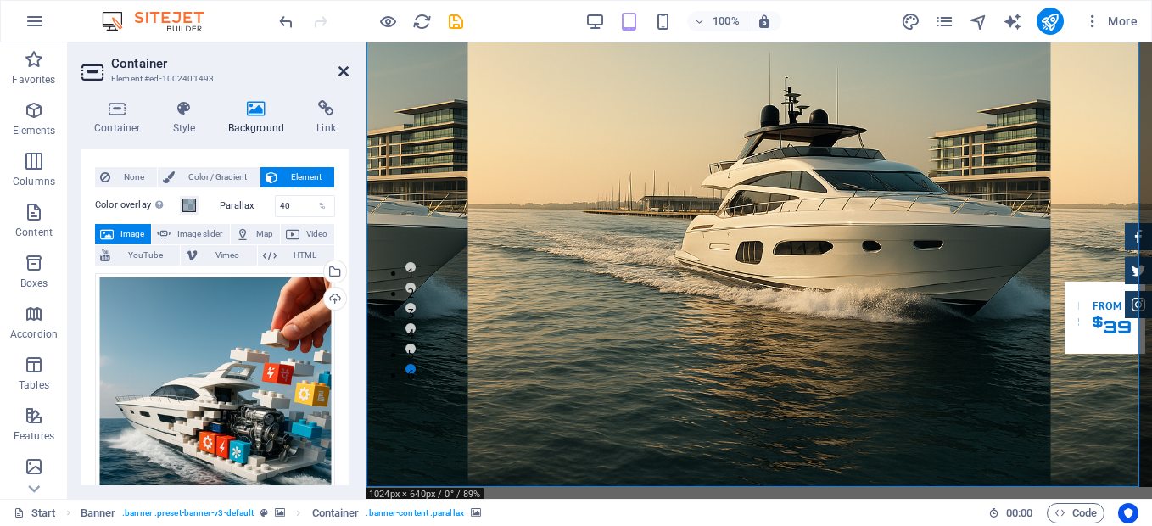
click at [346, 65] on icon at bounding box center [344, 71] width 10 height 14
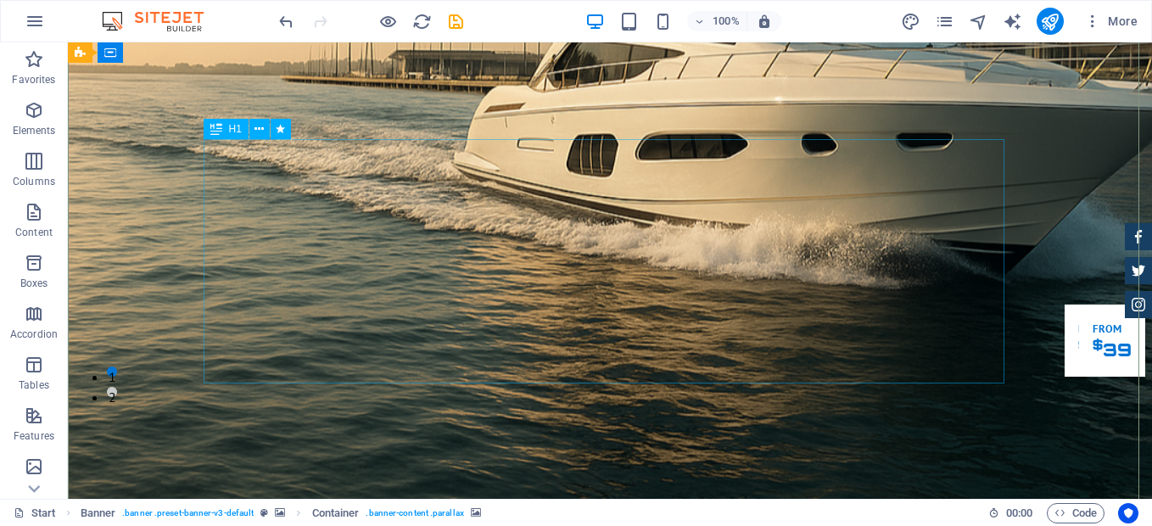
scroll to position [112, 0]
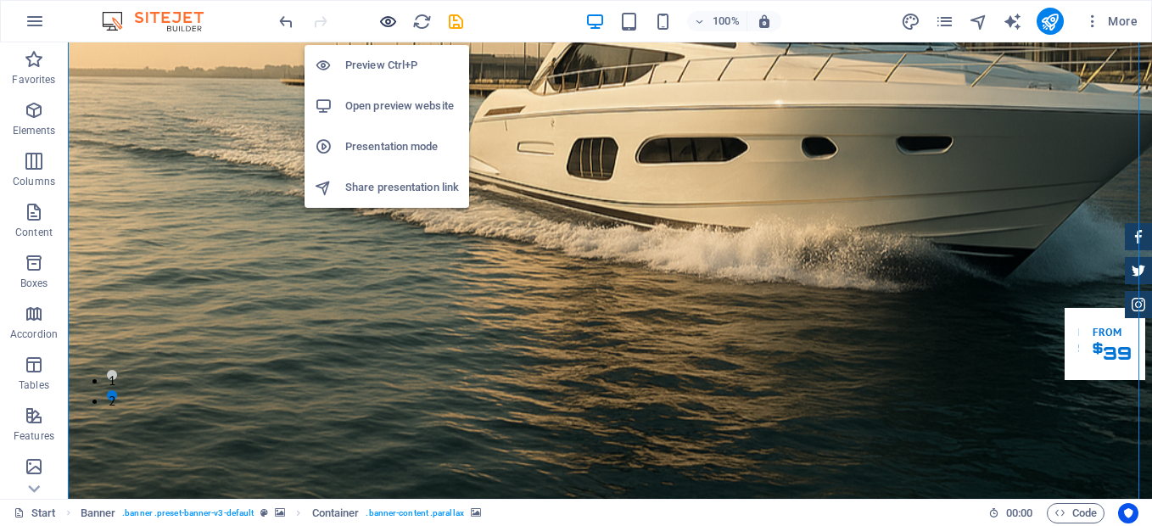
click at [389, 23] on icon "button" at bounding box center [388, 22] width 20 height 20
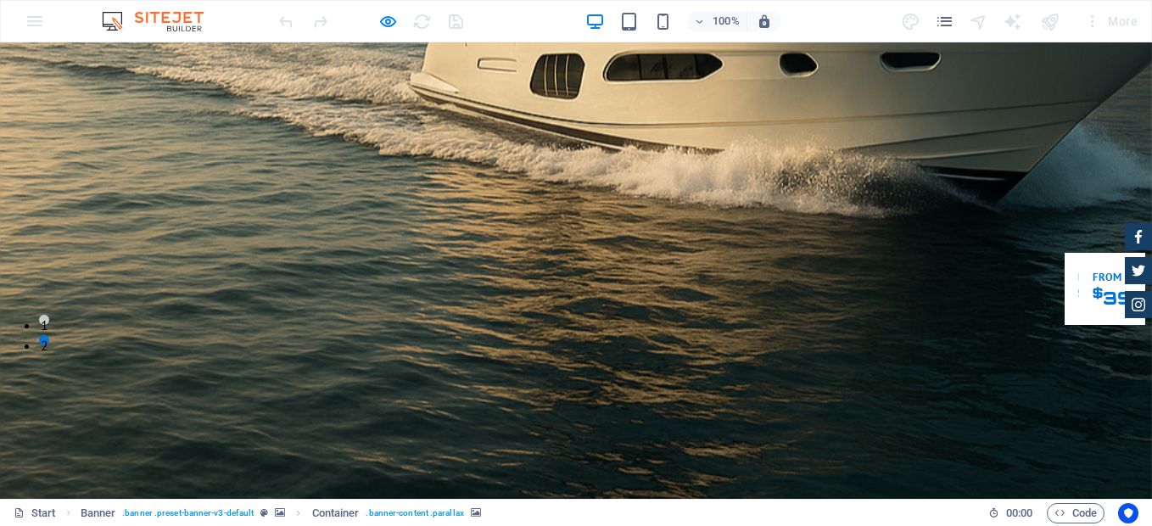
scroll to position [178, 0]
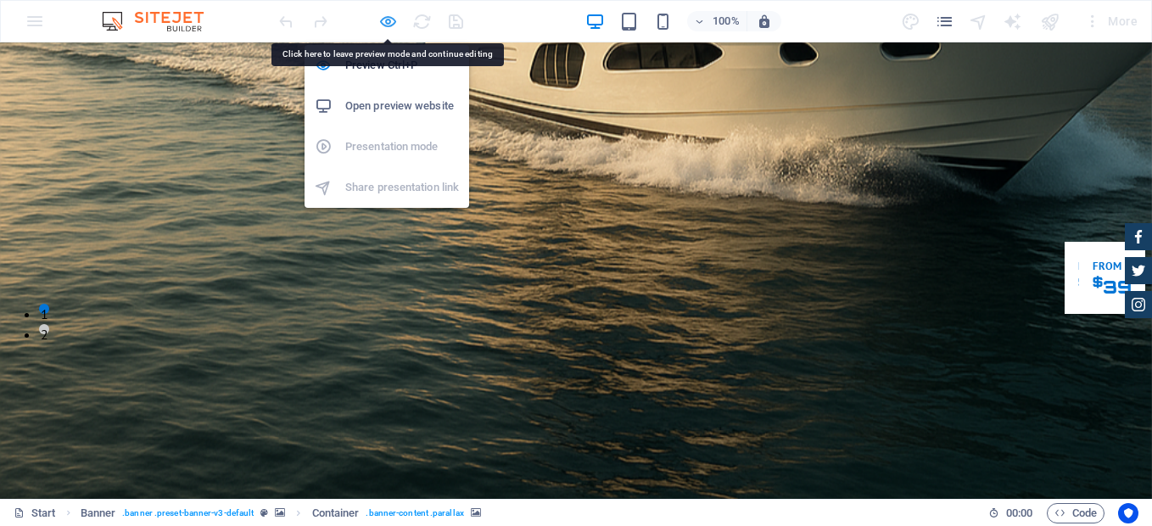
click at [388, 20] on icon "button" at bounding box center [388, 22] width 20 height 20
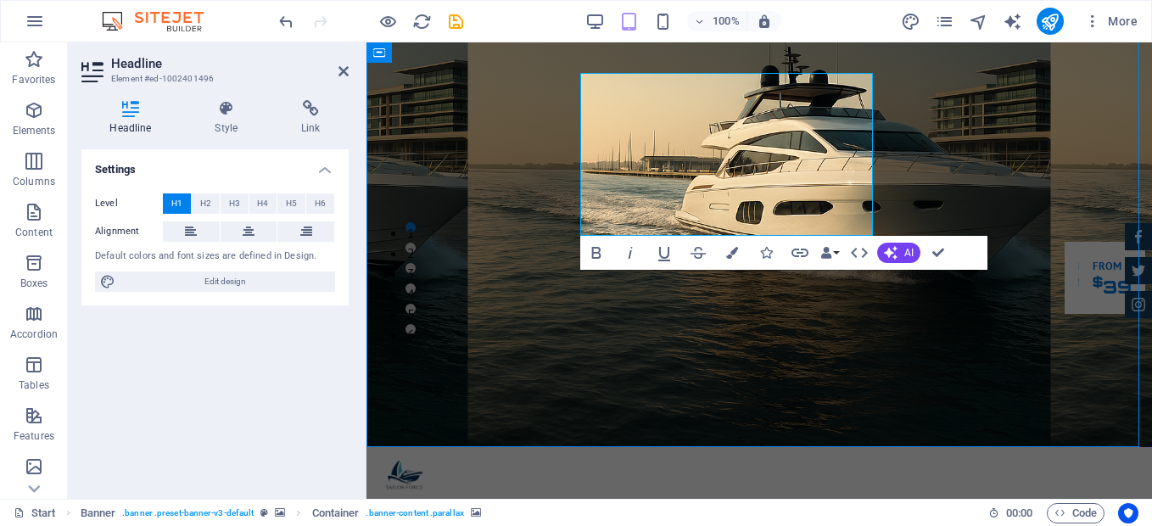
select select "%"
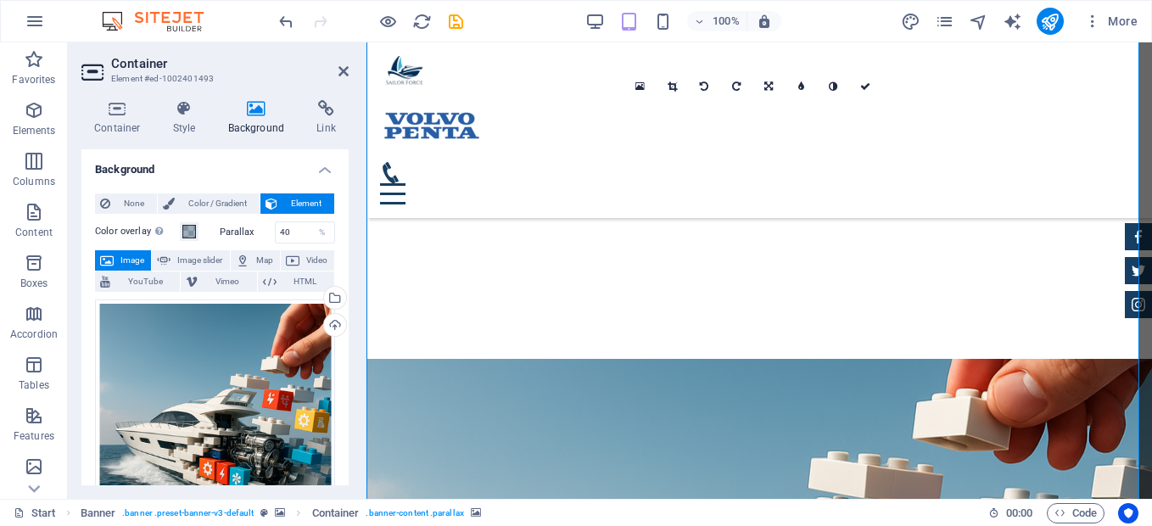
scroll to position [0, 0]
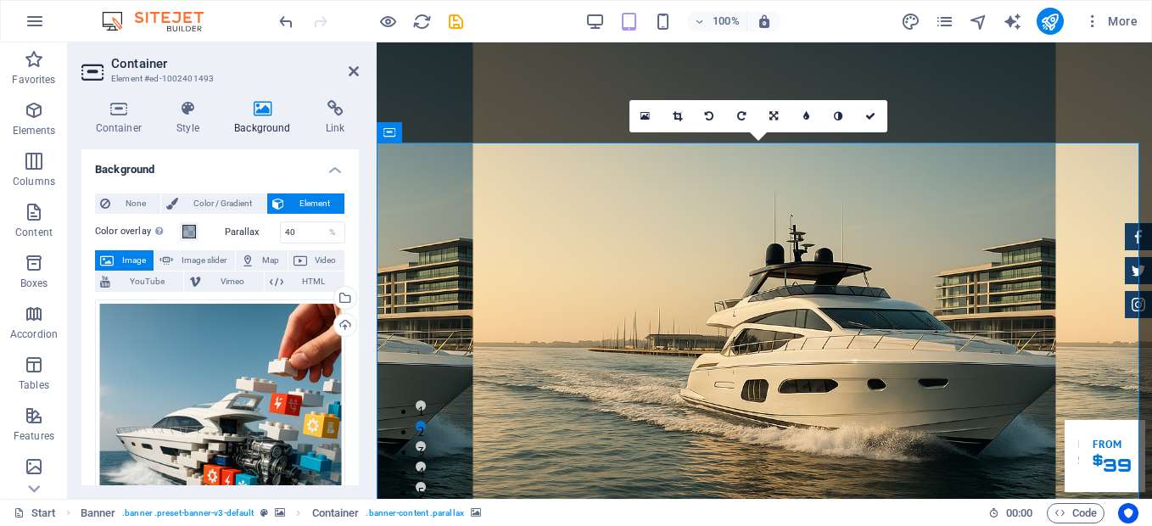
drag, startPoint x: 363, startPoint y: 160, endPoint x: 283, endPoint y: 157, distance: 79.8
click at [283, 157] on aside "Container Element #ed-1002401493 Container Style Background Link Size Height De…" at bounding box center [222, 270] width 309 height 456
drag, startPoint x: 373, startPoint y: 162, endPoint x: 52, endPoint y: 227, distance: 328.1
click at [52, 227] on section "Favorites Elements Columns Content Boxes Accordion Tables Features Images Slide…" at bounding box center [576, 270] width 1152 height 456
click at [644, 109] on link at bounding box center [645, 116] width 32 height 32
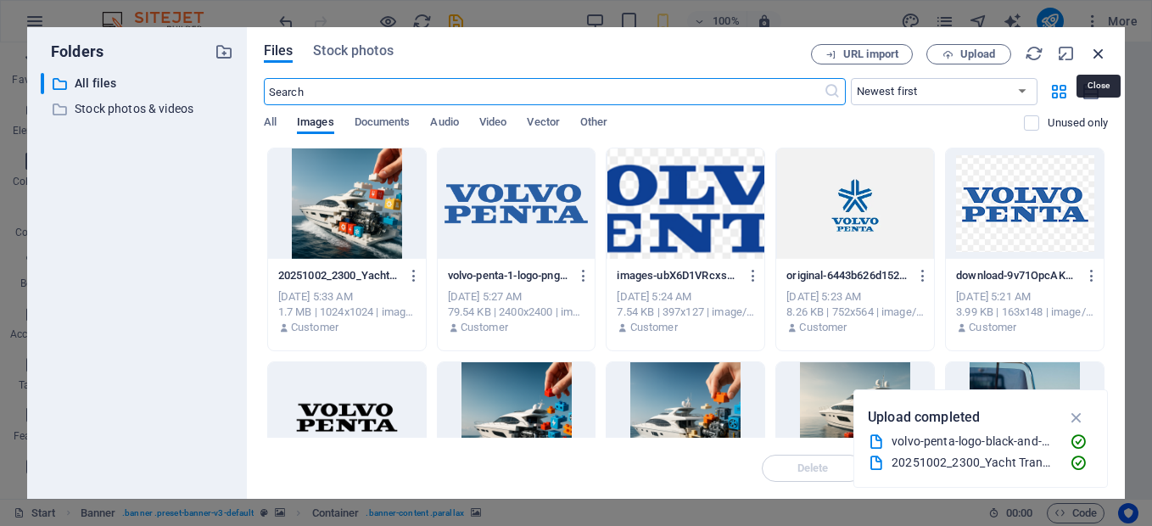
click at [1106, 50] on icon "button" at bounding box center [1098, 53] width 19 height 19
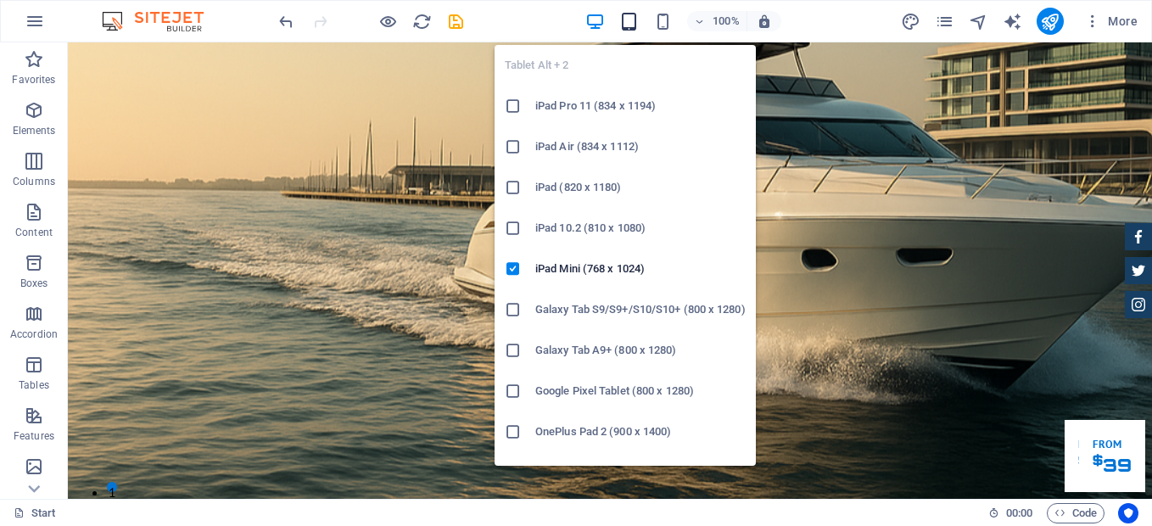
click at [637, 25] on icon "button" at bounding box center [629, 22] width 20 height 20
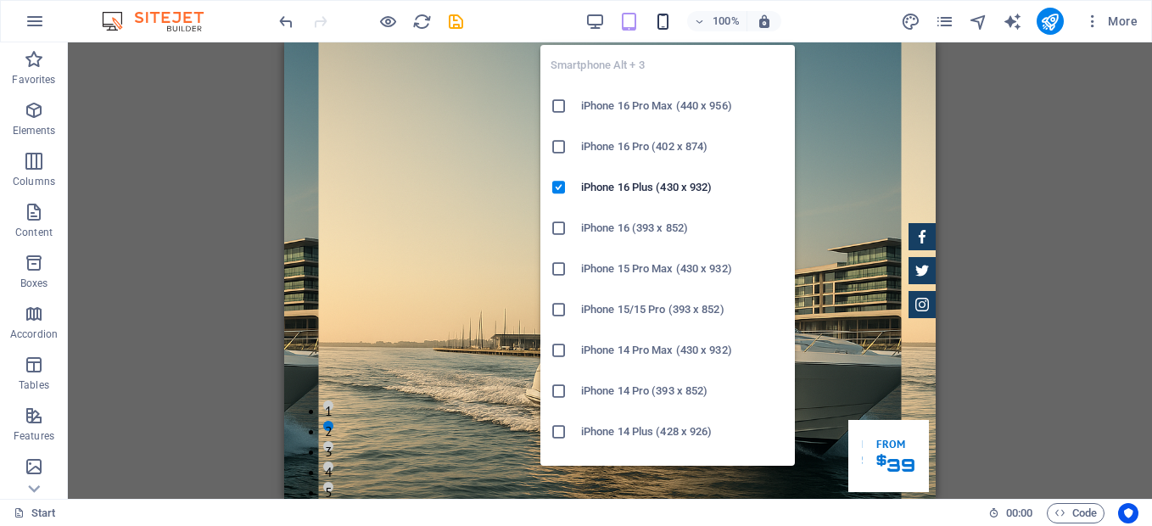
click at [663, 25] on icon "button" at bounding box center [663, 22] width 20 height 20
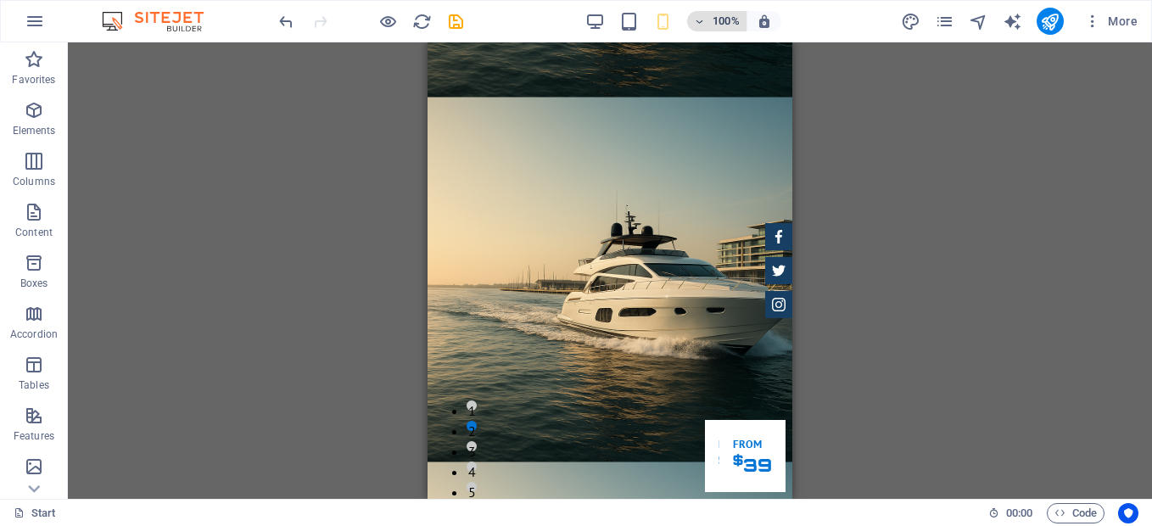
click at [704, 20] on icon "button" at bounding box center [700, 21] width 12 height 11
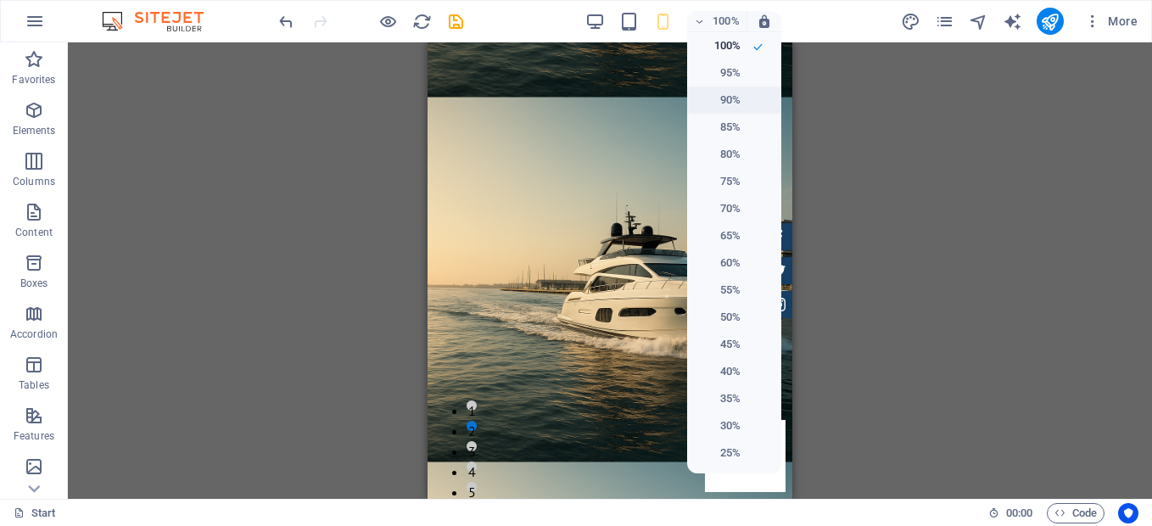
click at [730, 99] on h6 "90%" at bounding box center [718, 100] width 43 height 20
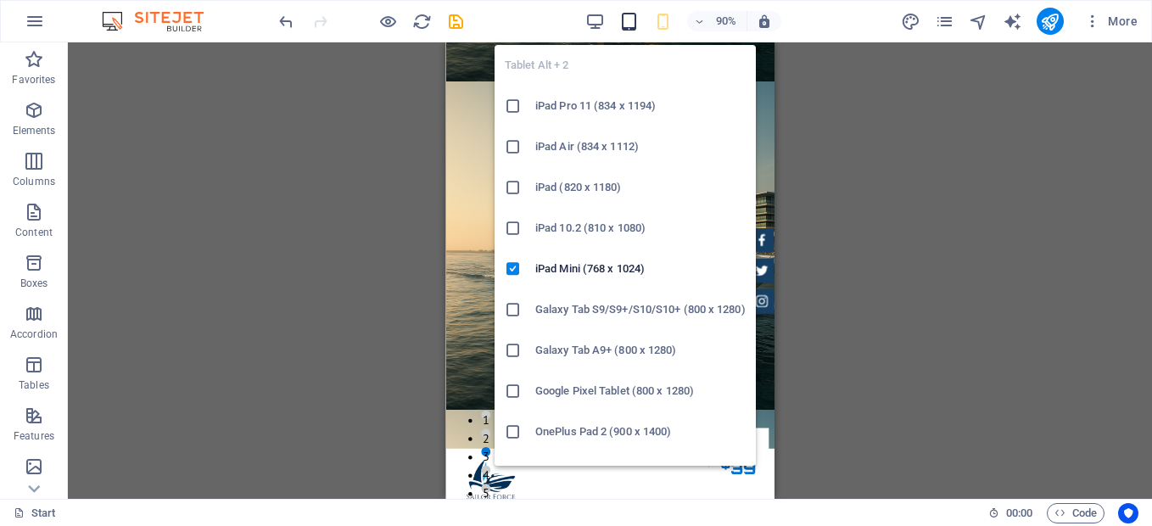
click at [636, 25] on icon "button" at bounding box center [629, 22] width 20 height 20
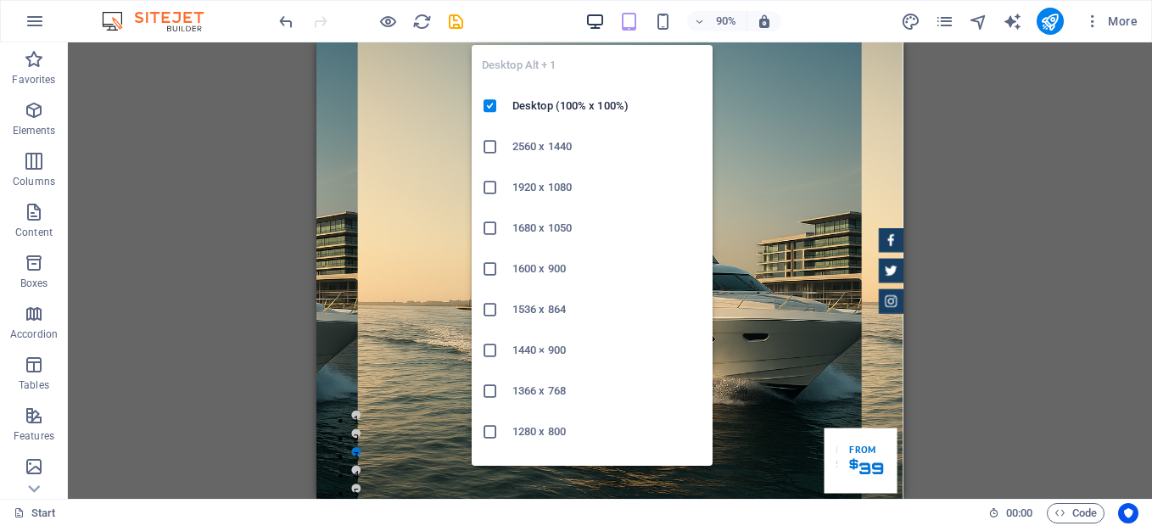
click at [596, 20] on icon "button" at bounding box center [595, 22] width 20 height 20
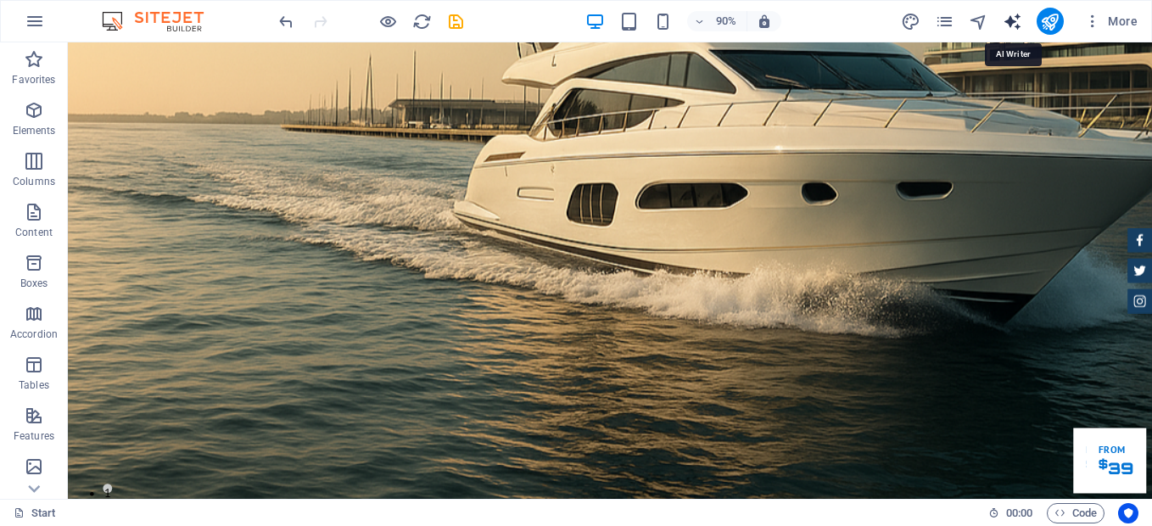
click at [1014, 20] on icon "text_generator" at bounding box center [1013, 22] width 20 height 20
select select "English"
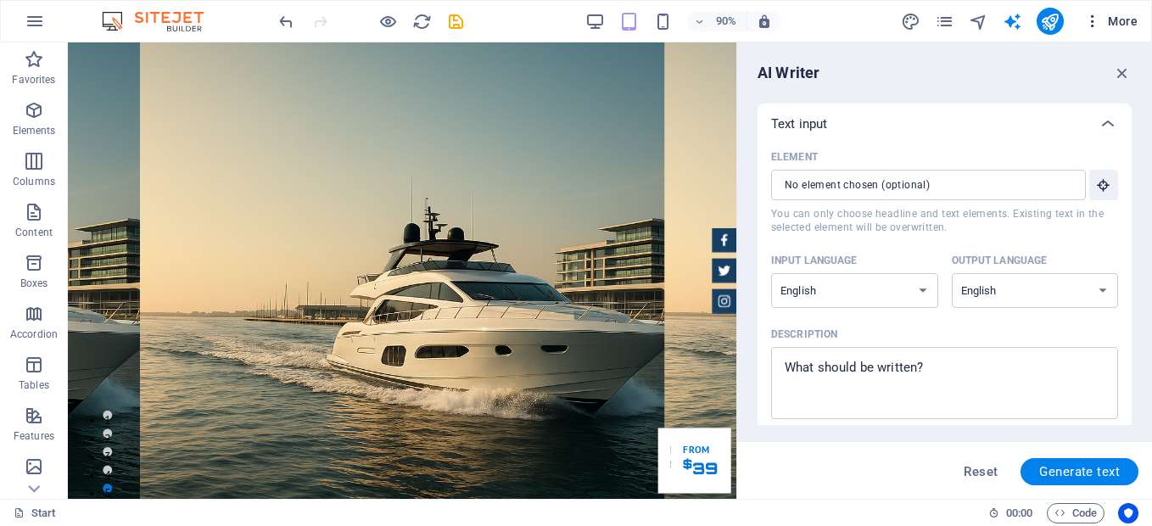
click at [1096, 23] on icon "button" at bounding box center [1092, 21] width 17 height 17
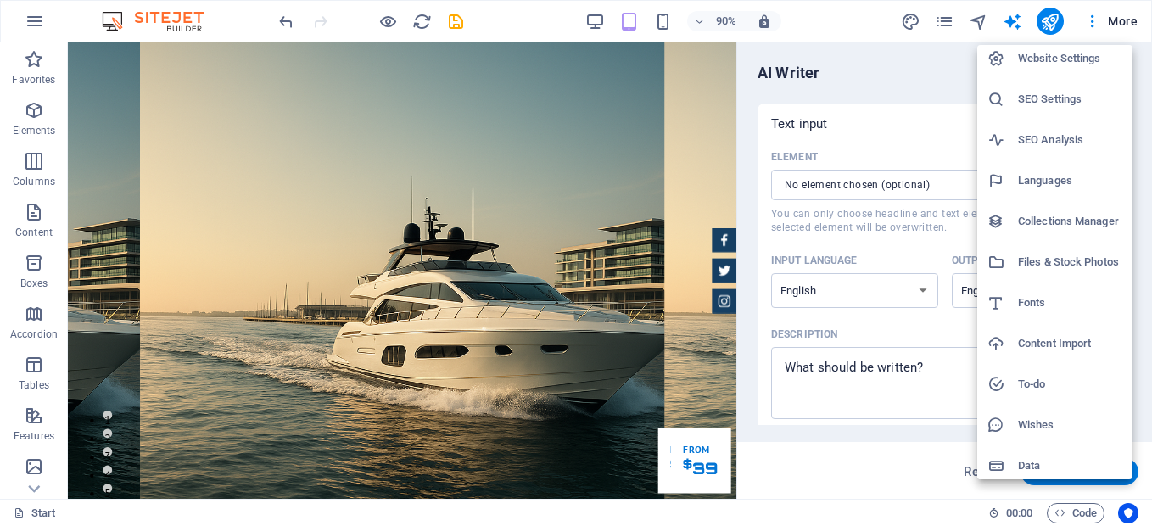
scroll to position [14, 0]
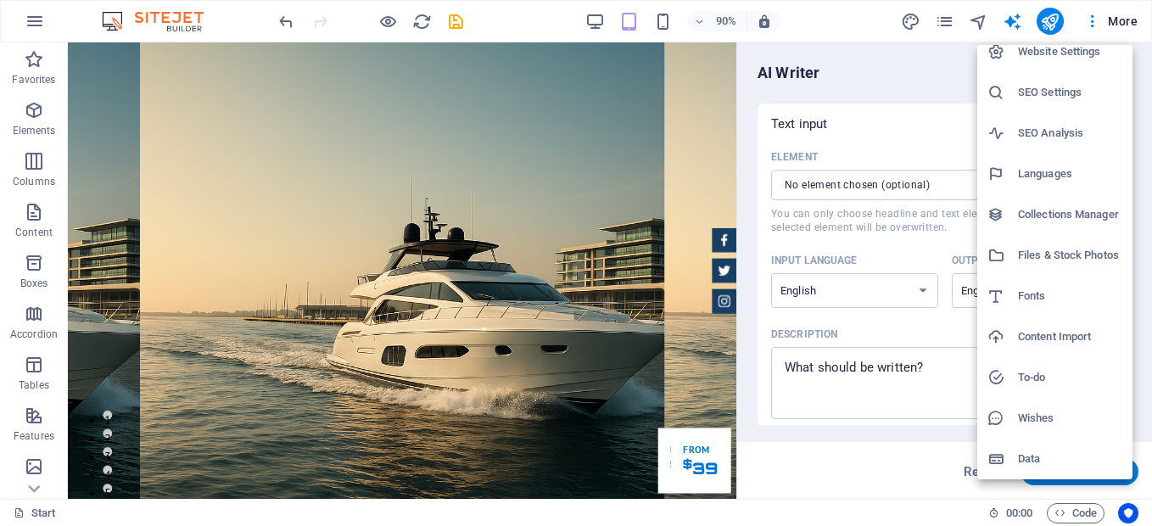
click at [1053, 343] on h6 "Content Import" at bounding box center [1070, 337] width 104 height 20
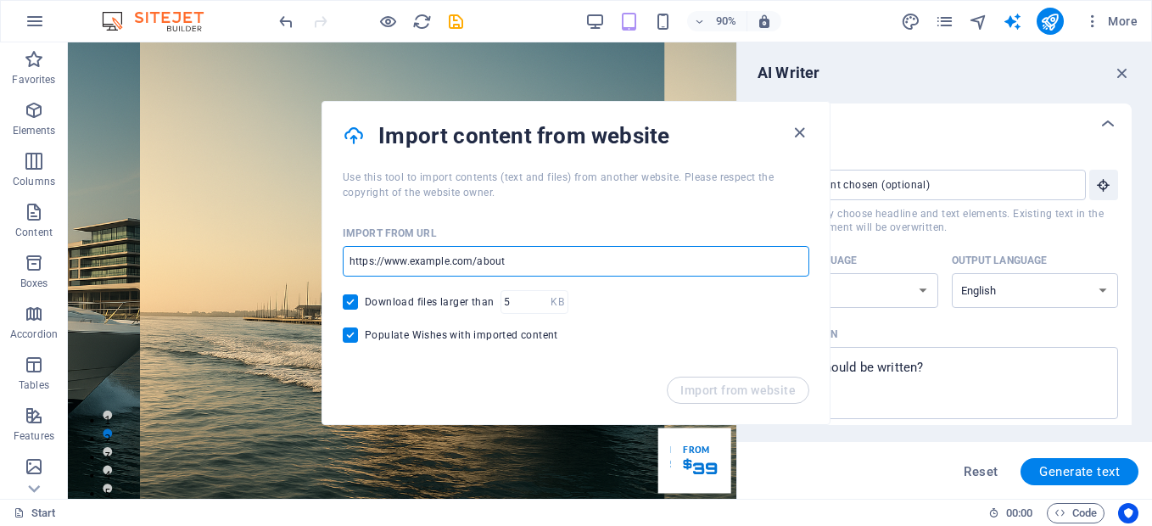
drag, startPoint x: 512, startPoint y: 260, endPoint x: 361, endPoint y: 252, distance: 151.3
click at [361, 252] on input "url" at bounding box center [576, 261] width 467 height 31
paste input "https://citimarinestore.com/es/"
type input "https://citimarinestore.com/es/"
click at [803, 134] on icon "button" at bounding box center [800, 133] width 20 height 20
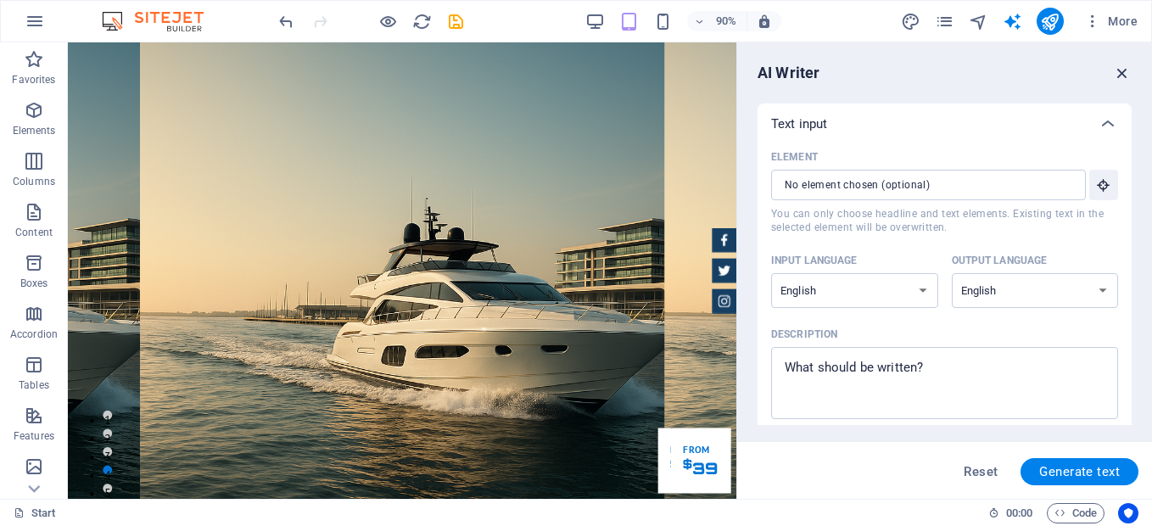
click at [1125, 68] on icon "button" at bounding box center [1122, 73] width 19 height 19
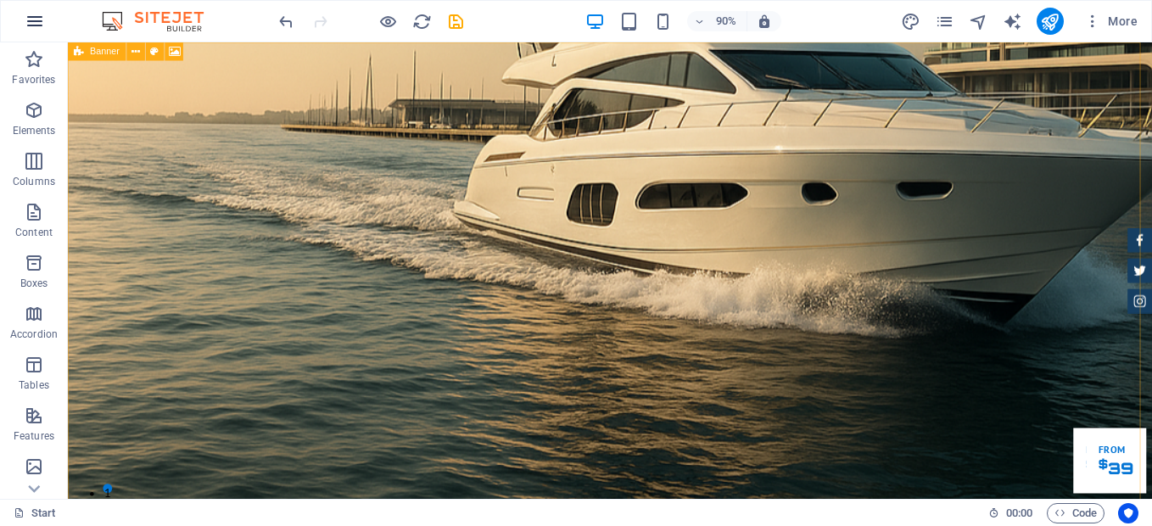
click at [36, 26] on icon "button" at bounding box center [35, 21] width 20 height 20
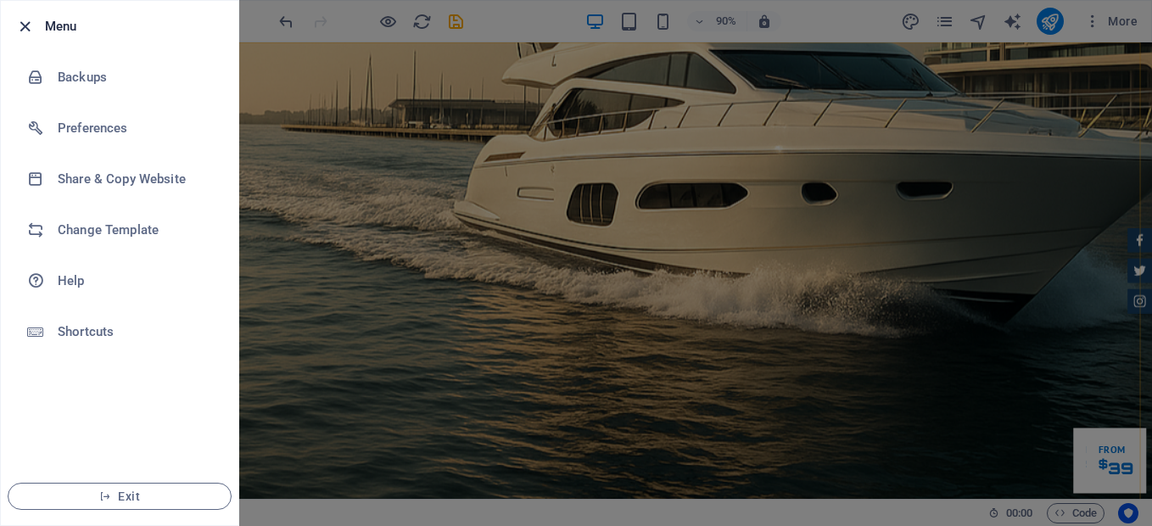
click at [24, 20] on icon "button" at bounding box center [25, 27] width 20 height 20
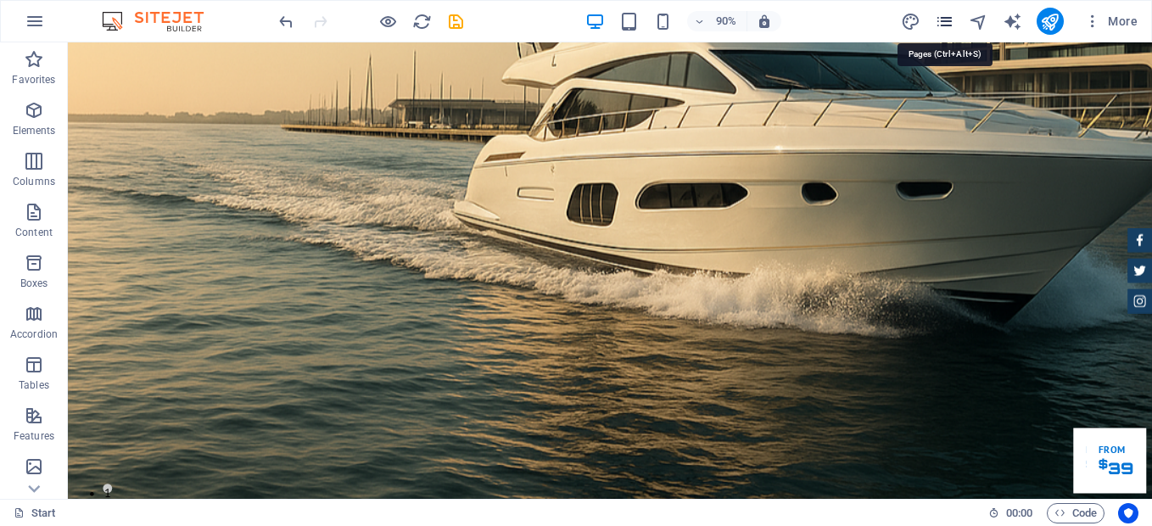
click at [942, 17] on icon "pages" at bounding box center [945, 22] width 20 height 20
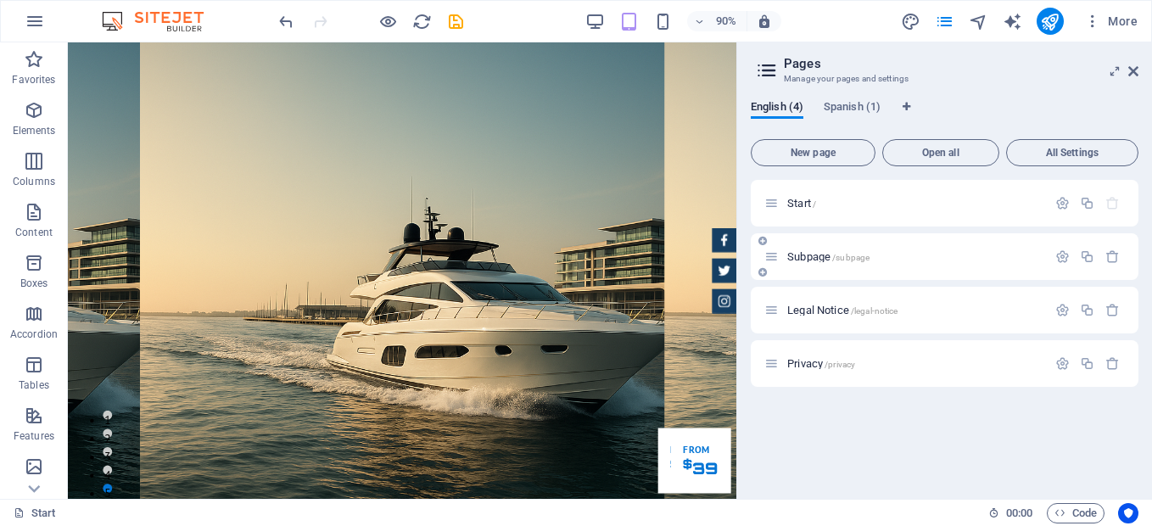
click at [884, 254] on p "Subpage /subpage" at bounding box center [914, 256] width 255 height 11
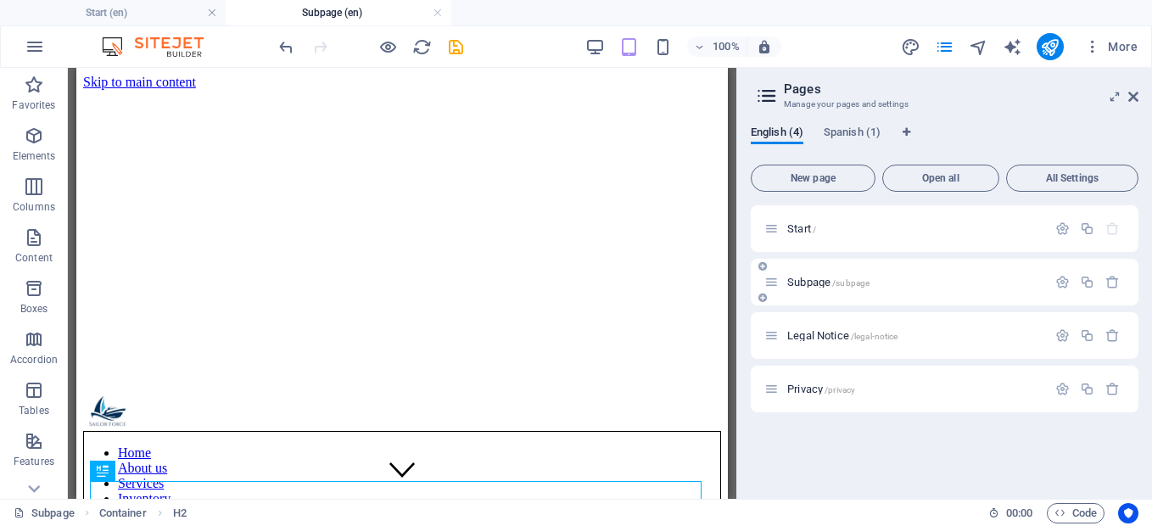
scroll to position [0, 0]
click at [904, 332] on p "Legal Notice /legal-notice" at bounding box center [914, 335] width 255 height 11
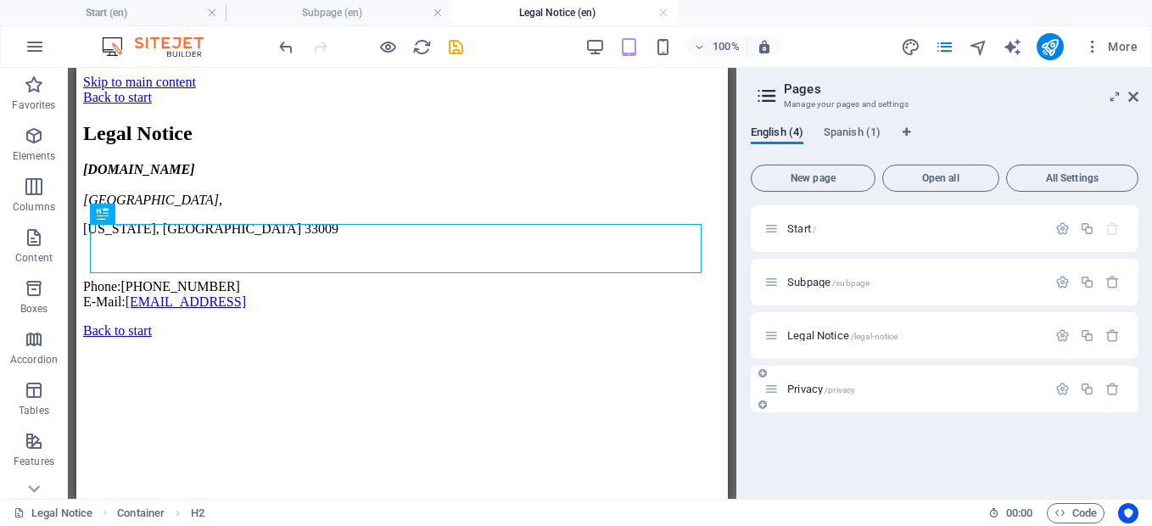
click at [940, 389] on p "Privacy /privacy" at bounding box center [914, 388] width 255 height 11
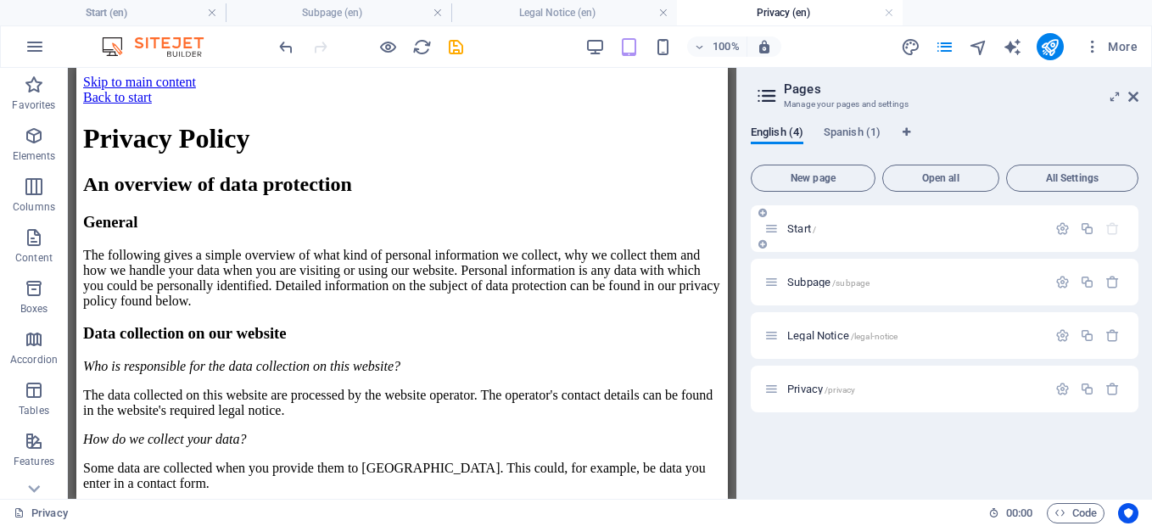
click at [901, 227] on p "Start /" at bounding box center [914, 228] width 255 height 11
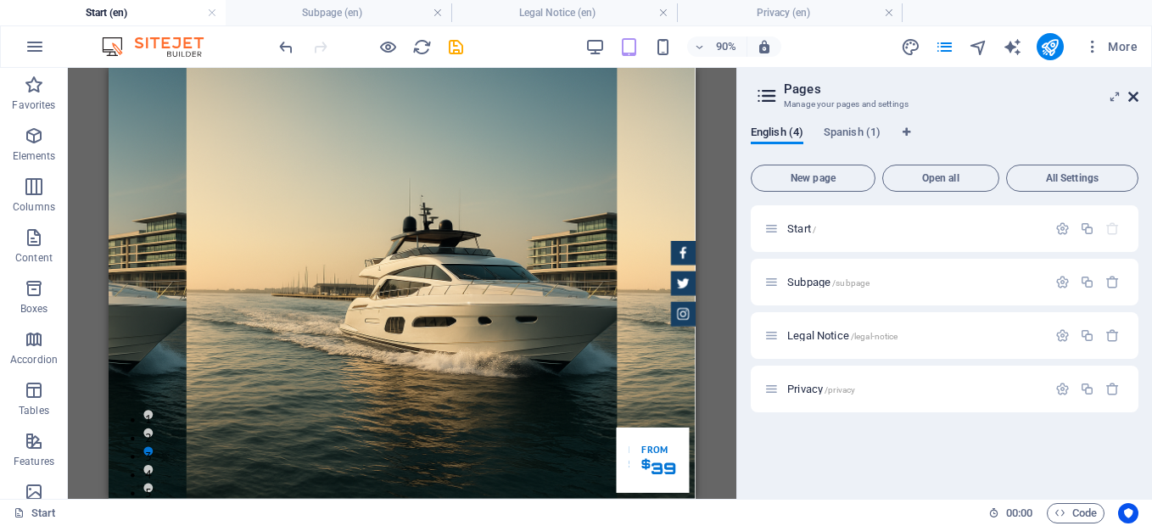
click at [1136, 94] on icon at bounding box center [1133, 97] width 10 height 14
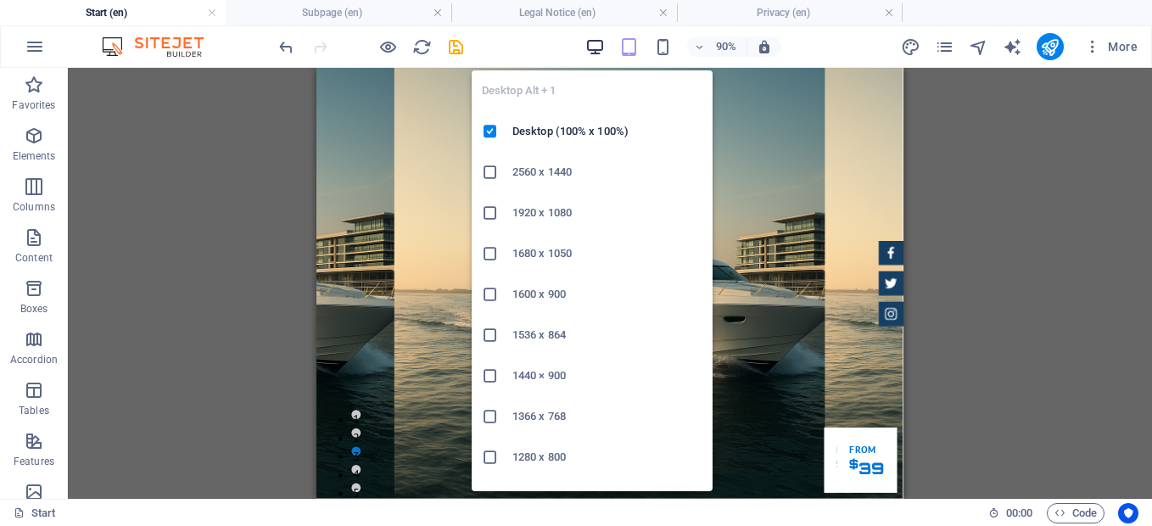
click at [602, 48] on icon "button" at bounding box center [595, 47] width 20 height 20
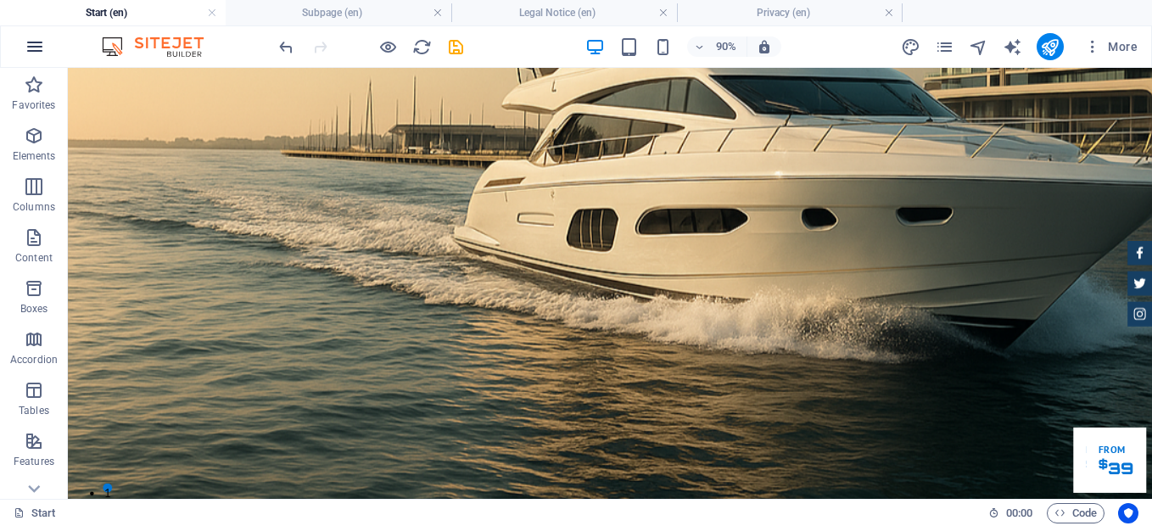
click at [36, 40] on icon "button" at bounding box center [35, 46] width 20 height 20
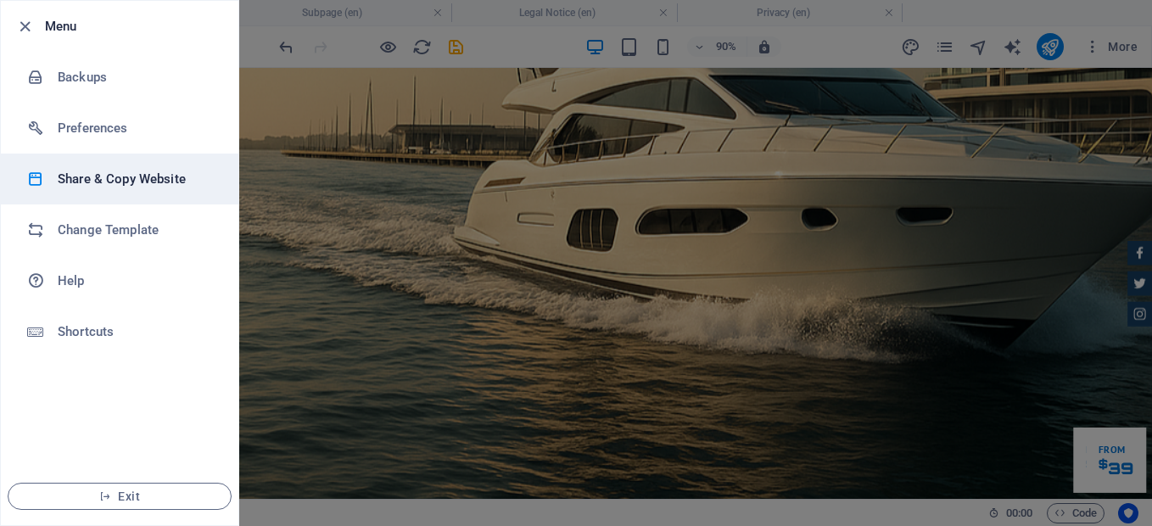
click at [159, 167] on li "Share & Copy Website" at bounding box center [120, 179] width 238 height 51
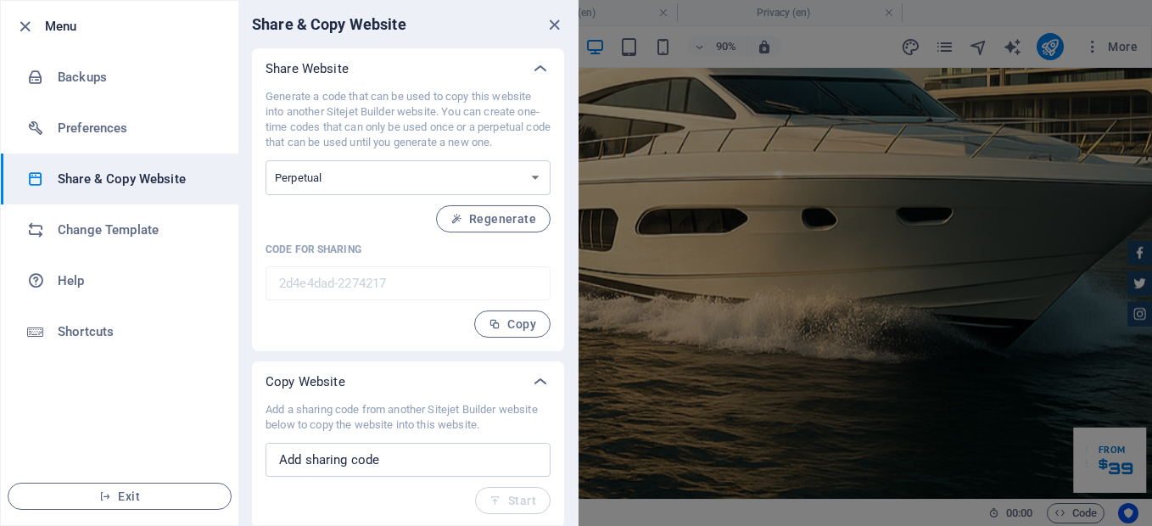
scroll to position [3, 0]
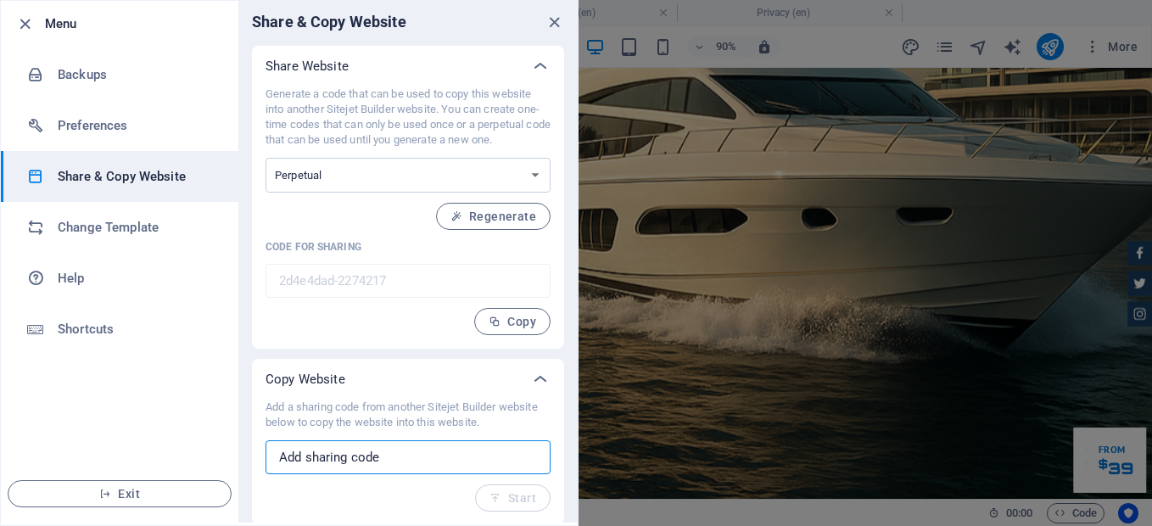
click at [387, 465] on input "text" at bounding box center [408, 457] width 285 height 34
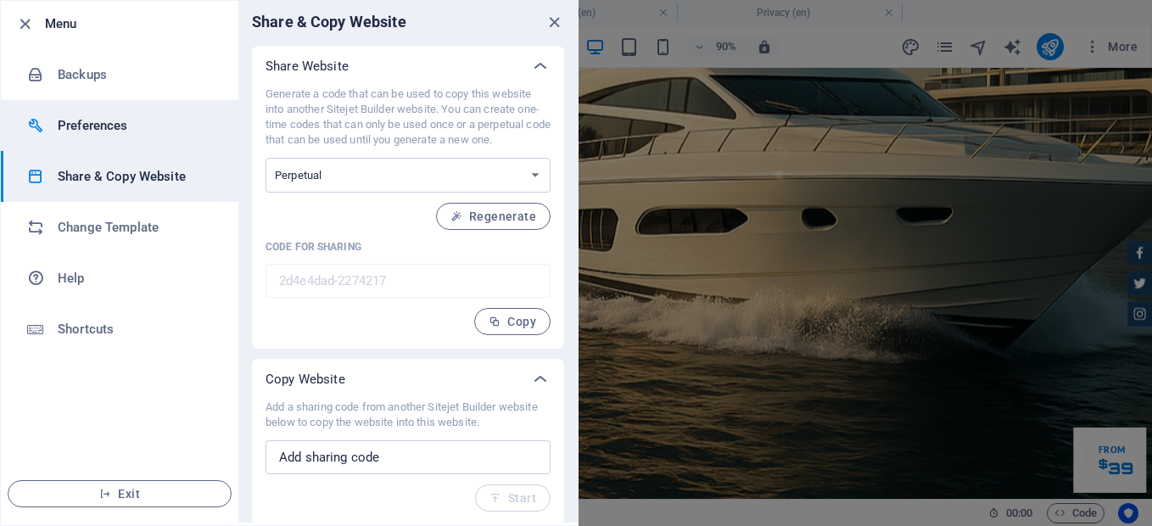
click at [94, 130] on h6 "Preferences" at bounding box center [136, 125] width 157 height 20
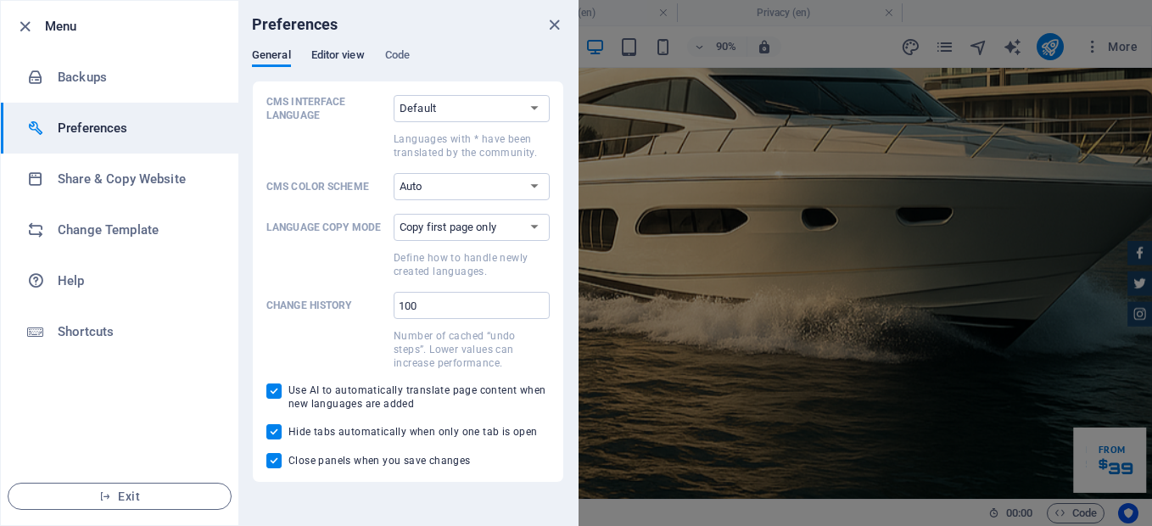
click at [344, 59] on span "Editor view" at bounding box center [337, 57] width 53 height 24
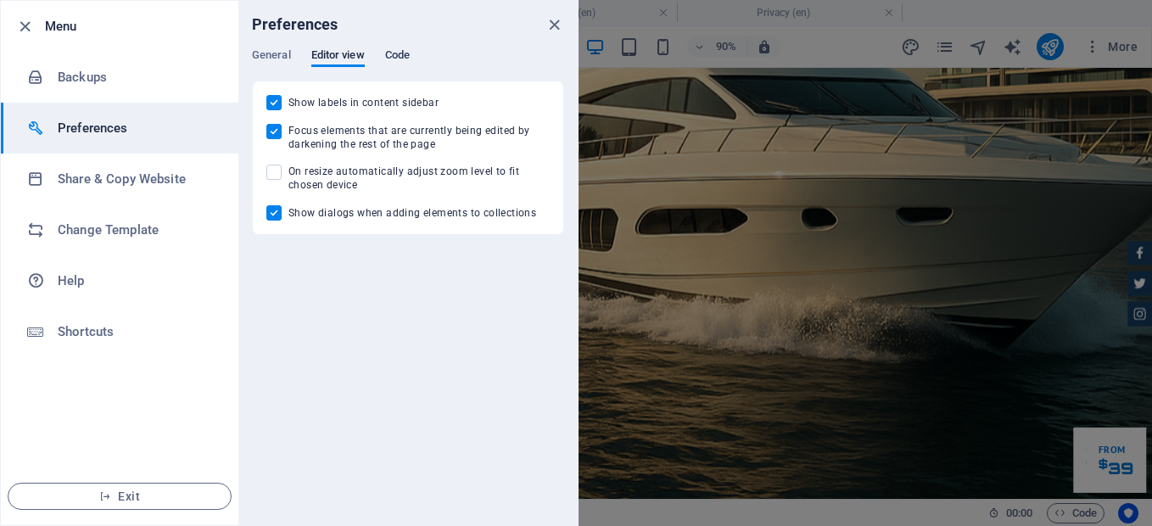
click at [400, 53] on span "Code" at bounding box center [397, 57] width 25 height 24
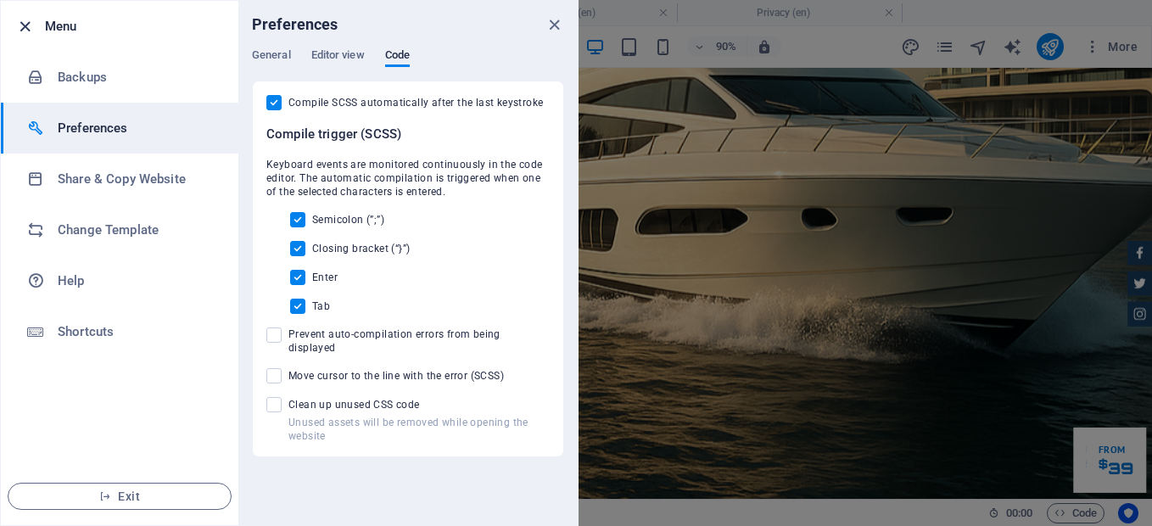
click at [34, 29] on icon "button" at bounding box center [25, 27] width 20 height 20
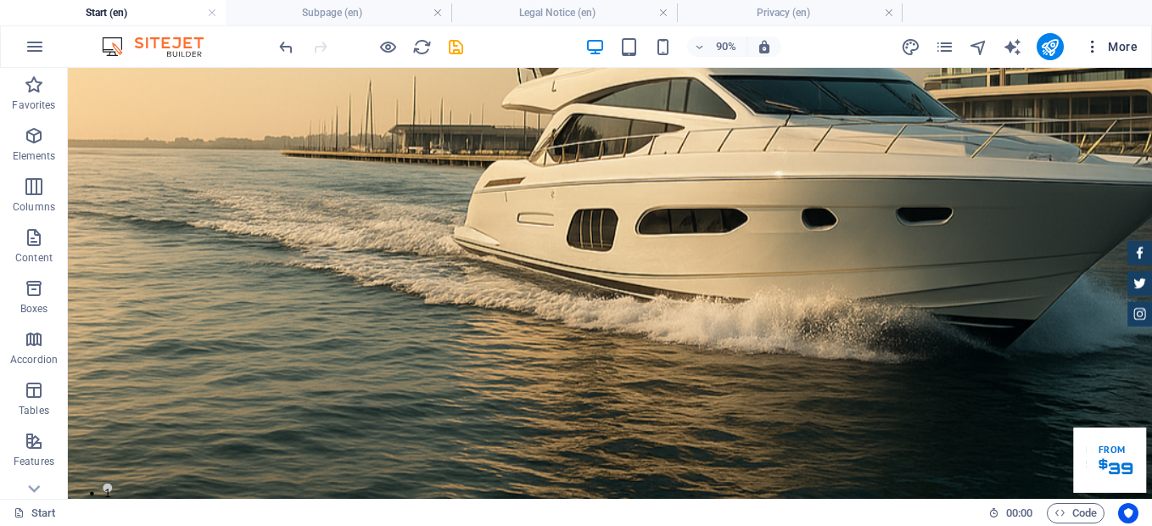
click at [1121, 47] on span "More" at bounding box center [1110, 46] width 53 height 17
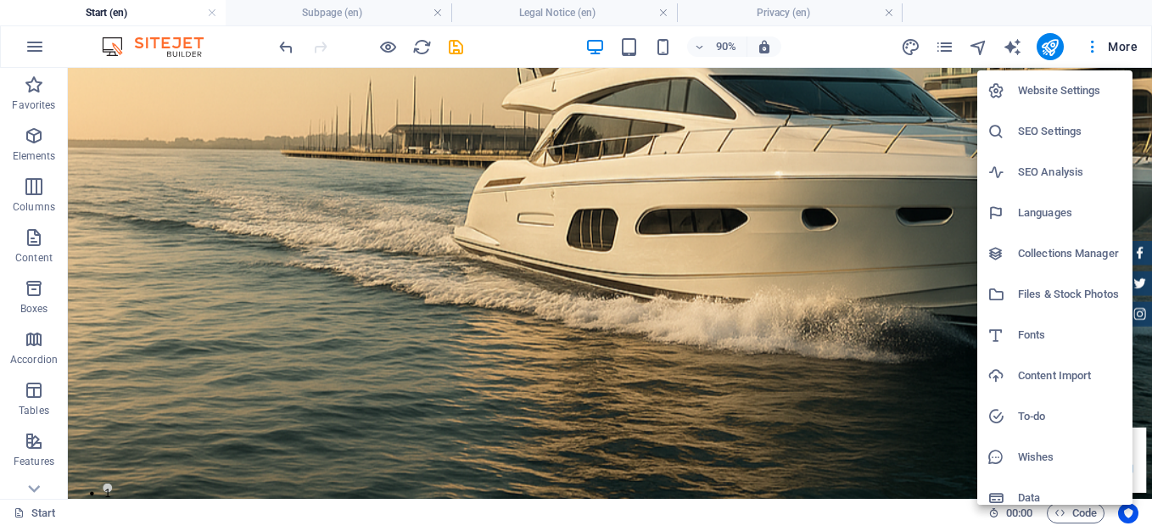
click at [1066, 87] on h6 "Website Settings" at bounding box center [1070, 91] width 104 height 20
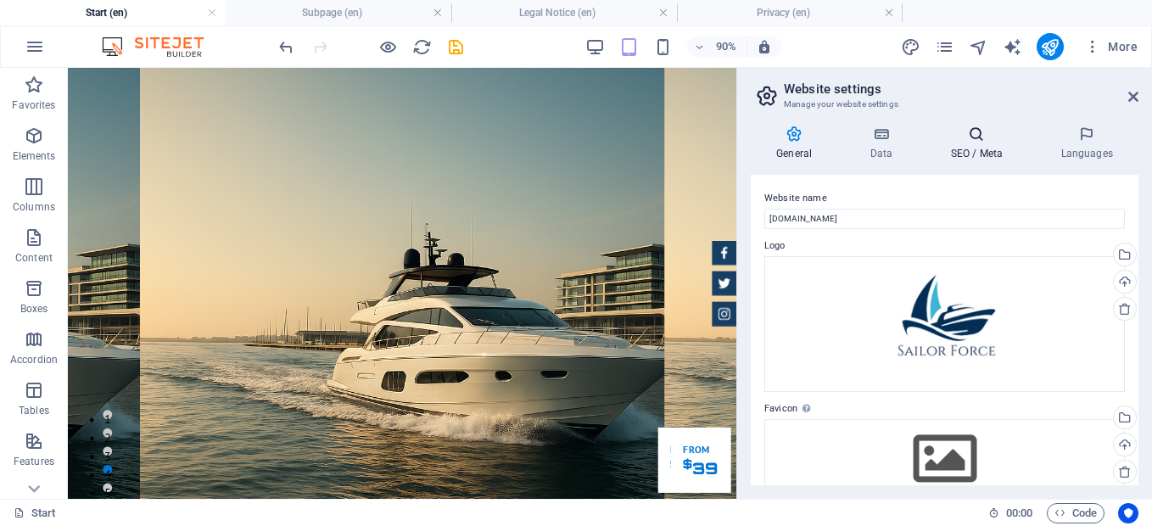
click at [981, 145] on h4 "SEO / Meta" at bounding box center [980, 144] width 110 height 36
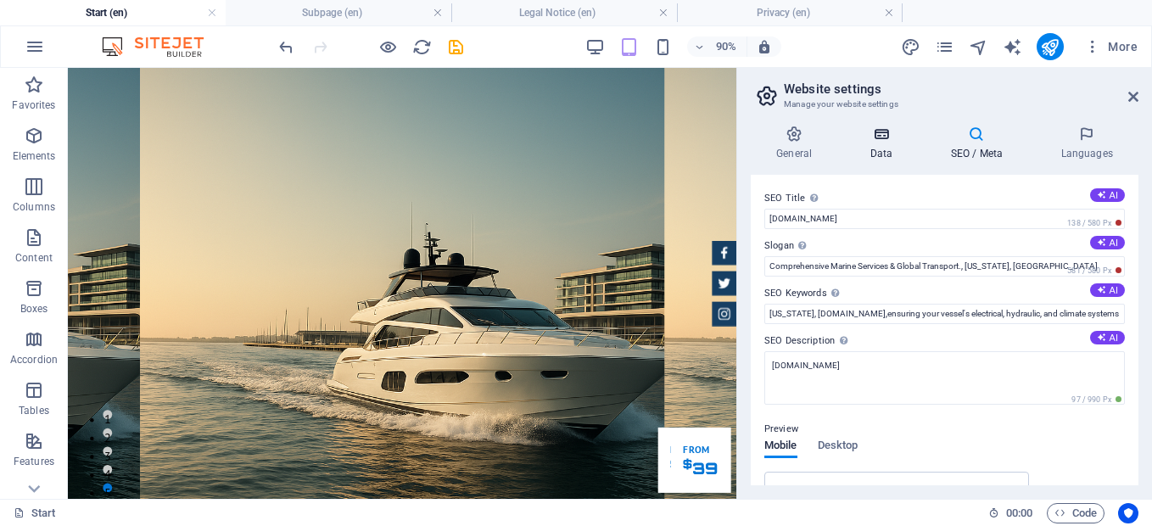
click at [890, 137] on icon at bounding box center [881, 134] width 74 height 17
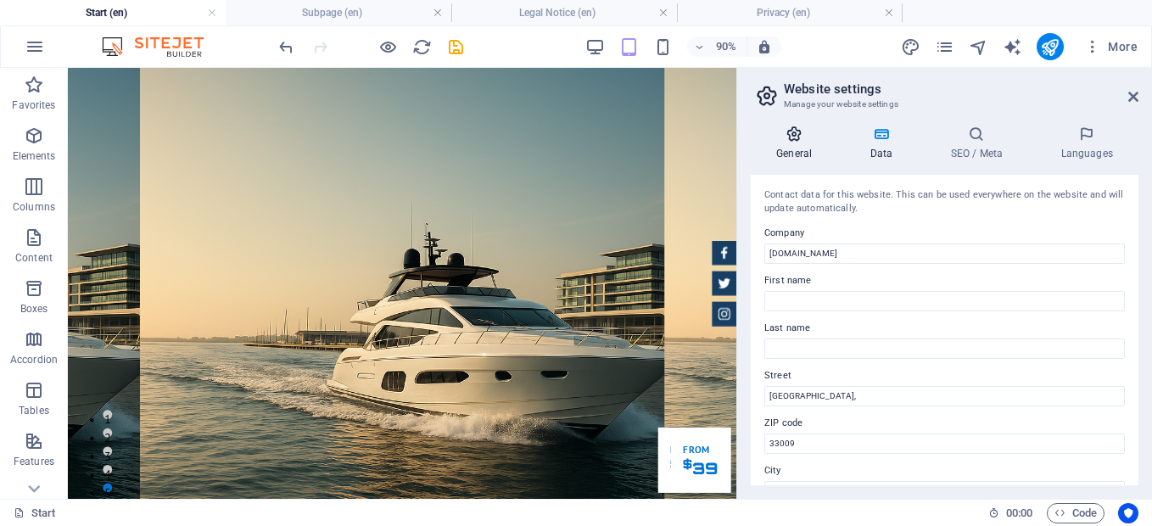
click at [797, 145] on h4 "General" at bounding box center [797, 144] width 93 height 36
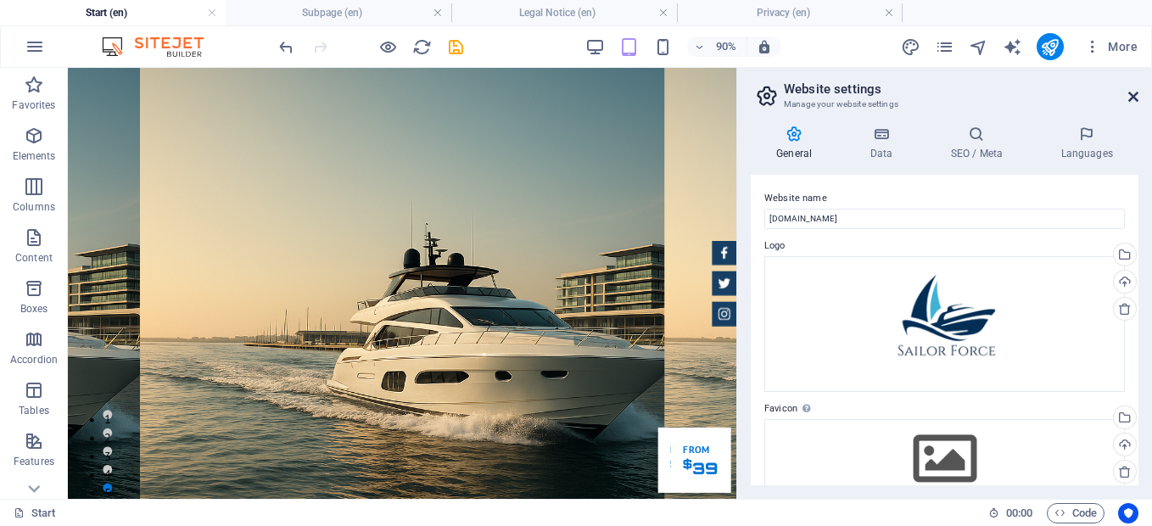
click at [1128, 99] on icon at bounding box center [1133, 97] width 10 height 14
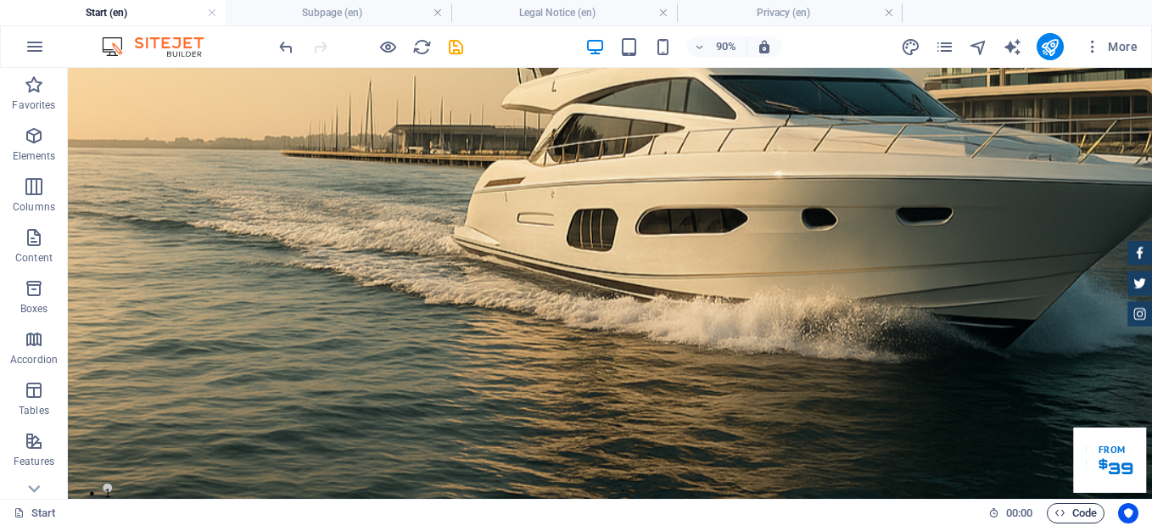
click at [1075, 506] on span "Code" at bounding box center [1076, 513] width 42 height 20
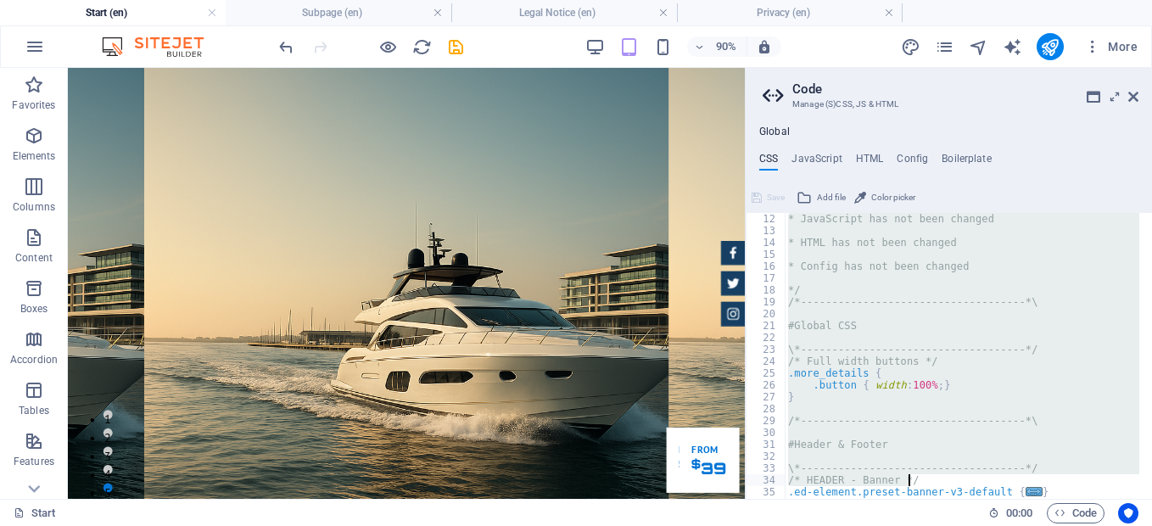
scroll to position [879, 0]
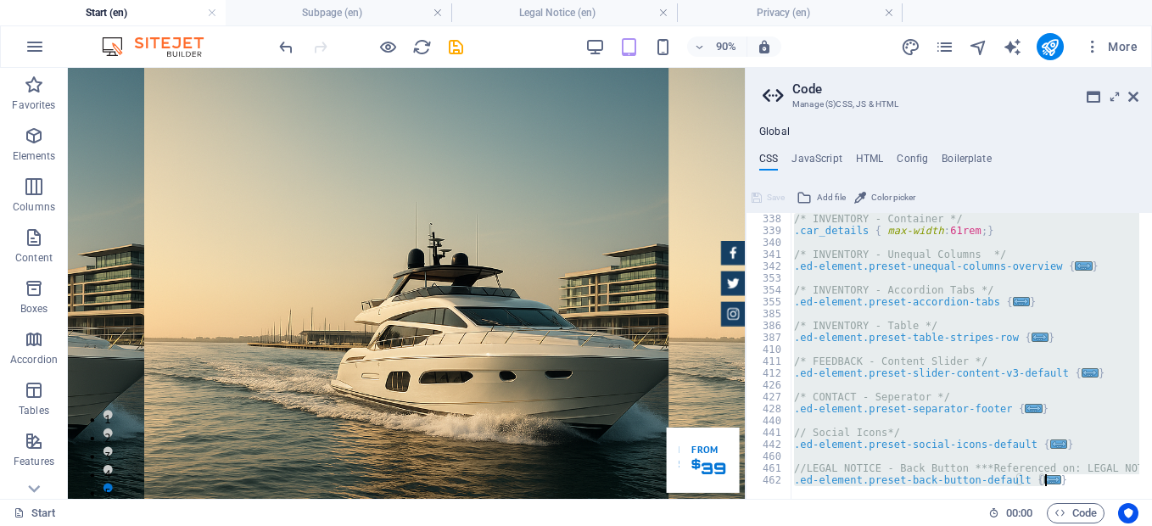
drag, startPoint x: 786, startPoint y: 218, endPoint x: 1098, endPoint y: 562, distance: 464.3
click at [1098, 525] on html "sailorforce.com Start (en) Subpage (en) Legal Notice (en) Privacy (en) Favorite…" at bounding box center [576, 263] width 1152 height 526
type textarea "); }"
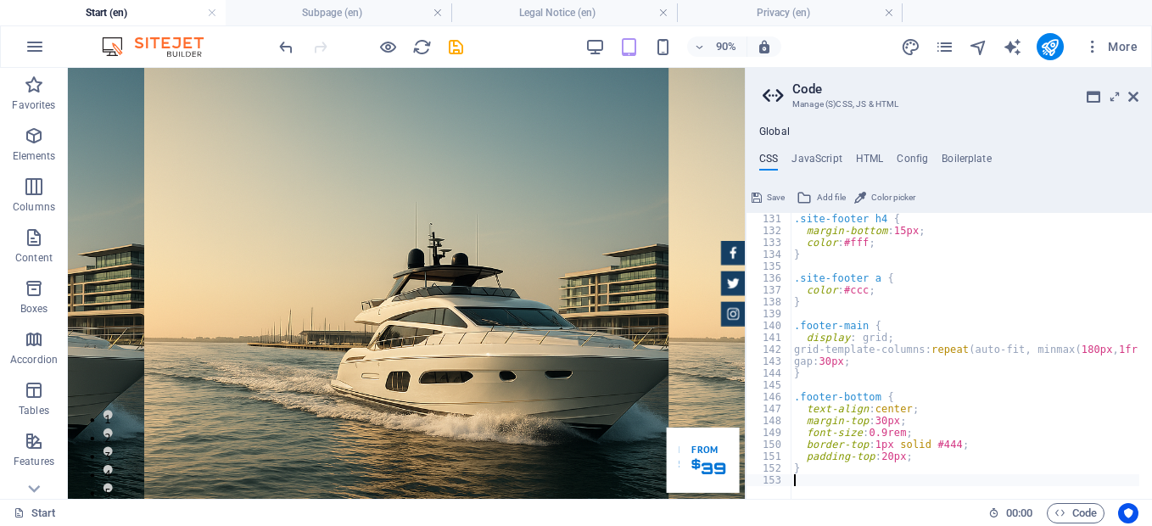
scroll to position [1544, 0]
click at [965, 186] on div "Save Add file Color picker" at bounding box center [949, 195] width 406 height 25
click at [775, 196] on span "Save" at bounding box center [776, 197] width 18 height 20
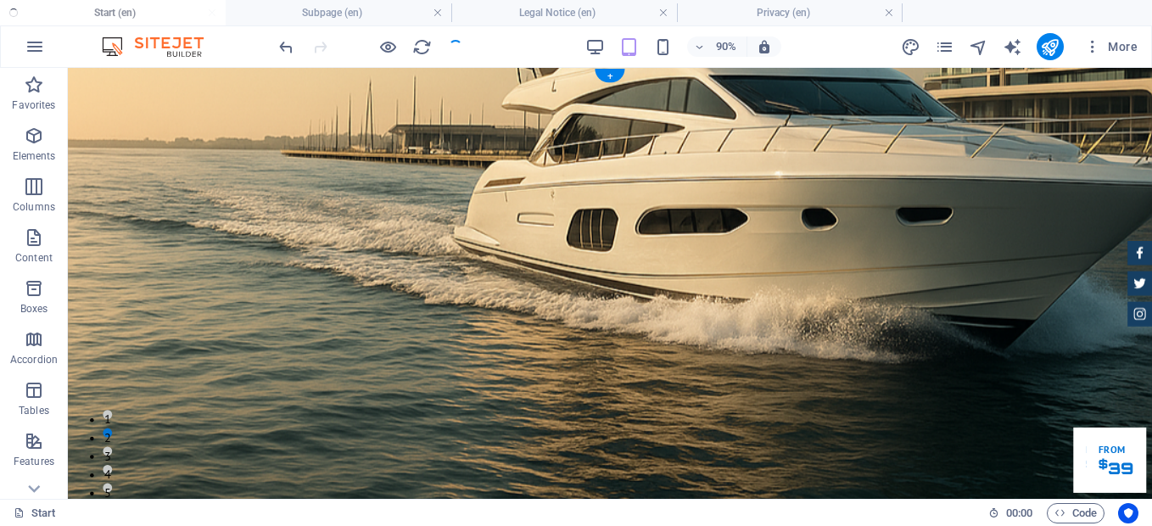
checkbox input "false"
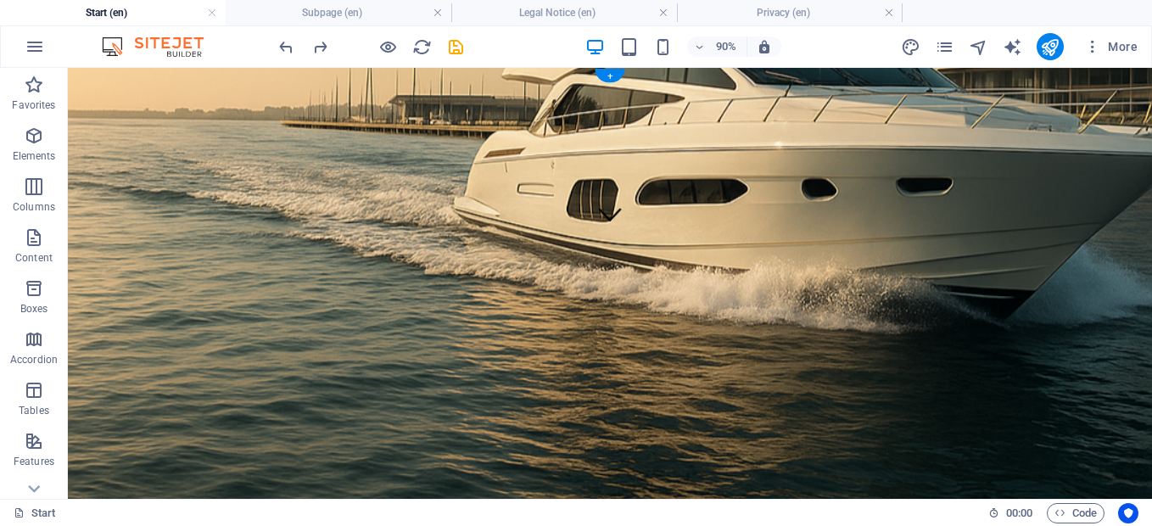
scroll to position [0, 0]
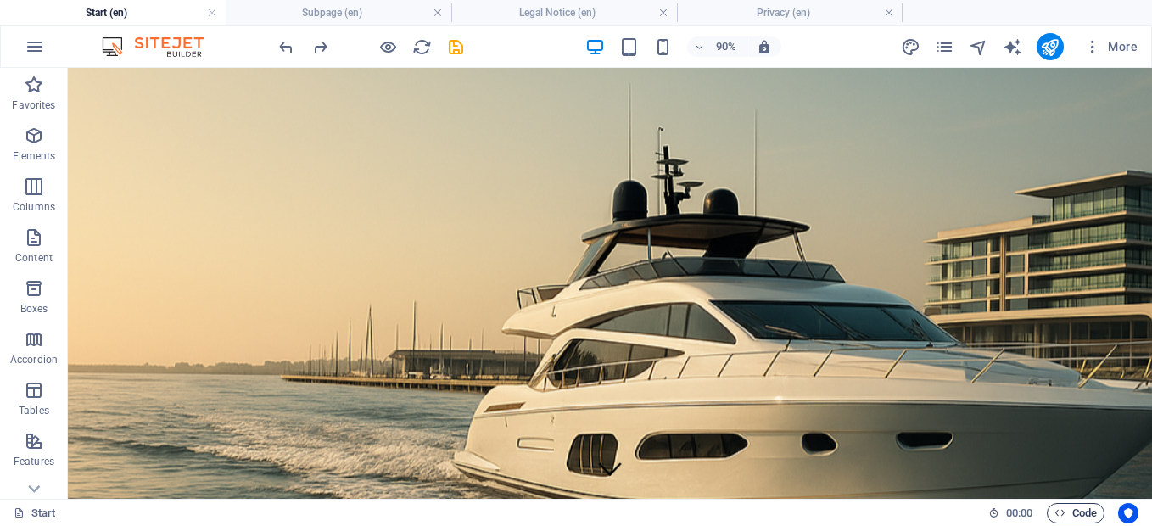
click at [1071, 509] on span "Code" at bounding box center [1076, 513] width 42 height 20
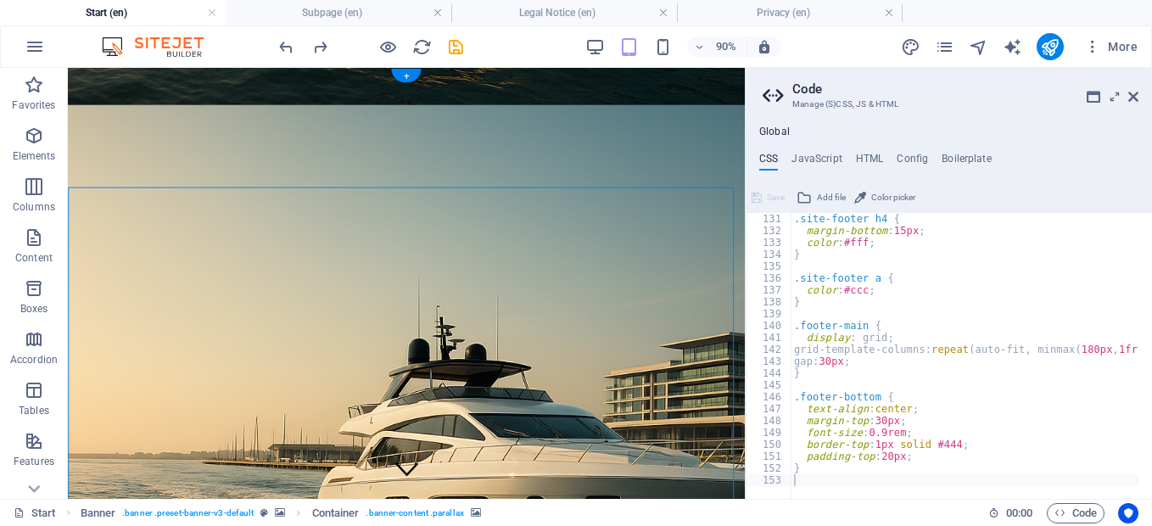
click at [680, 130] on figure at bounding box center [444, 485] width 753 height 835
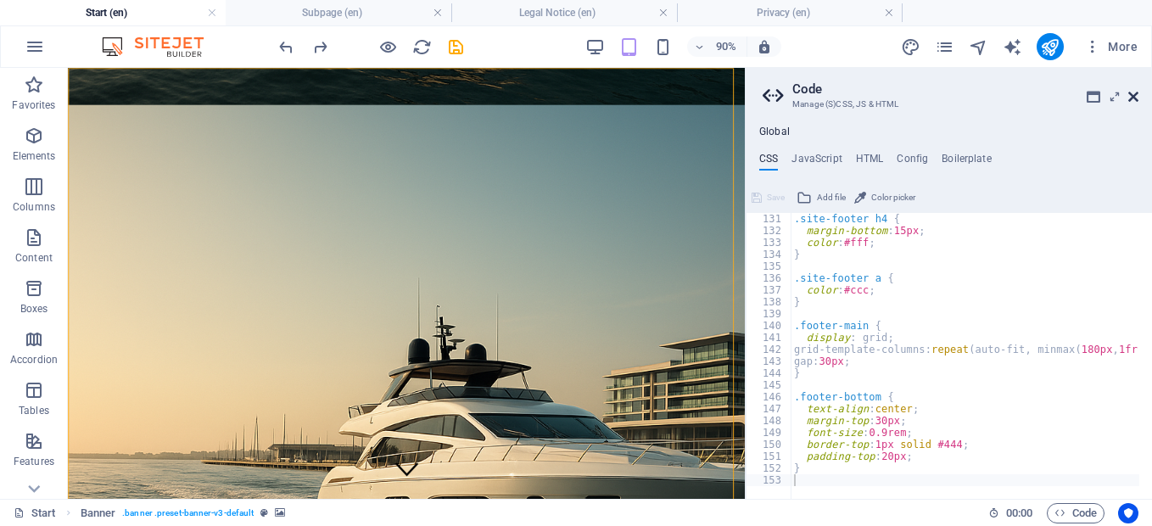
click at [1130, 97] on icon at bounding box center [1133, 97] width 10 height 14
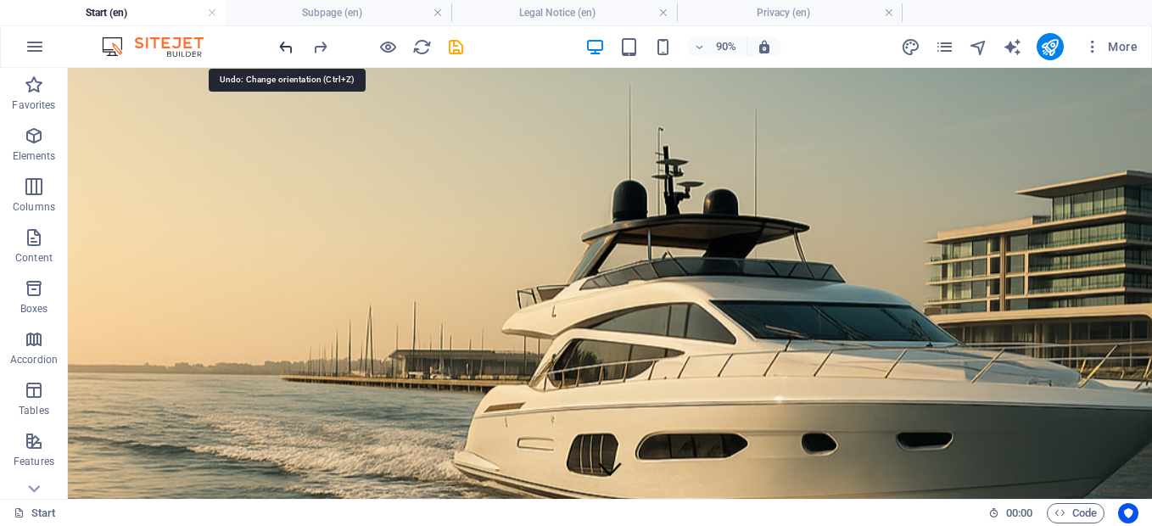
click at [284, 48] on icon "undo" at bounding box center [287, 47] width 20 height 20
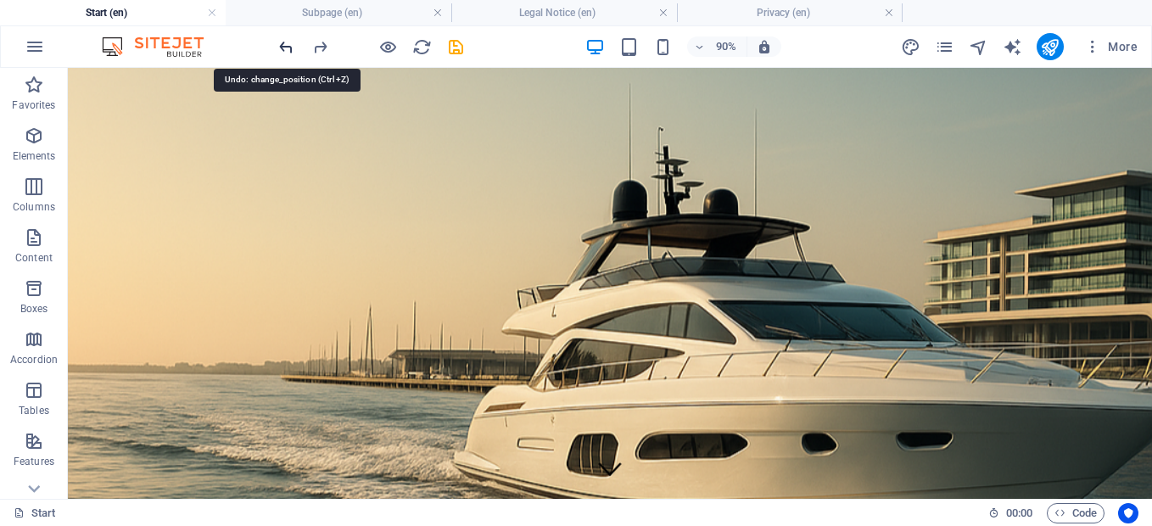
click at [284, 48] on icon "undo" at bounding box center [287, 47] width 20 height 20
click at [286, 39] on icon "undo" at bounding box center [287, 47] width 20 height 20
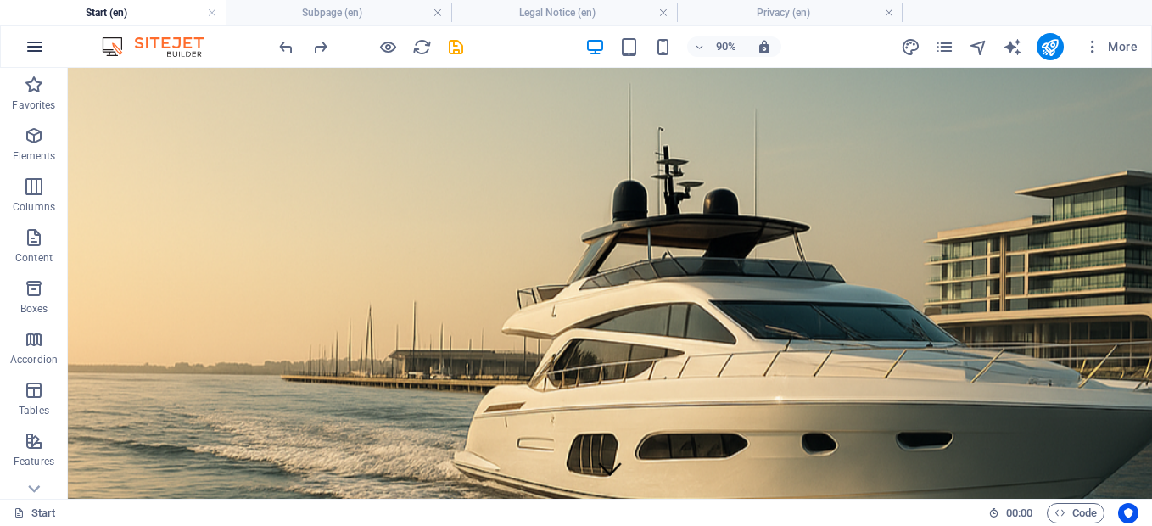
click at [45, 52] on button "button" at bounding box center [34, 46] width 41 height 41
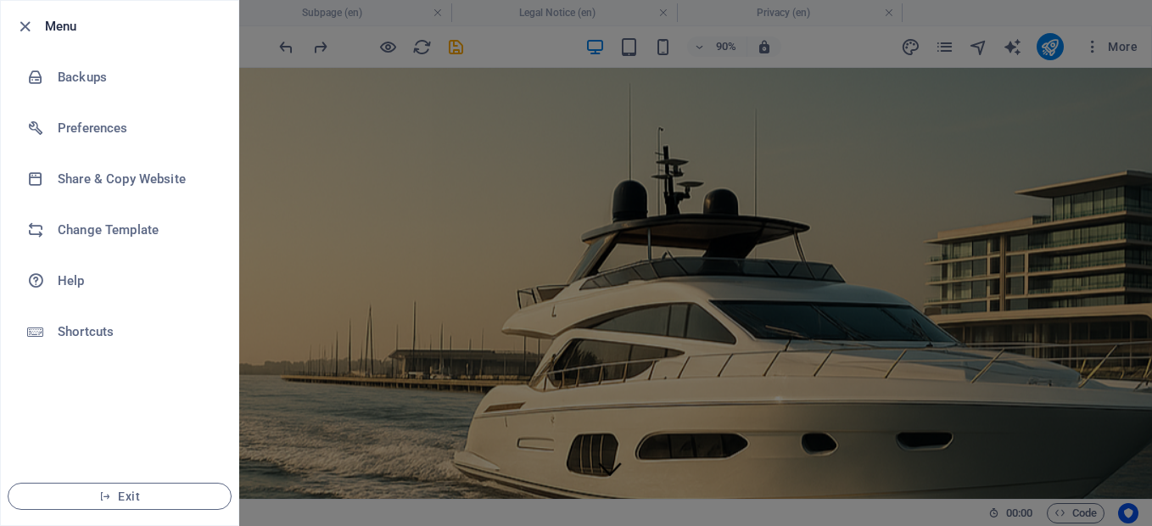
click at [527, 46] on div at bounding box center [576, 263] width 1152 height 526
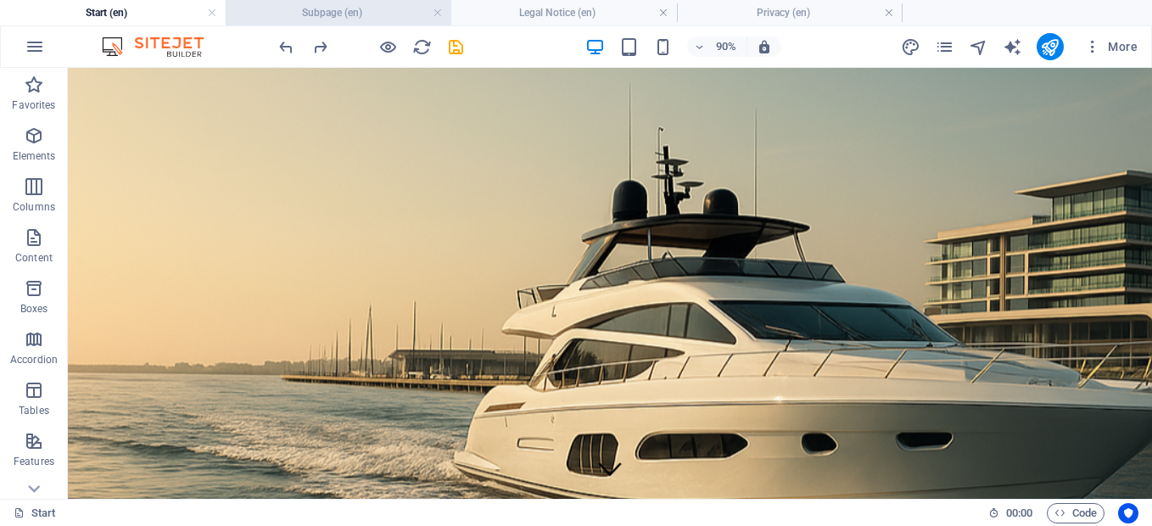
click at [369, 18] on h4 "Subpage (en)" at bounding box center [339, 12] width 226 height 19
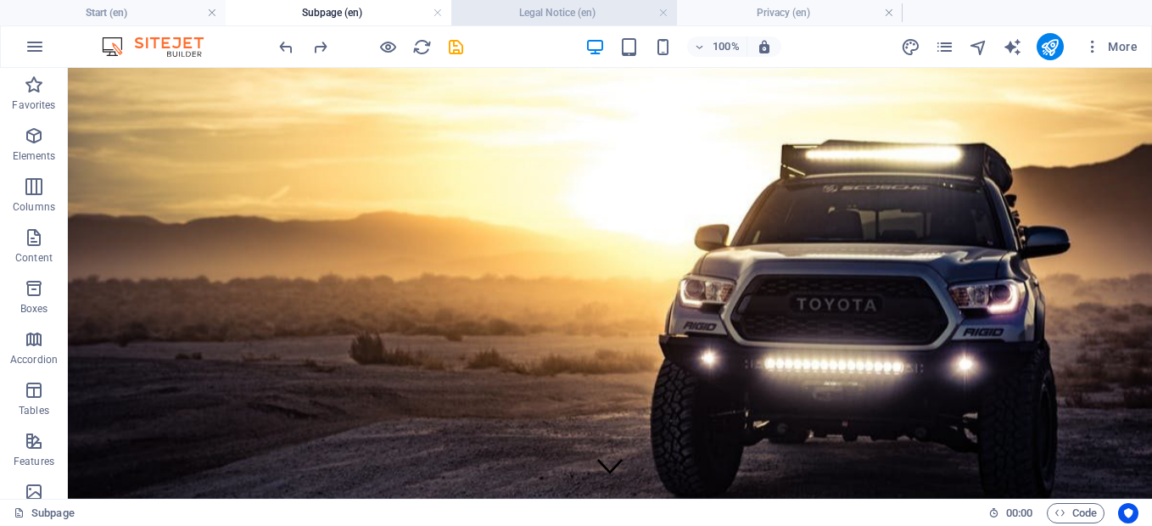
click at [512, 8] on h4 "Legal Notice (en)" at bounding box center [564, 12] width 226 height 19
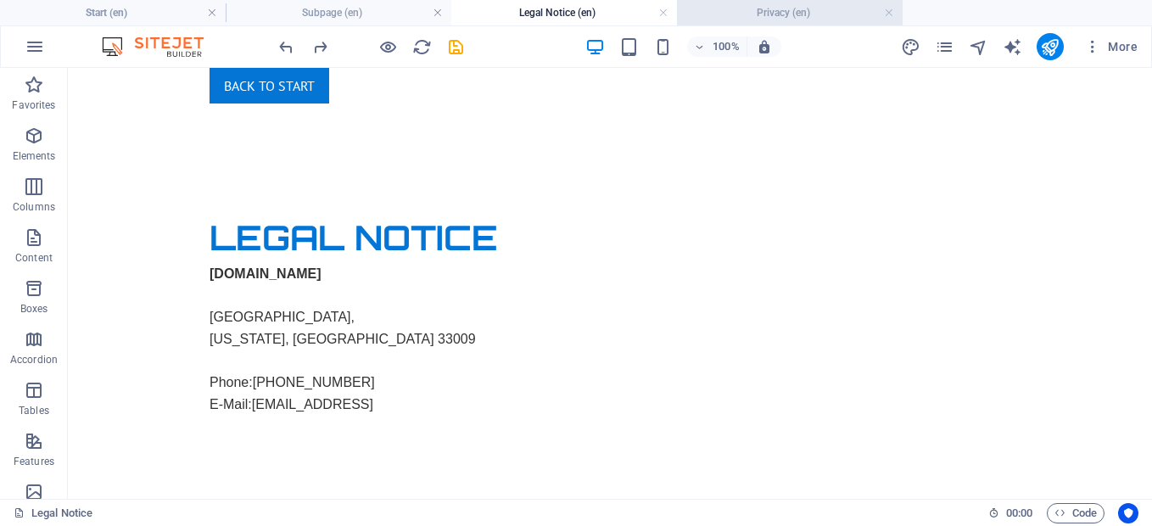
click at [795, 2] on li "Privacy (en)" at bounding box center [790, 12] width 226 height 25
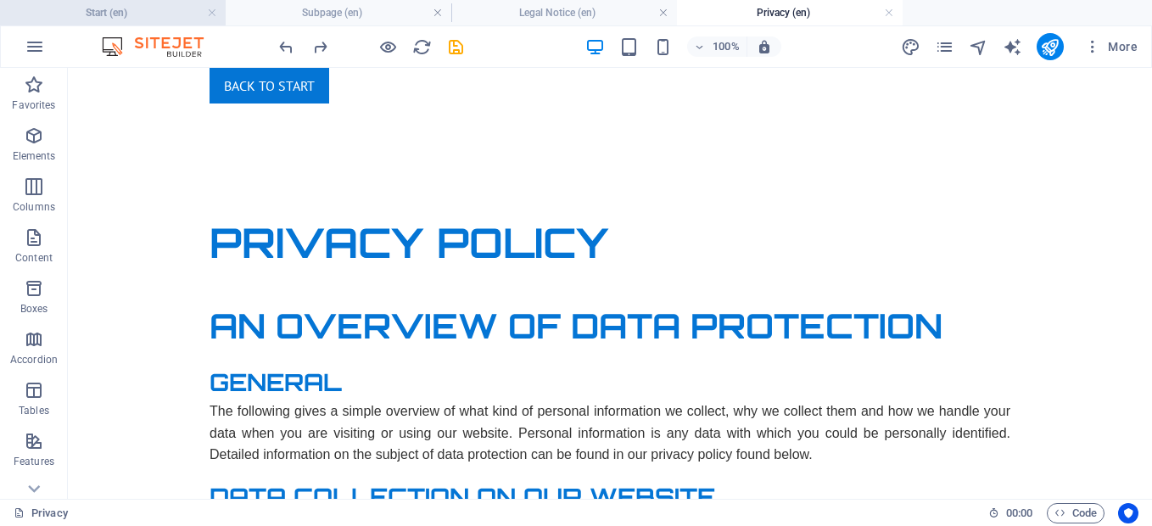
click at [132, 12] on h4 "Start (en)" at bounding box center [113, 12] width 226 height 19
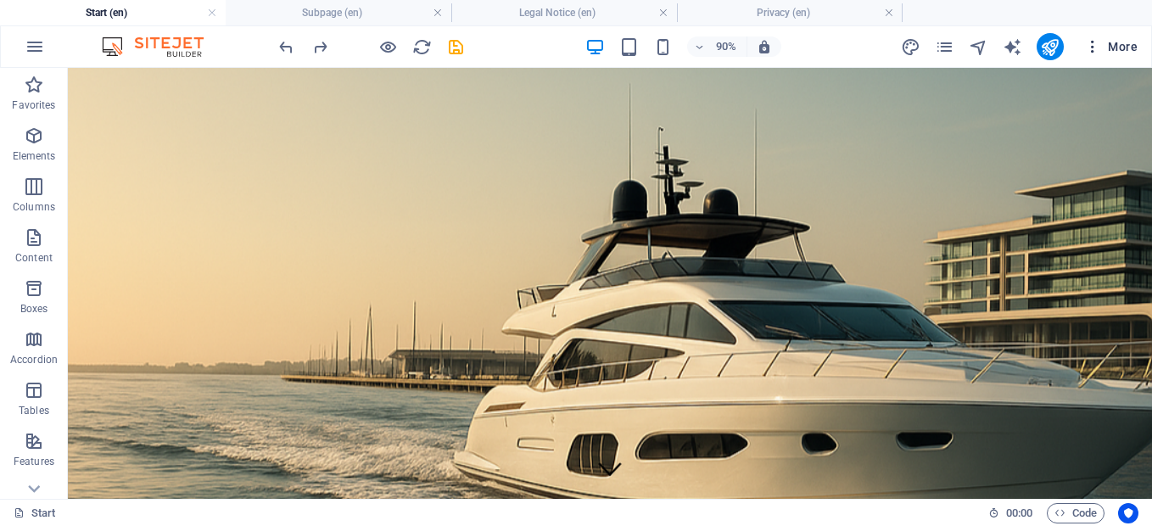
click at [1091, 43] on icon "button" at bounding box center [1092, 46] width 17 height 17
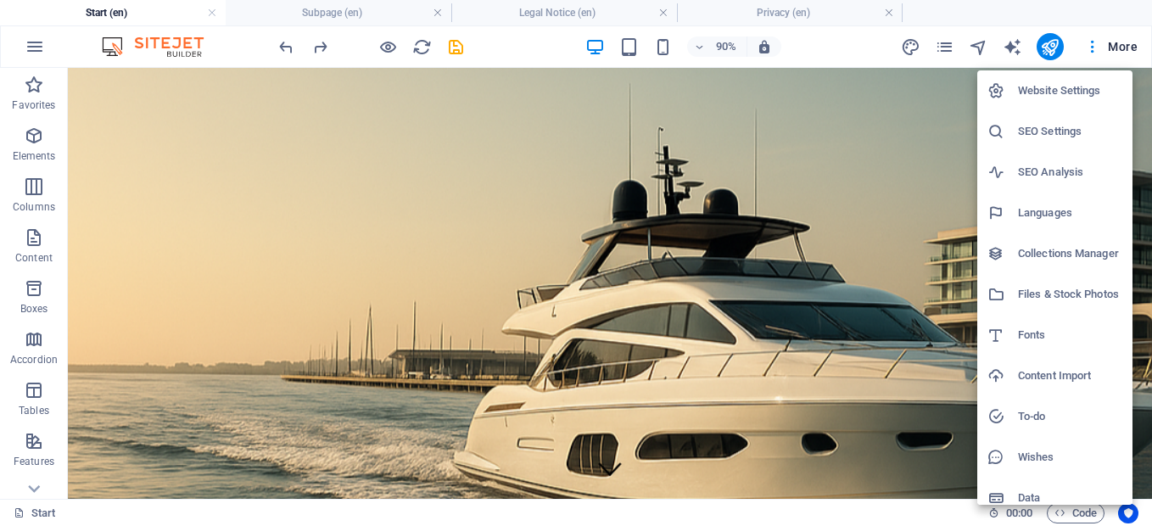
click at [1122, 45] on div at bounding box center [576, 263] width 1152 height 526
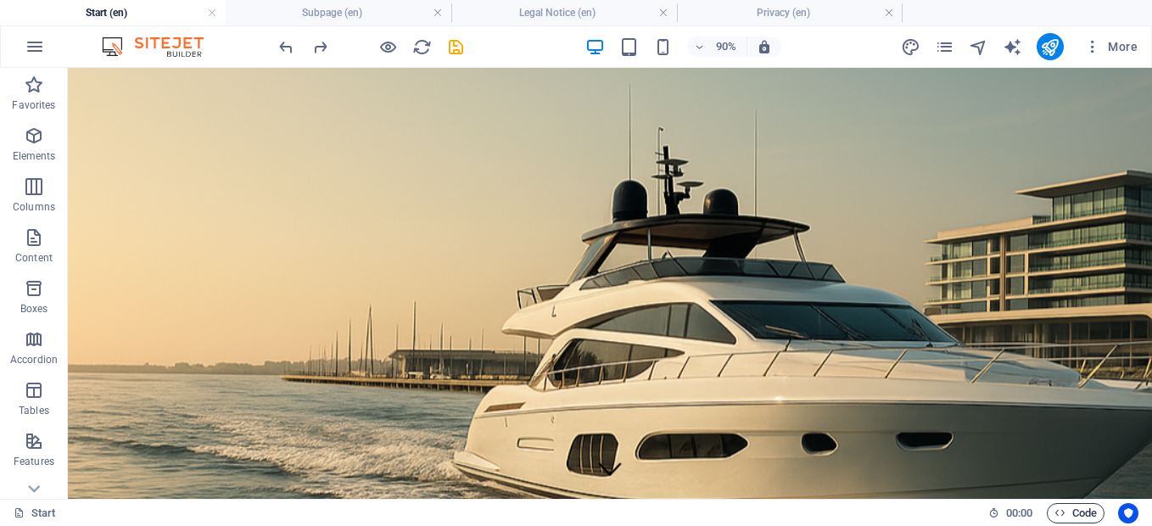
click at [1074, 512] on span "Code" at bounding box center [1076, 513] width 42 height 20
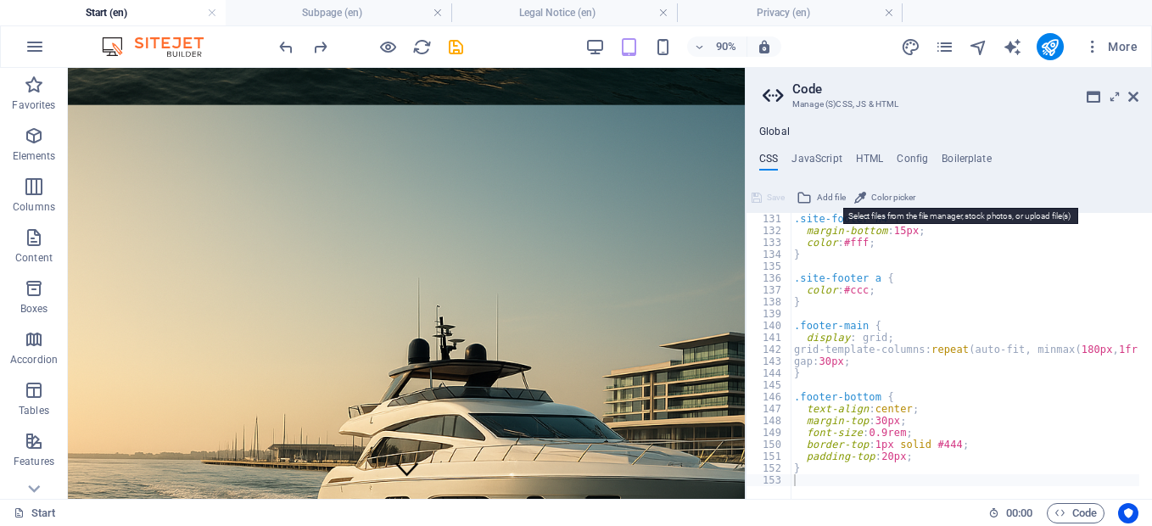
click at [825, 203] on span "Add file" at bounding box center [831, 197] width 29 height 20
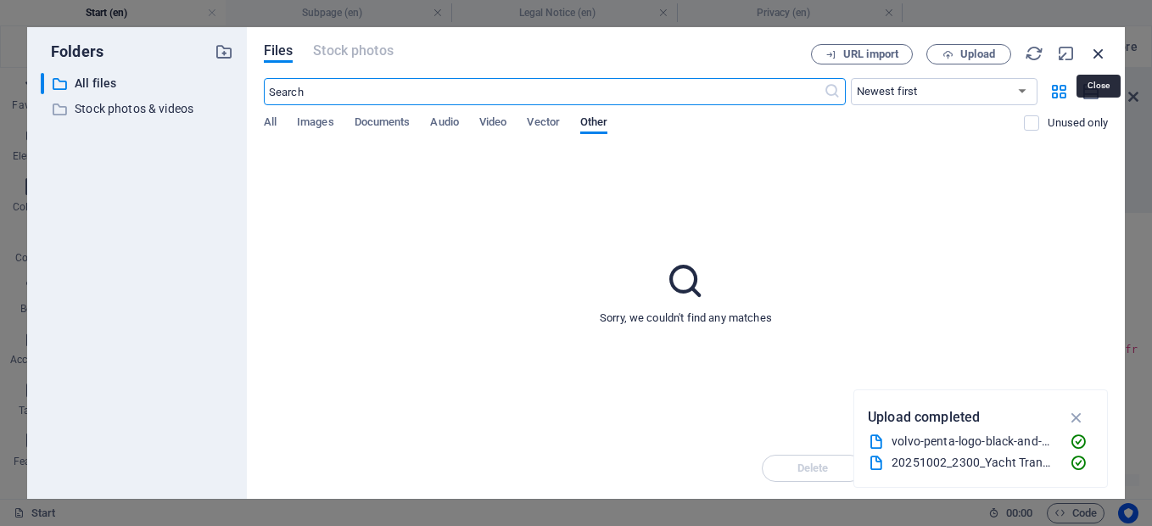
click at [1102, 48] on icon "button" at bounding box center [1098, 53] width 19 height 19
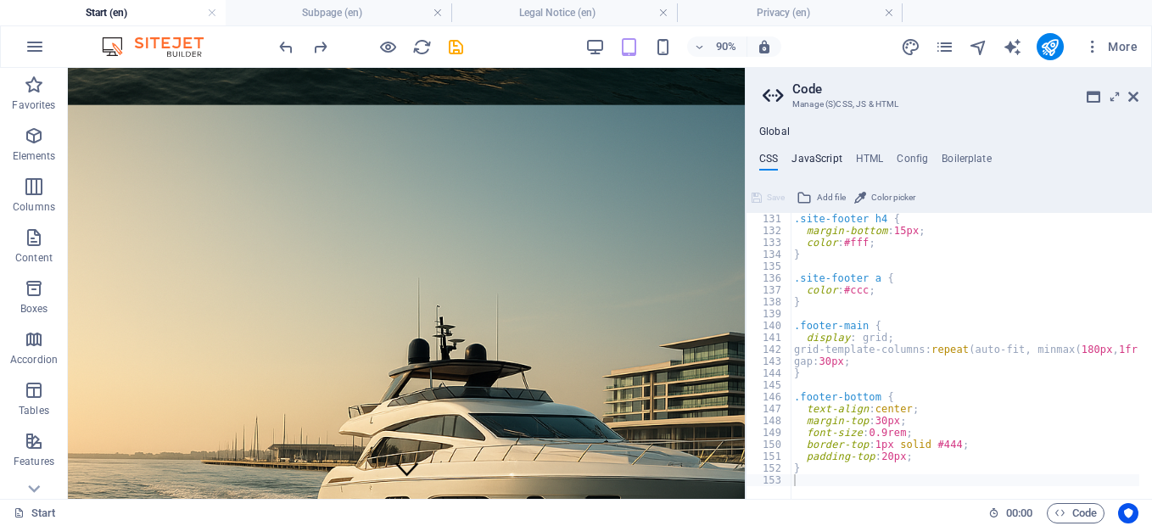
click at [830, 164] on h4 "JavaScript" at bounding box center [817, 162] width 50 height 19
type textarea "/* JS for preset "Menu V2" */"
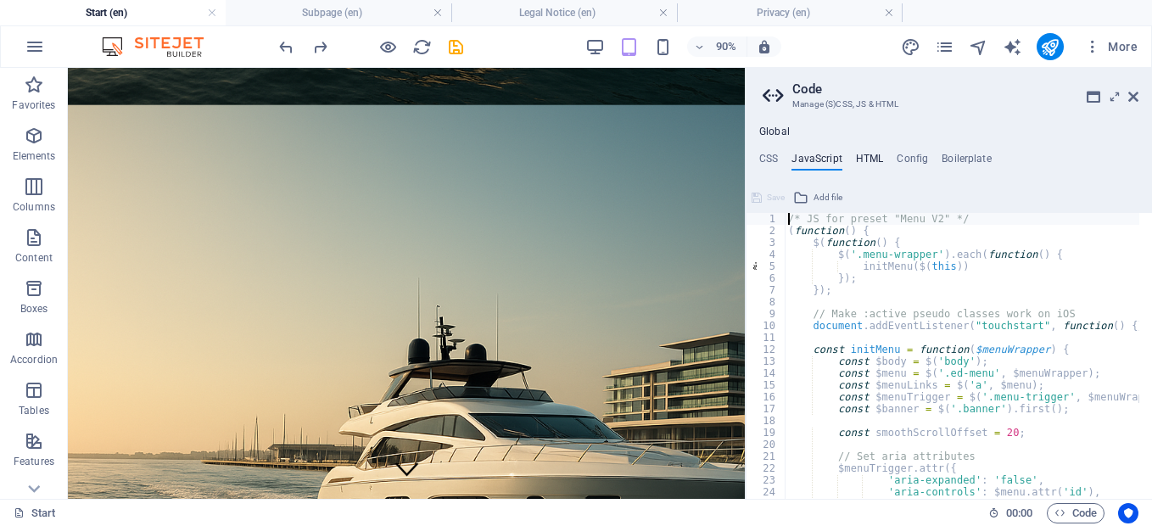
click at [874, 153] on h4 "HTML" at bounding box center [870, 162] width 28 height 19
type textarea "<a href="#main-content" class="wv-link-content button">Skip to main content</a>"
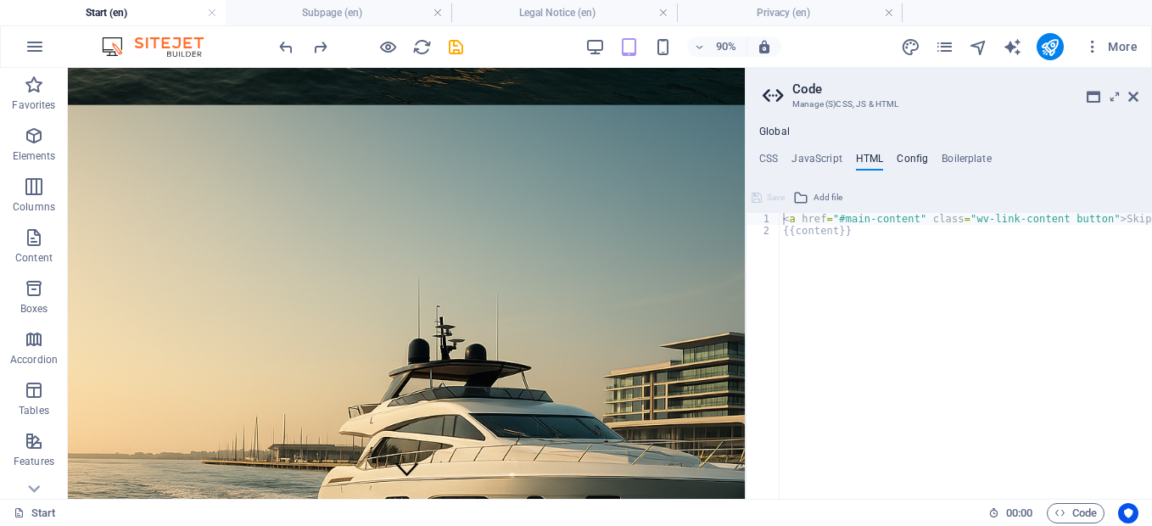
click at [913, 154] on h4 "Config" at bounding box center [912, 162] width 31 height 19
type textarea "$color-background: #ffffff;"
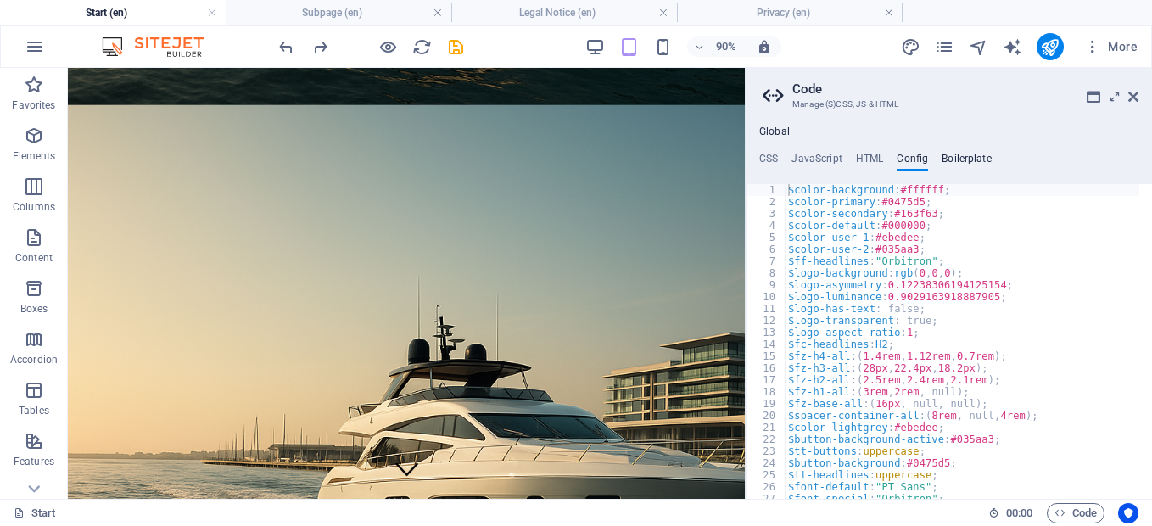
click at [965, 157] on h4 "Boilerplate" at bounding box center [967, 162] width 50 height 19
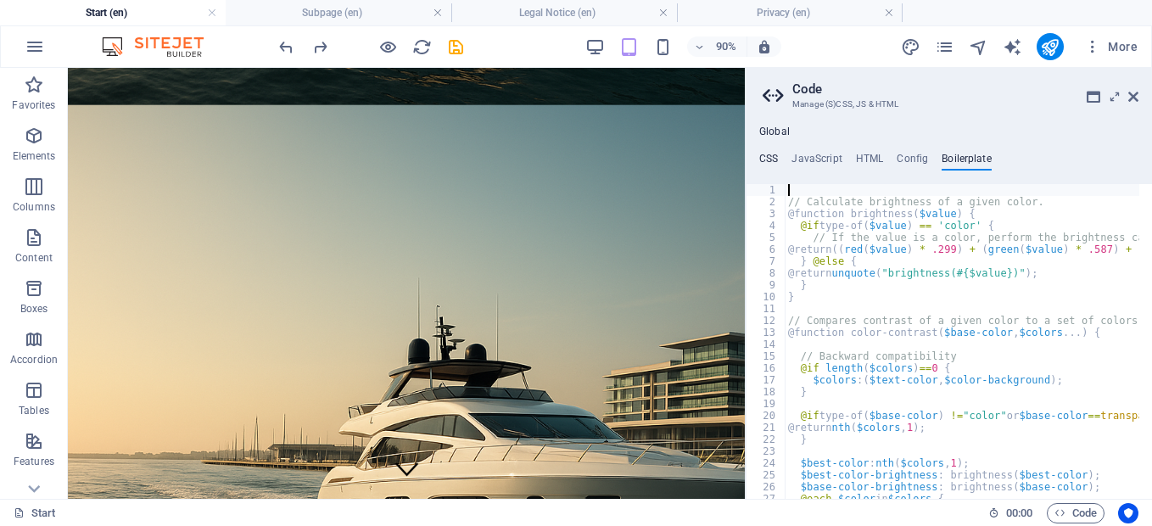
click at [769, 157] on h4 "CSS" at bounding box center [768, 162] width 19 height 19
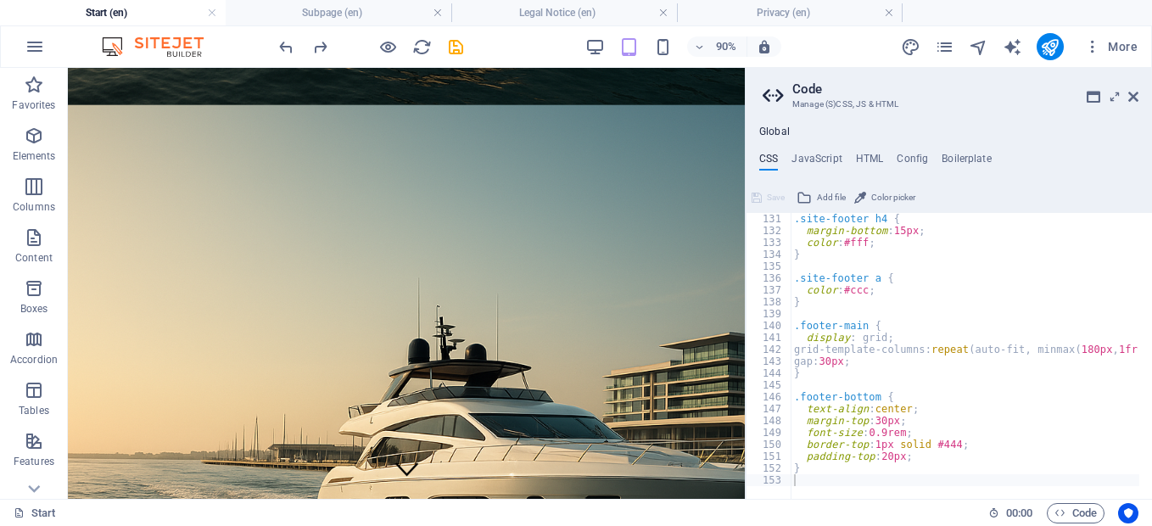
click at [775, 132] on h4 "Global" at bounding box center [774, 133] width 31 height 14
click at [1094, 95] on icon at bounding box center [1094, 97] width 14 height 14
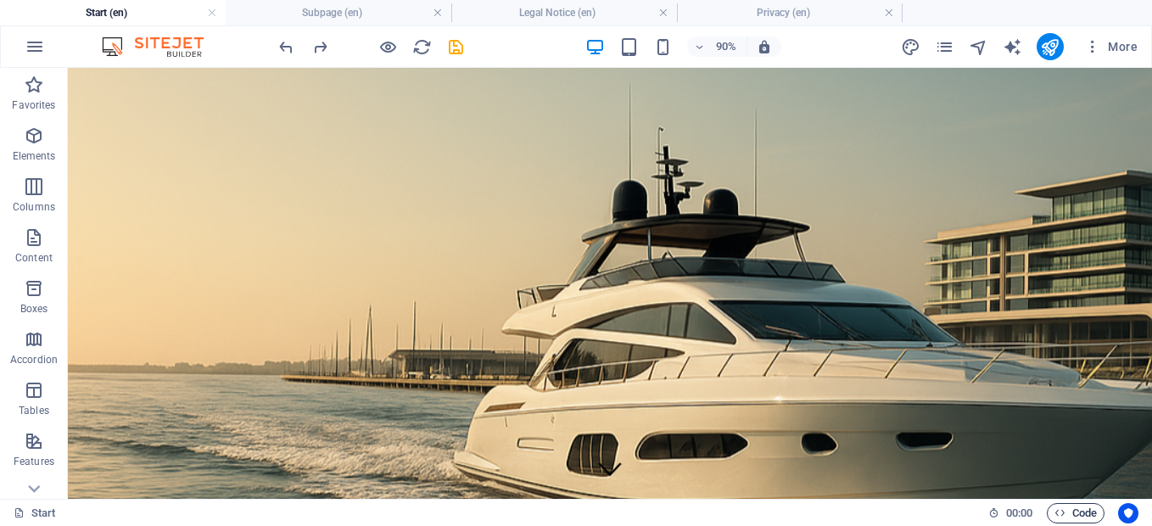
click at [1086, 518] on span "Code" at bounding box center [1076, 513] width 42 height 20
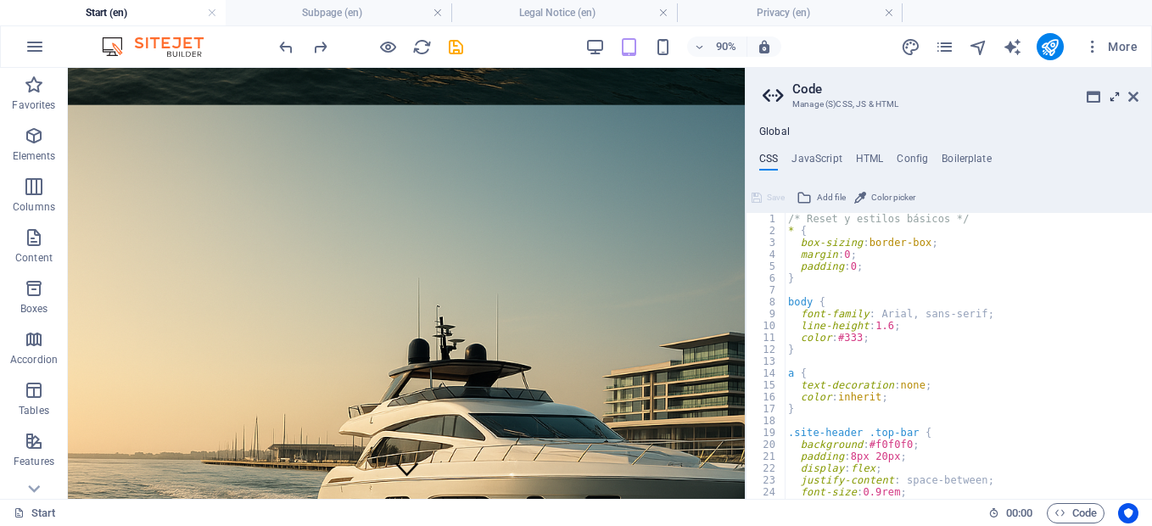
click at [1115, 96] on icon at bounding box center [1115, 97] width 0 height 14
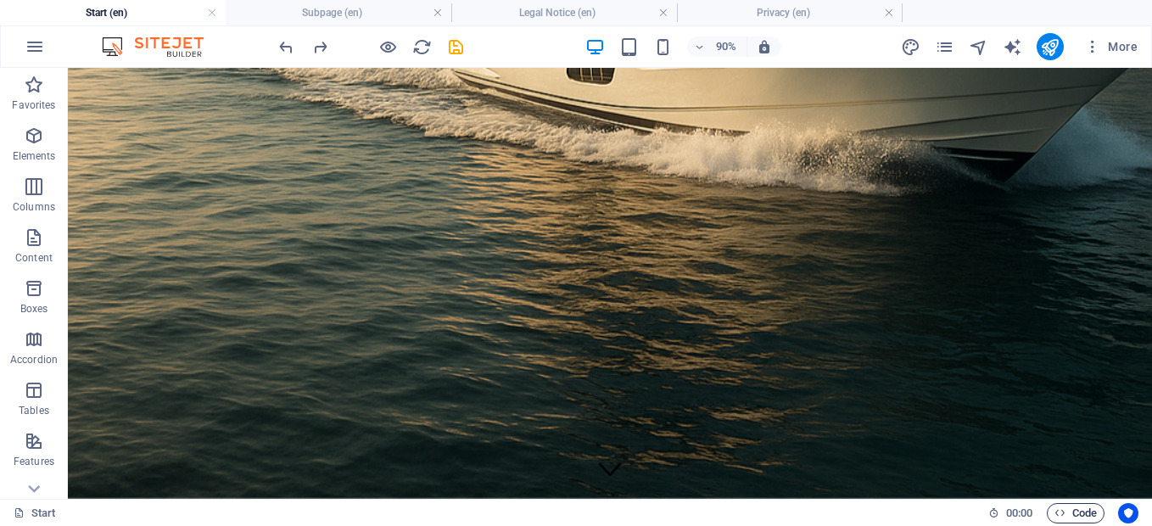
click at [1075, 508] on span "Code" at bounding box center [1076, 513] width 42 height 20
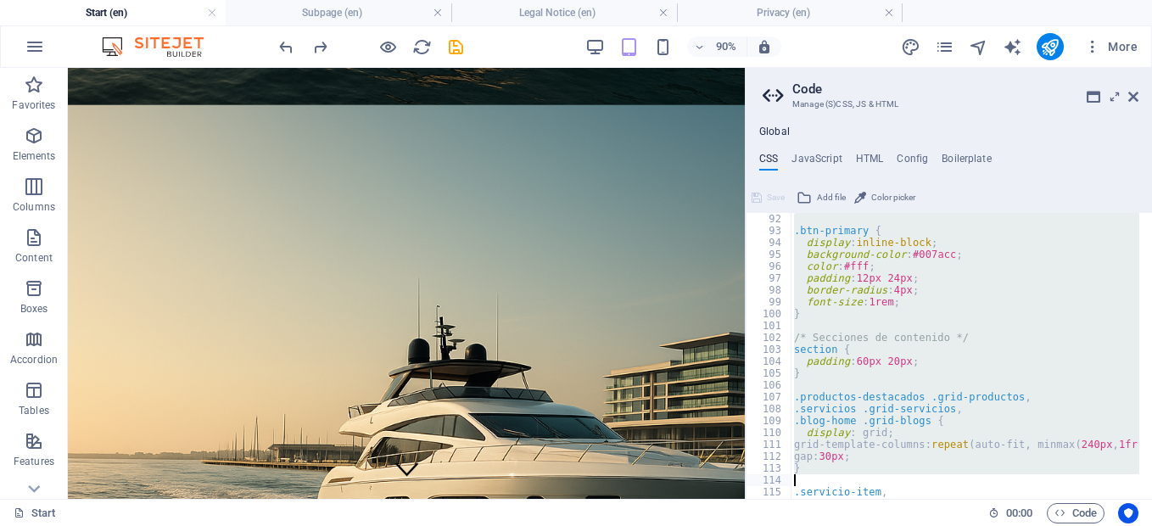
scroll to position [1544, 0]
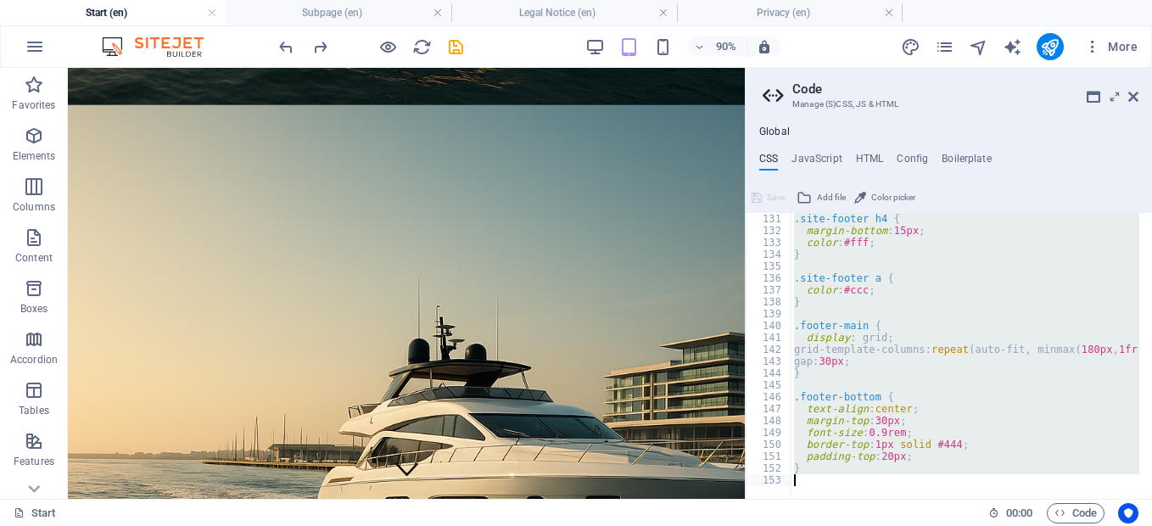
drag, startPoint x: 789, startPoint y: 217, endPoint x: 990, endPoint y: 562, distance: 399.6
click at [990, 525] on html "sailorforce.com Start (en) Subpage (en) Legal Notice (en) Privacy (en) Favorite…" at bounding box center [576, 263] width 1152 height 526
type textarea "}"
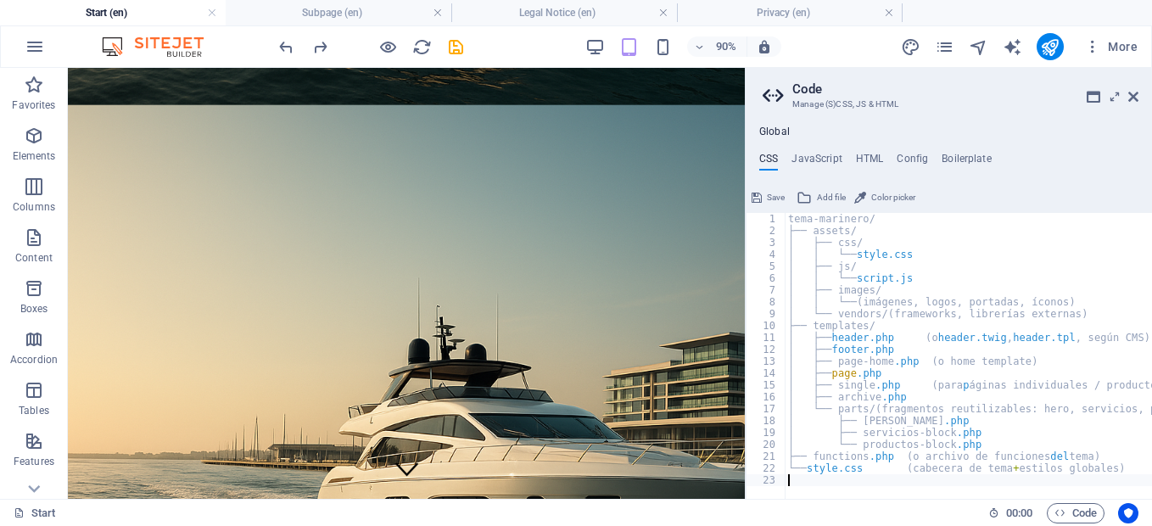
click at [764, 199] on button "Save" at bounding box center [768, 197] width 38 height 20
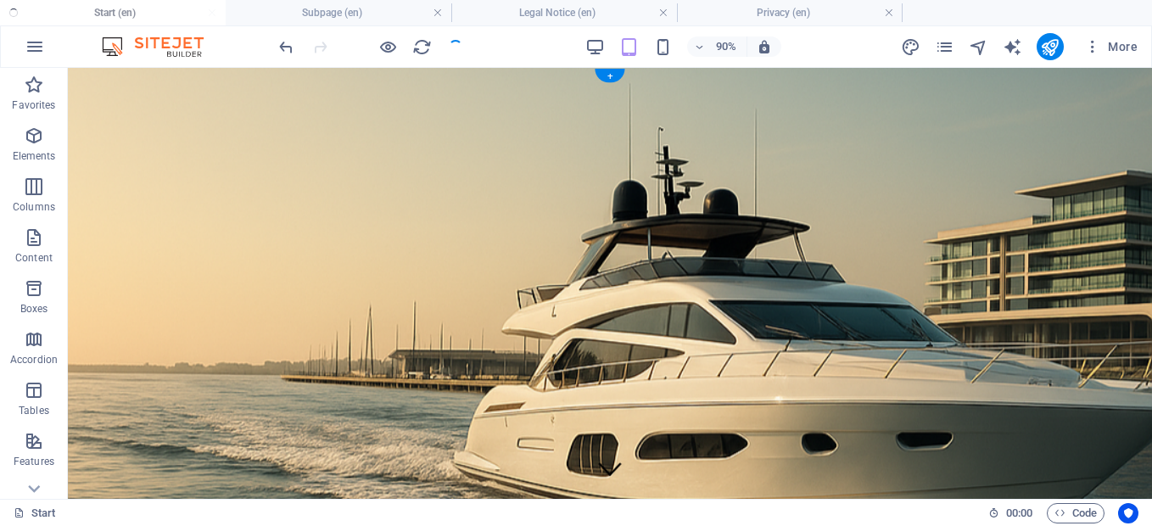
checkbox input "false"
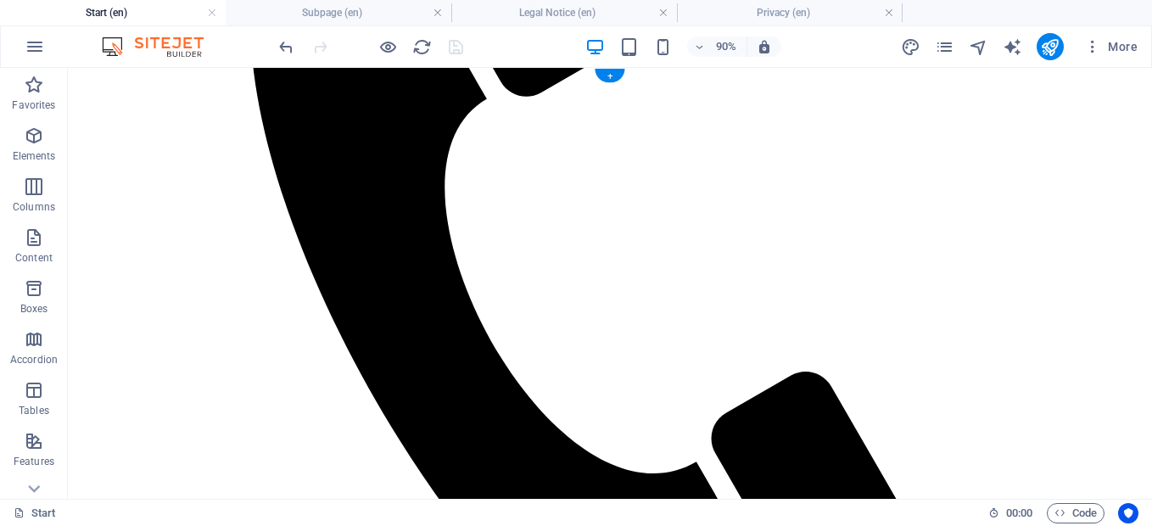
scroll to position [0, 0]
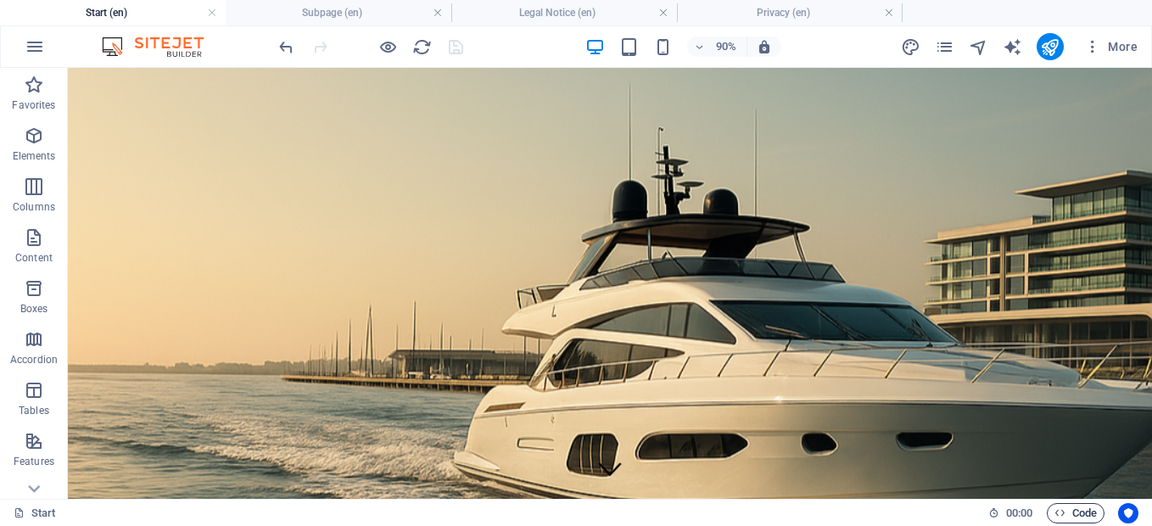
click at [1087, 514] on span "Code" at bounding box center [1076, 513] width 42 height 20
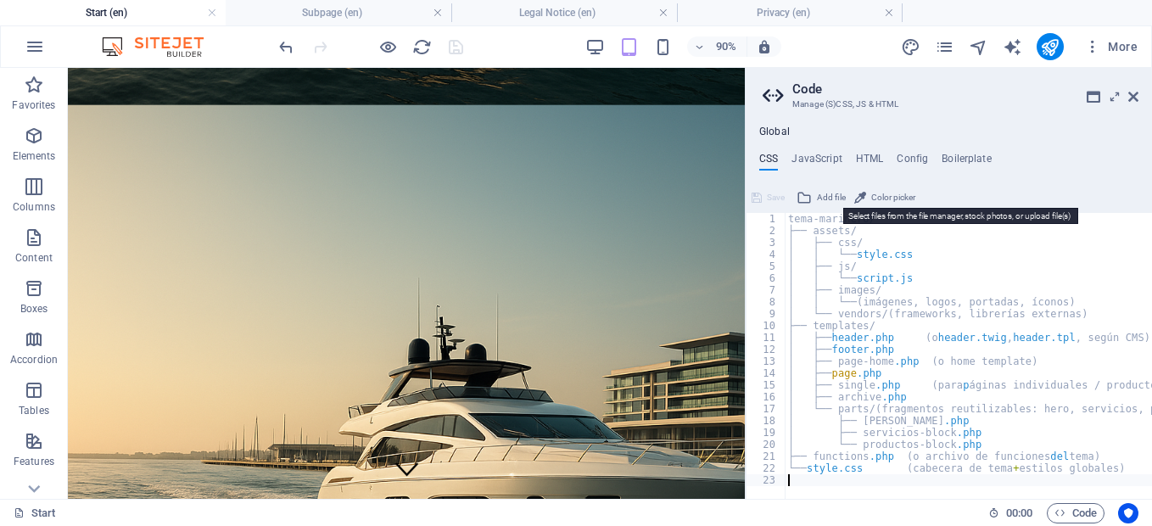
click at [838, 197] on span "Add file" at bounding box center [831, 197] width 29 height 20
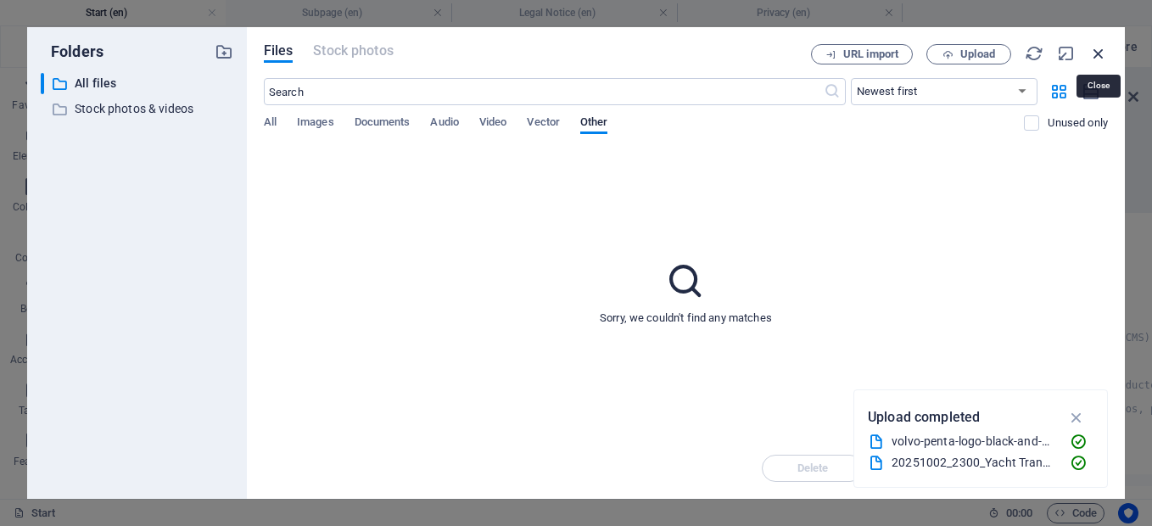
click at [1097, 56] on icon "button" at bounding box center [1098, 53] width 19 height 19
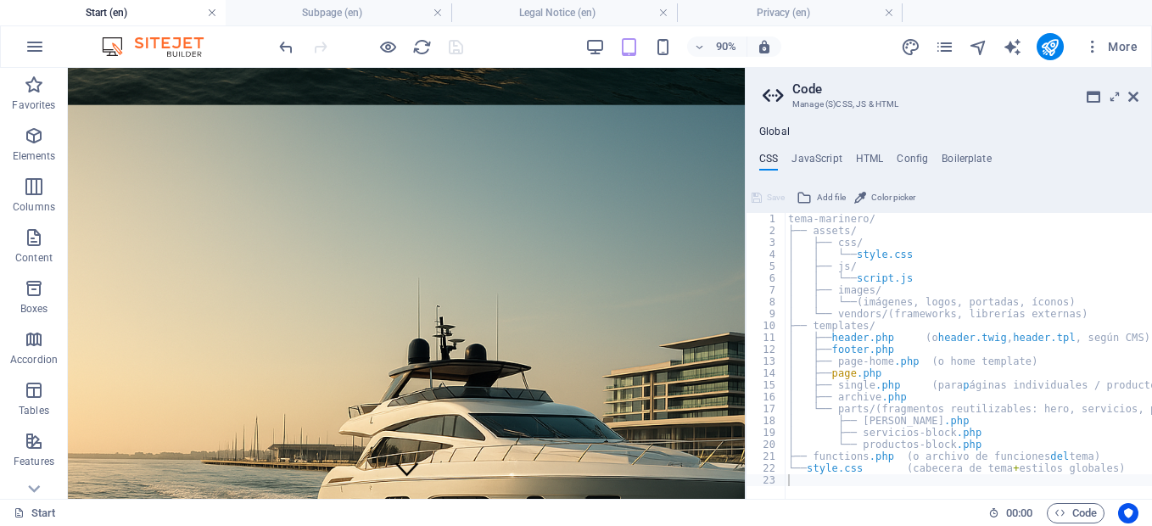
drag, startPoint x: 215, startPoint y: 12, endPoint x: 314, endPoint y: 37, distance: 102.5
click at [215, 12] on link at bounding box center [212, 13] width 10 height 16
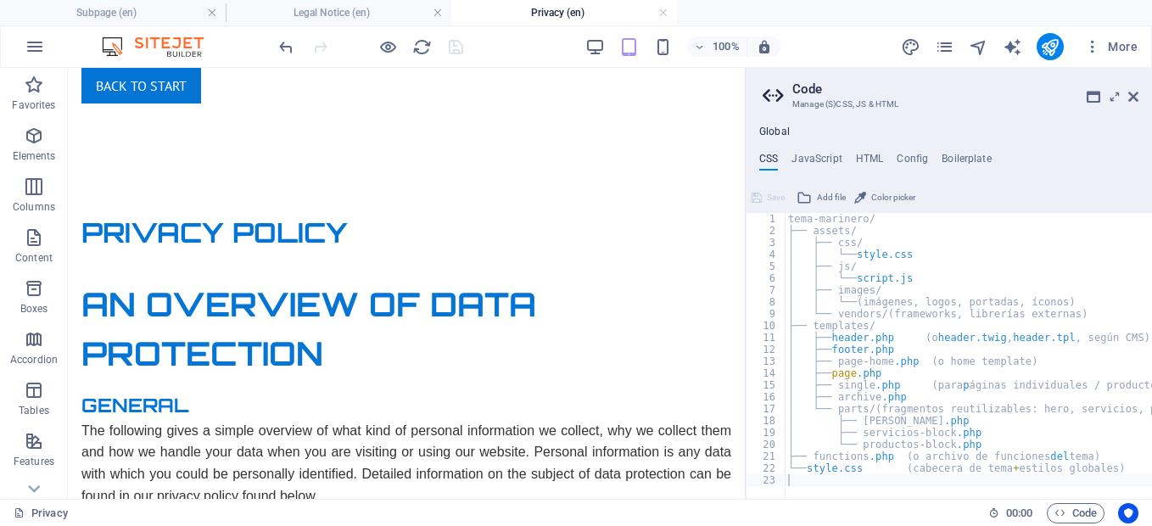
click at [162, 46] on img at bounding box center [161, 46] width 127 height 20
click at [98, 45] on img at bounding box center [161, 46] width 127 height 20
click at [30, 48] on icon "button" at bounding box center [35, 46] width 20 height 20
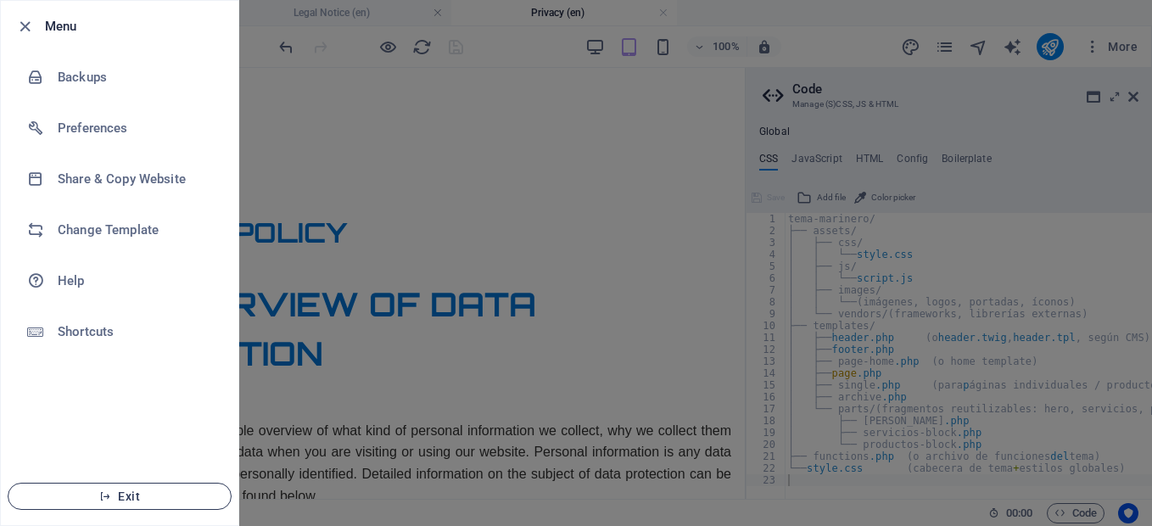
click at [199, 495] on span "Exit" at bounding box center [119, 497] width 195 height 14
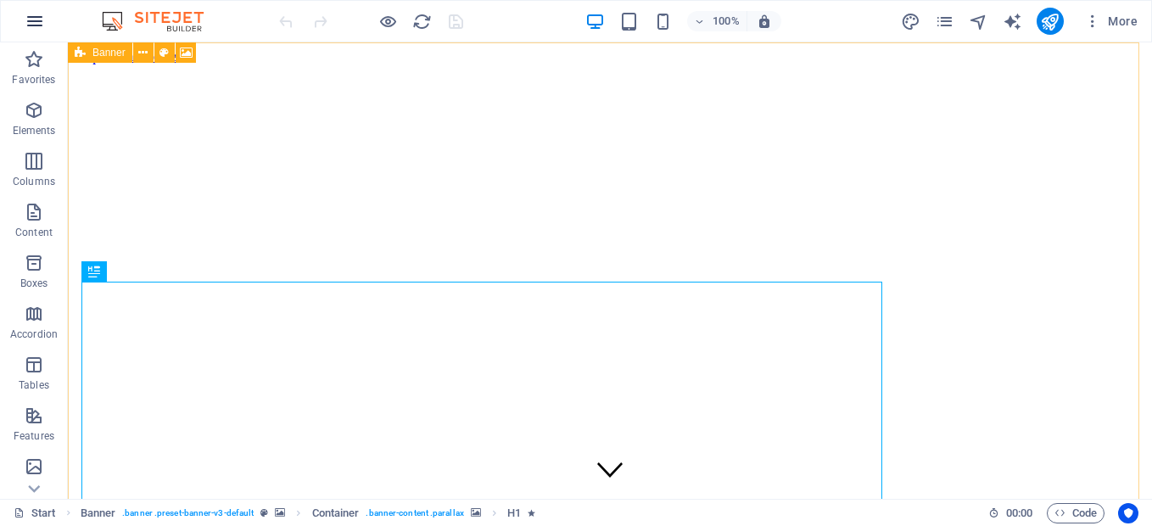
click at [38, 16] on icon "button" at bounding box center [35, 21] width 20 height 20
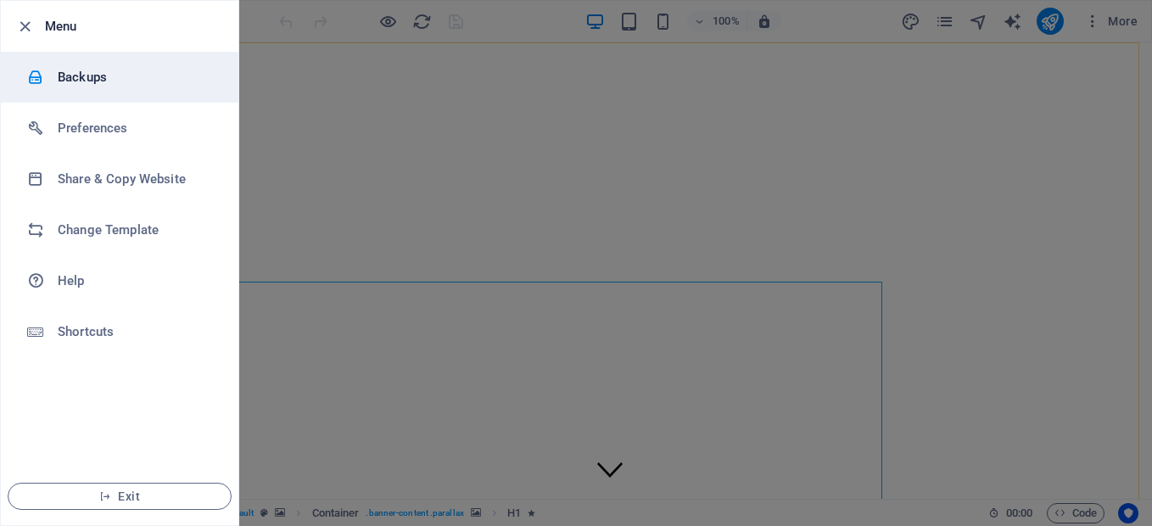
click at [75, 73] on h6 "Backups" at bounding box center [136, 77] width 157 height 20
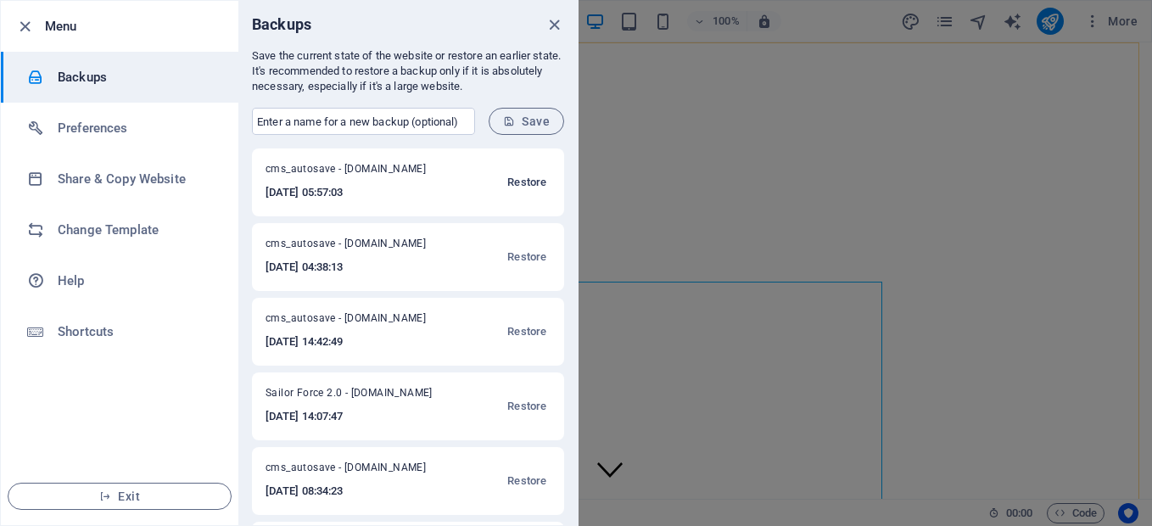
click at [527, 187] on span "Restore" at bounding box center [526, 182] width 39 height 20
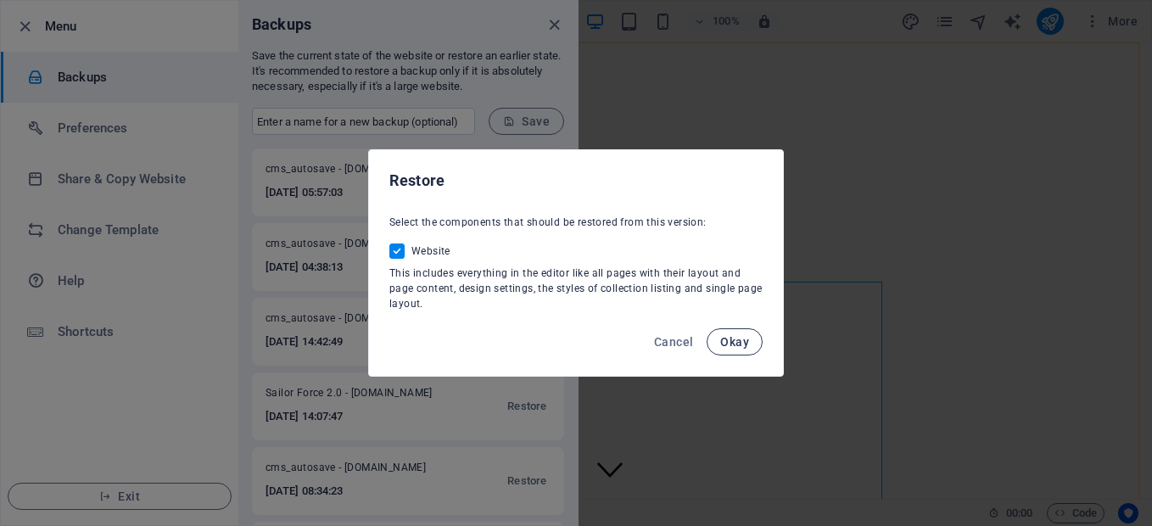
click at [717, 339] on button "Okay" at bounding box center [735, 341] width 56 height 27
checkbox input "false"
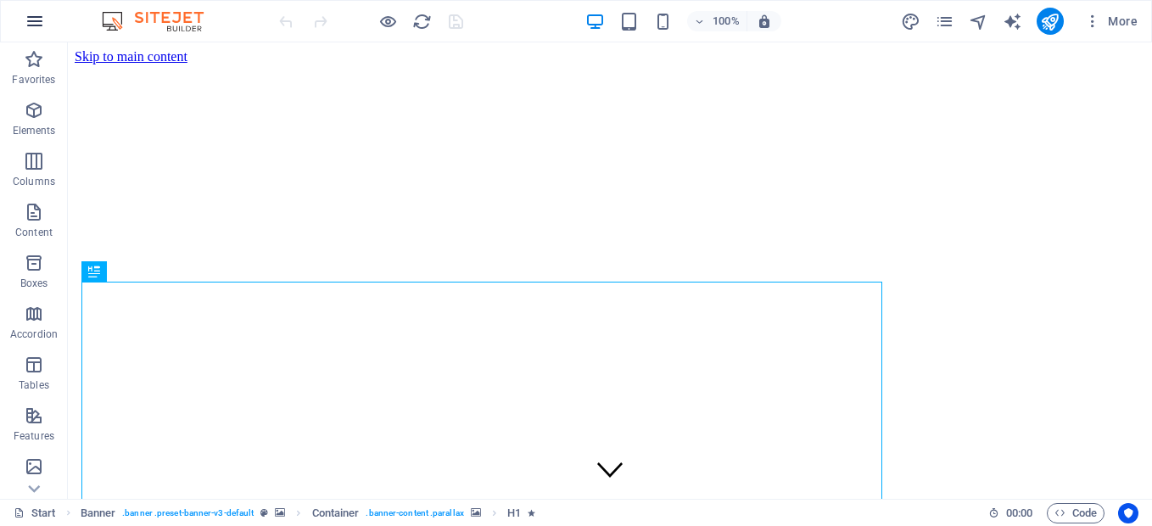
click at [38, 23] on icon "button" at bounding box center [35, 21] width 20 height 20
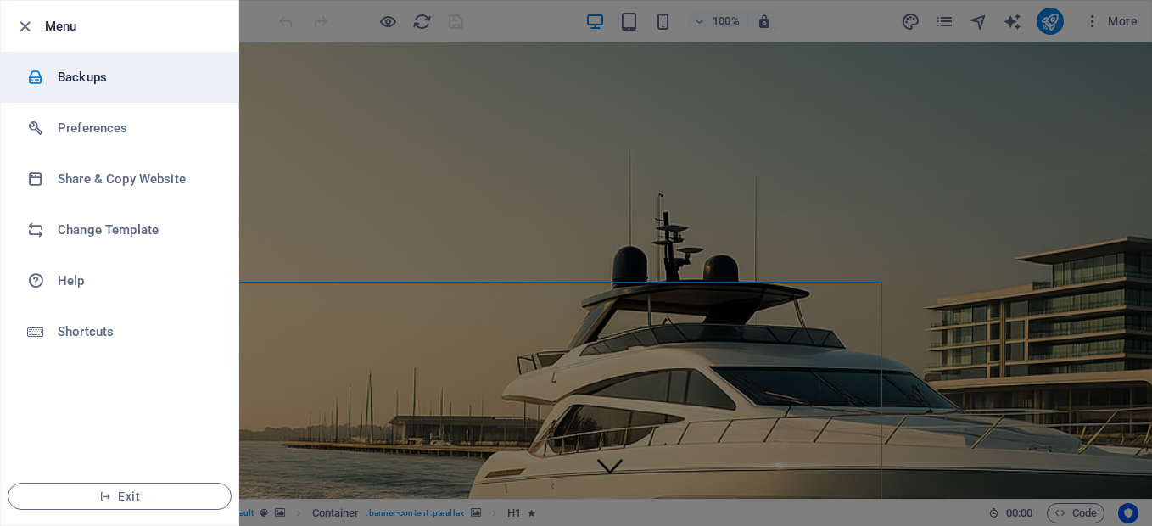
click at [144, 72] on h6 "Backups" at bounding box center [136, 77] width 157 height 20
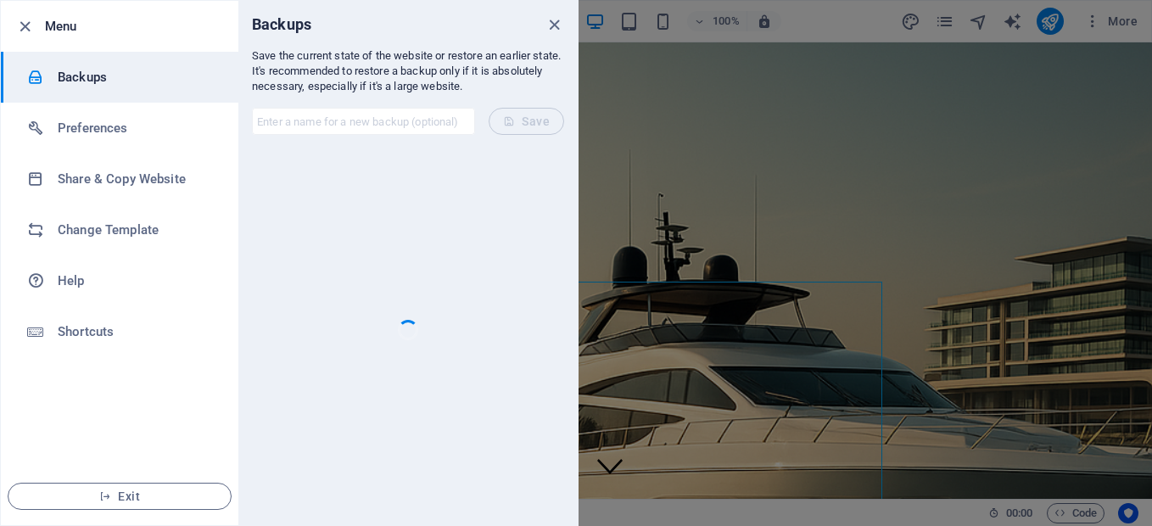
click at [581, 97] on div at bounding box center [576, 263] width 1152 height 526
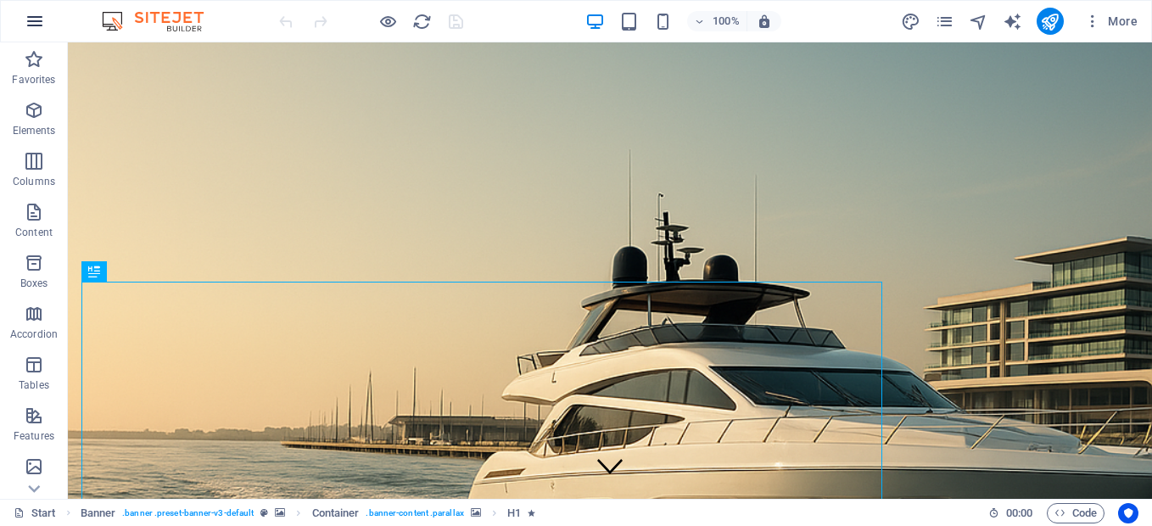
click at [42, 19] on icon "button" at bounding box center [35, 21] width 20 height 20
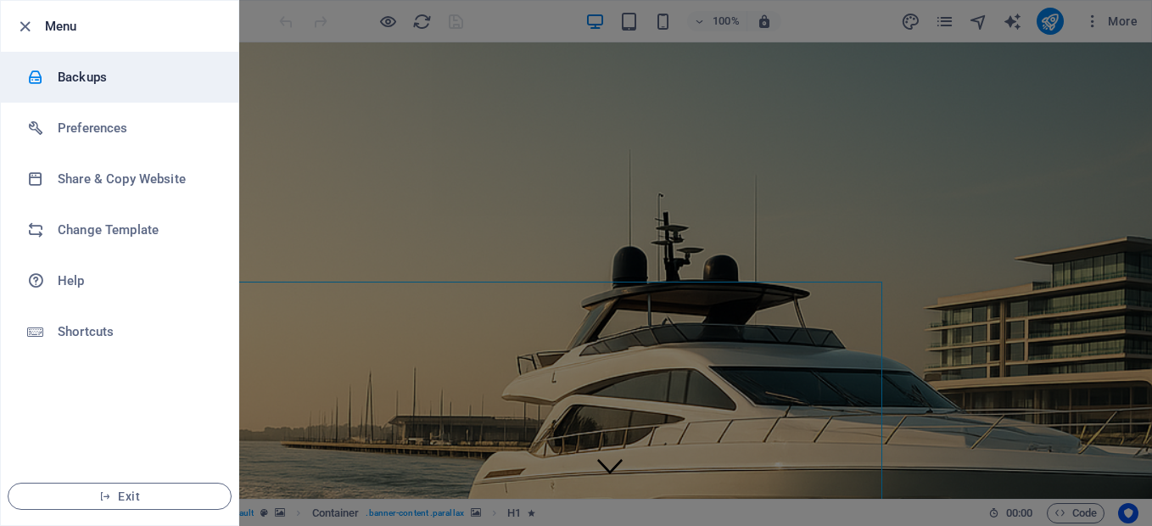
click at [129, 84] on h6 "Backups" at bounding box center [136, 77] width 157 height 20
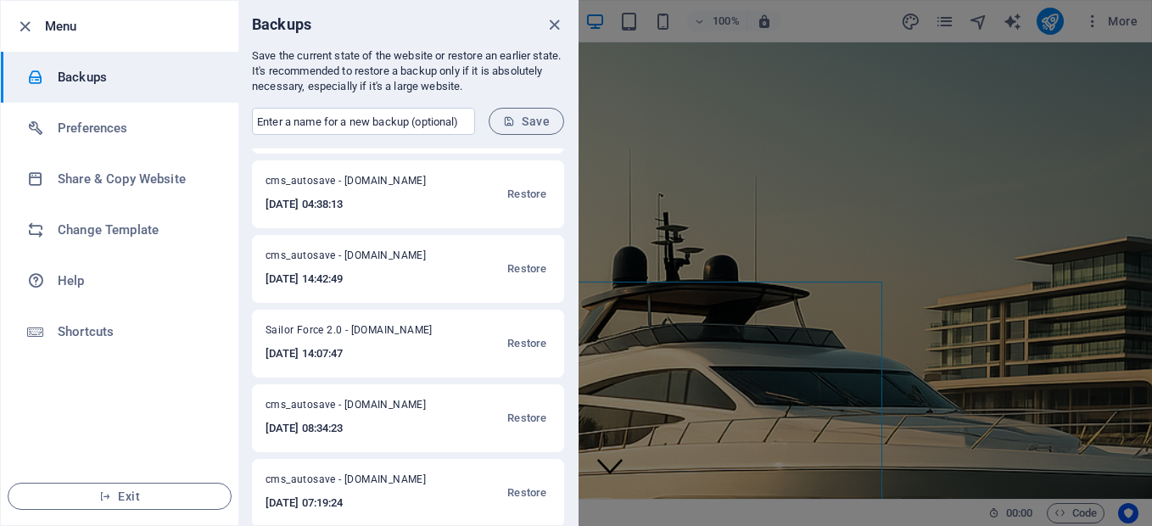
scroll to position [153, 0]
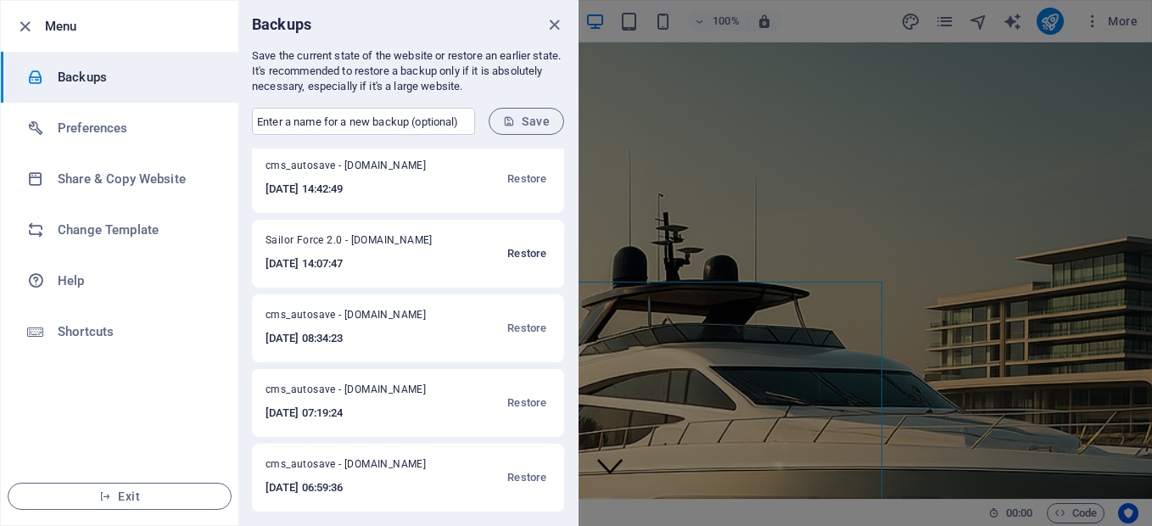
click at [523, 250] on span "Restore" at bounding box center [526, 253] width 39 height 20
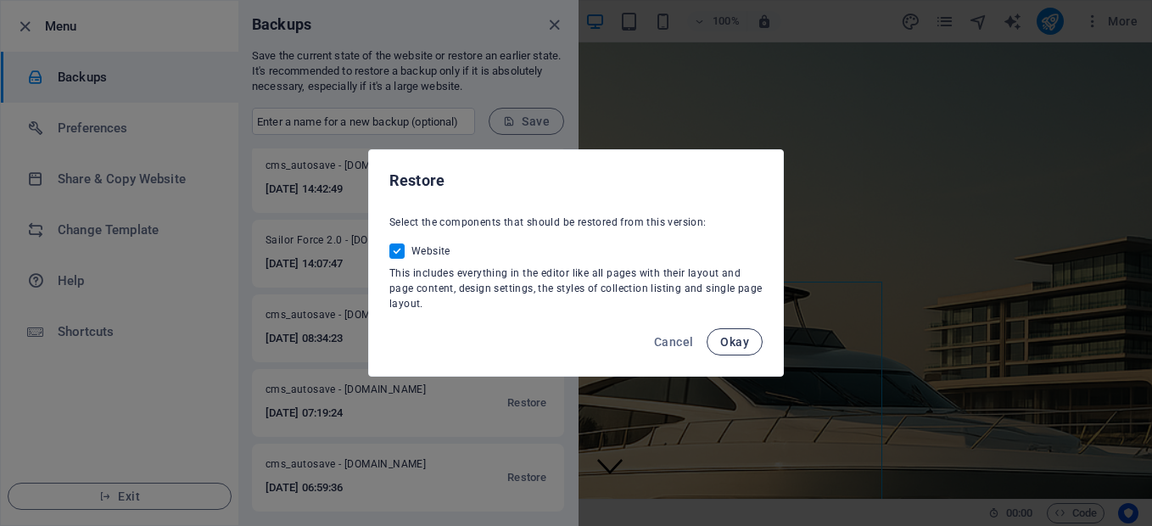
click at [747, 344] on span "Okay" at bounding box center [734, 342] width 29 height 14
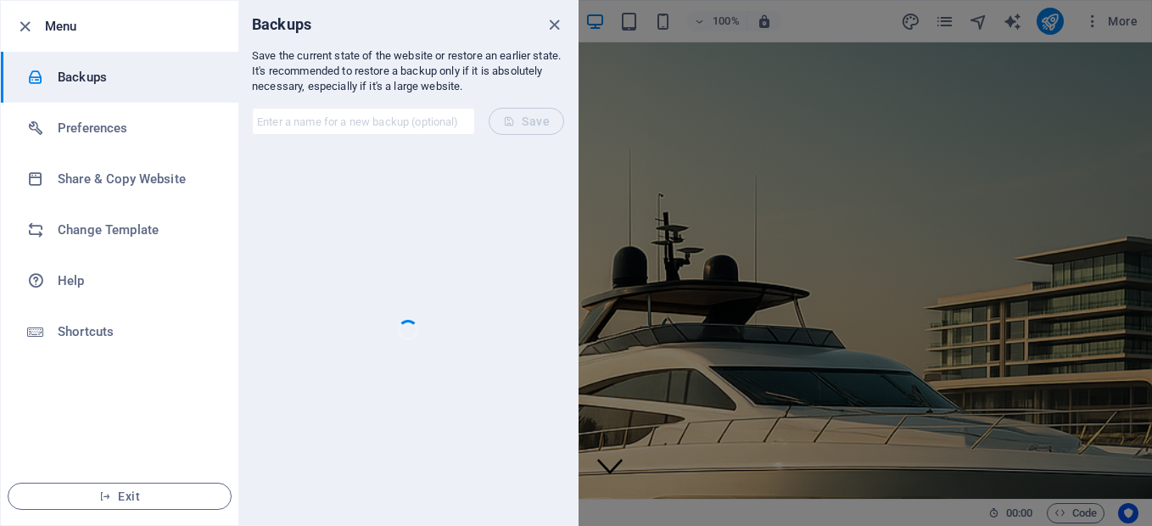
checkbox input "false"
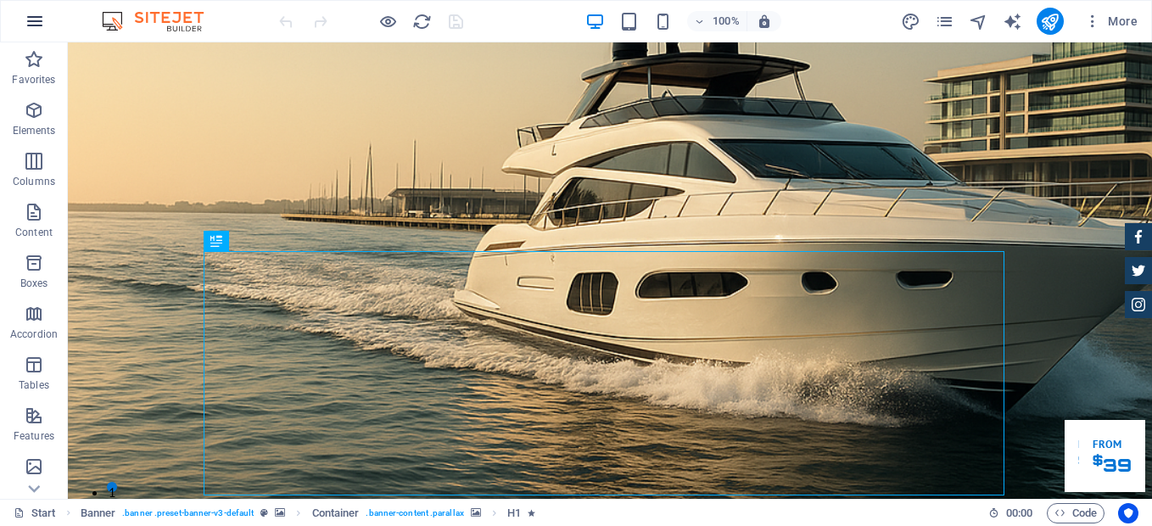
click at [45, 22] on button "button" at bounding box center [34, 21] width 41 height 41
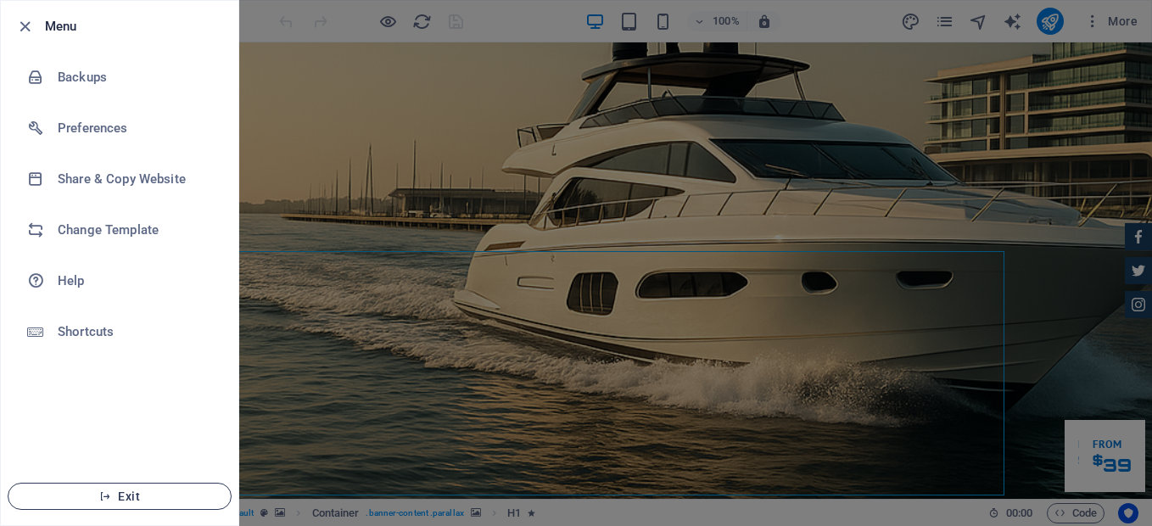
click at [118, 495] on span "Exit" at bounding box center [119, 497] width 195 height 14
